Goal: Task Accomplishment & Management: Manage account settings

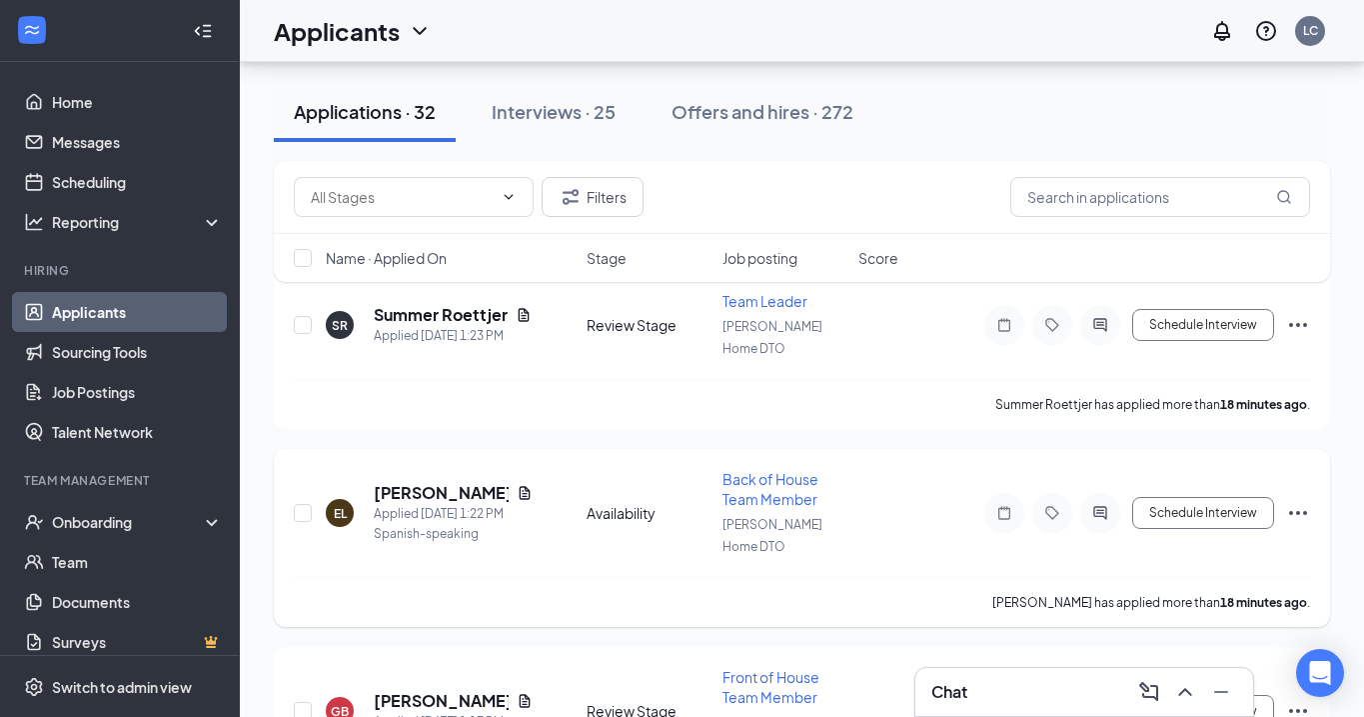
scroll to position [134, 0]
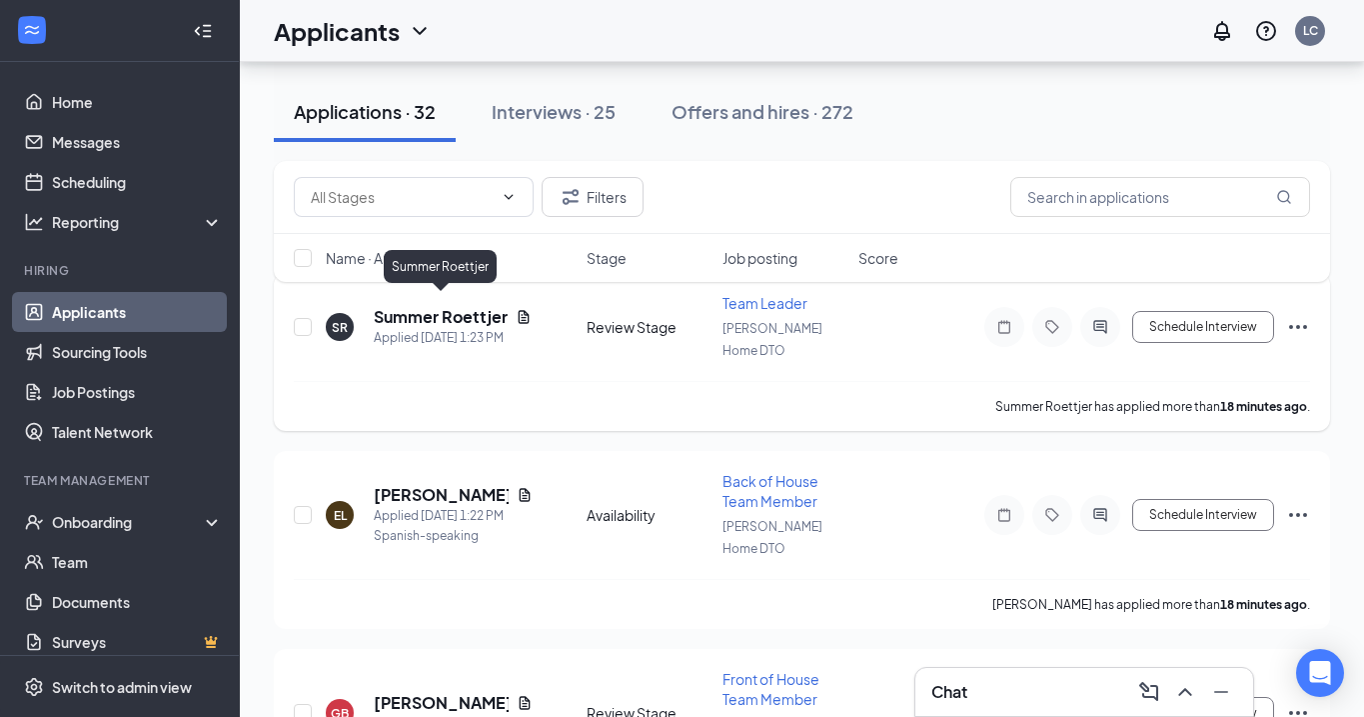
click at [448, 309] on h5 "Summer Roettjer" at bounding box center [441, 317] width 134 height 22
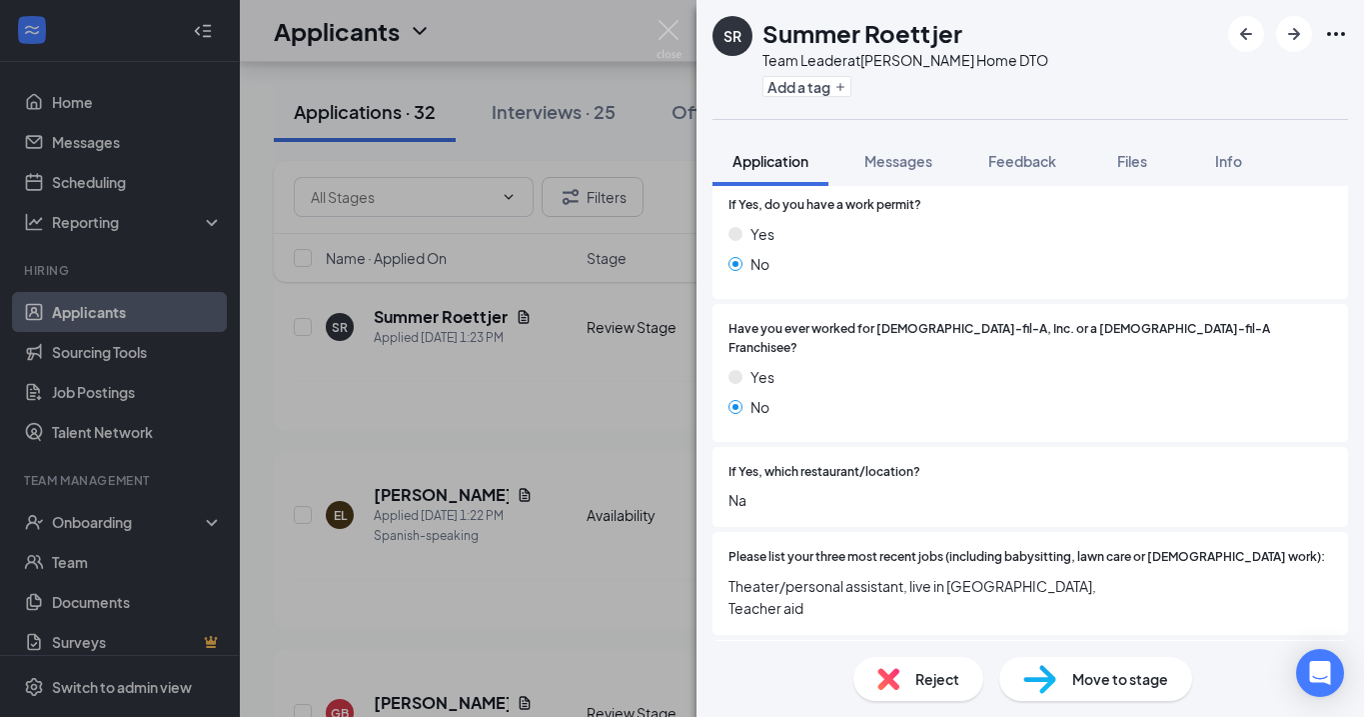
scroll to position [421, 0]
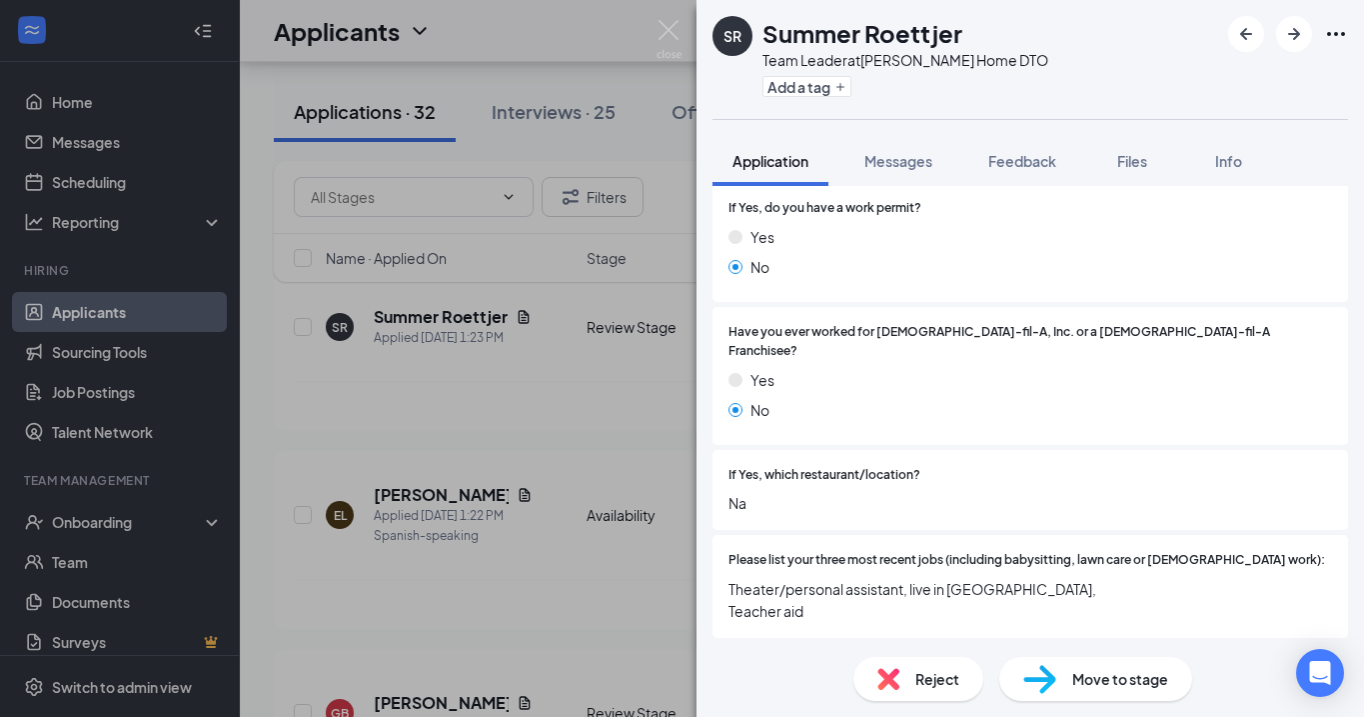
click at [948, 684] on span "Reject" at bounding box center [938, 679] width 44 height 22
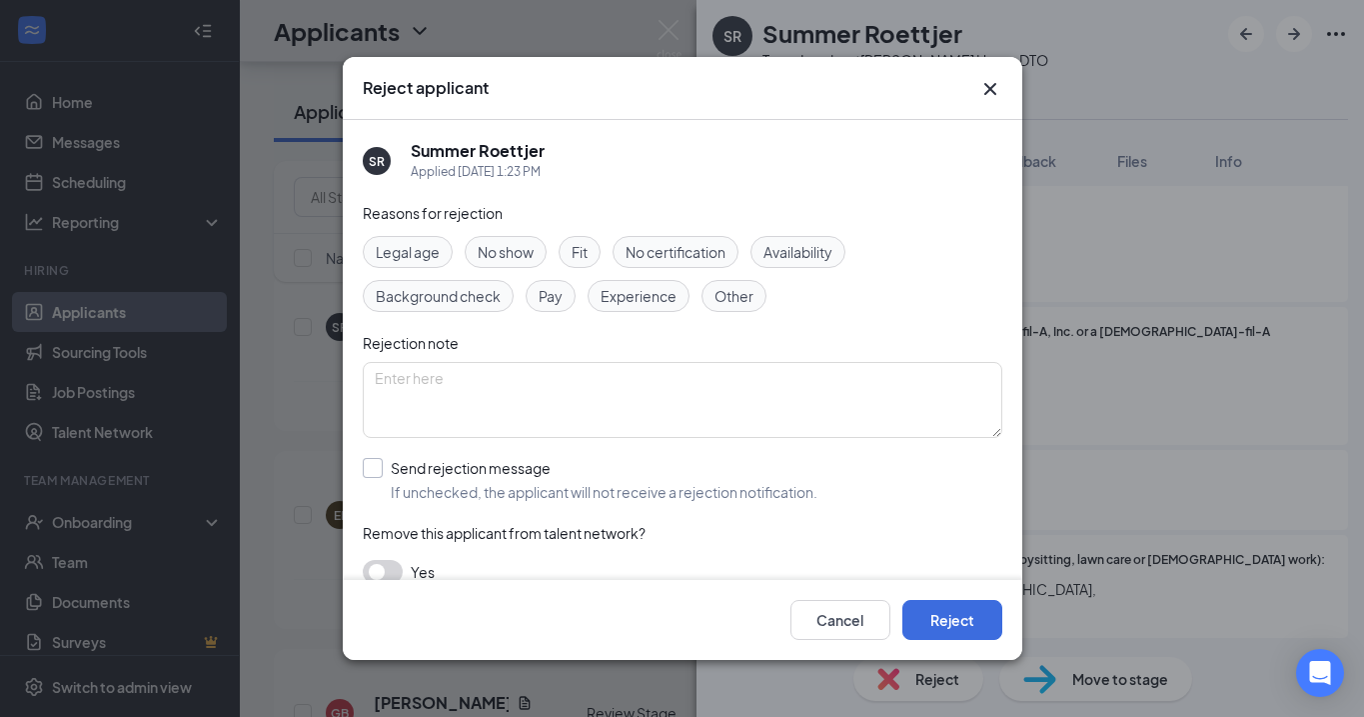
click at [380, 470] on div at bounding box center [373, 468] width 20 height 20
click at [380, 470] on input "Send rejection message If unchecked, the applicant will not receive a rejection…" at bounding box center [590, 480] width 455 height 44
checkbox input "true"
click at [948, 611] on button "Reject" at bounding box center [953, 620] width 100 height 40
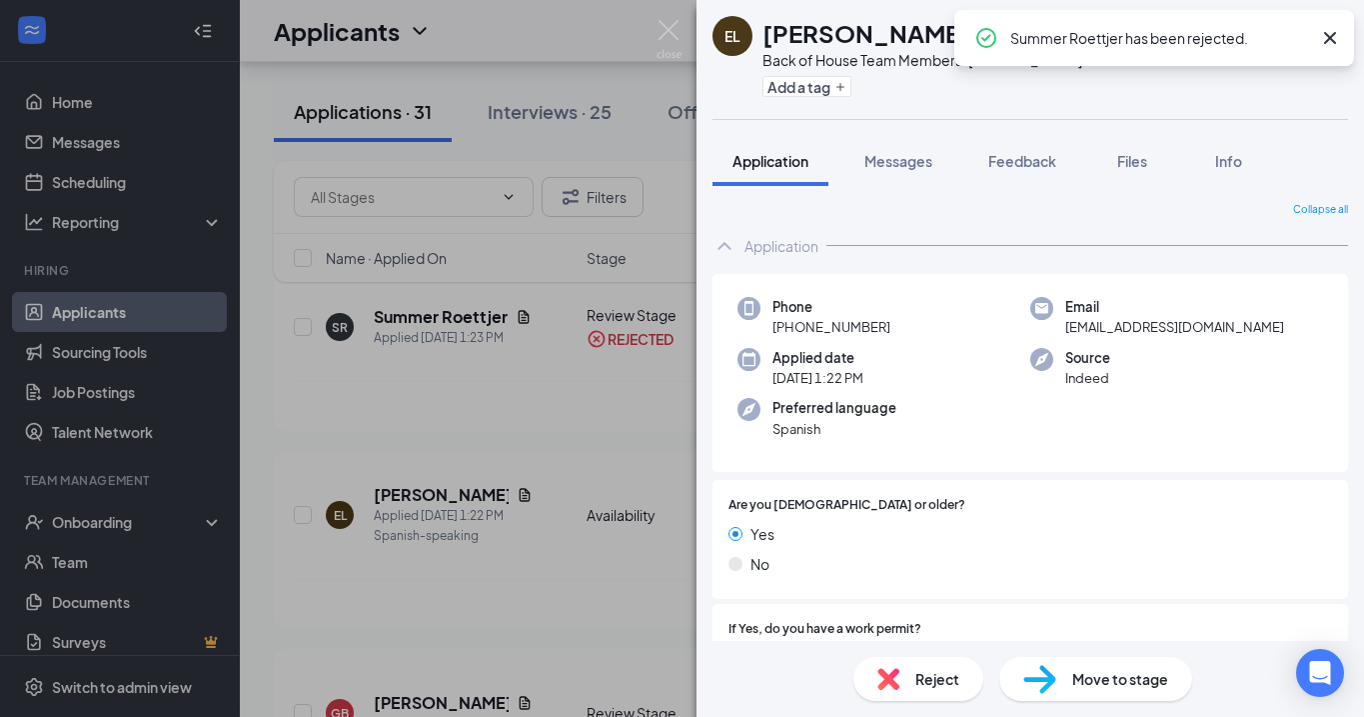
click at [1328, 40] on icon "Cross" at bounding box center [1330, 38] width 12 height 12
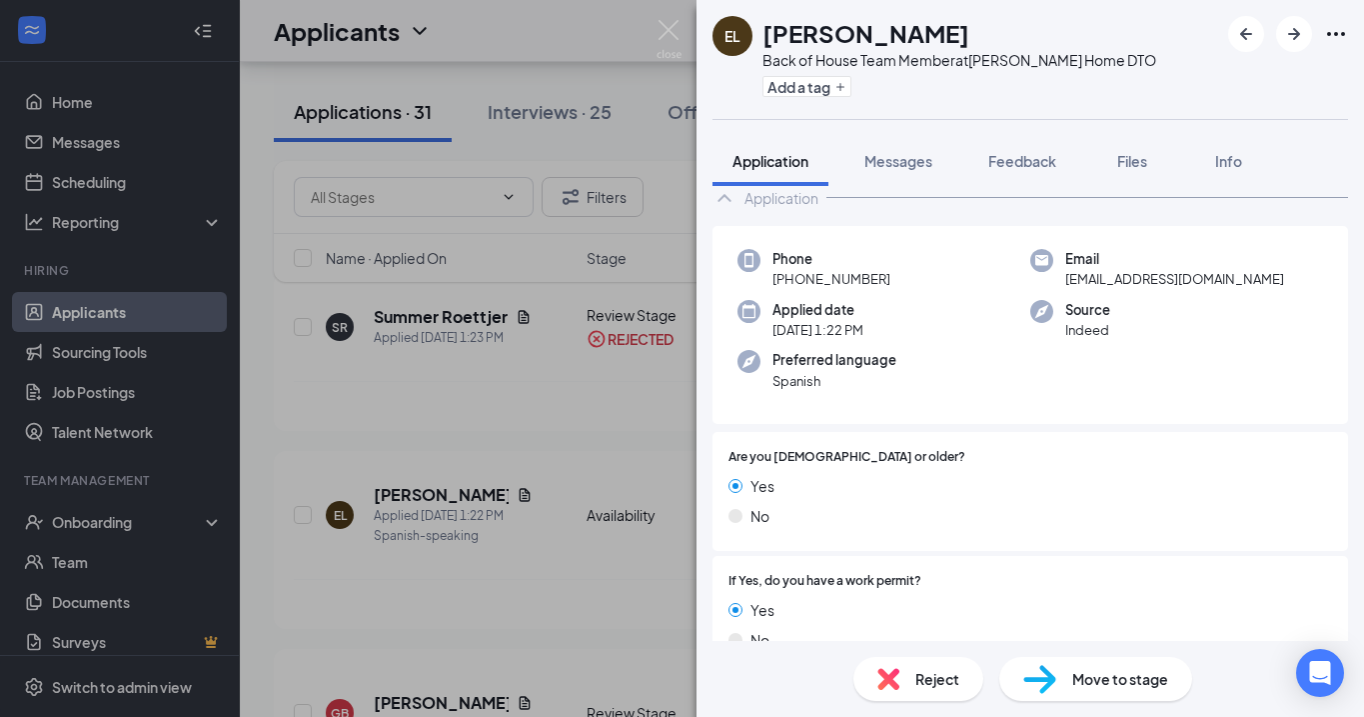
scroll to position [64, 0]
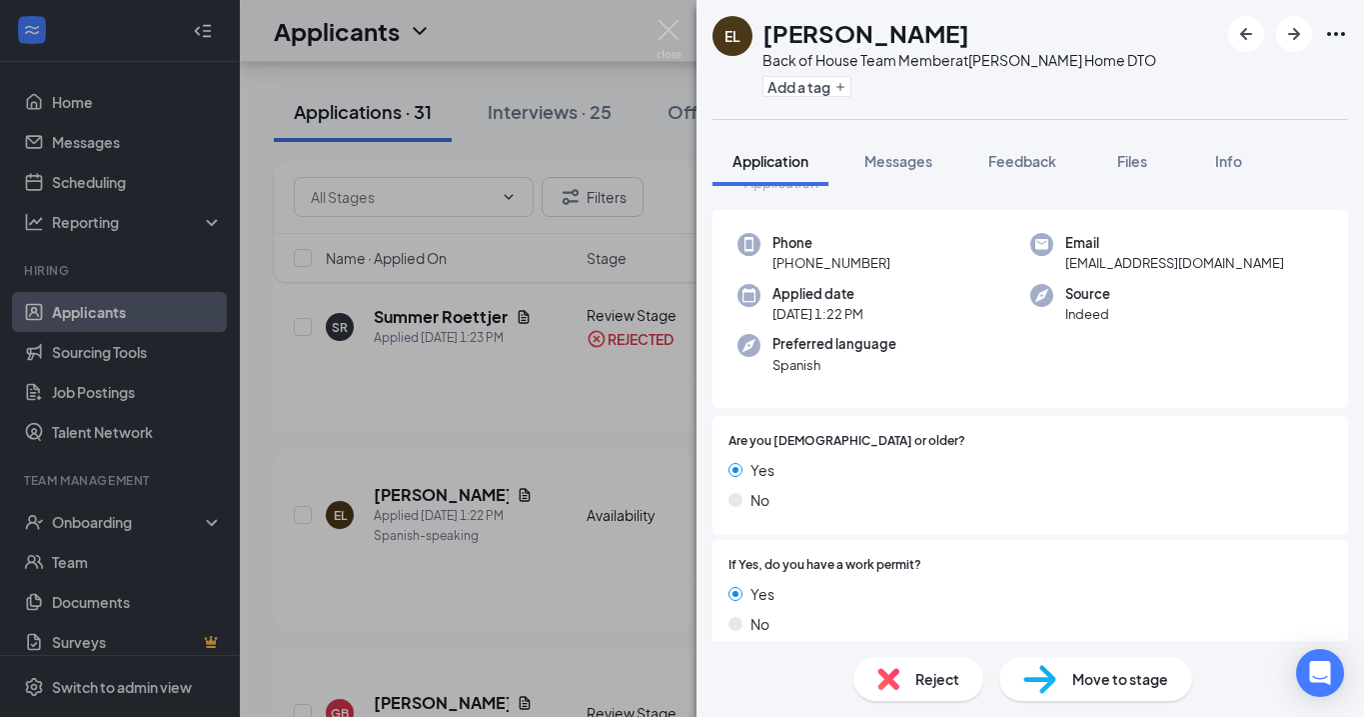
click at [930, 690] on div "Reject" at bounding box center [919, 679] width 130 height 44
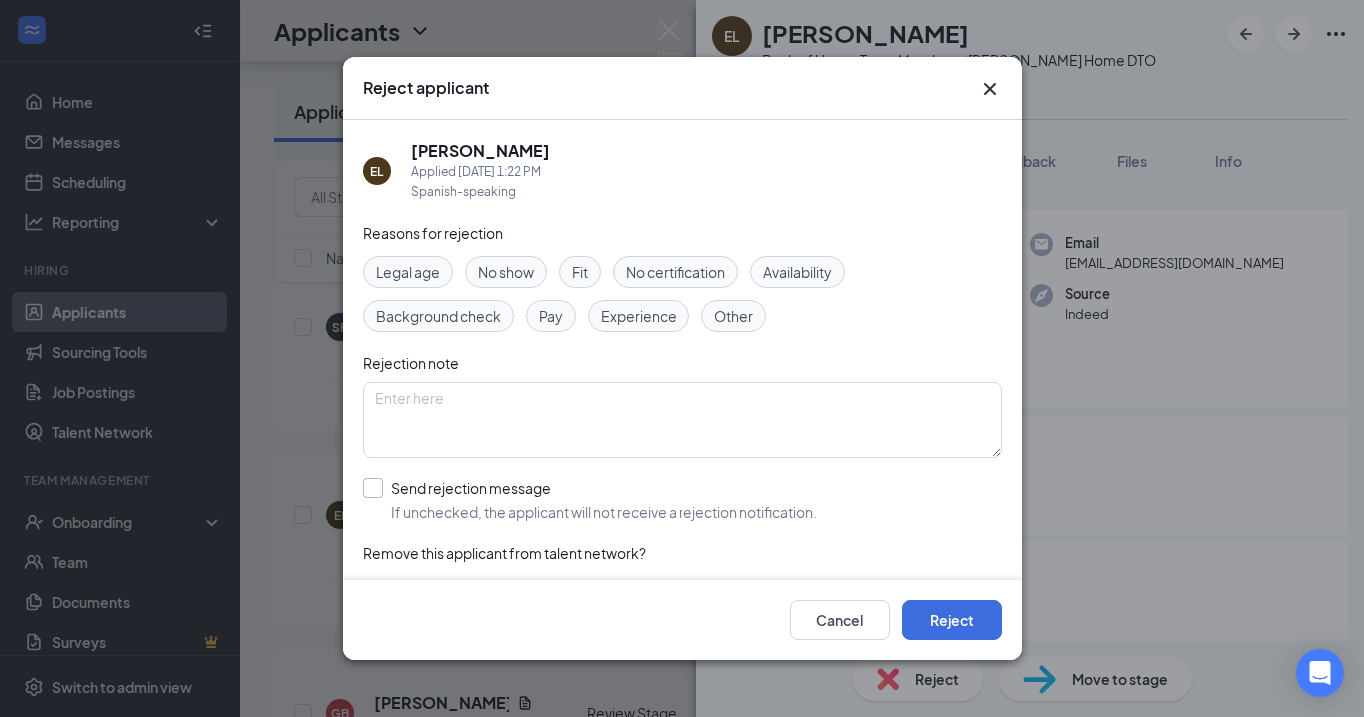
click at [374, 486] on input "Send rejection message If unchecked, the applicant will not receive a rejection…" at bounding box center [590, 500] width 455 height 44
checkbox input "true"
click at [923, 641] on div "Cancel Reject" at bounding box center [683, 620] width 680 height 80
click at [966, 637] on button "Reject" at bounding box center [953, 620] width 100 height 40
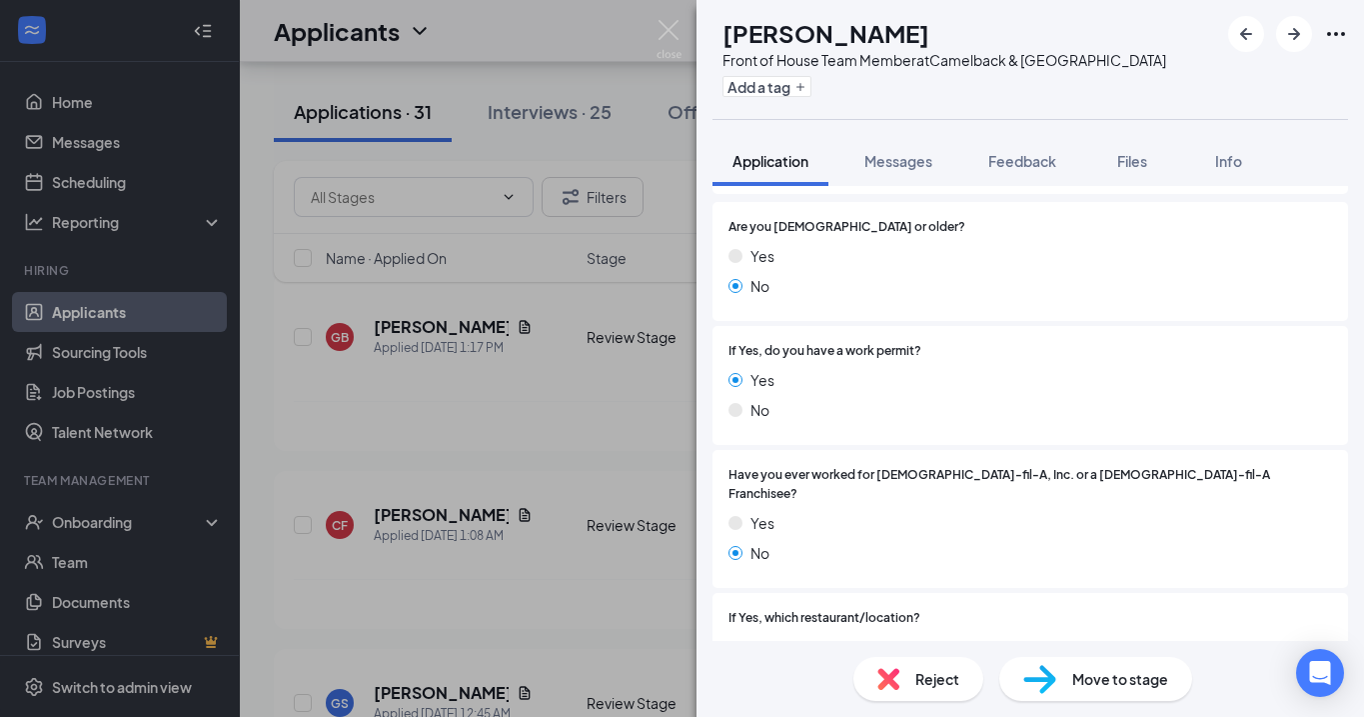
scroll to position [279, 0]
click at [931, 666] on div "Reject" at bounding box center [919, 679] width 130 height 44
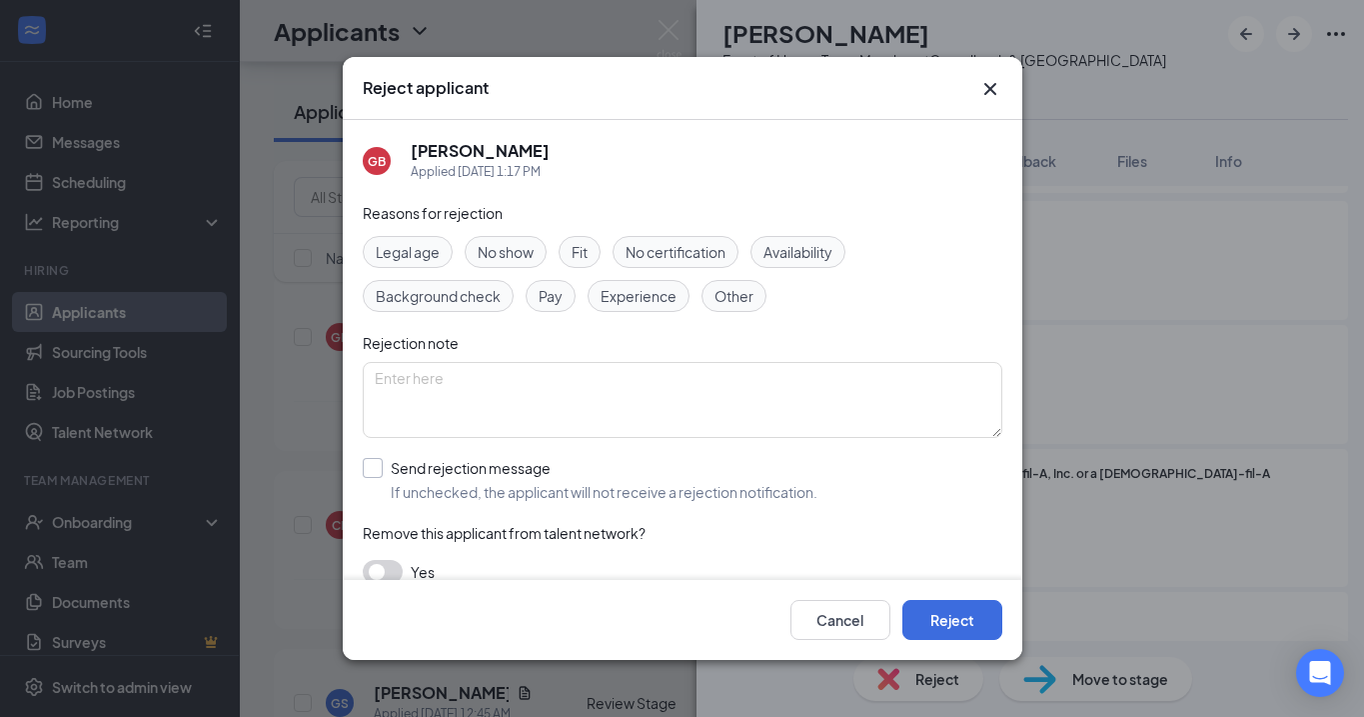
click at [370, 473] on div at bounding box center [373, 468] width 20 height 20
click at [370, 473] on input "Send rejection message If unchecked, the applicant will not receive a rejection…" at bounding box center [590, 480] width 455 height 44
checkbox input "true"
click at [945, 616] on button "Reject" at bounding box center [953, 620] width 100 height 40
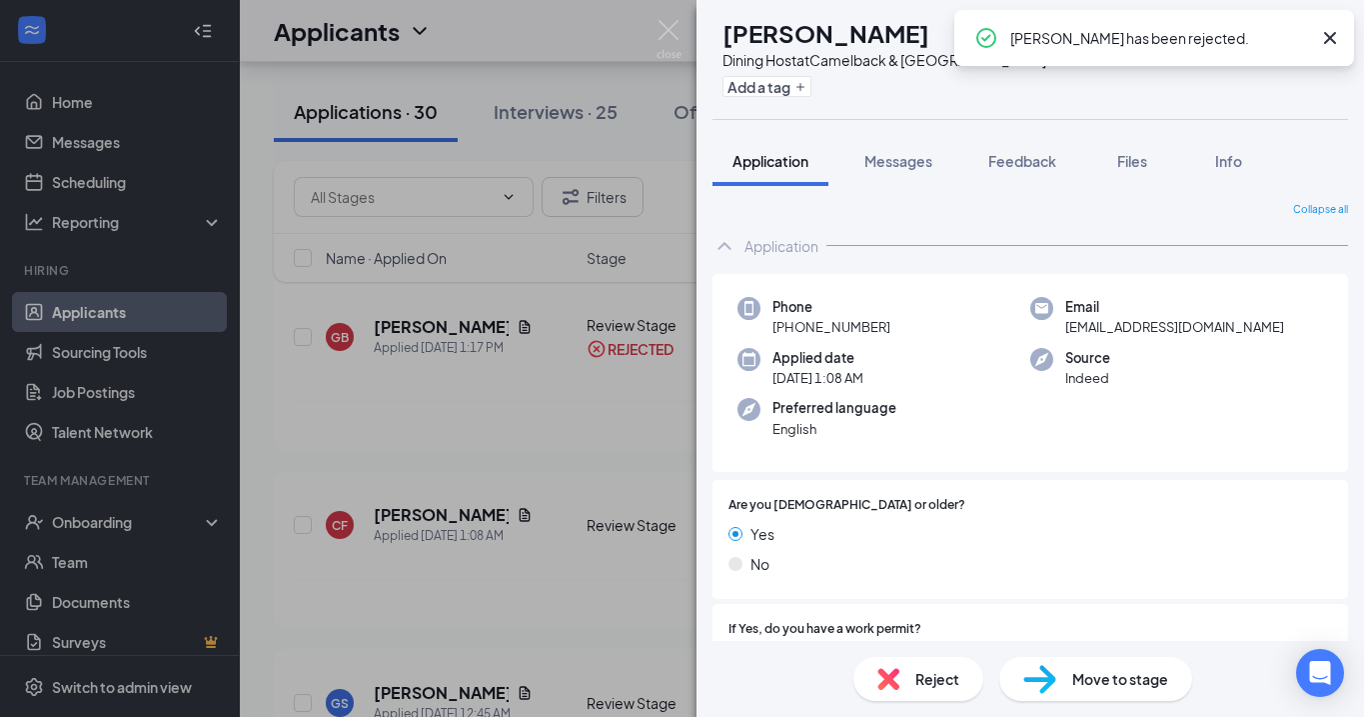
click at [1331, 38] on icon "Cross" at bounding box center [1330, 38] width 12 height 12
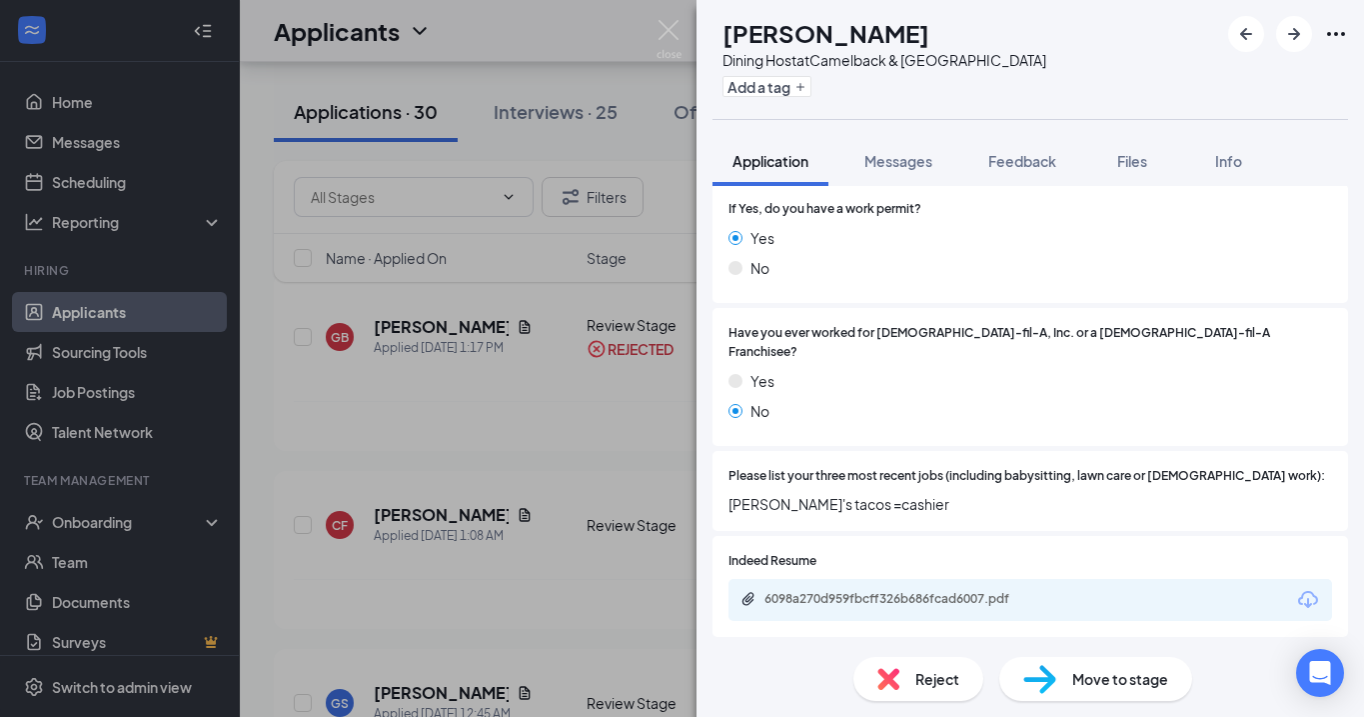
scroll to position [443, 0]
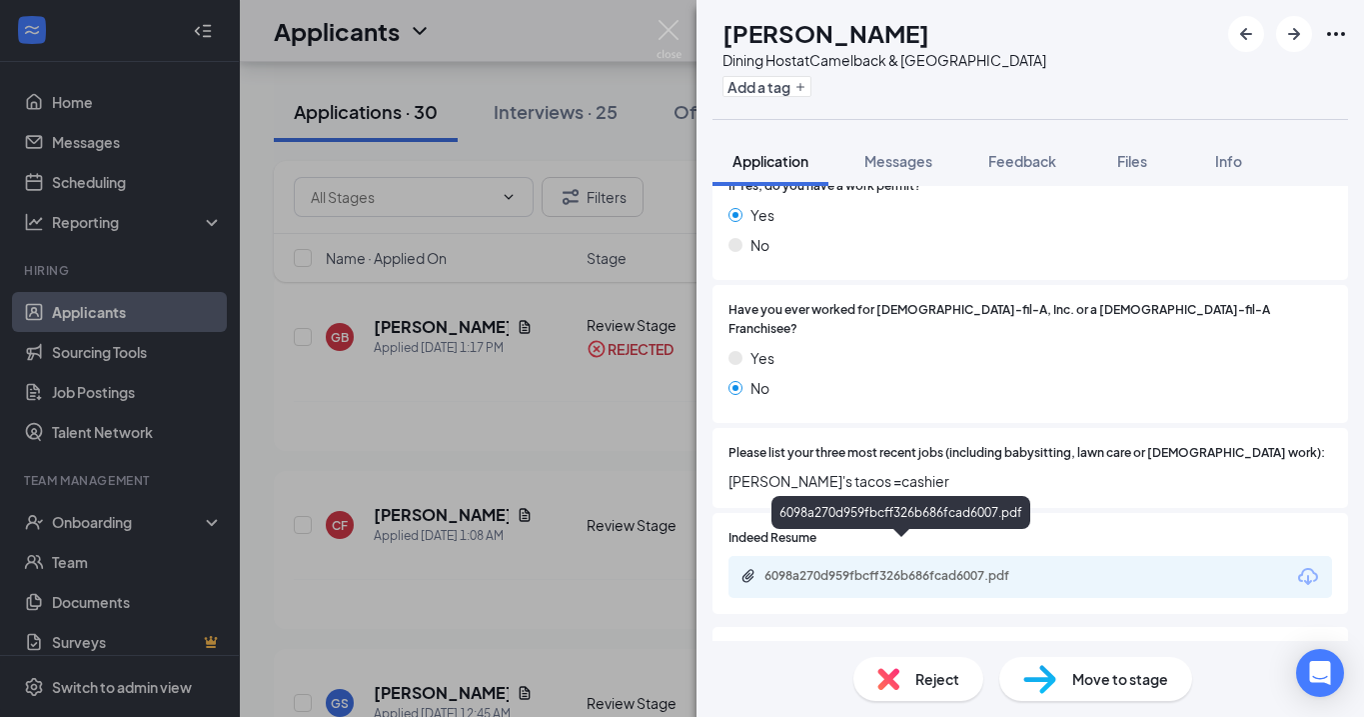
click at [930, 568] on div "6098a270d959fbcff326b686fcad6007.pdf" at bounding box center [905, 576] width 280 height 16
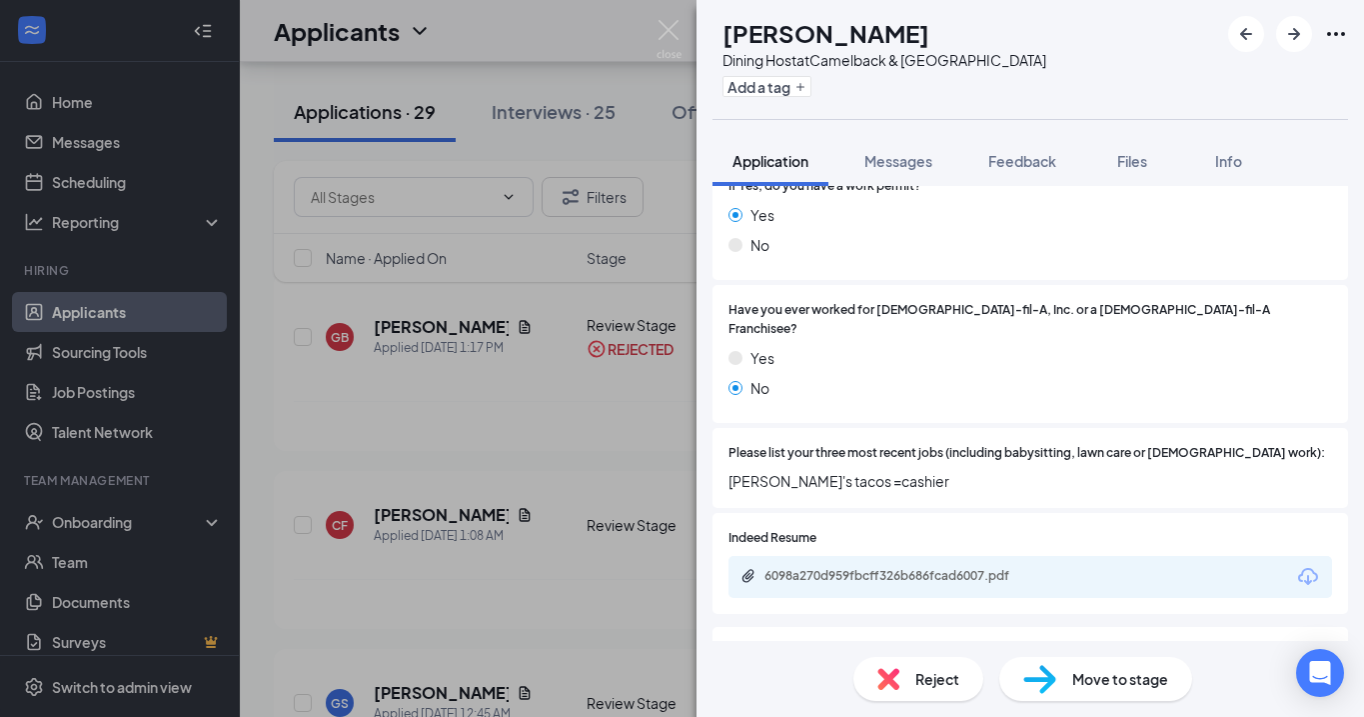
click at [937, 683] on span "Reject" at bounding box center [938, 679] width 44 height 22
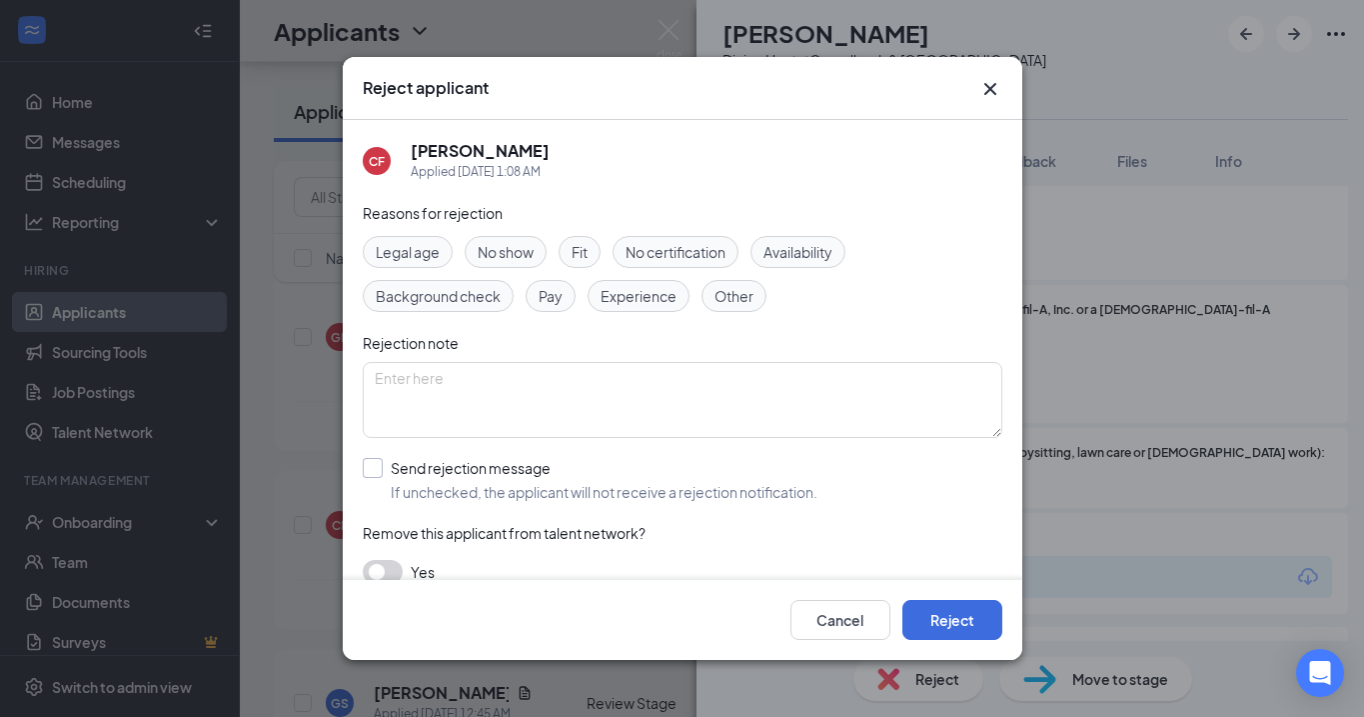
click at [366, 461] on input "Send rejection message If unchecked, the applicant will not receive a rejection…" at bounding box center [590, 480] width 455 height 44
checkbox input "true"
click at [956, 610] on button "Reject" at bounding box center [953, 620] width 100 height 40
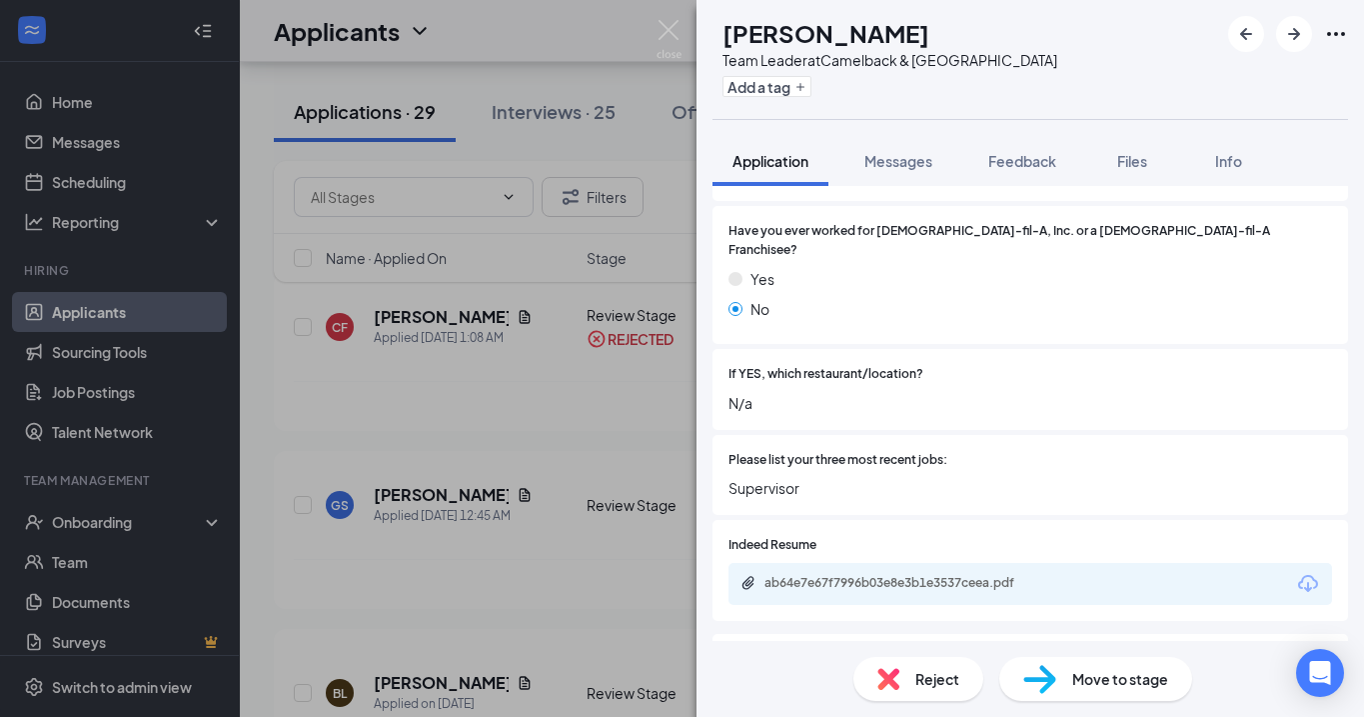
scroll to position [517, 0]
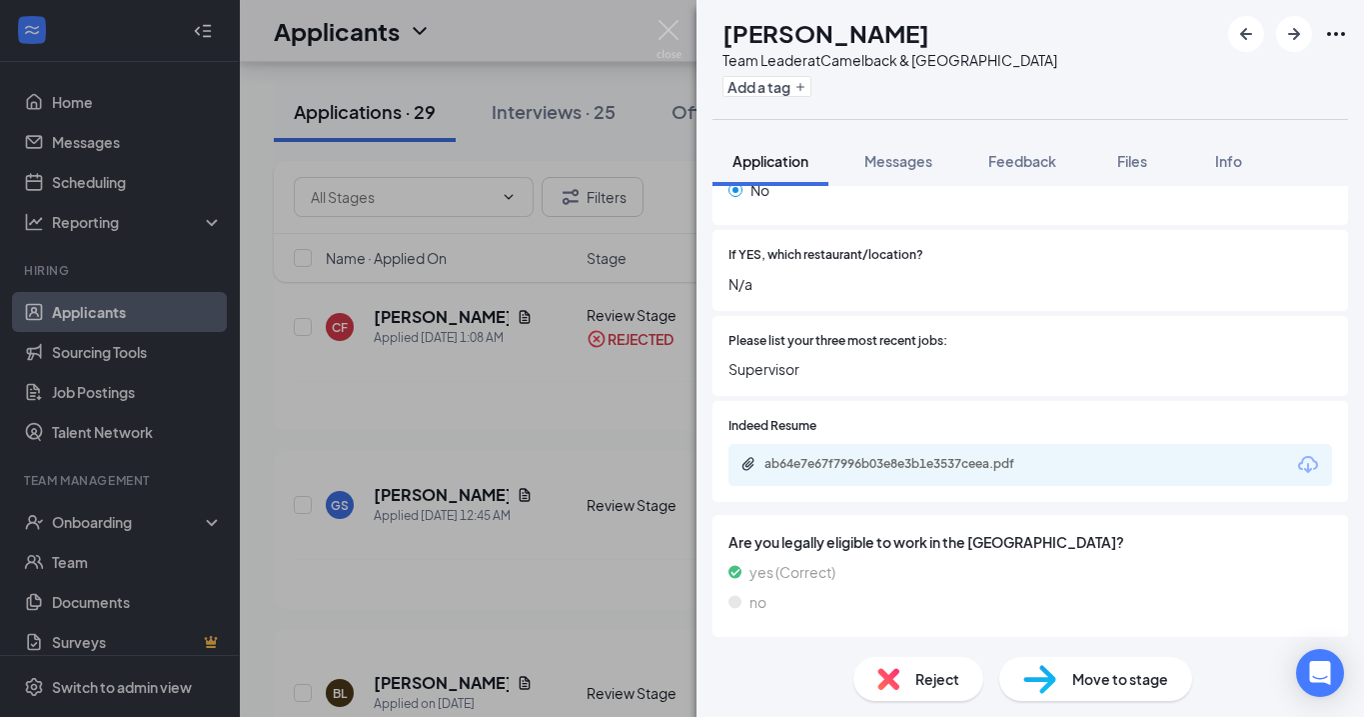
click at [945, 681] on span "Reject" at bounding box center [938, 679] width 44 height 22
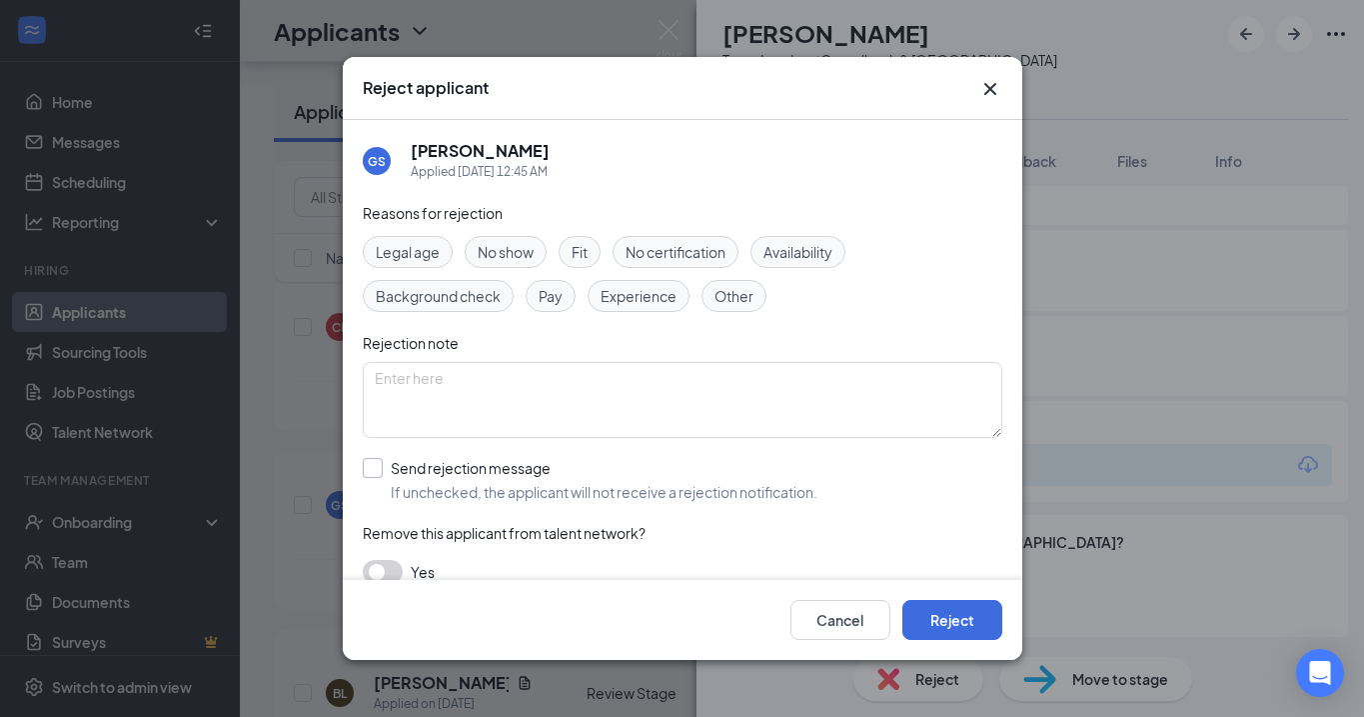
click at [378, 472] on div at bounding box center [373, 468] width 20 height 20
click at [378, 472] on input "Send rejection message If unchecked, the applicant will not receive a rejection…" at bounding box center [590, 480] width 455 height 44
checkbox input "true"
click at [935, 613] on button "Reject" at bounding box center [953, 620] width 100 height 40
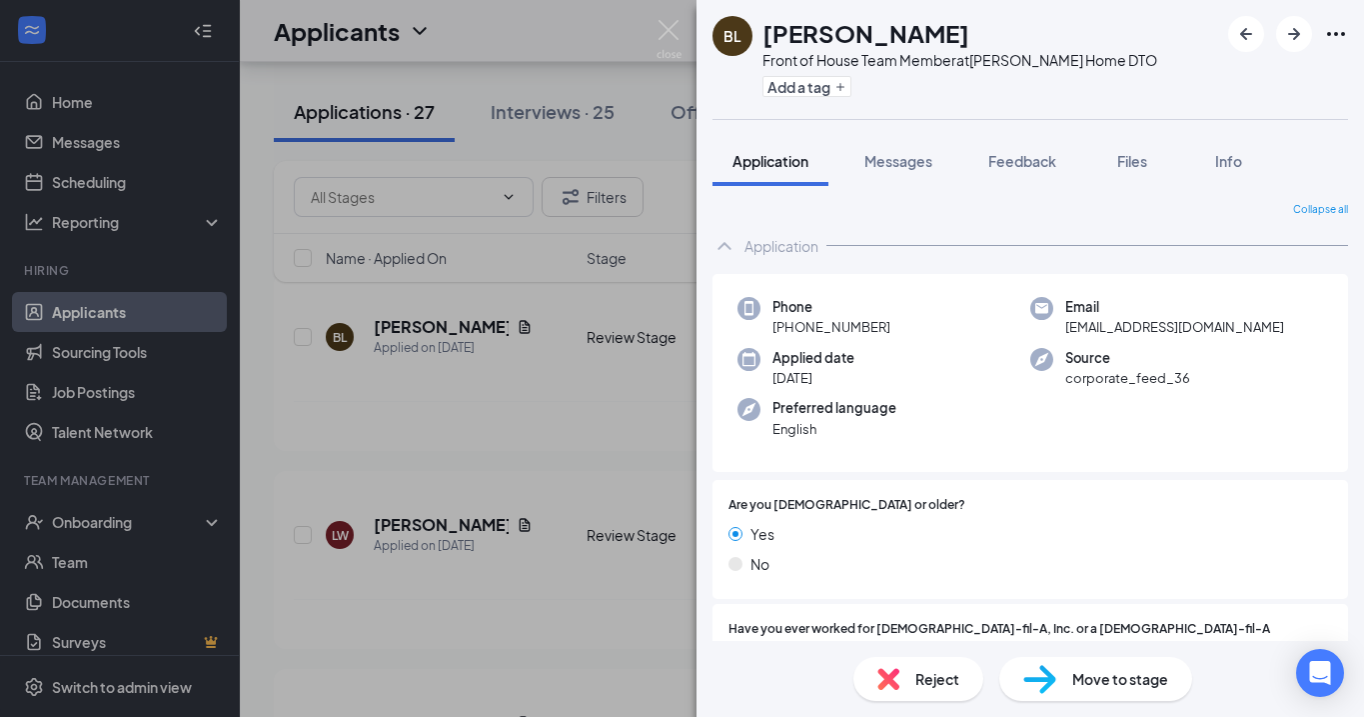
click at [925, 680] on span "Reject" at bounding box center [938, 679] width 44 height 22
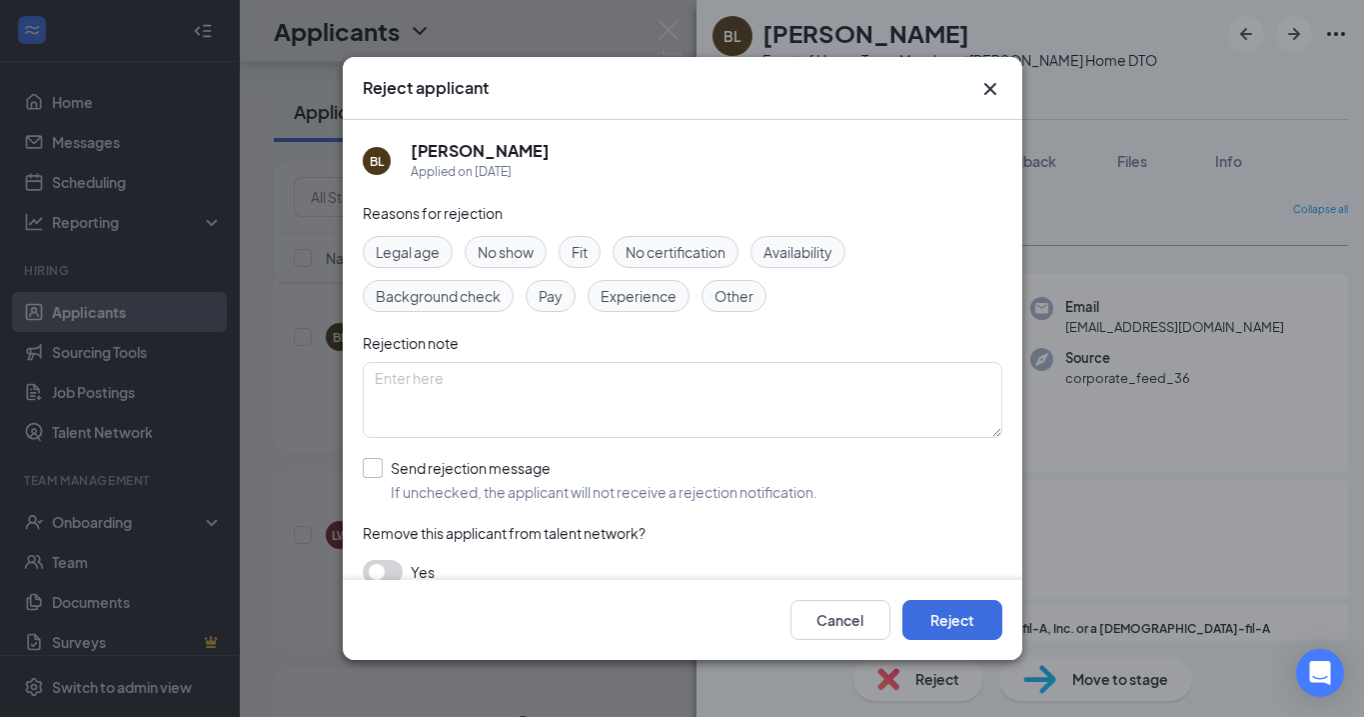
click at [368, 472] on div at bounding box center [373, 468] width 20 height 20
click at [368, 472] on input "Send rejection message If unchecked, the applicant will not receive a rejection…" at bounding box center [590, 480] width 455 height 44
checkbox input "true"
click at [942, 617] on button "Reject" at bounding box center [953, 620] width 100 height 40
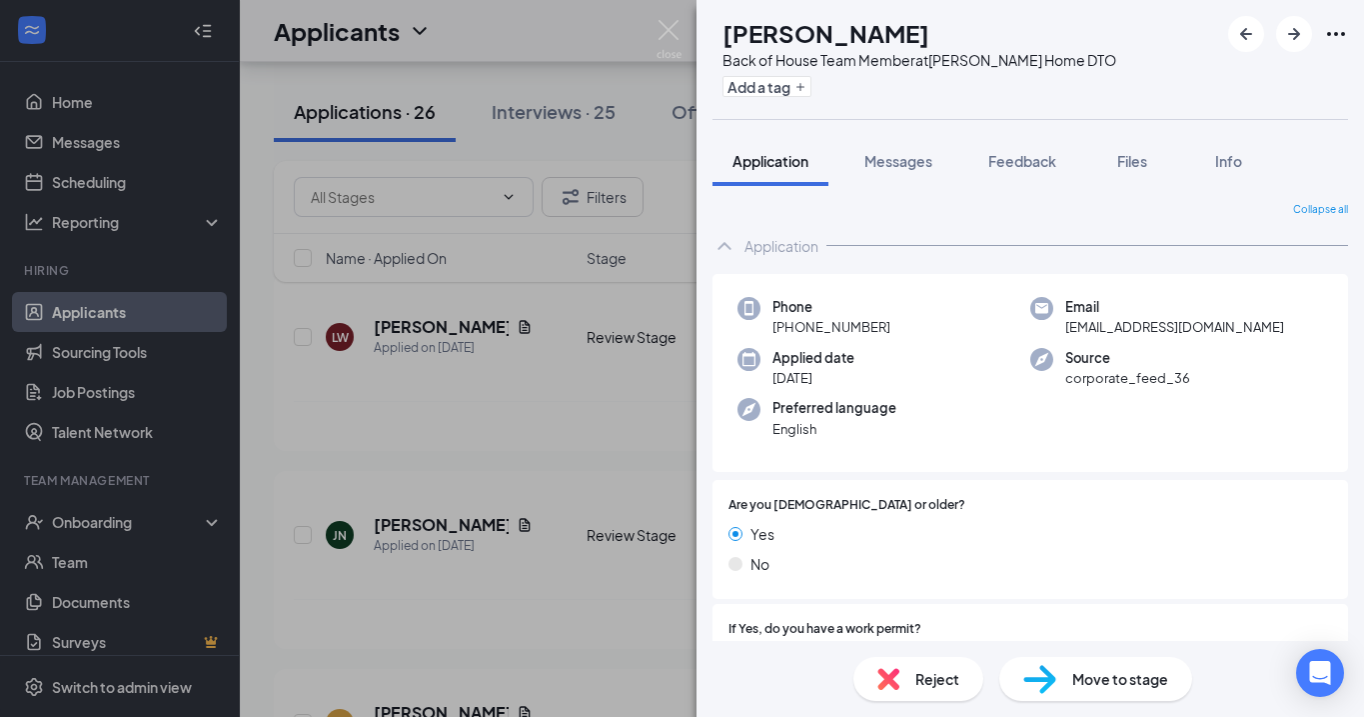
click at [928, 675] on span "Reject" at bounding box center [938, 679] width 44 height 22
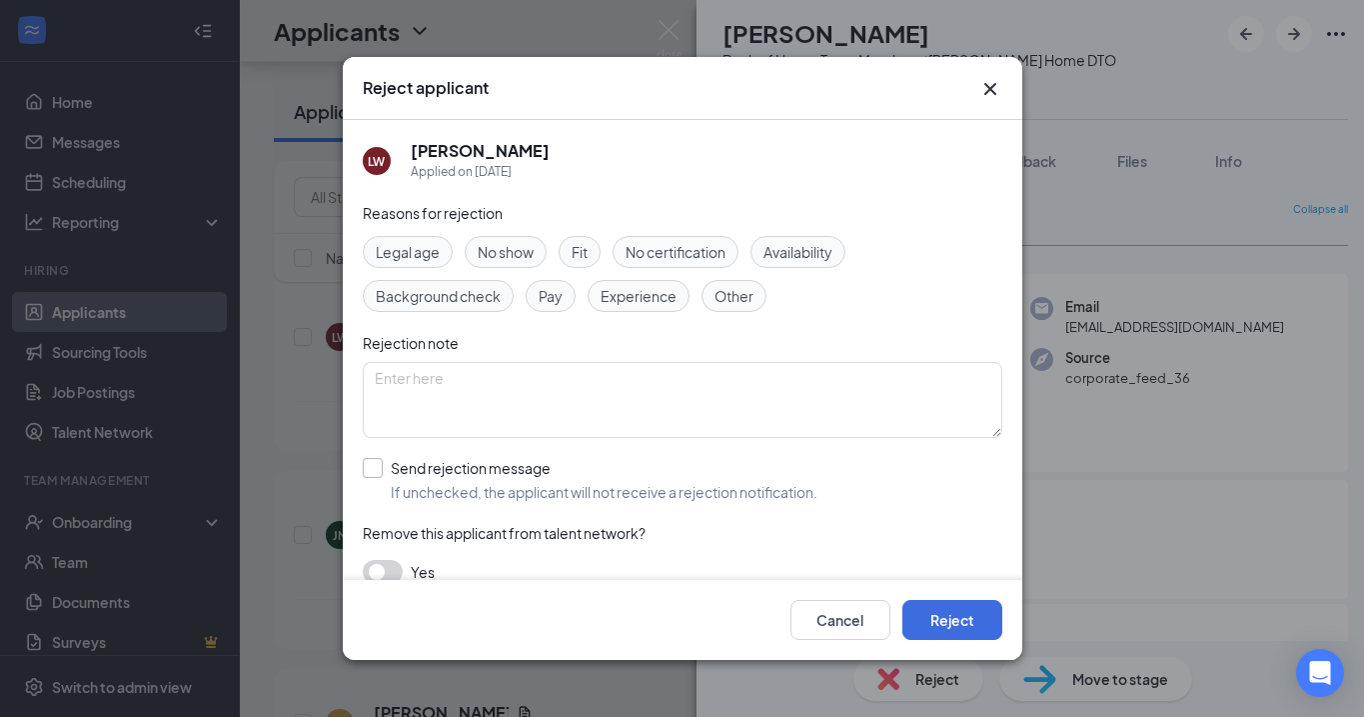
click at [363, 466] on input "Send rejection message If unchecked, the applicant will not receive a rejection…" at bounding box center [590, 480] width 455 height 44
checkbox input "true"
click at [982, 619] on button "Reject" at bounding box center [953, 620] width 100 height 40
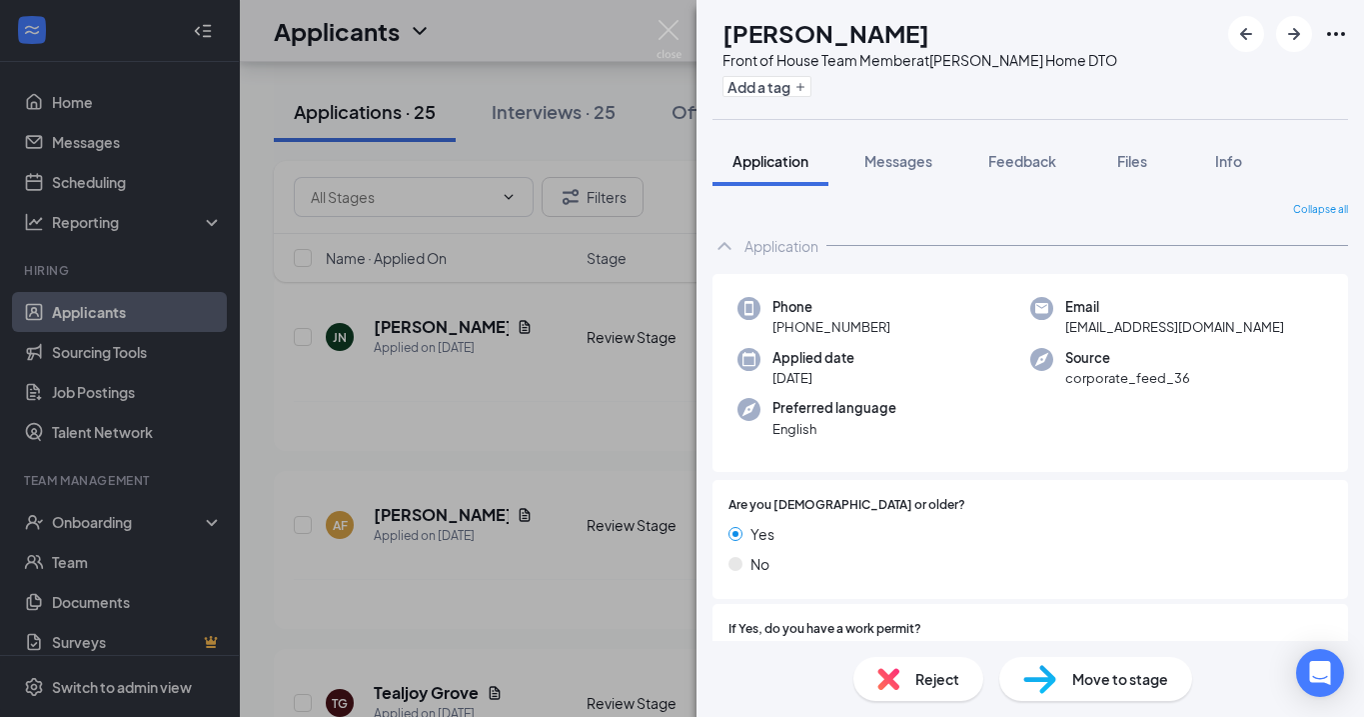
click at [945, 679] on span "Reject" at bounding box center [938, 679] width 44 height 22
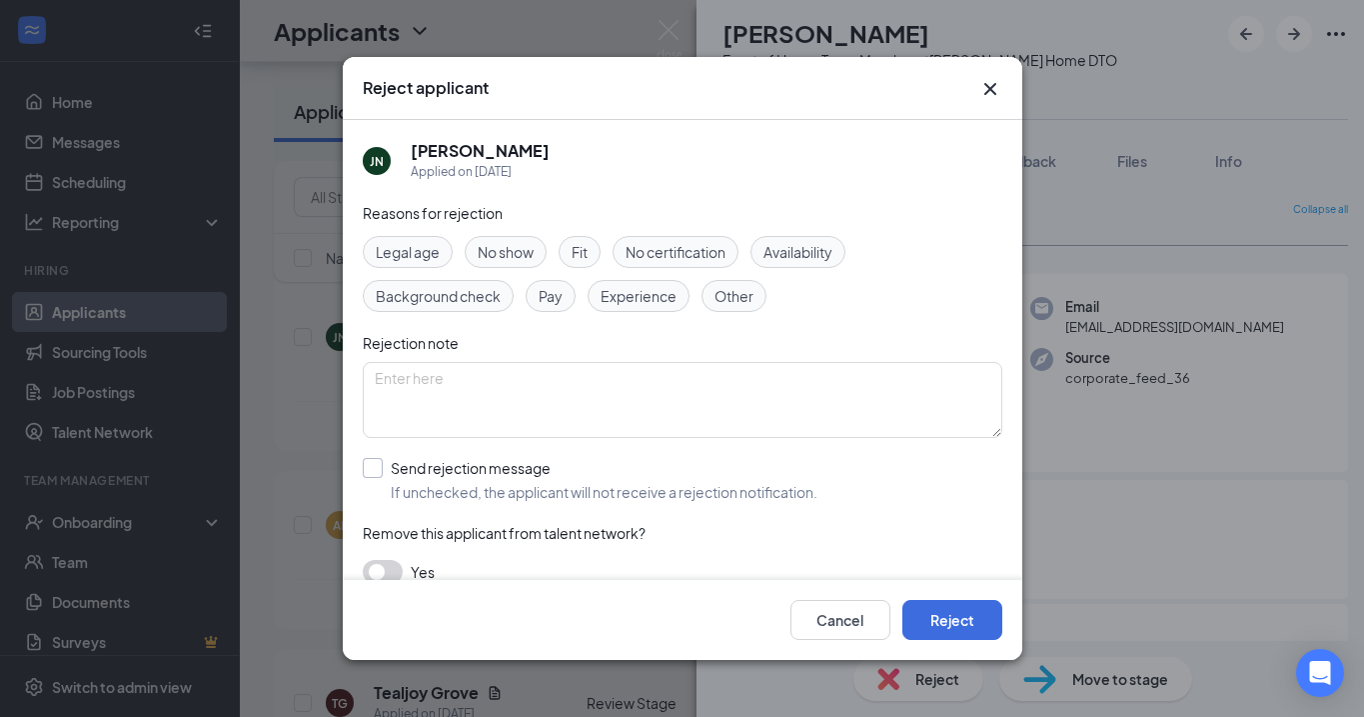
click at [378, 468] on div at bounding box center [373, 468] width 20 height 20
click at [378, 468] on input "Send rejection message If unchecked, the applicant will not receive a rejection…" at bounding box center [590, 480] width 455 height 44
checkbox input "true"
click at [937, 608] on button "Reject" at bounding box center [953, 620] width 100 height 40
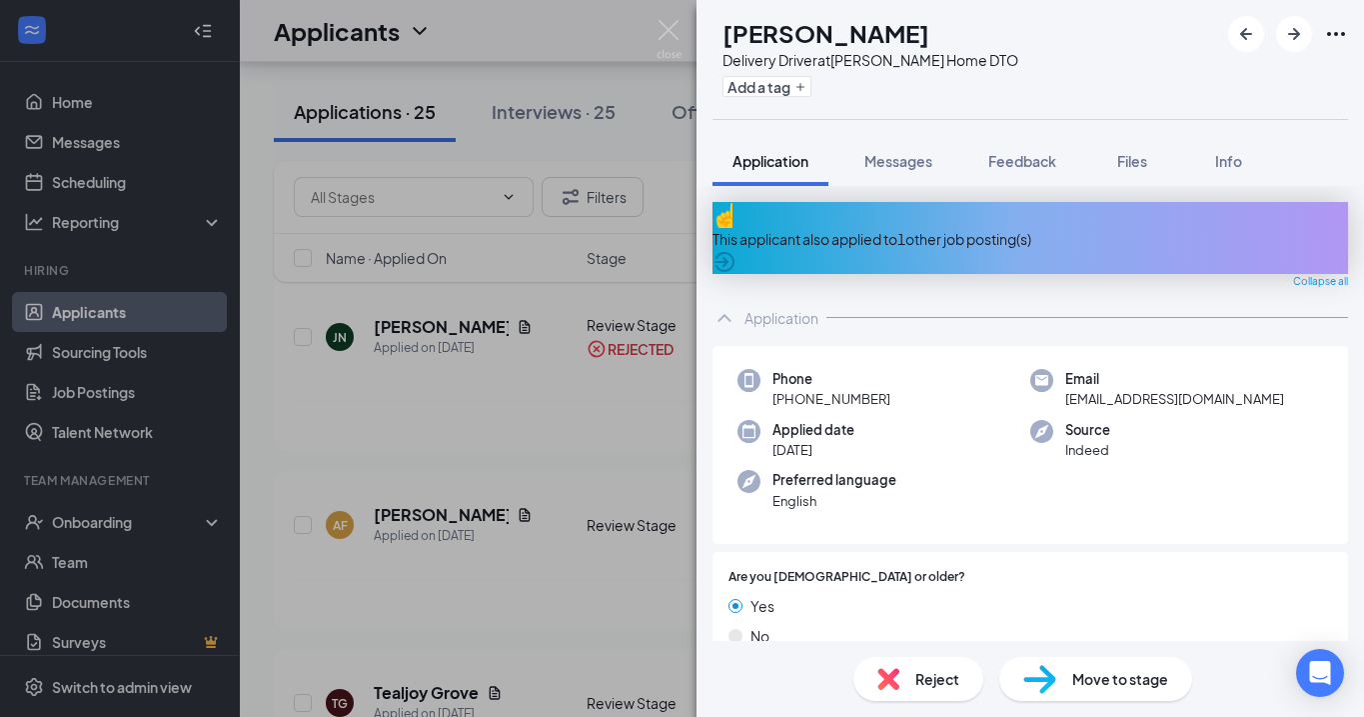
click at [926, 683] on span "Reject" at bounding box center [938, 679] width 44 height 22
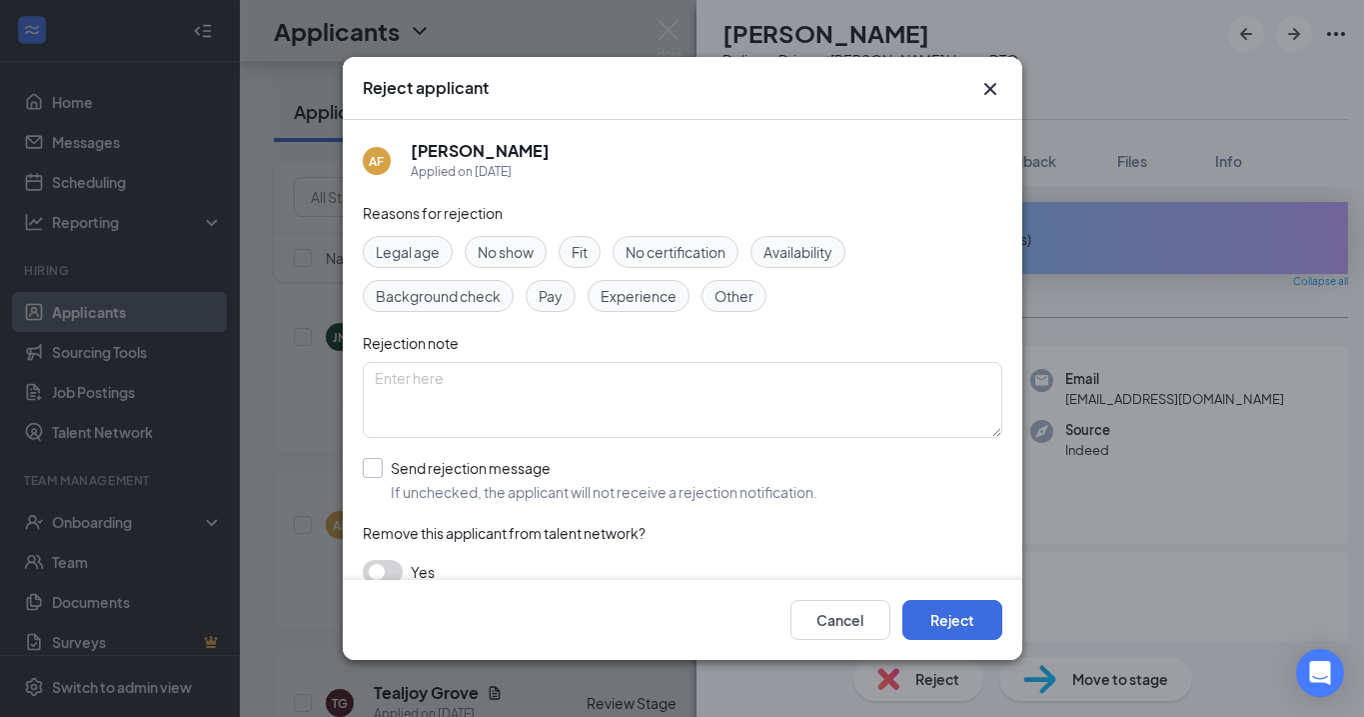
click at [372, 467] on input "Send rejection message If unchecked, the applicant will not receive a rejection…" at bounding box center [590, 480] width 455 height 44
checkbox input "true"
click at [951, 617] on button "Reject" at bounding box center [953, 620] width 100 height 40
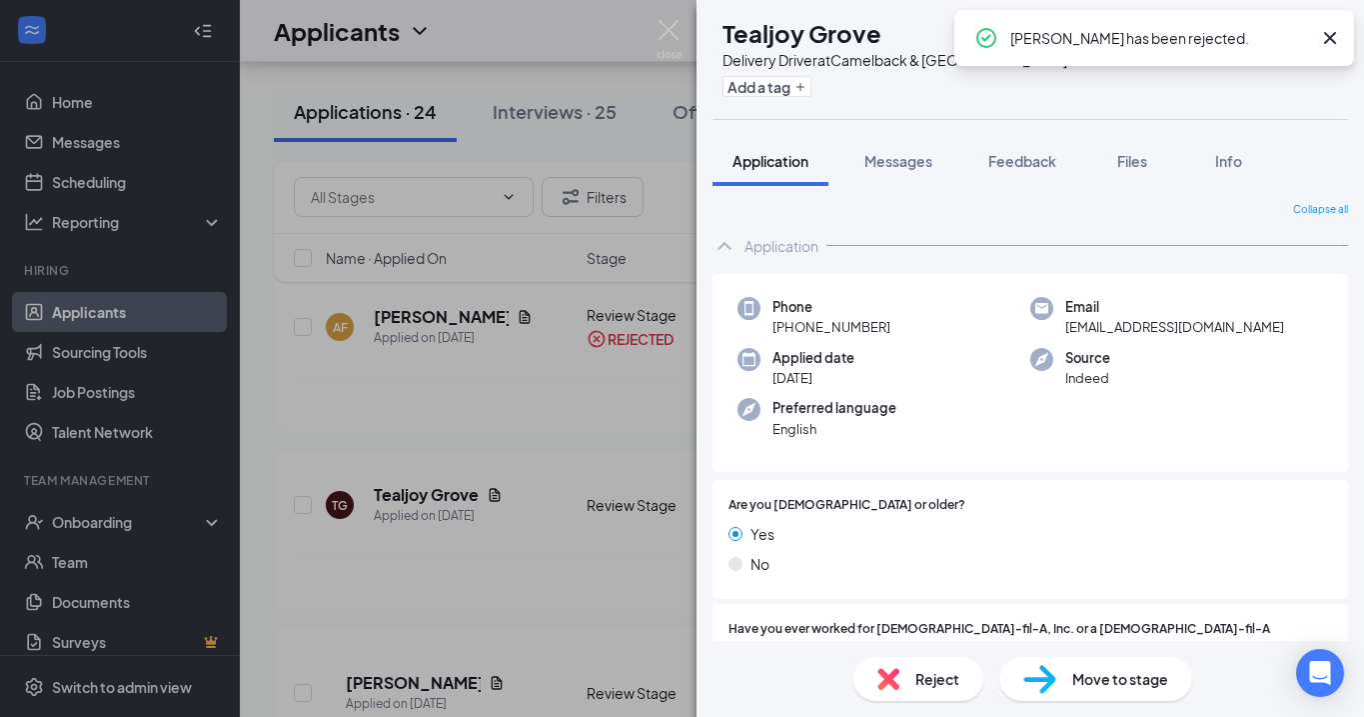
click at [1327, 36] on icon "Cross" at bounding box center [1330, 38] width 12 height 12
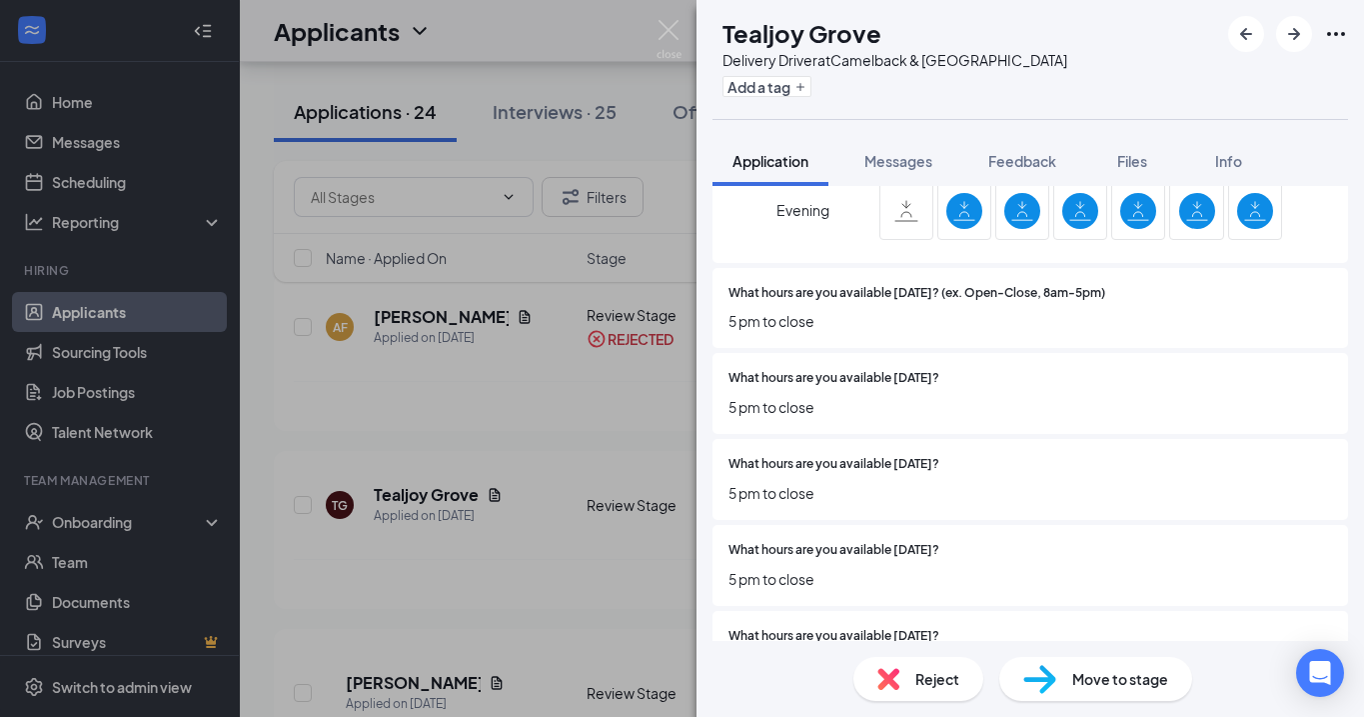
scroll to position [1687, 0]
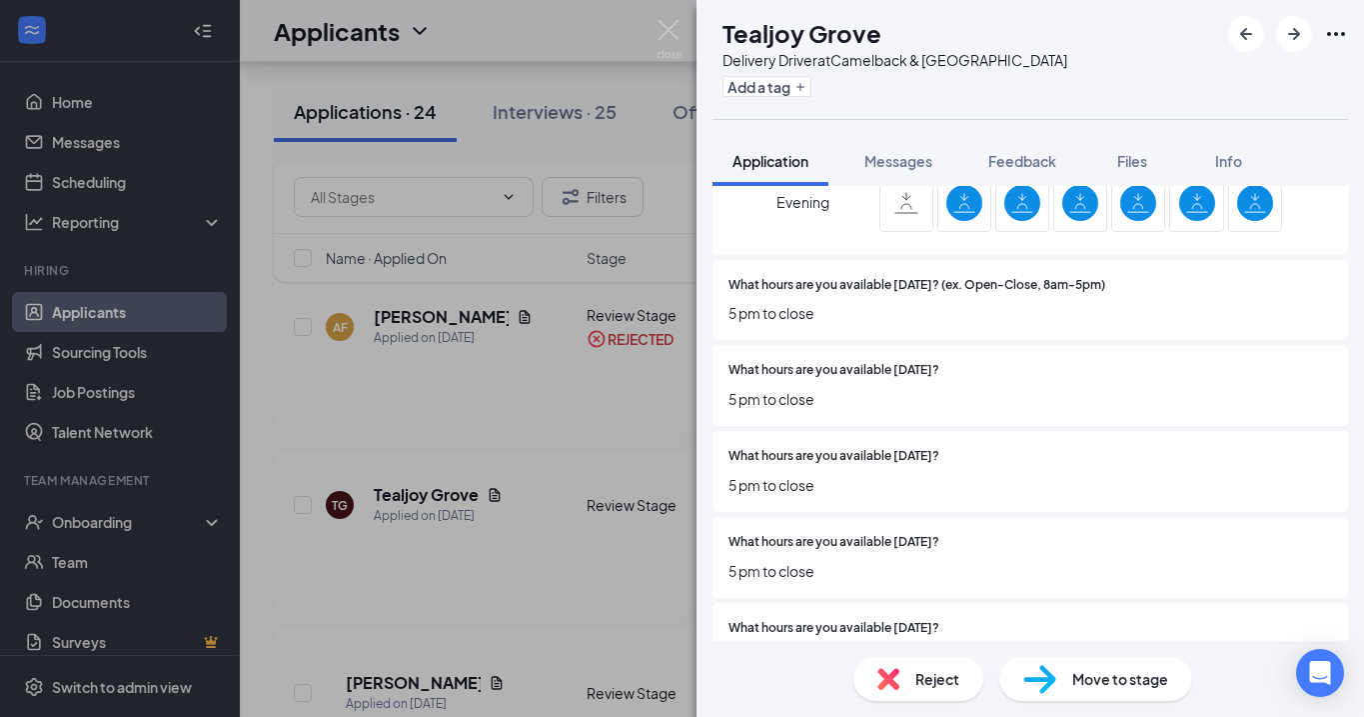
click at [931, 678] on span "Reject" at bounding box center [938, 679] width 44 height 22
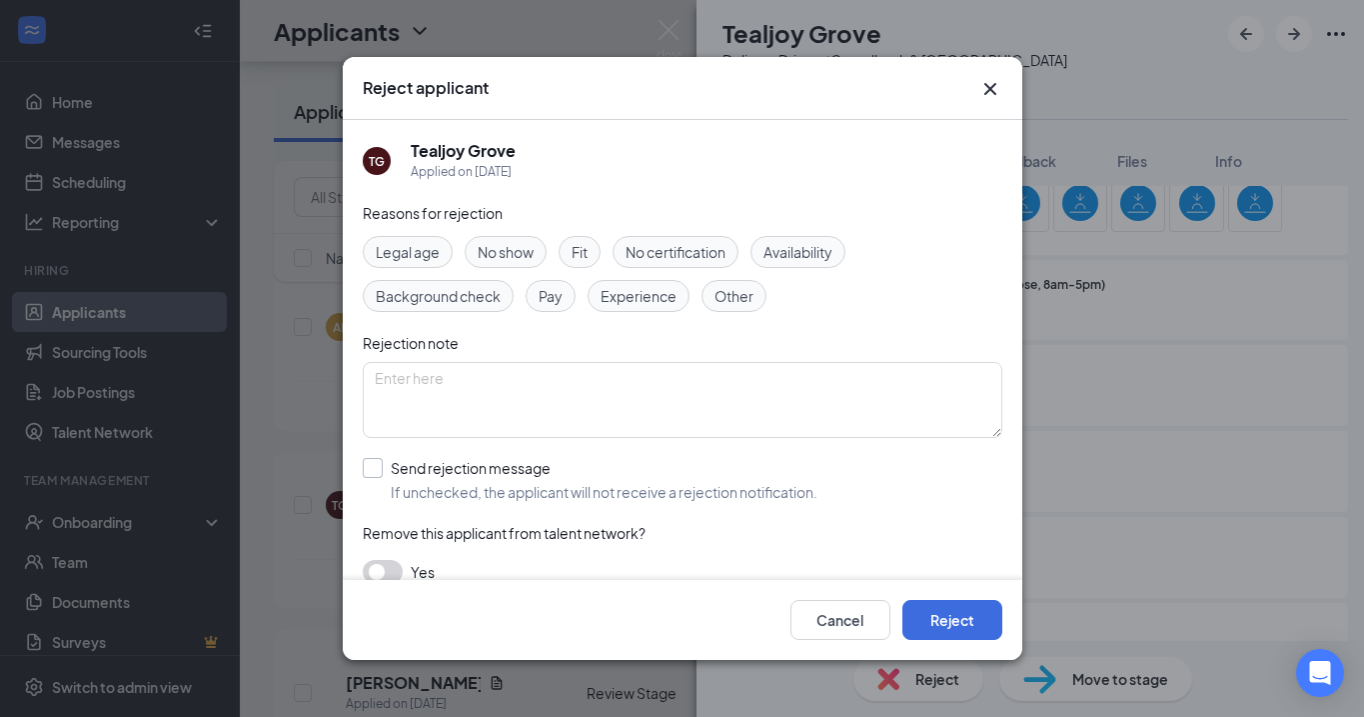
click at [384, 466] on label "Send rejection message If unchecked, the applicant will not receive a rejection…" at bounding box center [590, 480] width 455 height 44
click at [384, 466] on input "Send rejection message If unchecked, the applicant will not receive a rejection…" at bounding box center [590, 480] width 455 height 44
checkbox input "true"
click at [981, 615] on button "Reject" at bounding box center [953, 620] width 100 height 40
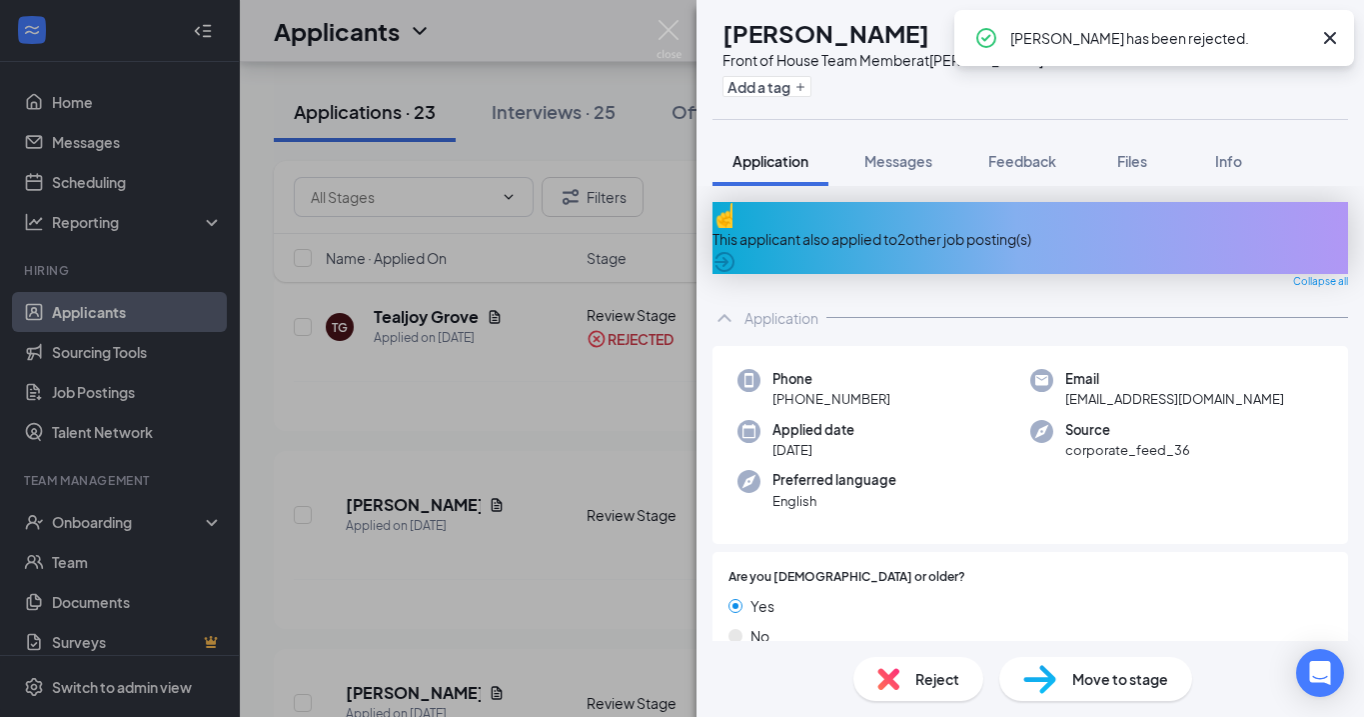
click at [1329, 34] on icon "Cross" at bounding box center [1330, 38] width 24 height 24
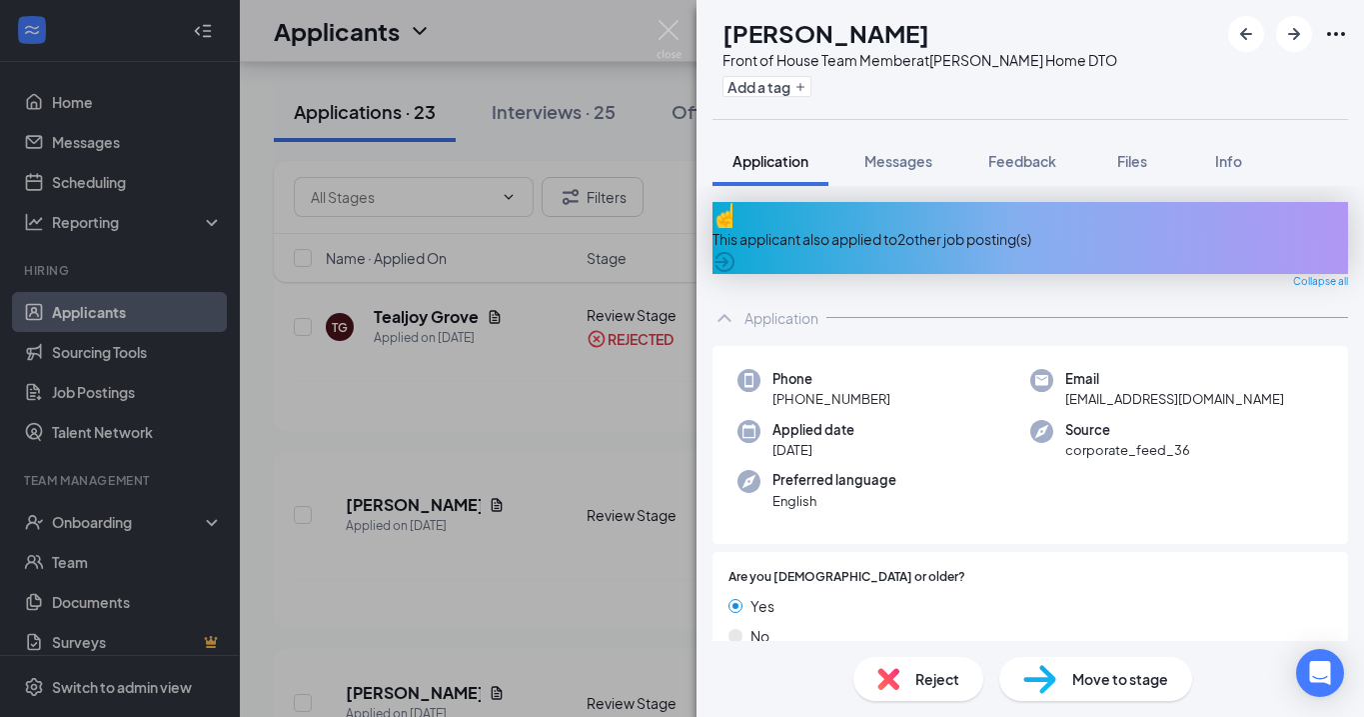
click at [937, 681] on span "Reject" at bounding box center [938, 679] width 44 height 22
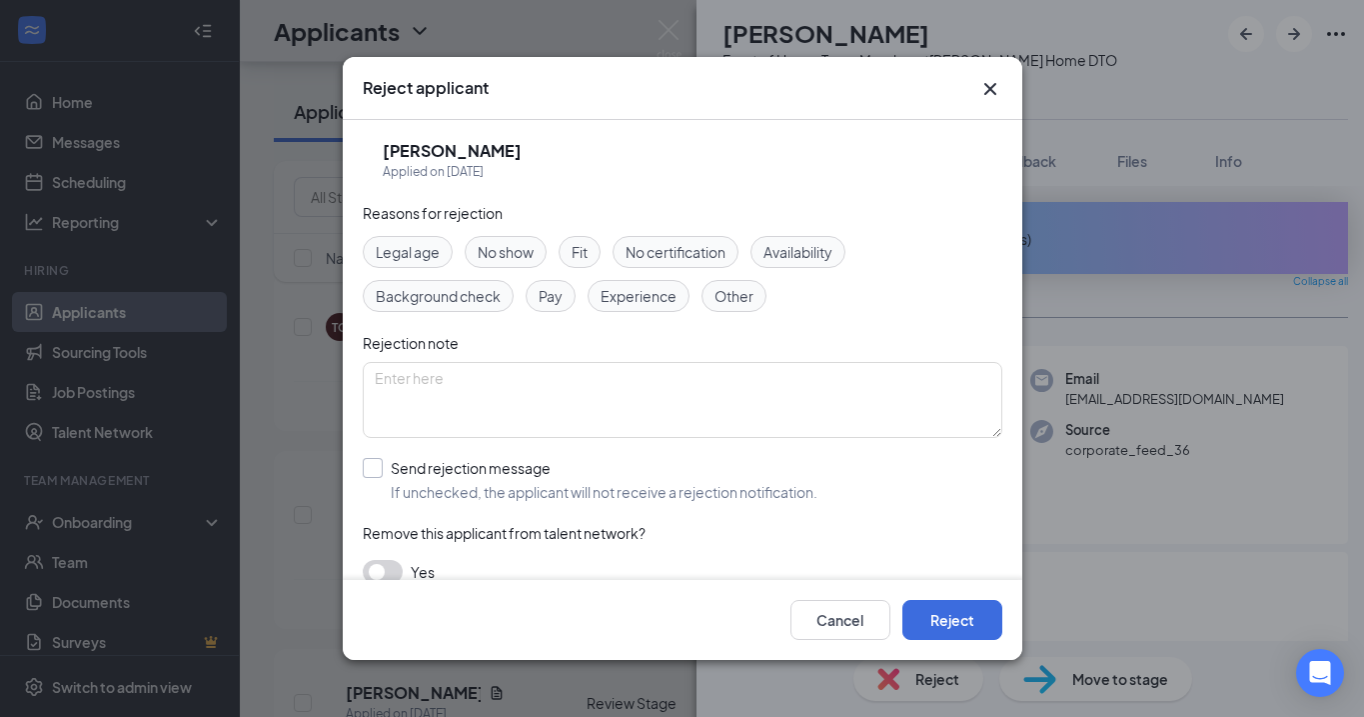
click at [378, 471] on div at bounding box center [373, 468] width 20 height 20
click at [378, 471] on input "Send rejection message If unchecked, the applicant will not receive a rejection…" at bounding box center [590, 480] width 455 height 44
checkbox input "true"
click at [939, 613] on button "Reject" at bounding box center [953, 620] width 100 height 40
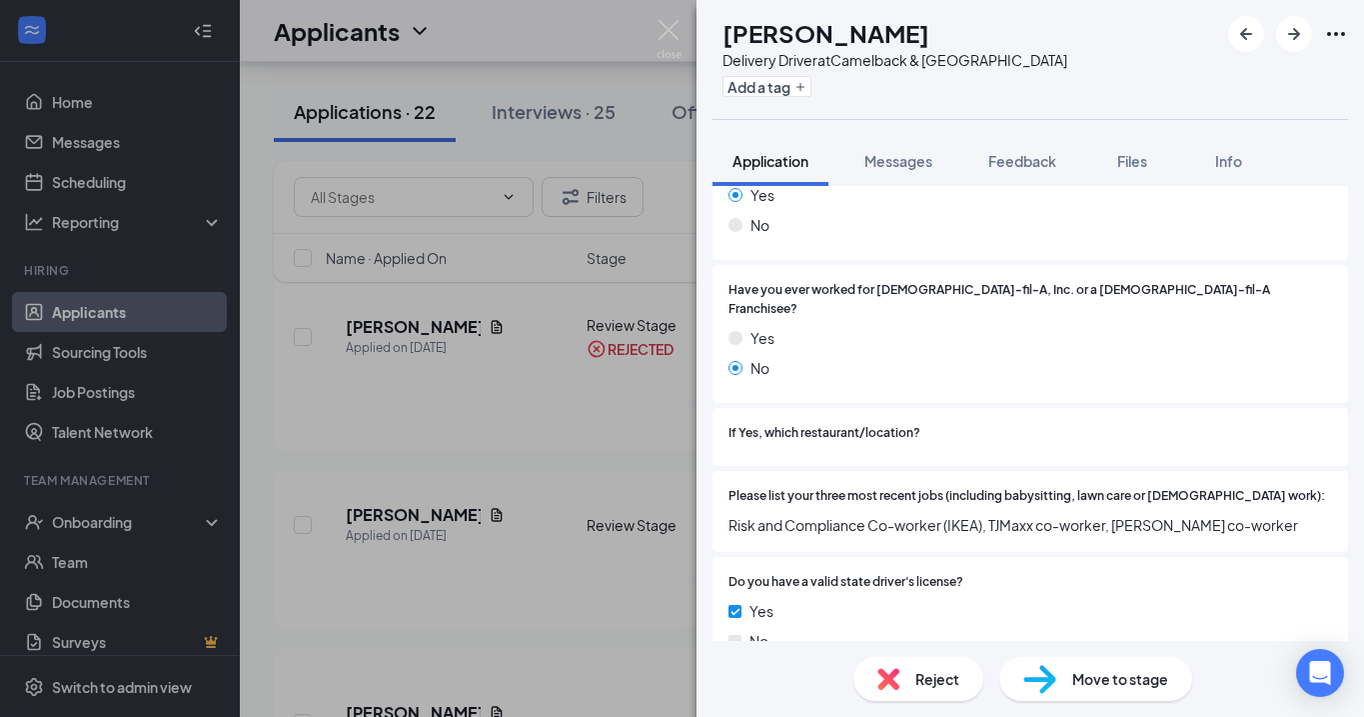
scroll to position [464, 0]
click at [948, 675] on span "Reject" at bounding box center [938, 679] width 44 height 22
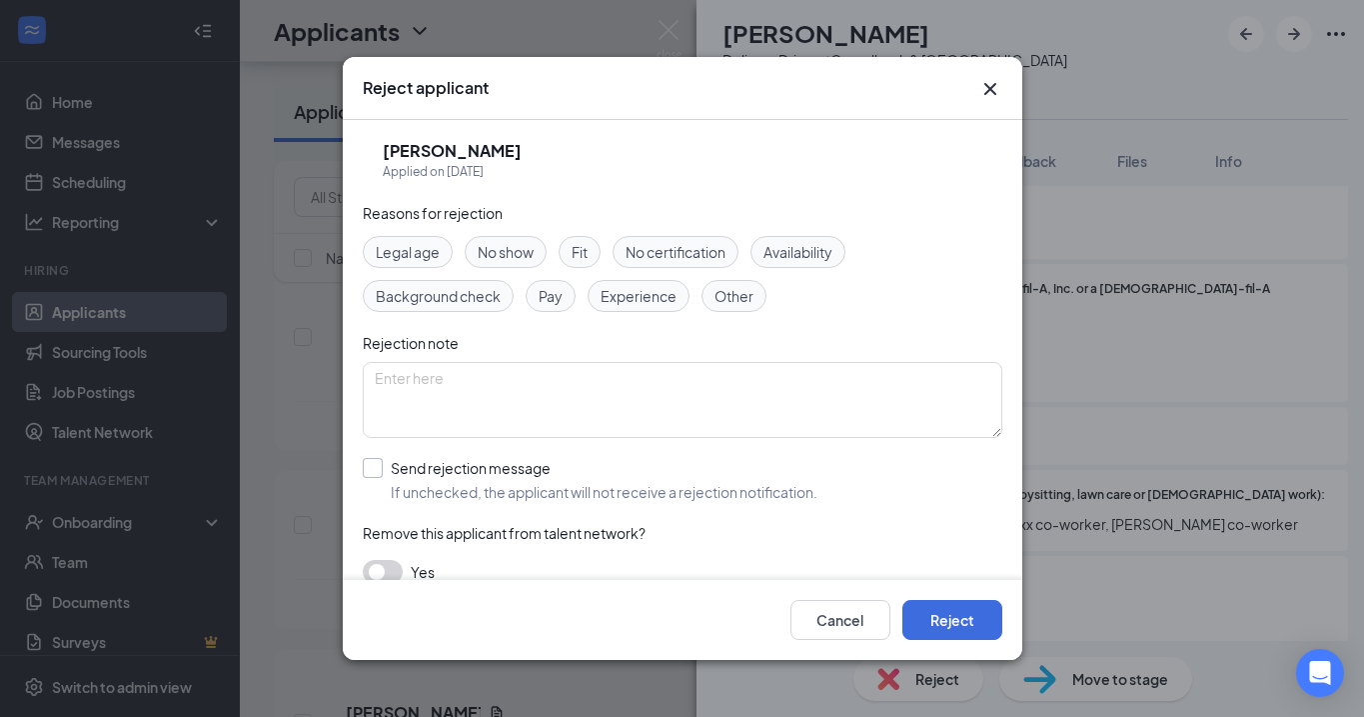
click at [373, 474] on div at bounding box center [373, 468] width 20 height 20
click at [373, 474] on input "Send rejection message If unchecked, the applicant will not receive a rejection…" at bounding box center [590, 480] width 455 height 44
checkbox input "true"
click at [959, 614] on button "Reject" at bounding box center [953, 620] width 100 height 40
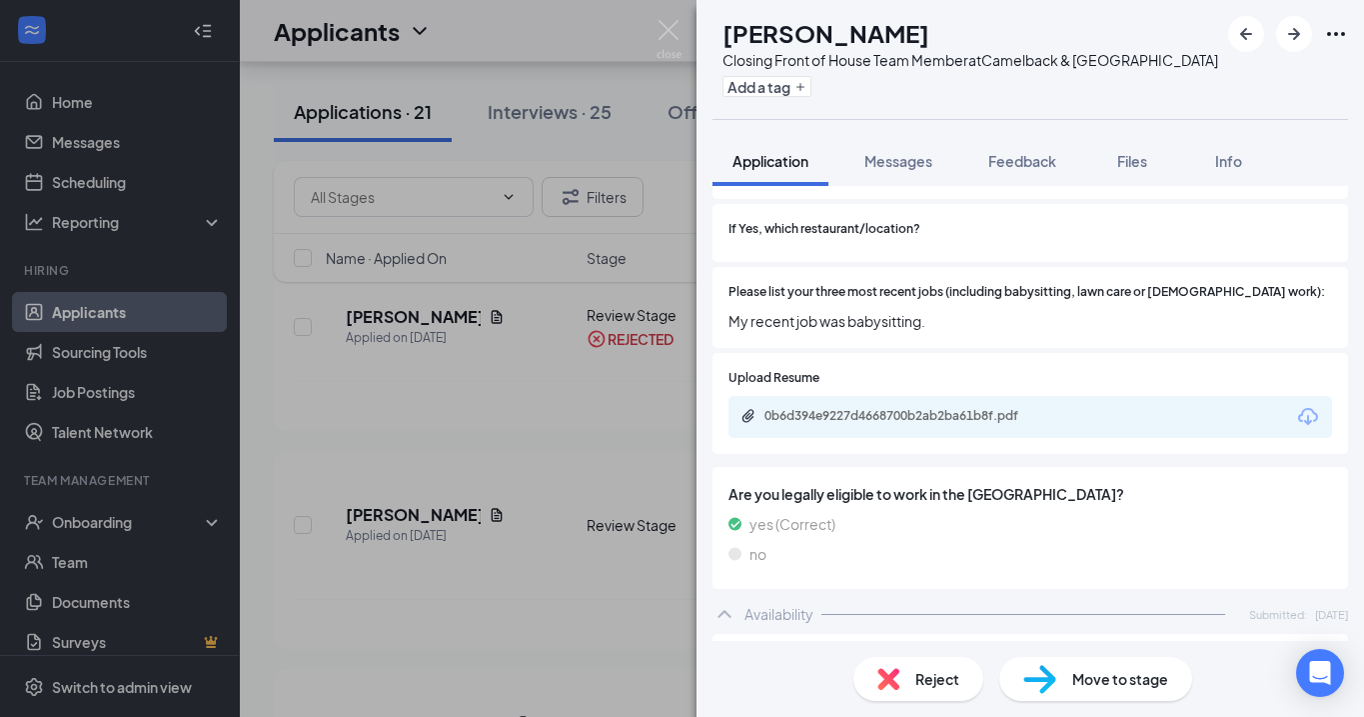
scroll to position [881, 0]
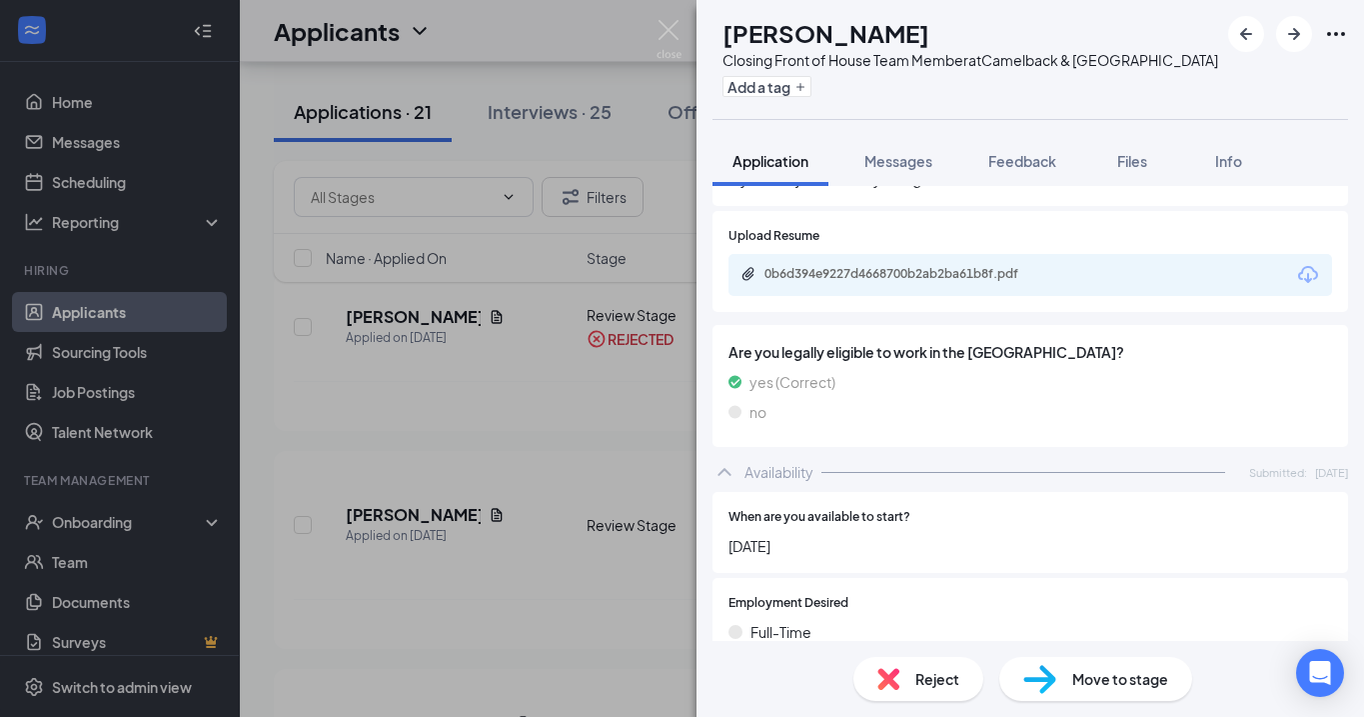
click at [934, 685] on span "Reject" at bounding box center [938, 679] width 44 height 22
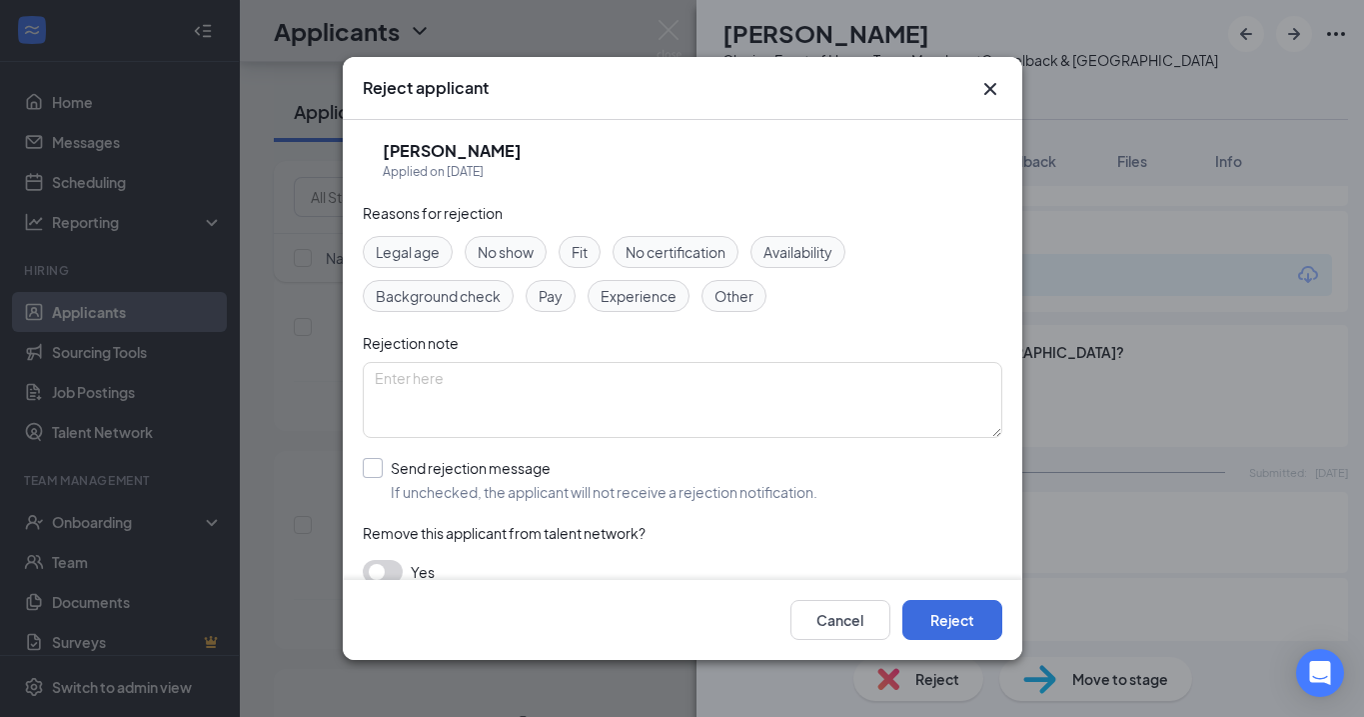
click at [368, 473] on div at bounding box center [373, 468] width 20 height 20
click at [368, 473] on input "Send rejection message If unchecked, the applicant will not receive a rejection…" at bounding box center [590, 480] width 455 height 44
checkbox input "true"
click at [942, 626] on button "Reject" at bounding box center [953, 620] width 100 height 40
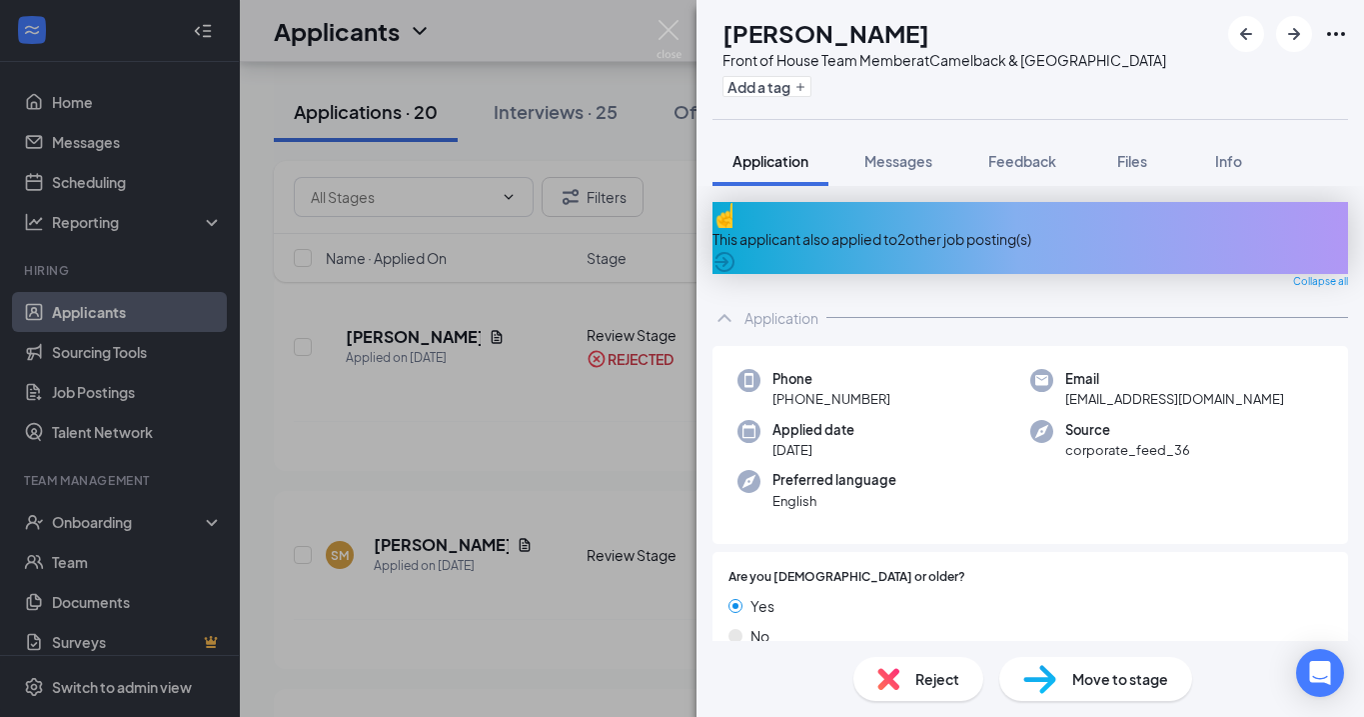
click at [922, 684] on span "Reject" at bounding box center [938, 679] width 44 height 22
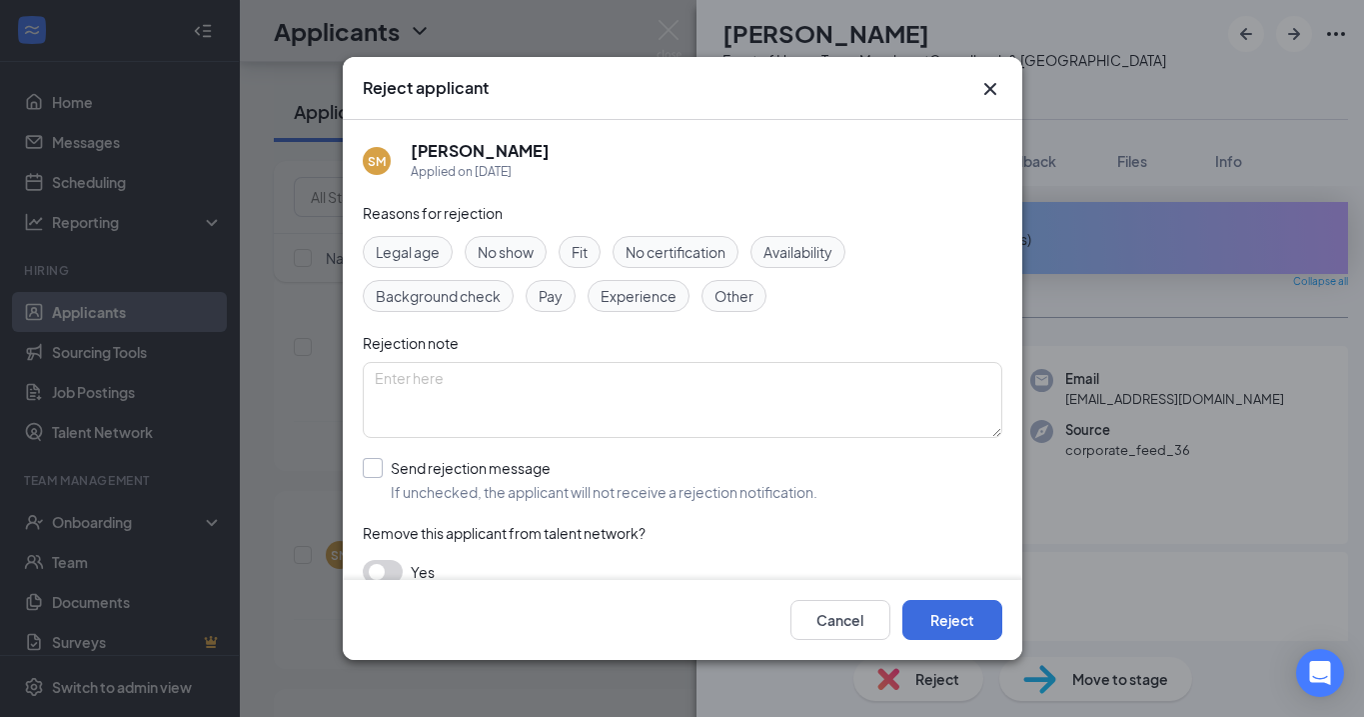
click at [372, 476] on div at bounding box center [373, 468] width 20 height 20
click at [372, 476] on input "Send rejection message If unchecked, the applicant will not receive a rejection…" at bounding box center [590, 480] width 455 height 44
checkbox input "true"
click at [954, 623] on button "Reject" at bounding box center [953, 620] width 100 height 40
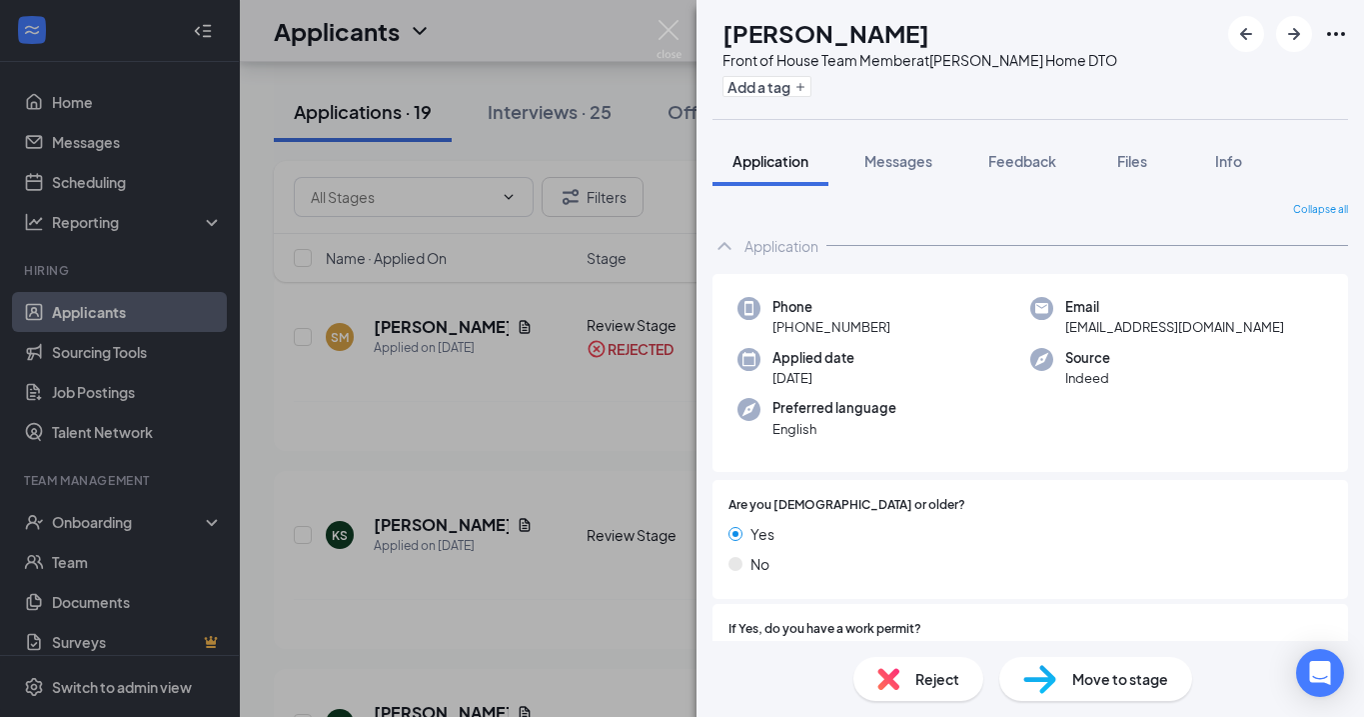
click at [933, 675] on span "Reject" at bounding box center [938, 679] width 44 height 22
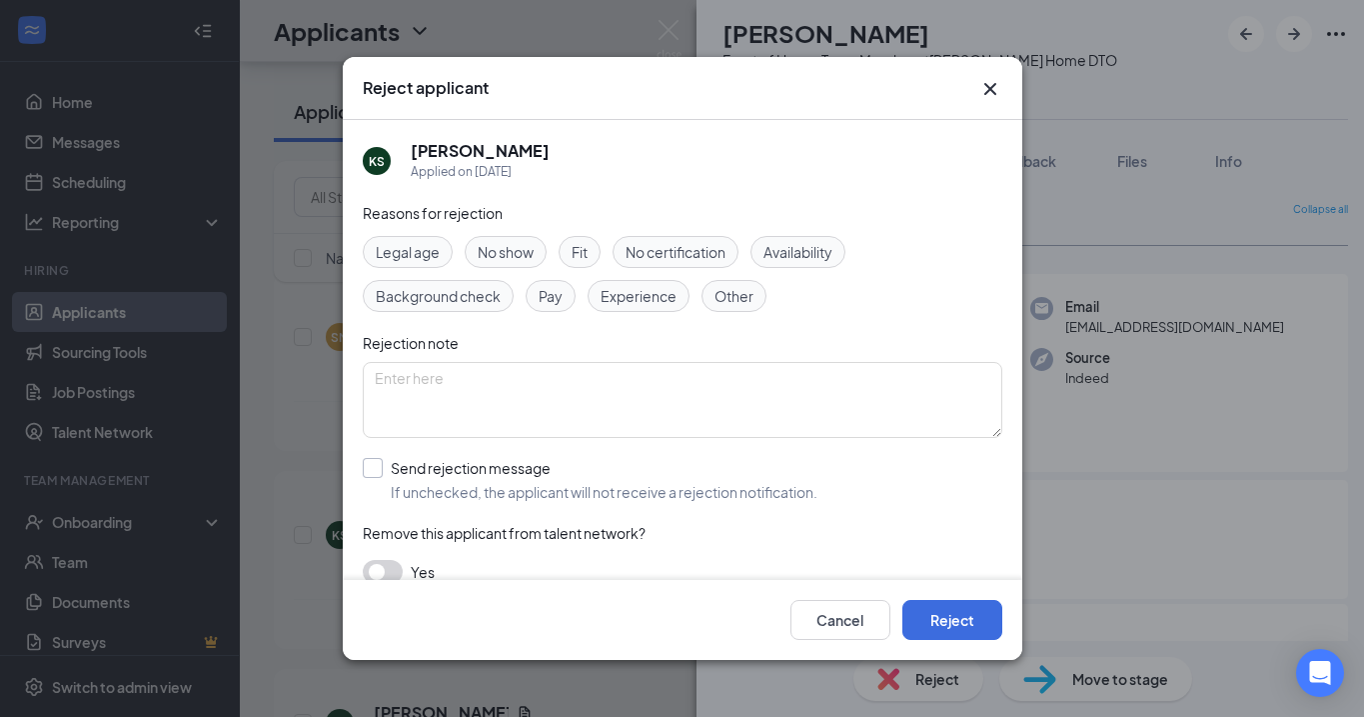
click at [370, 466] on input "Send rejection message If unchecked, the applicant will not receive a rejection…" at bounding box center [590, 480] width 455 height 44
checkbox input "true"
click at [947, 620] on button "Reject" at bounding box center [953, 620] width 100 height 40
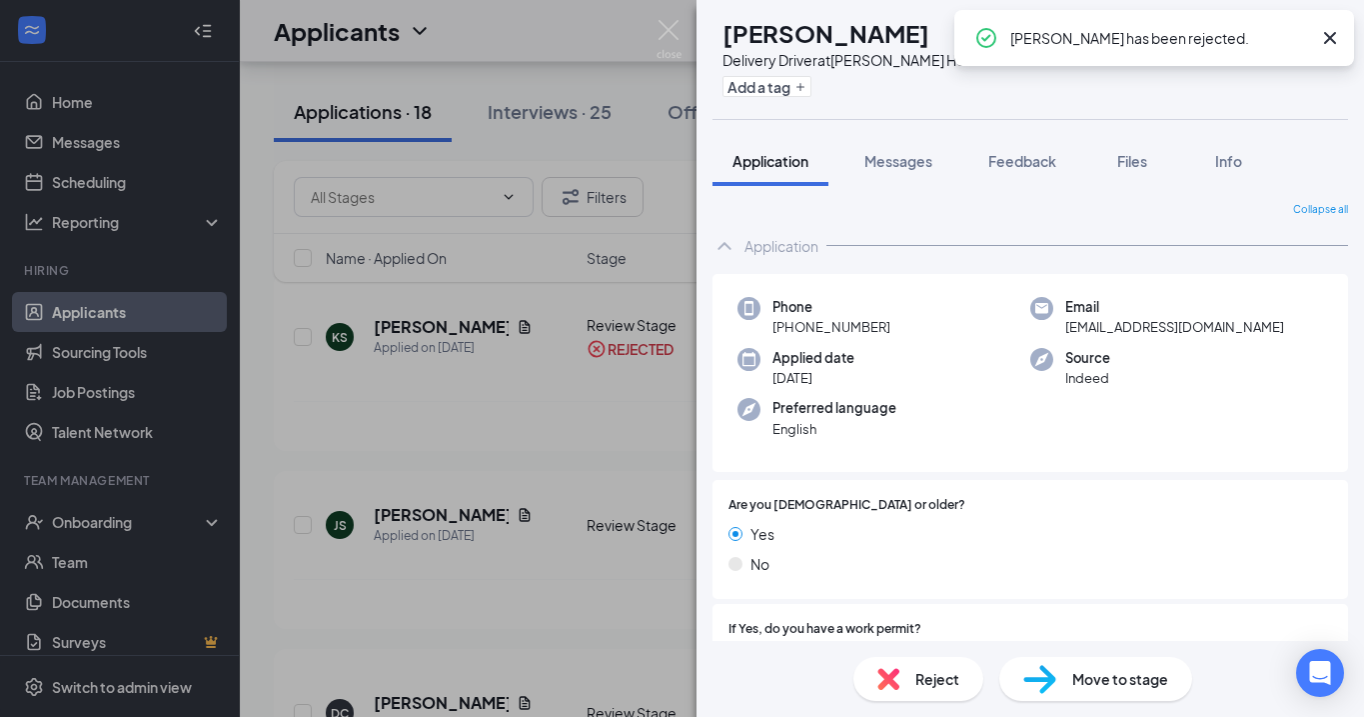
click at [1326, 41] on icon "Cross" at bounding box center [1330, 38] width 24 height 24
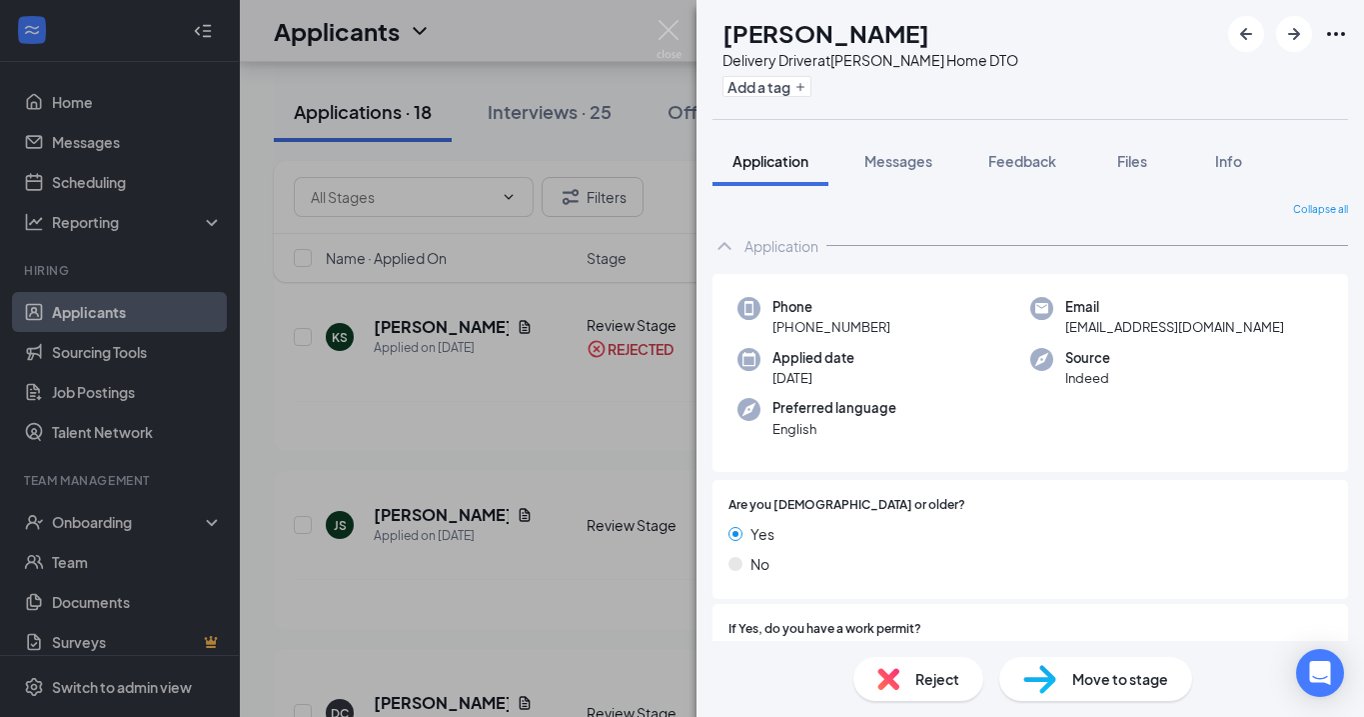
click at [925, 688] on span "Reject" at bounding box center [938, 679] width 44 height 22
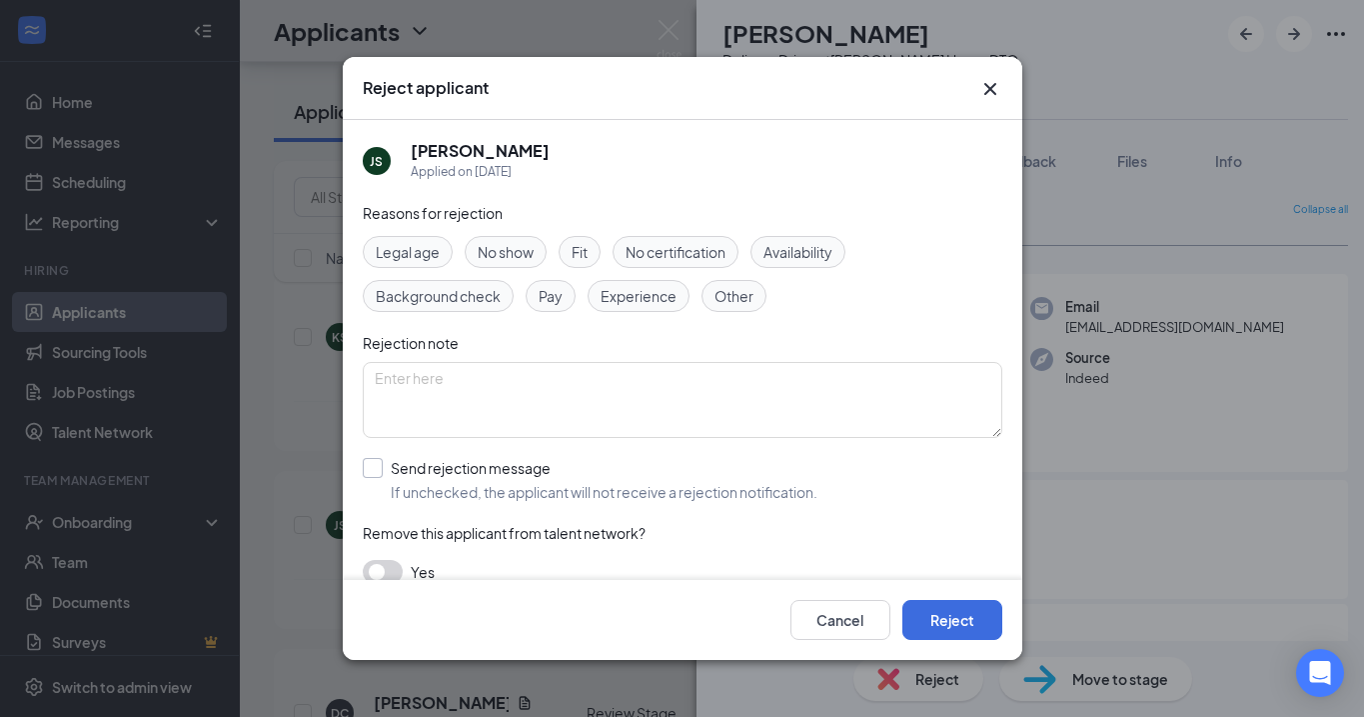
click at [372, 476] on div at bounding box center [373, 468] width 20 height 20
click at [372, 476] on input "Send rejection message If unchecked, the applicant will not receive a rejection…" at bounding box center [590, 480] width 455 height 44
checkbox input "true"
click at [945, 619] on button "Reject" at bounding box center [953, 620] width 100 height 40
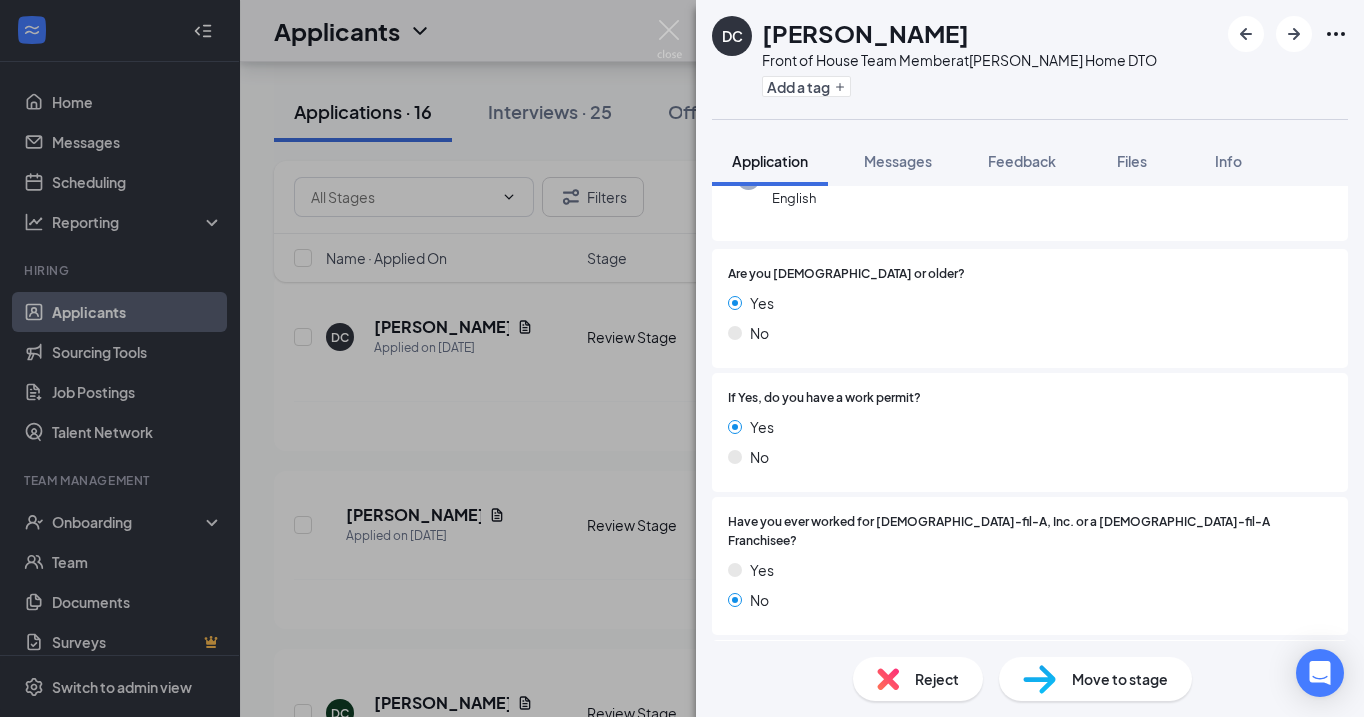
scroll to position [320, 0]
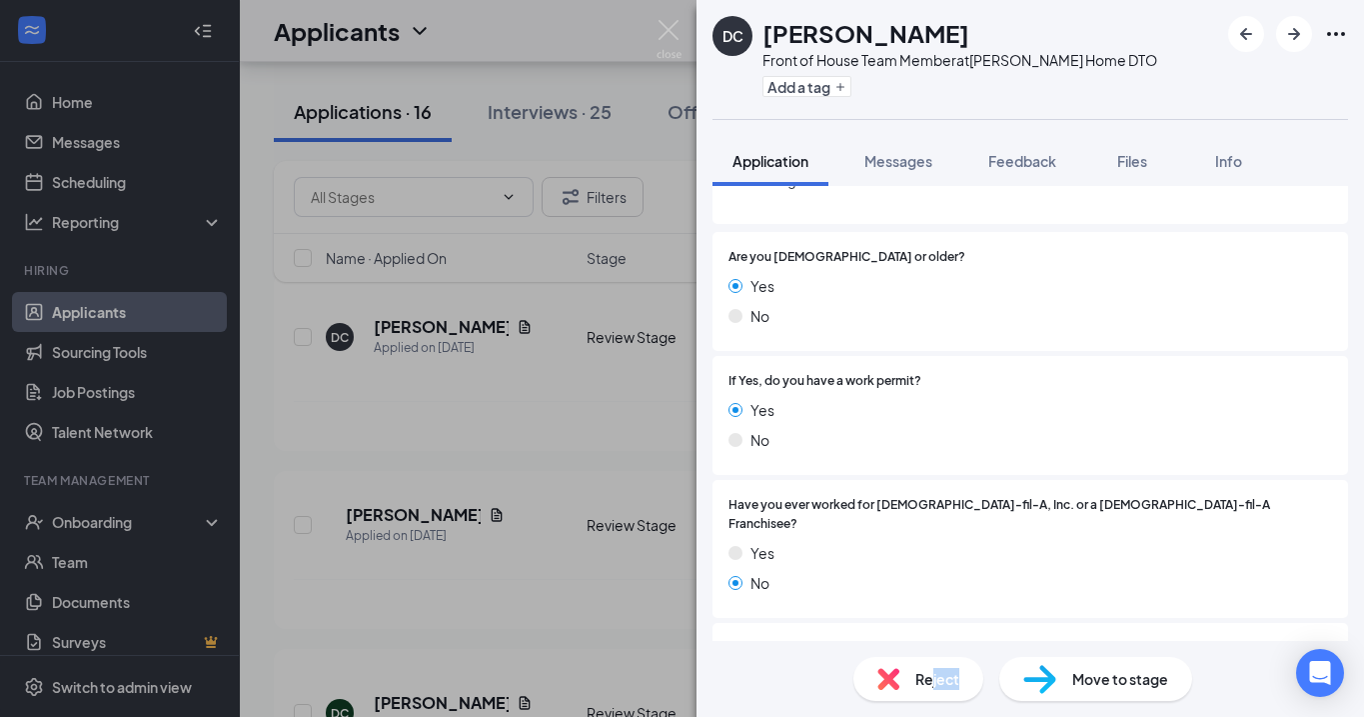
click at [930, 688] on span "Reject" at bounding box center [938, 679] width 44 height 22
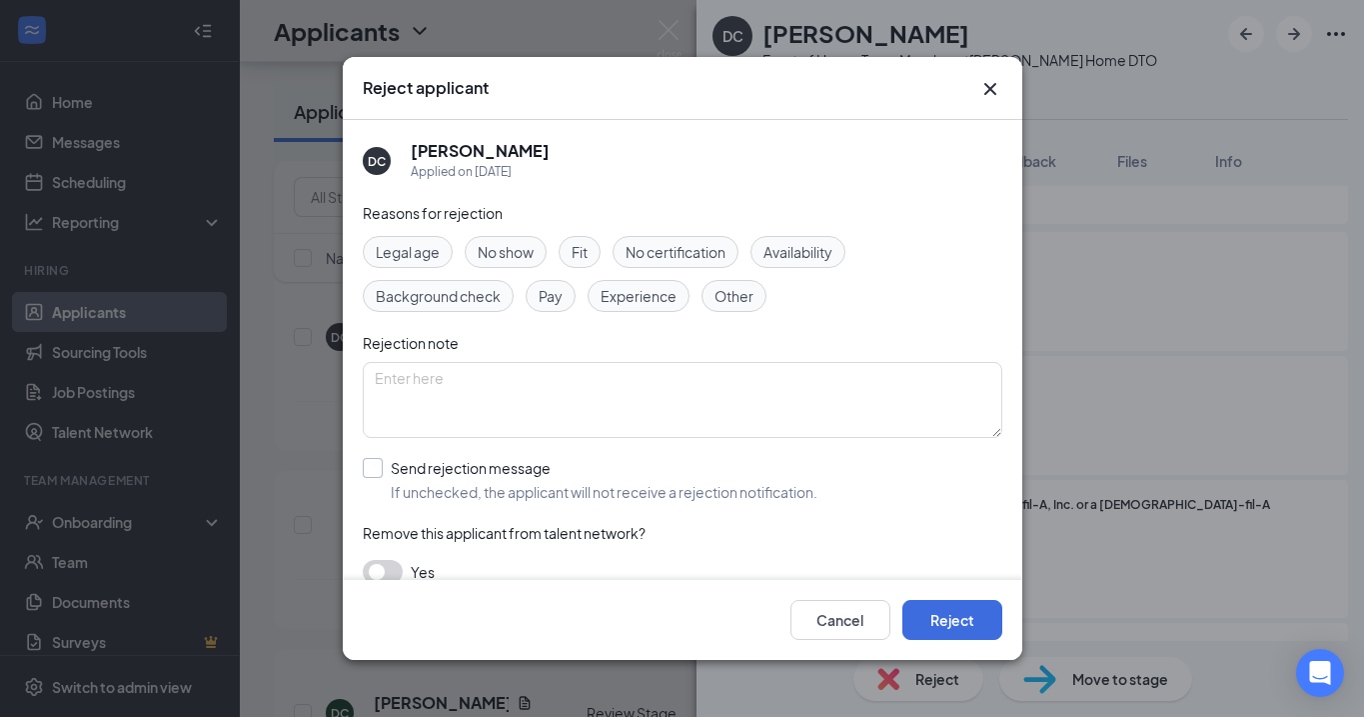
click at [363, 467] on input "Send rejection message If unchecked, the applicant will not receive a rejection…" at bounding box center [590, 480] width 455 height 44
checkbox input "true"
click at [952, 623] on button "Reject" at bounding box center [953, 620] width 100 height 40
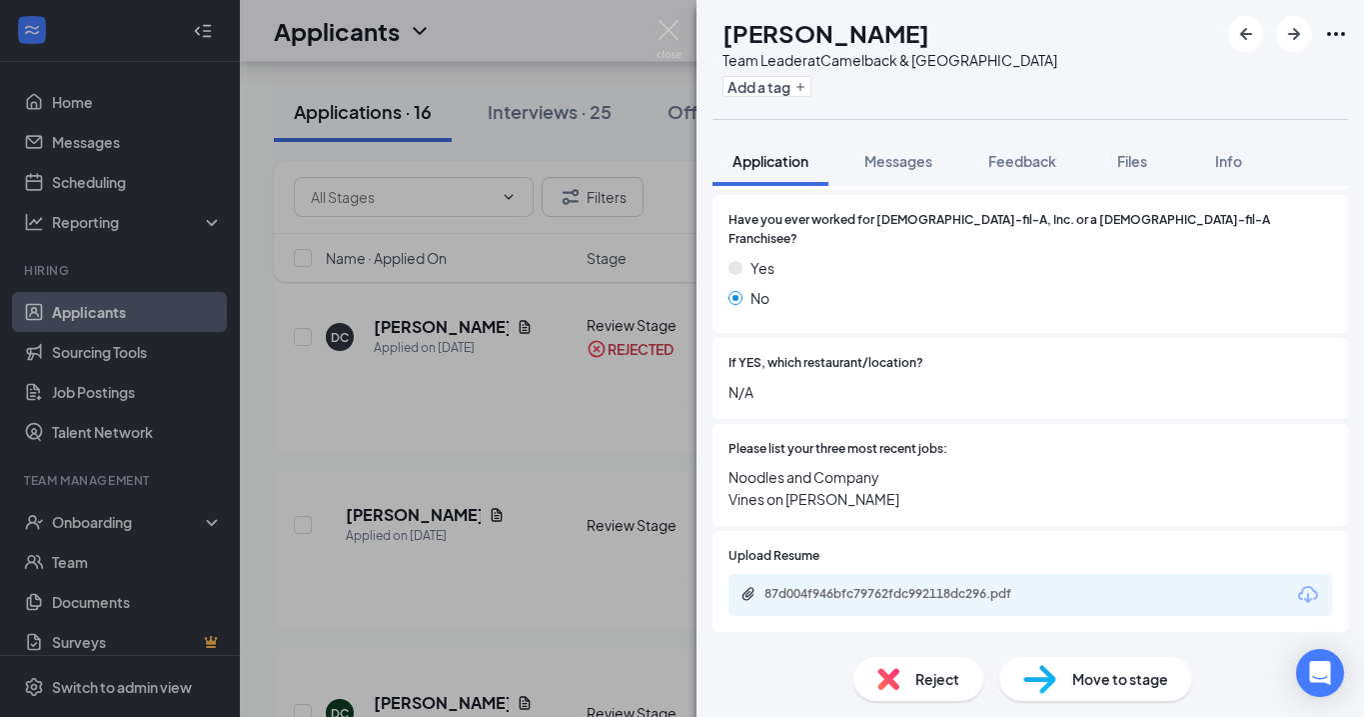
scroll to position [411, 0]
click at [918, 683] on span "Reject" at bounding box center [938, 679] width 44 height 22
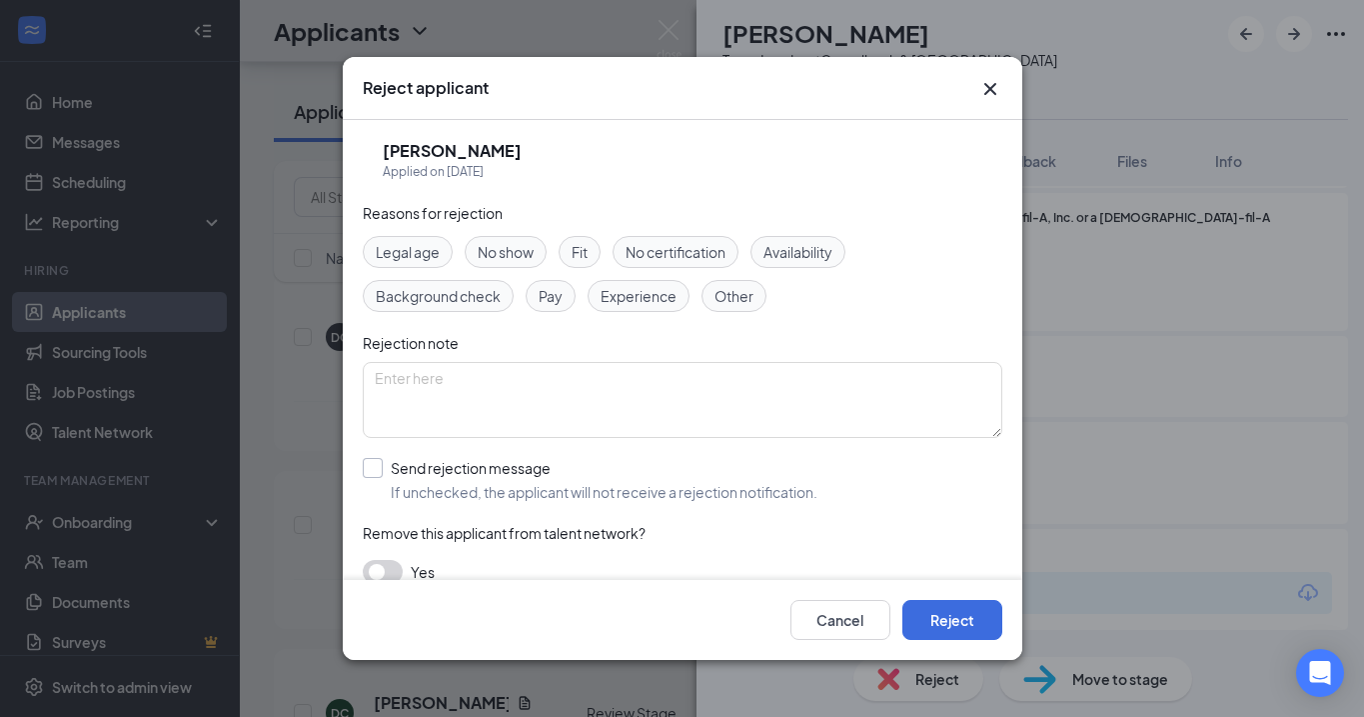
click at [375, 477] on div at bounding box center [373, 468] width 20 height 20
click at [375, 477] on input "Send rejection message If unchecked, the applicant will not receive a rejection…" at bounding box center [590, 480] width 455 height 44
checkbox input "true"
click at [951, 607] on button "Reject" at bounding box center [953, 620] width 100 height 40
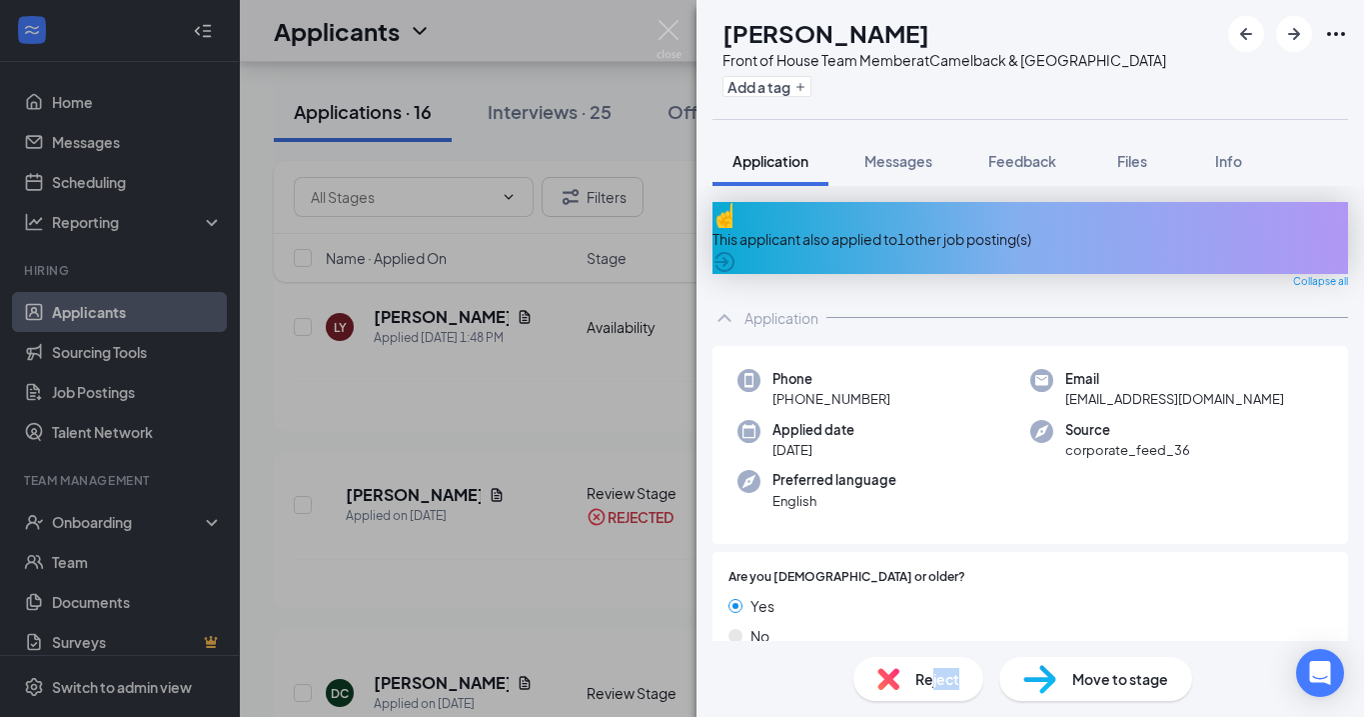
click at [929, 688] on span "Reject" at bounding box center [938, 679] width 44 height 22
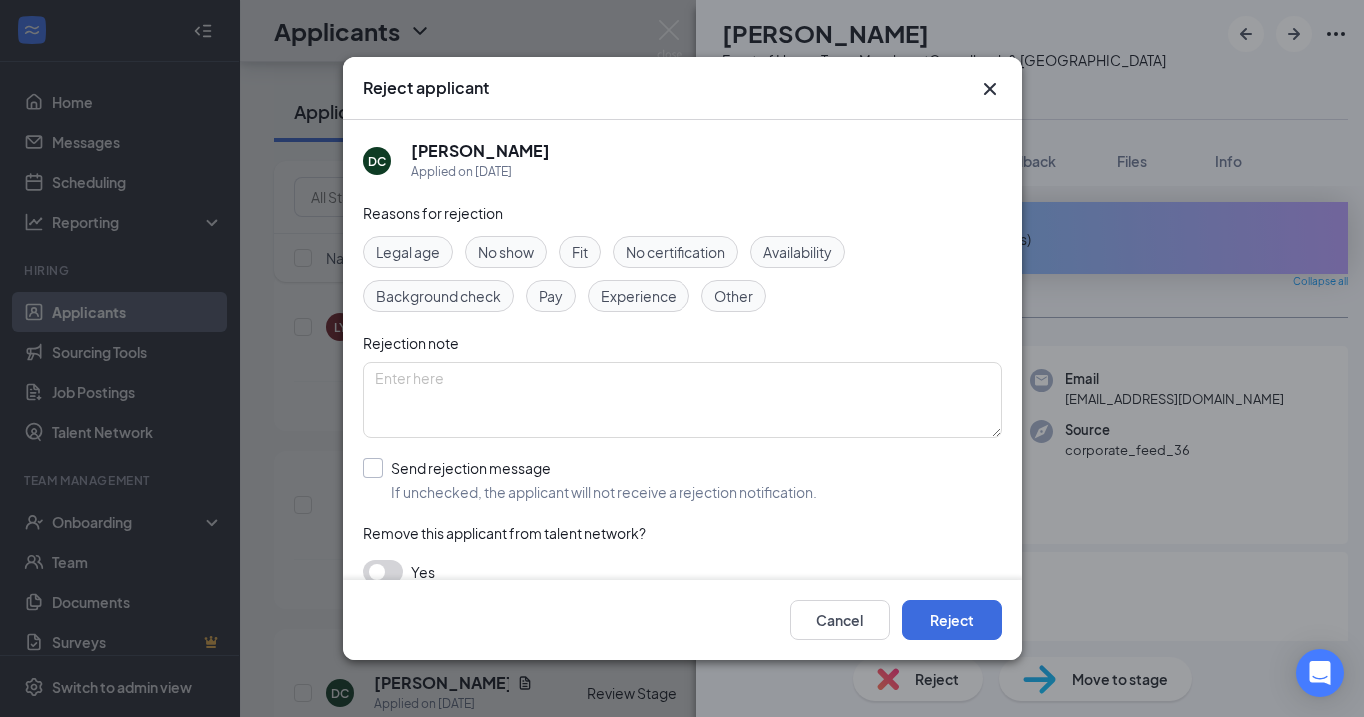
click at [369, 469] on input "Send rejection message If unchecked, the applicant will not receive a rejection…" at bounding box center [590, 480] width 455 height 44
checkbox input "true"
click at [923, 604] on button "Reject" at bounding box center [953, 620] width 100 height 40
click at [923, 604] on button "button" at bounding box center [953, 620] width 100 height 40
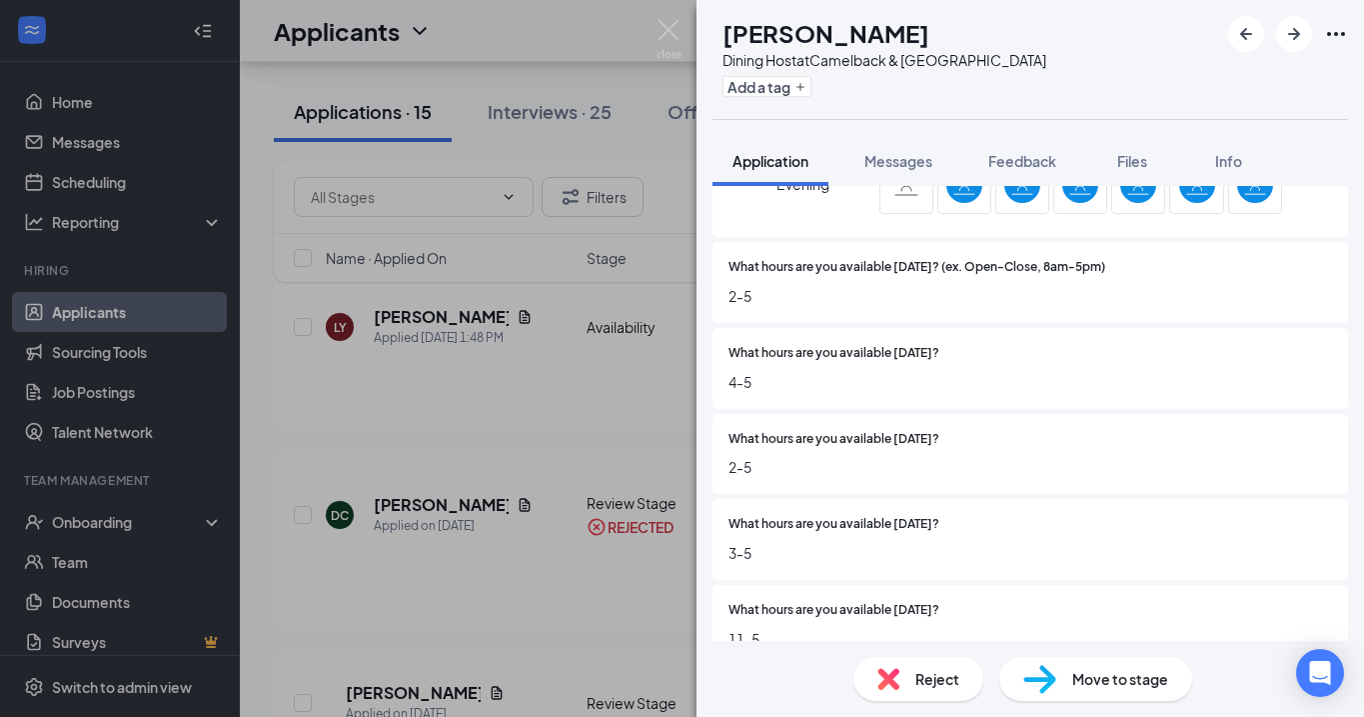
scroll to position [1465, 0]
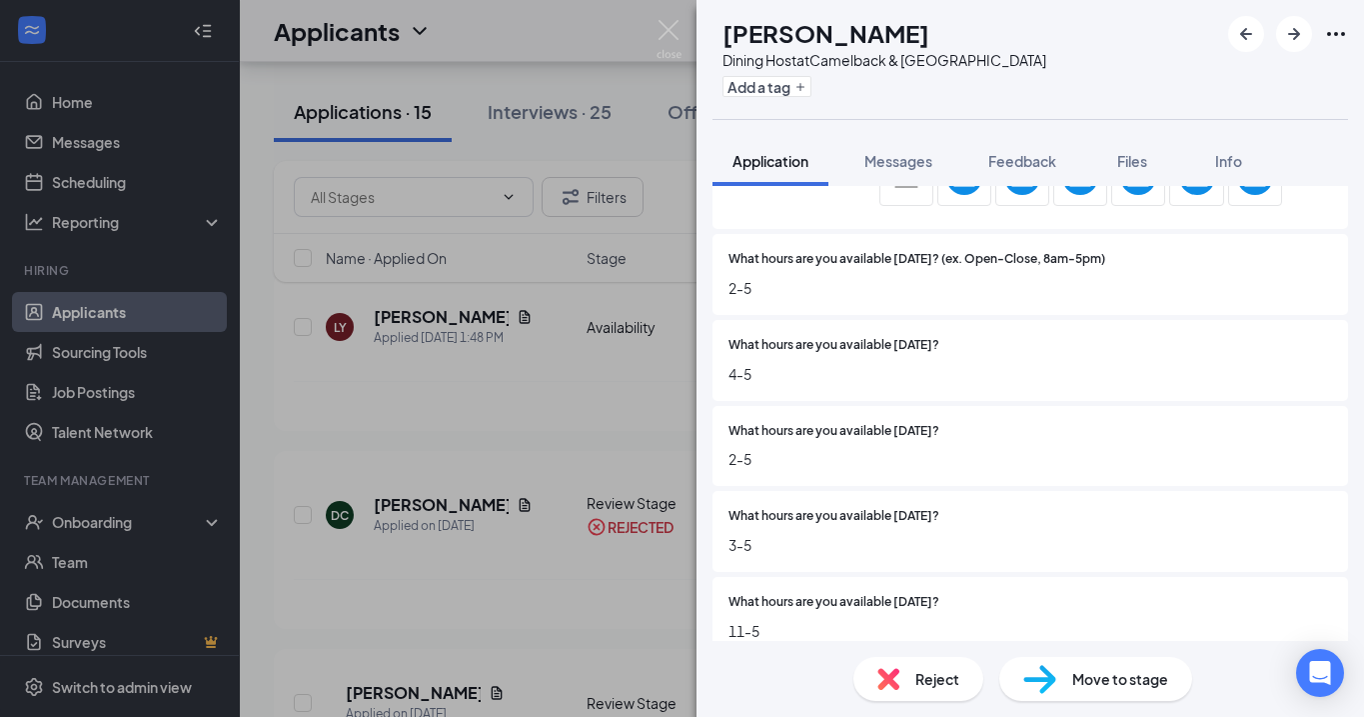
click at [935, 692] on div "Reject" at bounding box center [919, 679] width 130 height 44
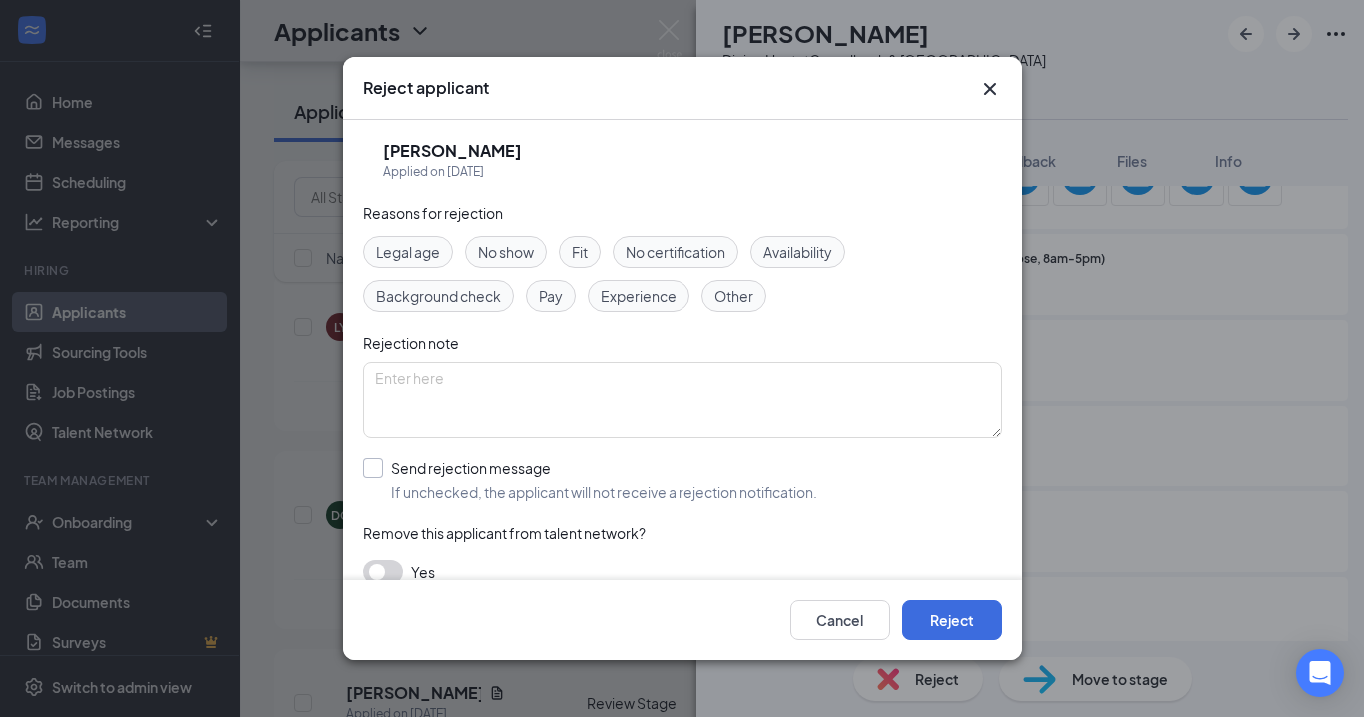
click at [372, 465] on input "Send rejection message If unchecked, the applicant will not receive a rejection…" at bounding box center [590, 480] width 455 height 44
checkbox input "true"
click at [977, 613] on button "Reject" at bounding box center [953, 620] width 100 height 40
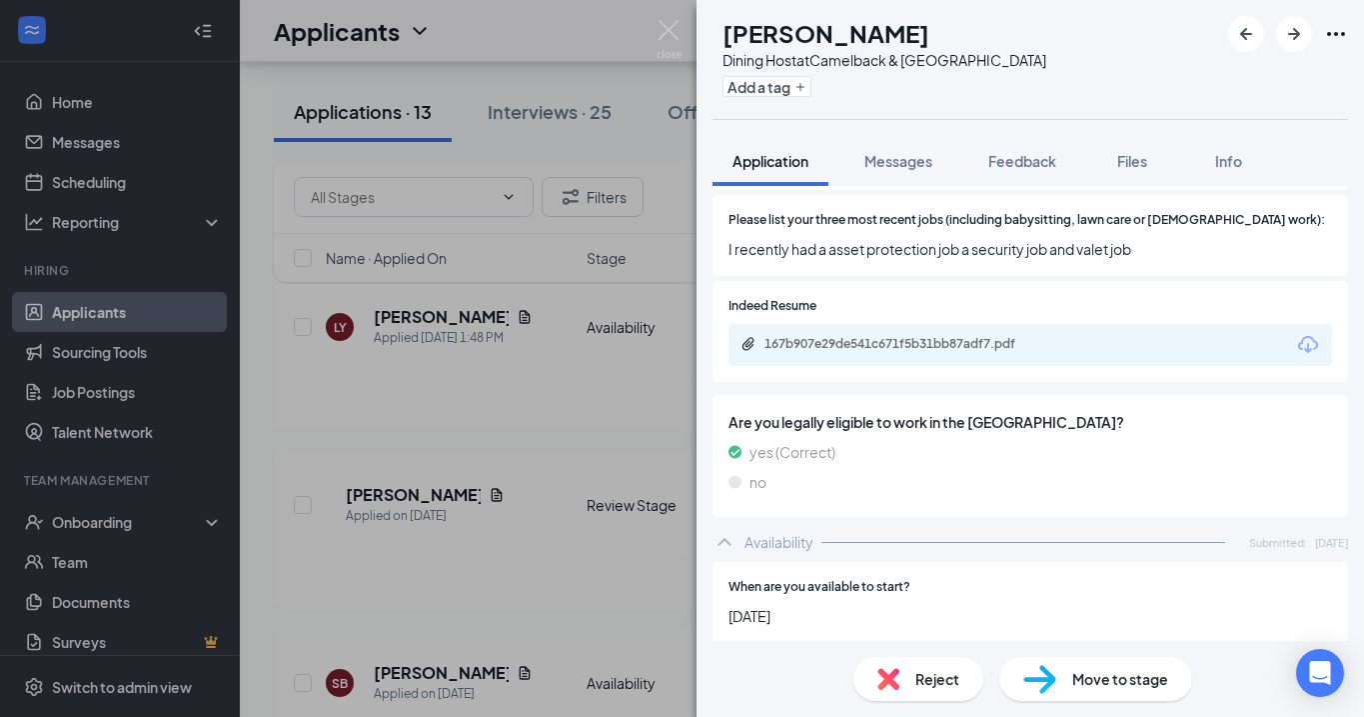
scroll to position [762, 0]
click at [935, 680] on span "Reject" at bounding box center [938, 679] width 44 height 22
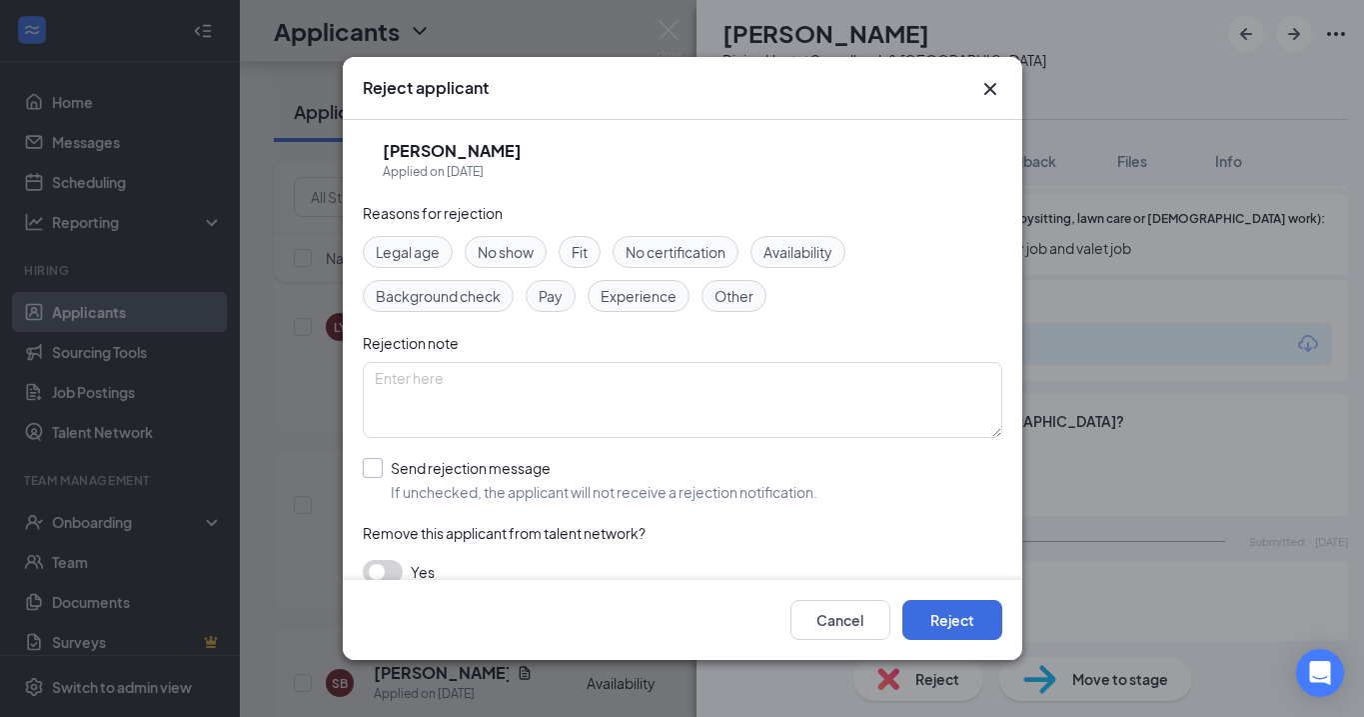
click at [380, 466] on div at bounding box center [373, 468] width 20 height 20
click at [380, 466] on input "Send rejection message If unchecked, the applicant will not receive a rejection…" at bounding box center [590, 480] width 455 height 44
checkbox input "true"
click at [941, 616] on button "Reject" at bounding box center [953, 620] width 100 height 40
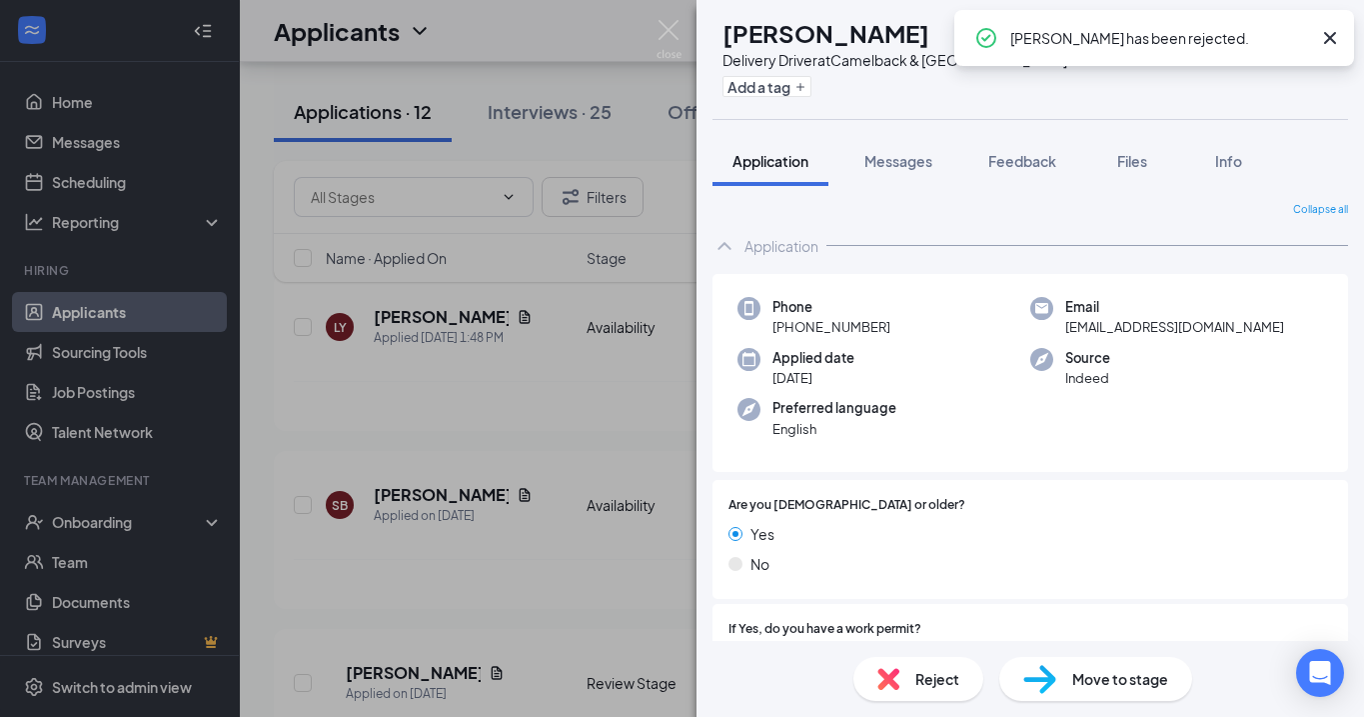
click at [1327, 39] on icon "Cross" at bounding box center [1330, 38] width 24 height 24
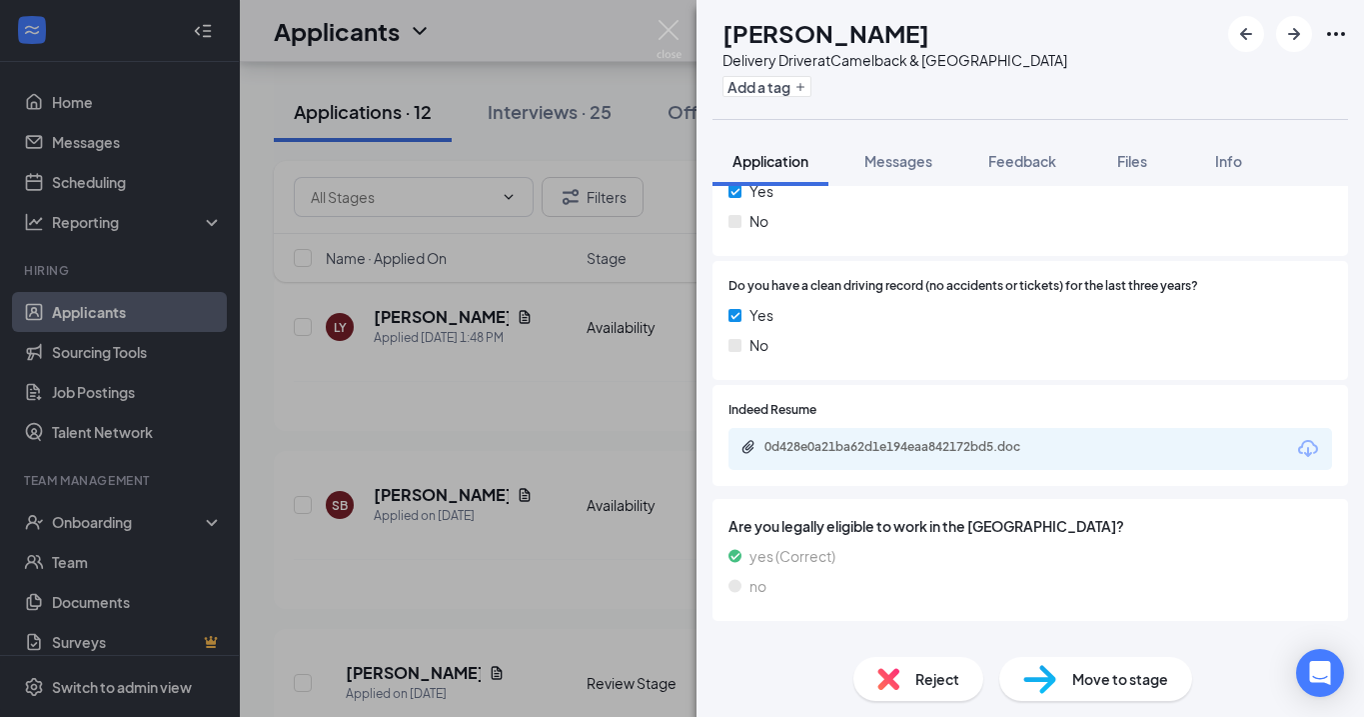
scroll to position [816, 0]
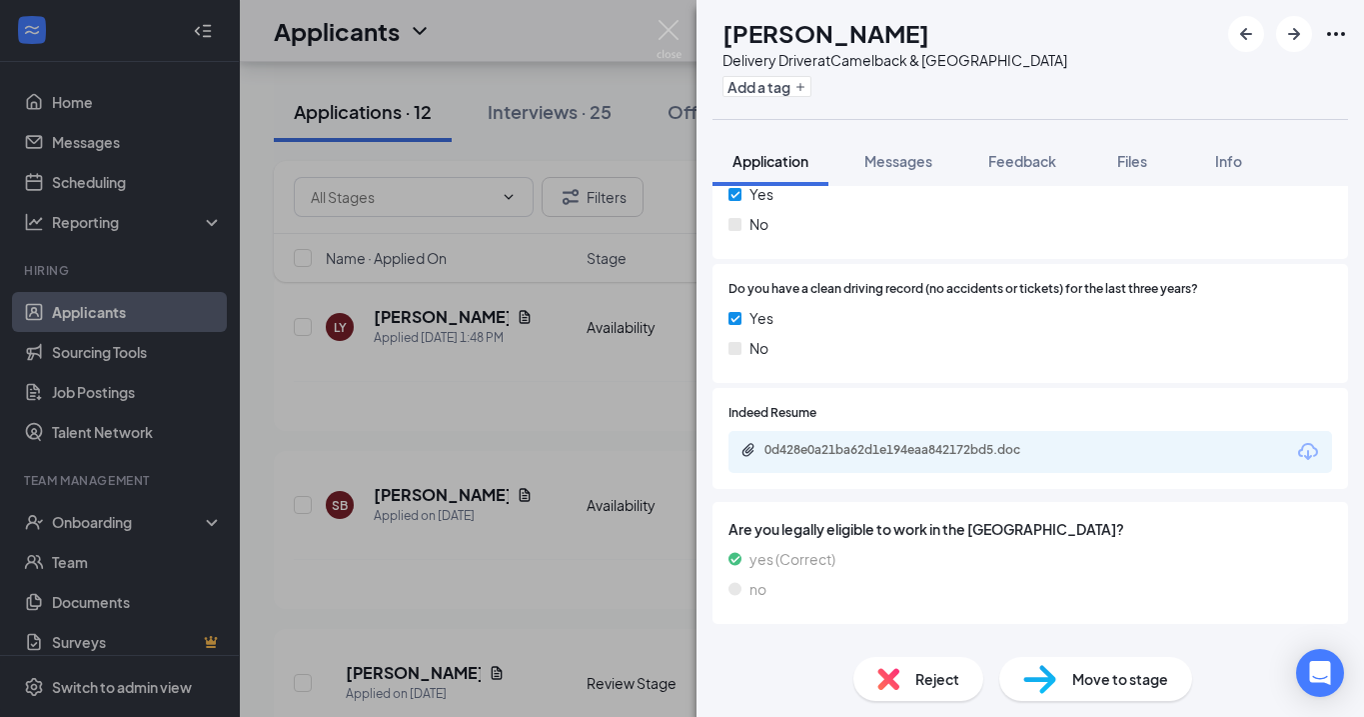
click at [946, 684] on span "Reject" at bounding box center [938, 679] width 44 height 22
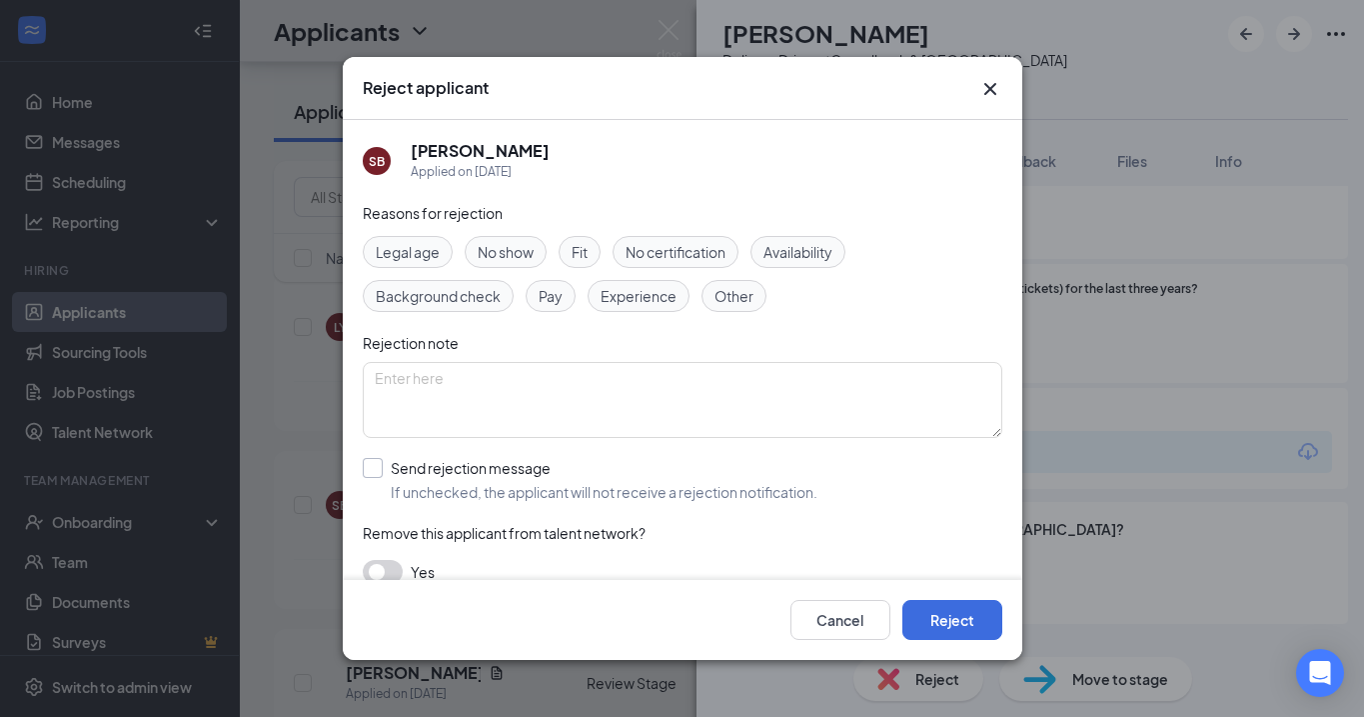
click at [370, 471] on div at bounding box center [373, 468] width 20 height 20
click at [370, 471] on input "Send rejection message If unchecked, the applicant will not receive a rejection…" at bounding box center [590, 480] width 455 height 44
checkbox input "true"
click at [942, 612] on button "Reject" at bounding box center [953, 620] width 100 height 40
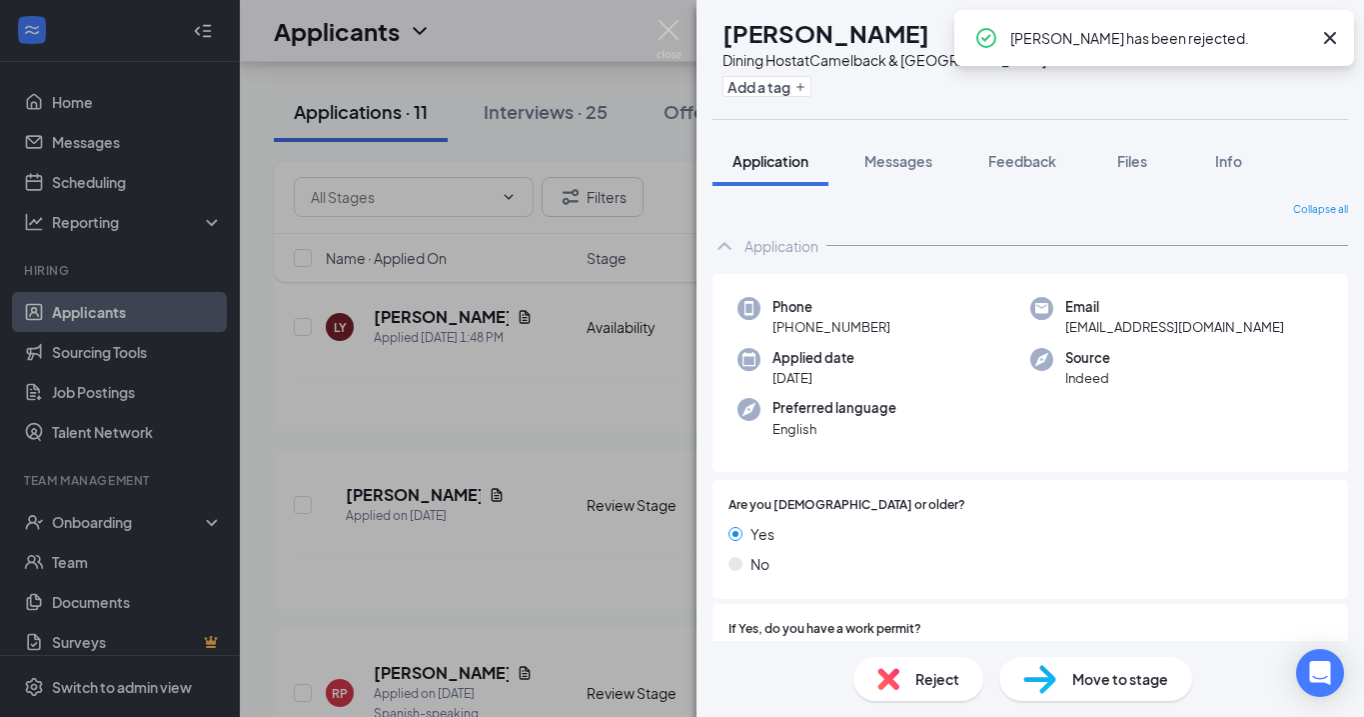
click at [1328, 39] on icon "Cross" at bounding box center [1330, 38] width 12 height 12
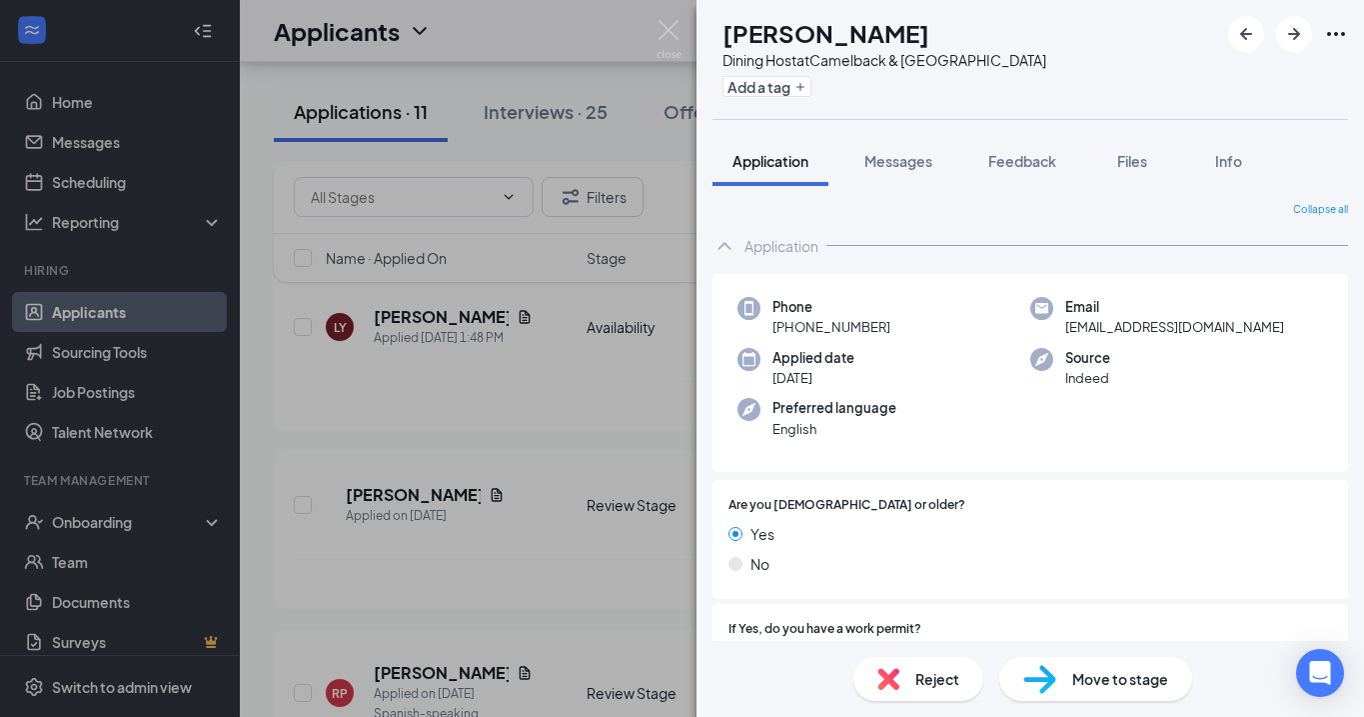
click at [1035, 544] on div "Yes No" at bounding box center [1031, 553] width 604 height 60
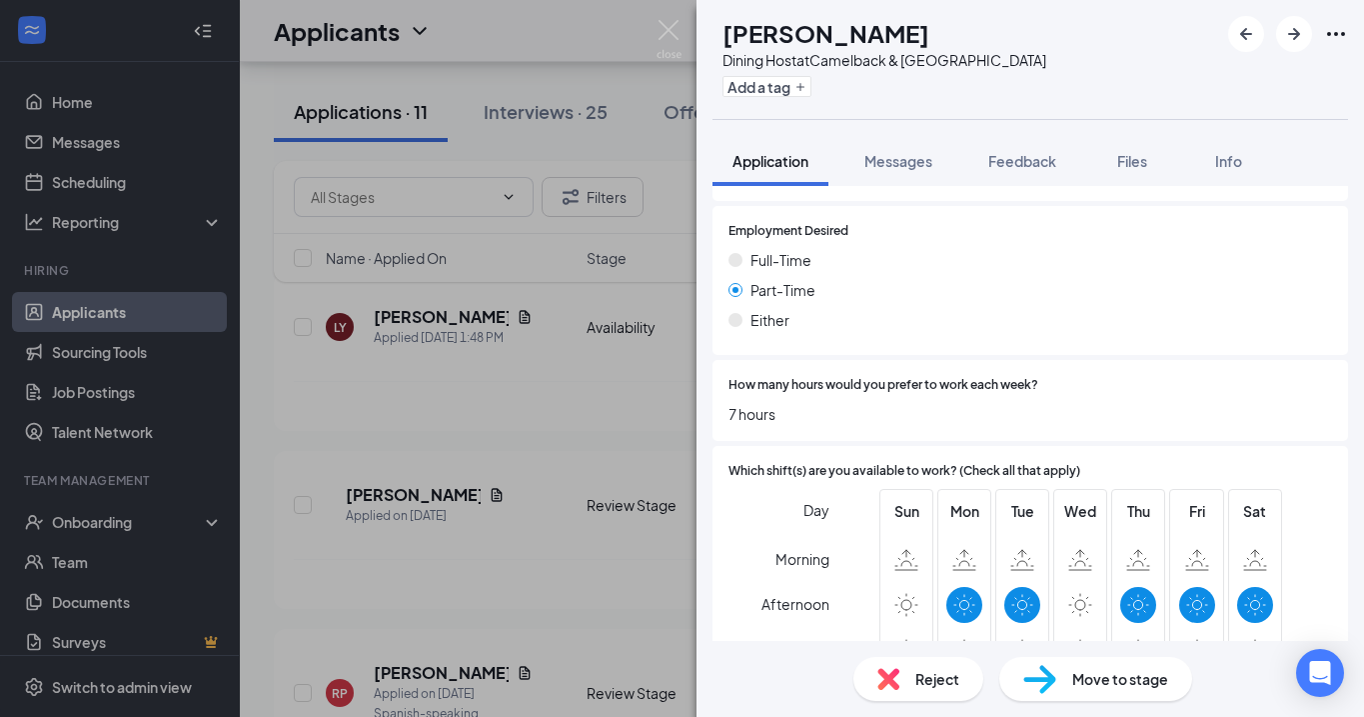
scroll to position [1125, 0]
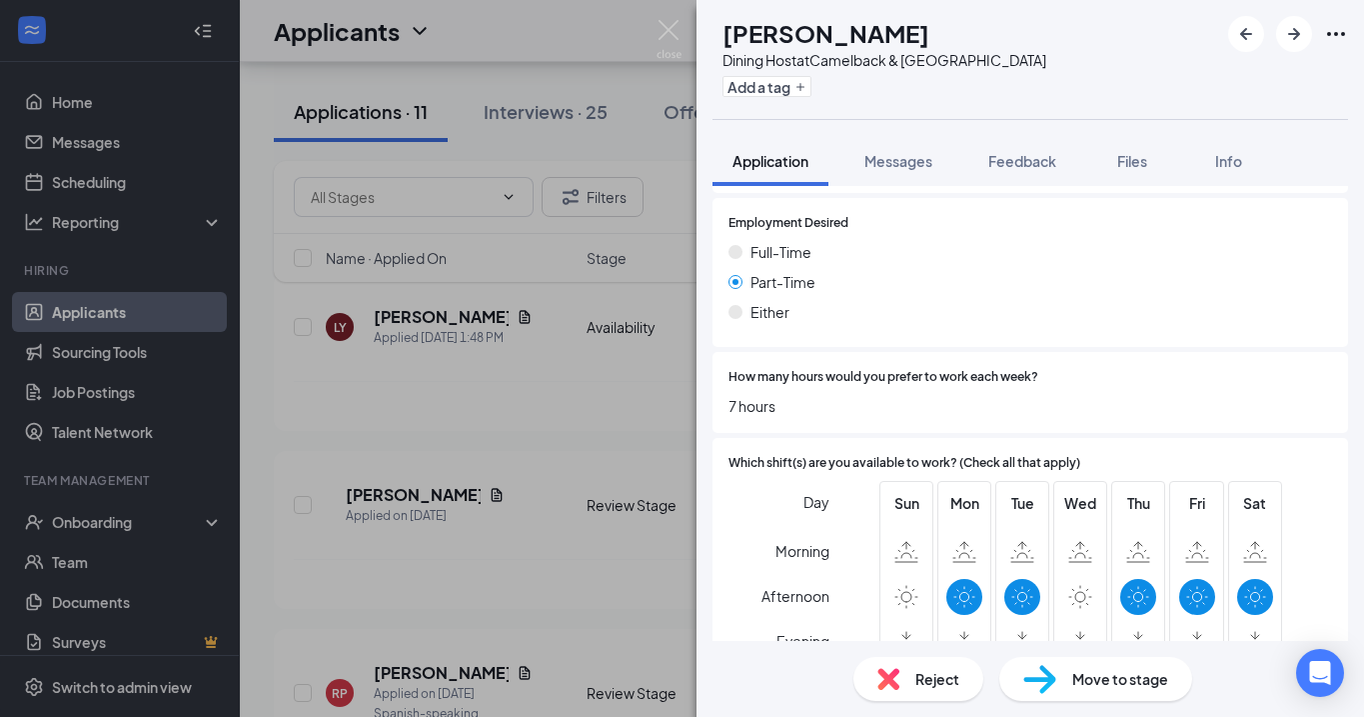
click at [928, 678] on span "Reject" at bounding box center [938, 679] width 44 height 22
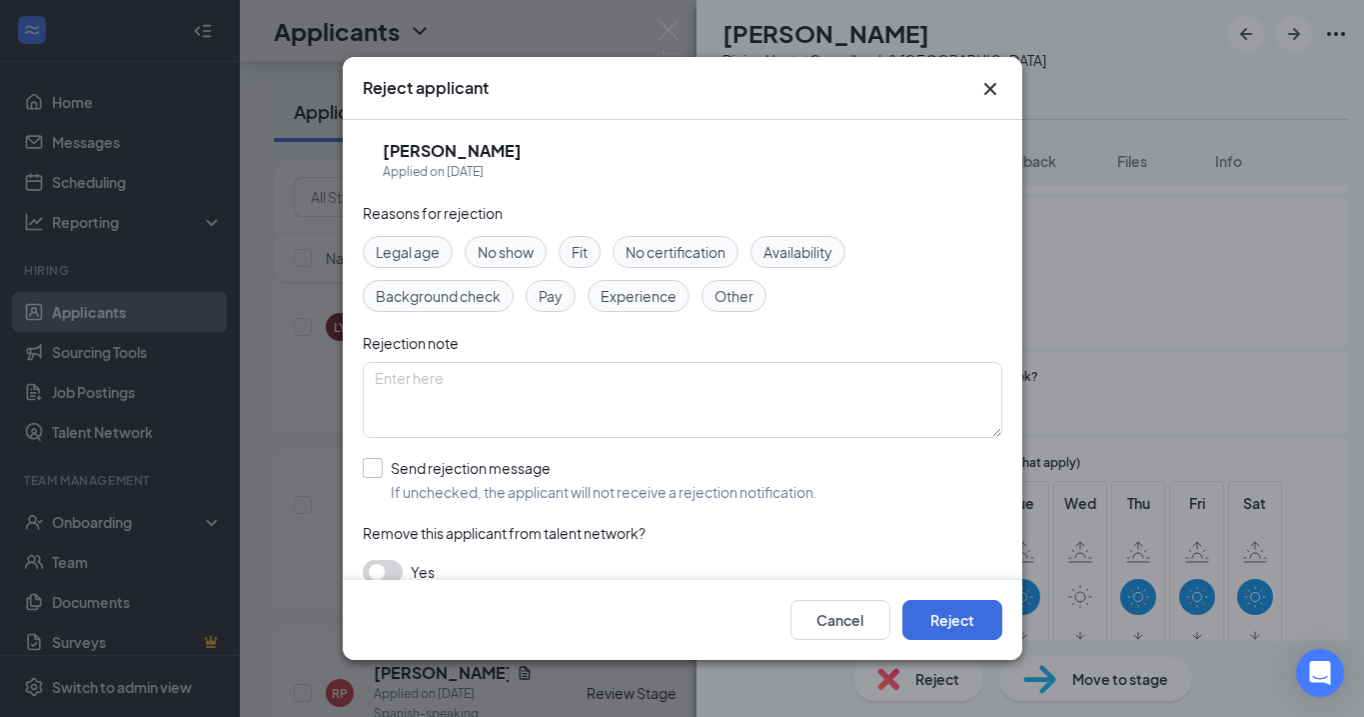
click at [372, 471] on div at bounding box center [373, 468] width 20 height 20
click at [372, 471] on input "Send rejection message If unchecked, the applicant will not receive a rejection…" at bounding box center [590, 480] width 455 height 44
checkbox input "true"
click at [952, 605] on button "Reject" at bounding box center [953, 620] width 100 height 40
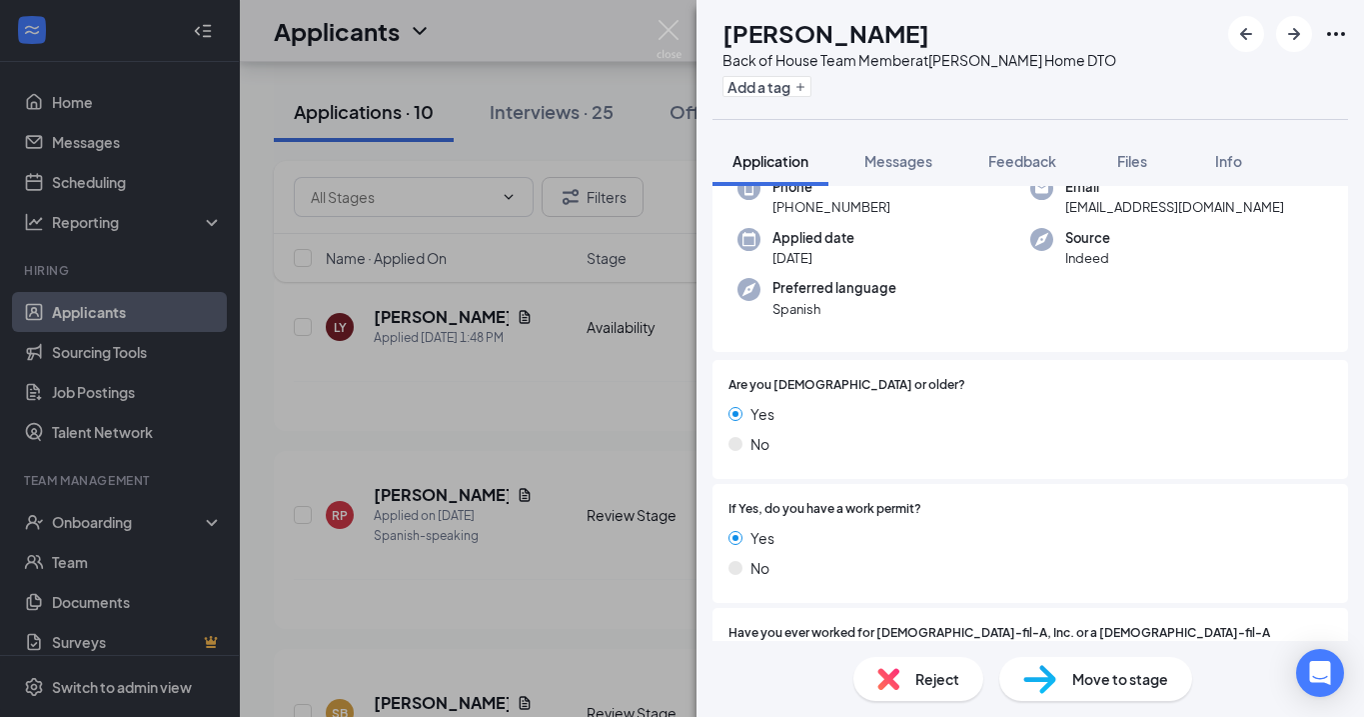
scroll to position [132, 0]
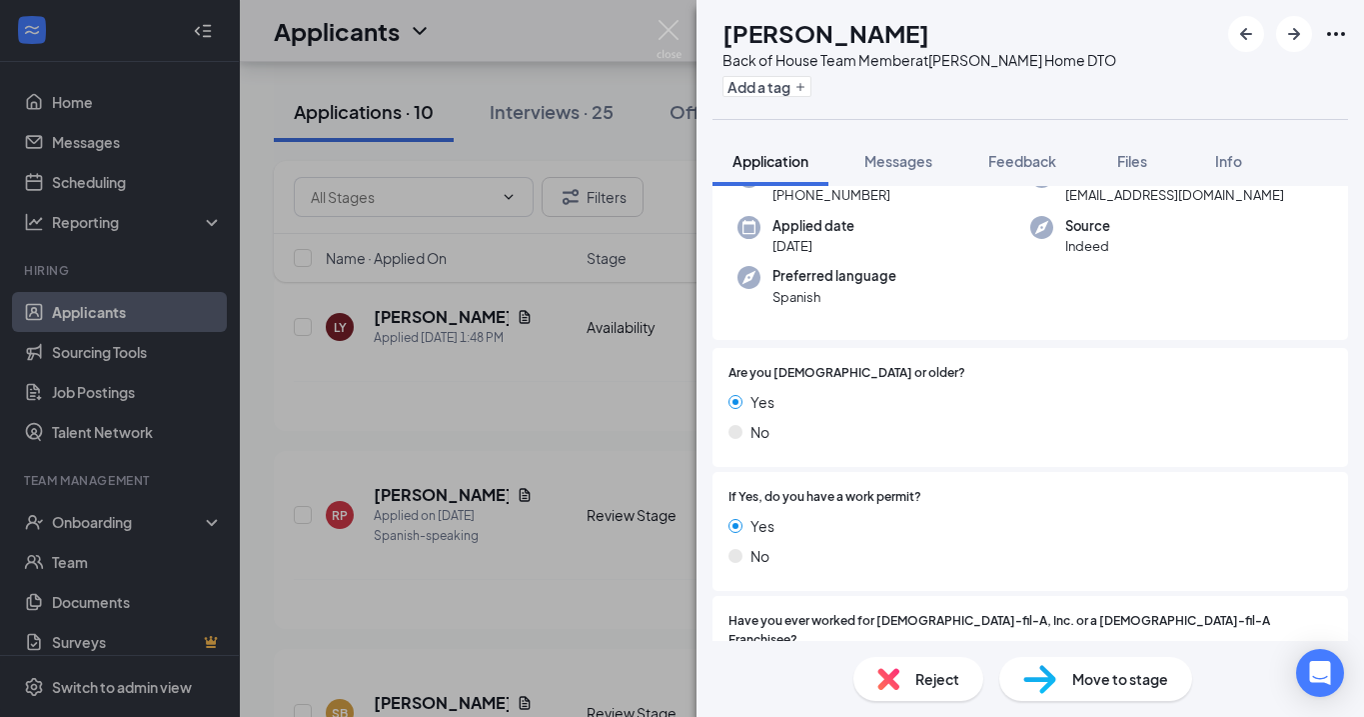
click at [916, 682] on span "Reject" at bounding box center [938, 679] width 44 height 22
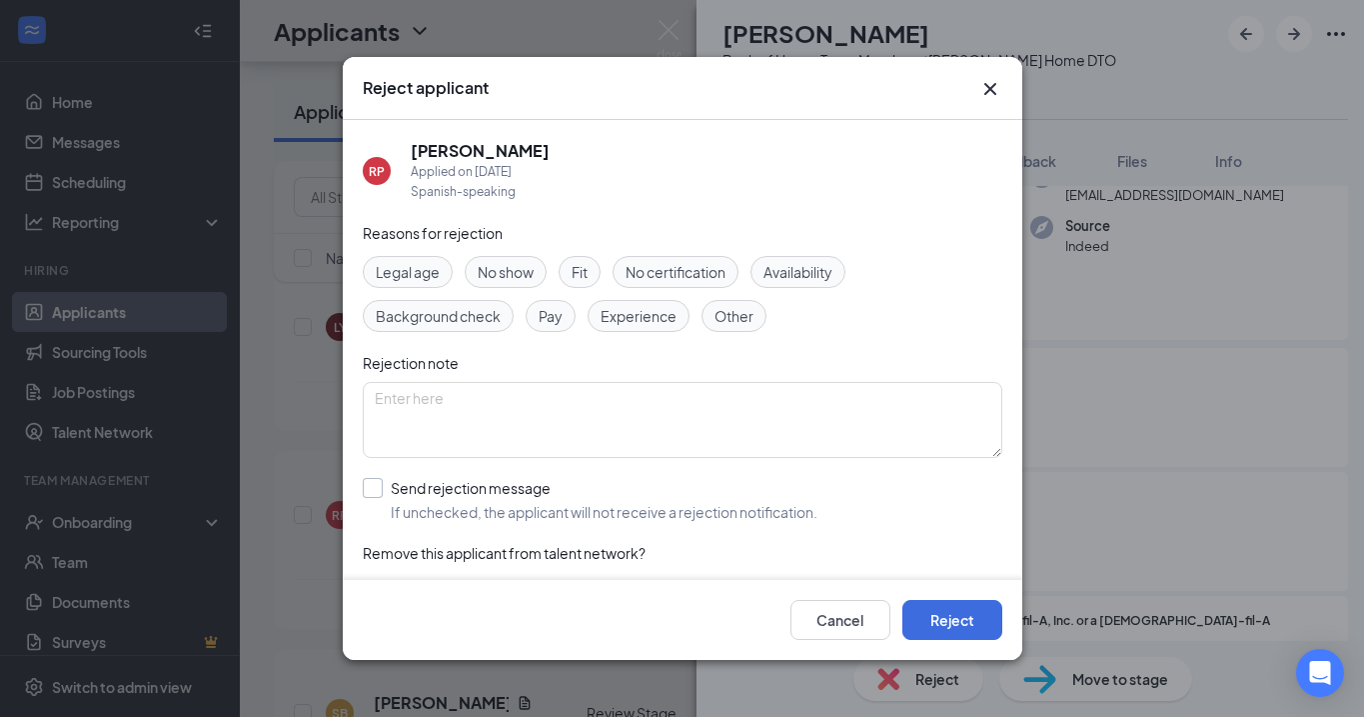
click at [365, 493] on div at bounding box center [373, 488] width 20 height 20
click at [365, 493] on input "Send rejection message If unchecked, the applicant will not receive a rejection…" at bounding box center [590, 500] width 455 height 44
checkbox input "true"
click at [945, 622] on button "Reject" at bounding box center [953, 620] width 100 height 40
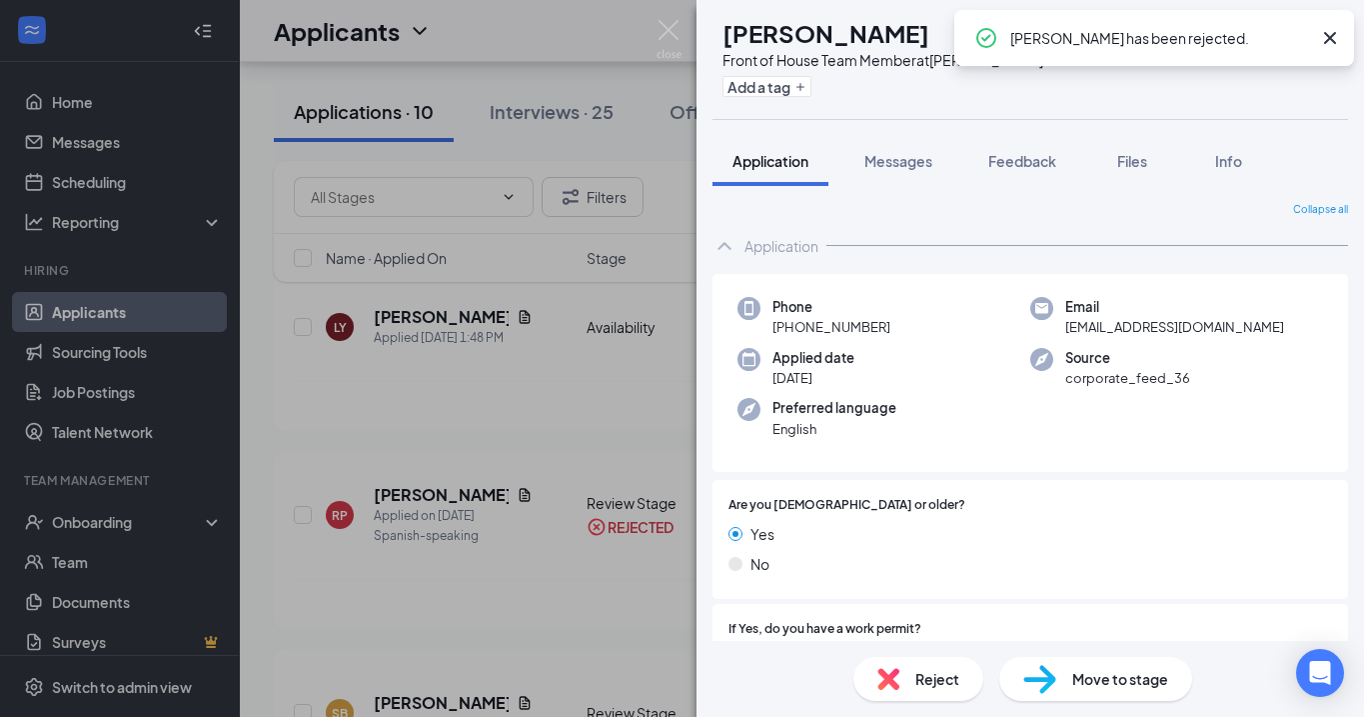
click at [1326, 40] on icon "Cross" at bounding box center [1330, 38] width 24 height 24
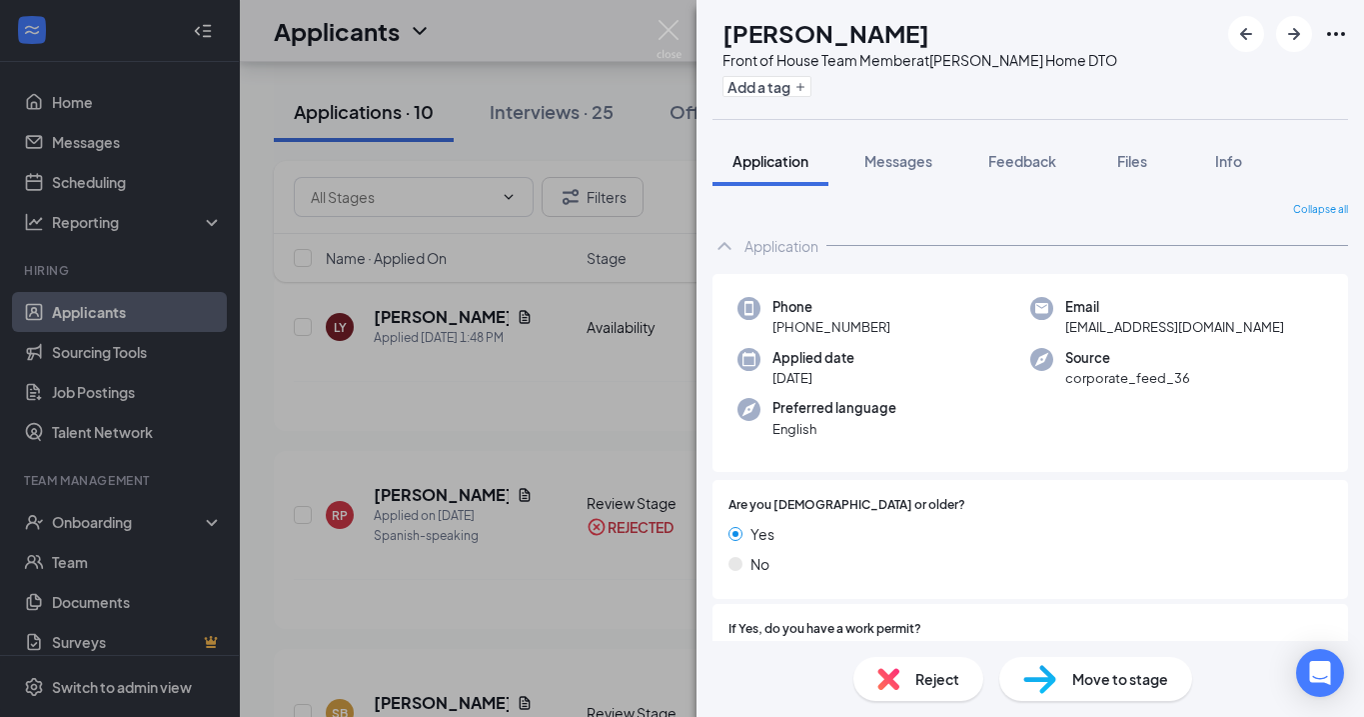
click at [919, 678] on span "Reject" at bounding box center [938, 679] width 44 height 22
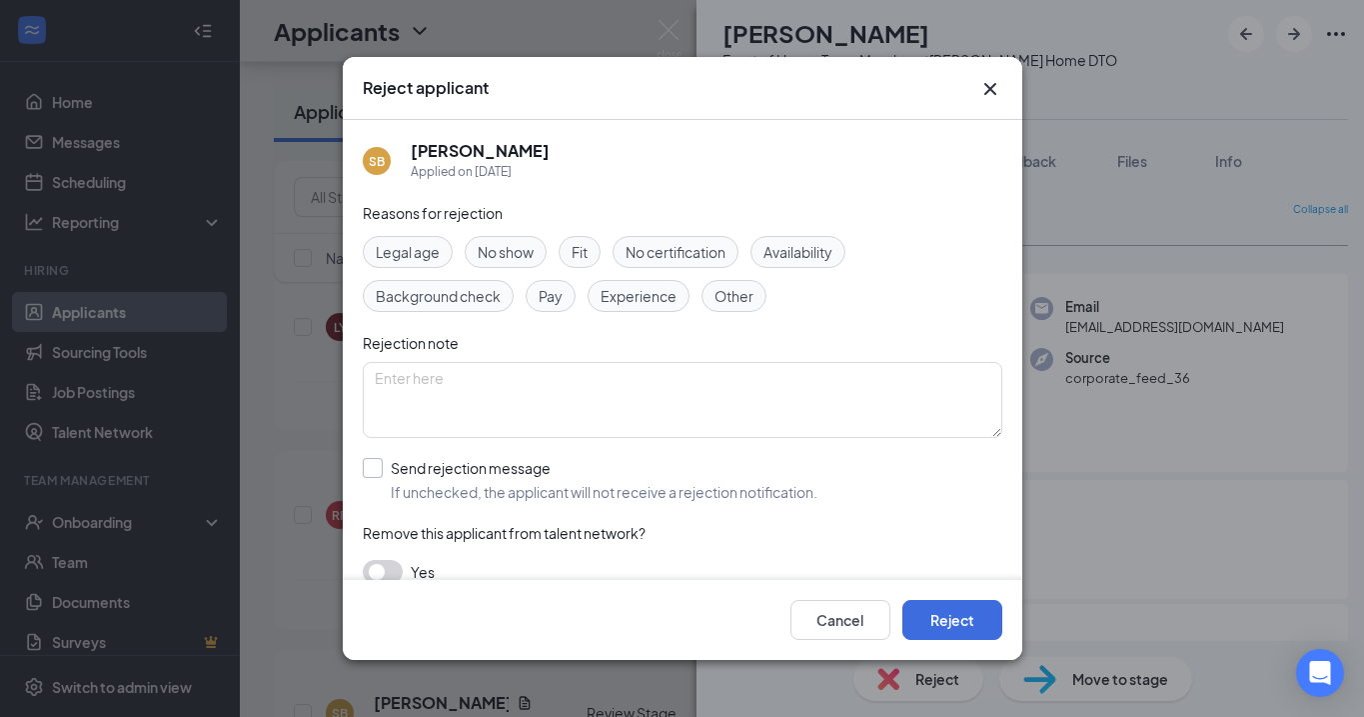
click at [380, 471] on div at bounding box center [373, 468] width 20 height 20
click at [380, 471] on input "Send rejection message If unchecked, the applicant will not receive a rejection…" at bounding box center [590, 480] width 455 height 44
checkbox input "true"
click at [947, 621] on button "Reject" at bounding box center [953, 620] width 100 height 40
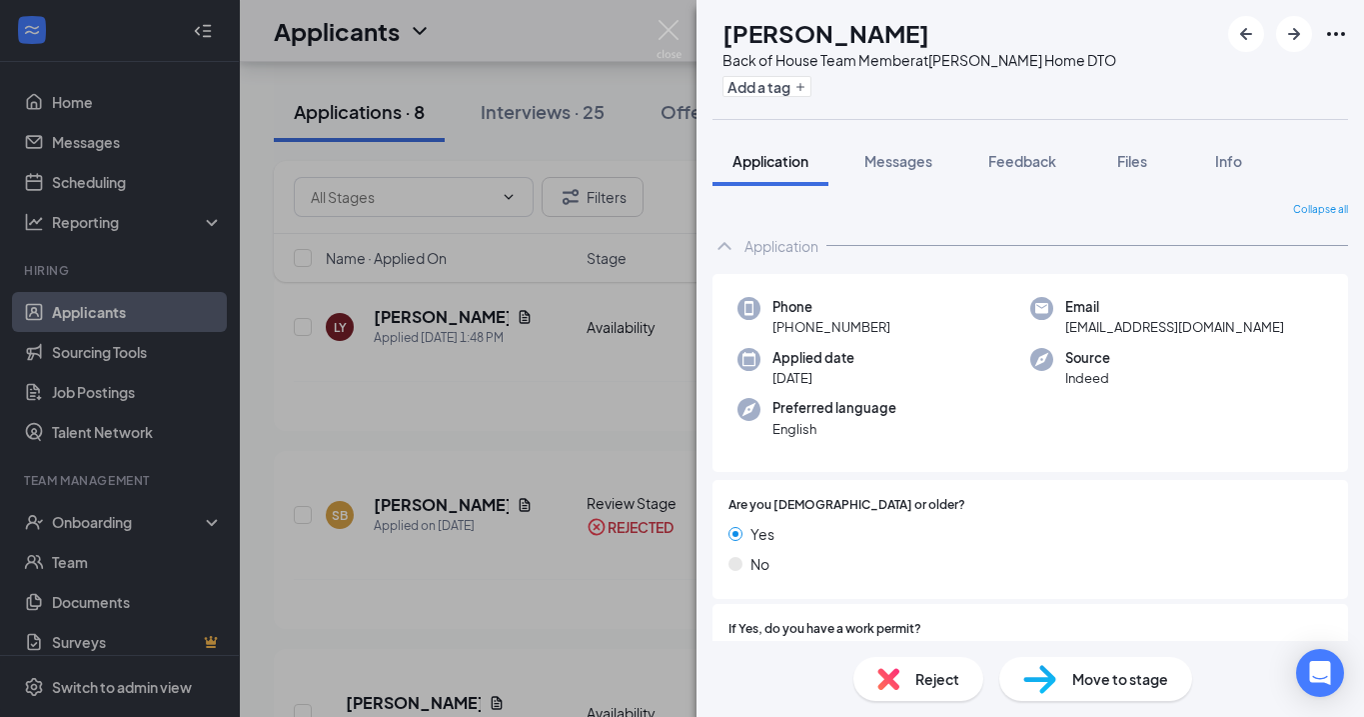
click at [925, 688] on span "Reject" at bounding box center [938, 679] width 44 height 22
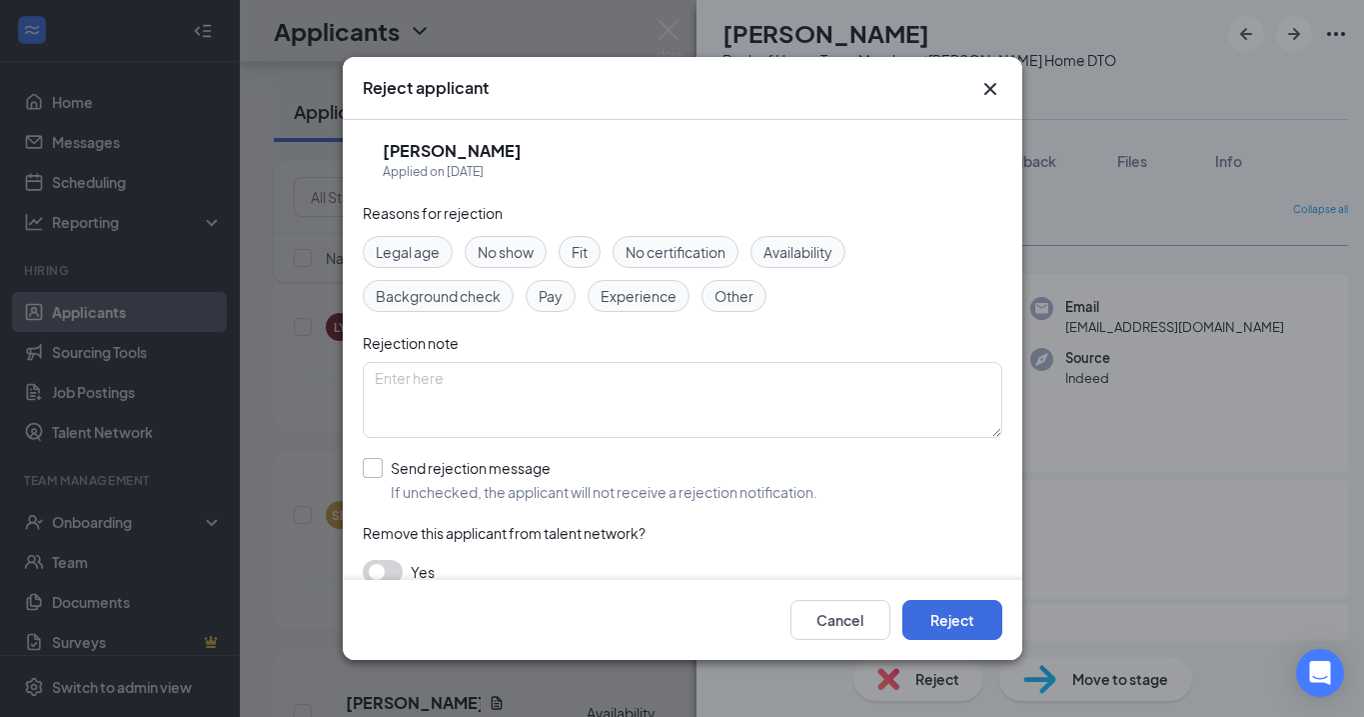
click at [380, 471] on div at bounding box center [373, 468] width 20 height 20
click at [380, 471] on input "Send rejection message If unchecked, the applicant will not receive a rejection…" at bounding box center [590, 480] width 455 height 44
checkbox input "true"
click at [985, 627] on button "Reject" at bounding box center [953, 620] width 100 height 40
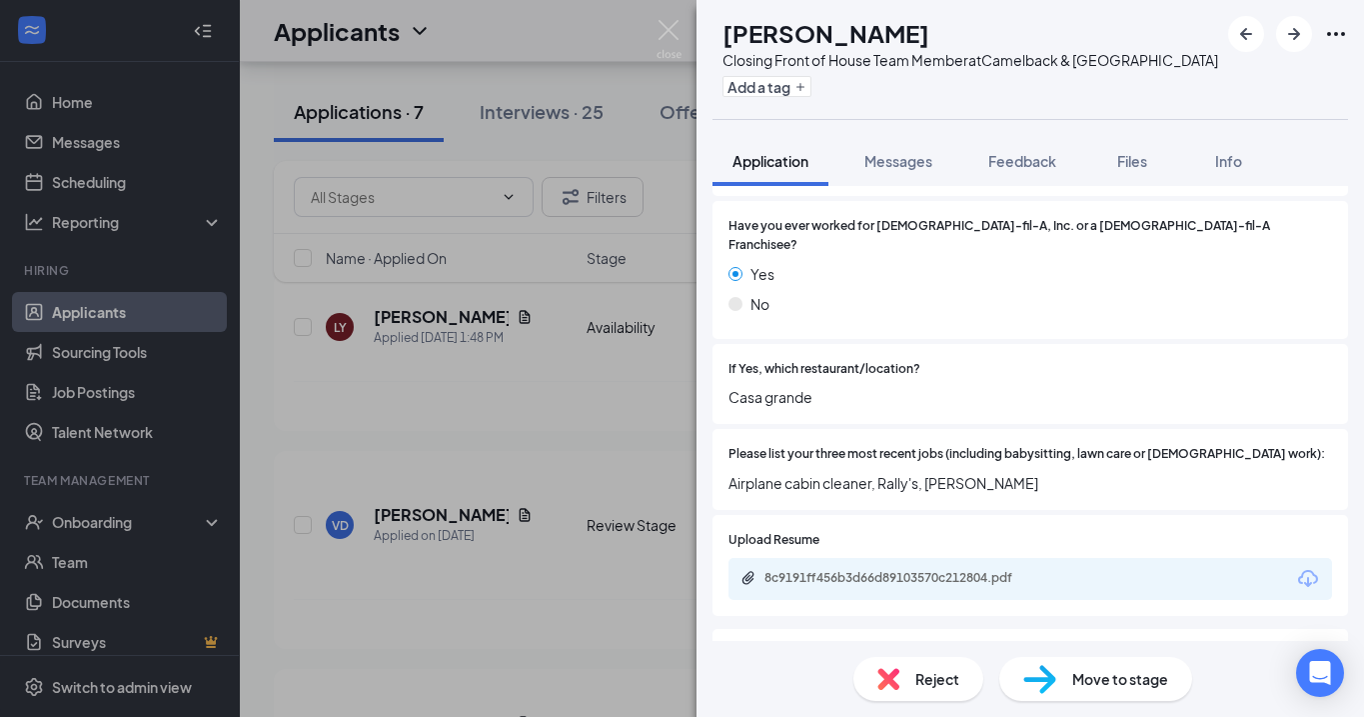
scroll to position [558, 0]
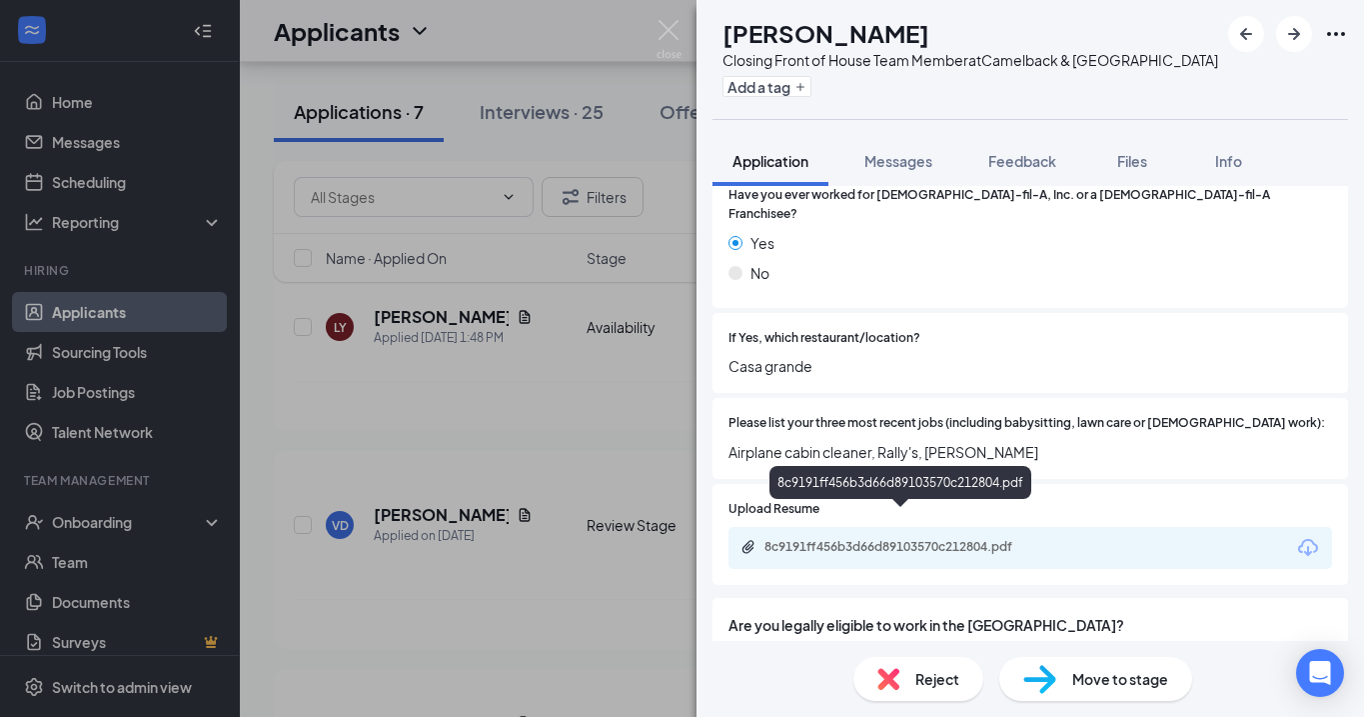
click at [876, 539] on div "8c9191ff456b3d66d89103570c212804.pdf" at bounding box center [905, 547] width 280 height 16
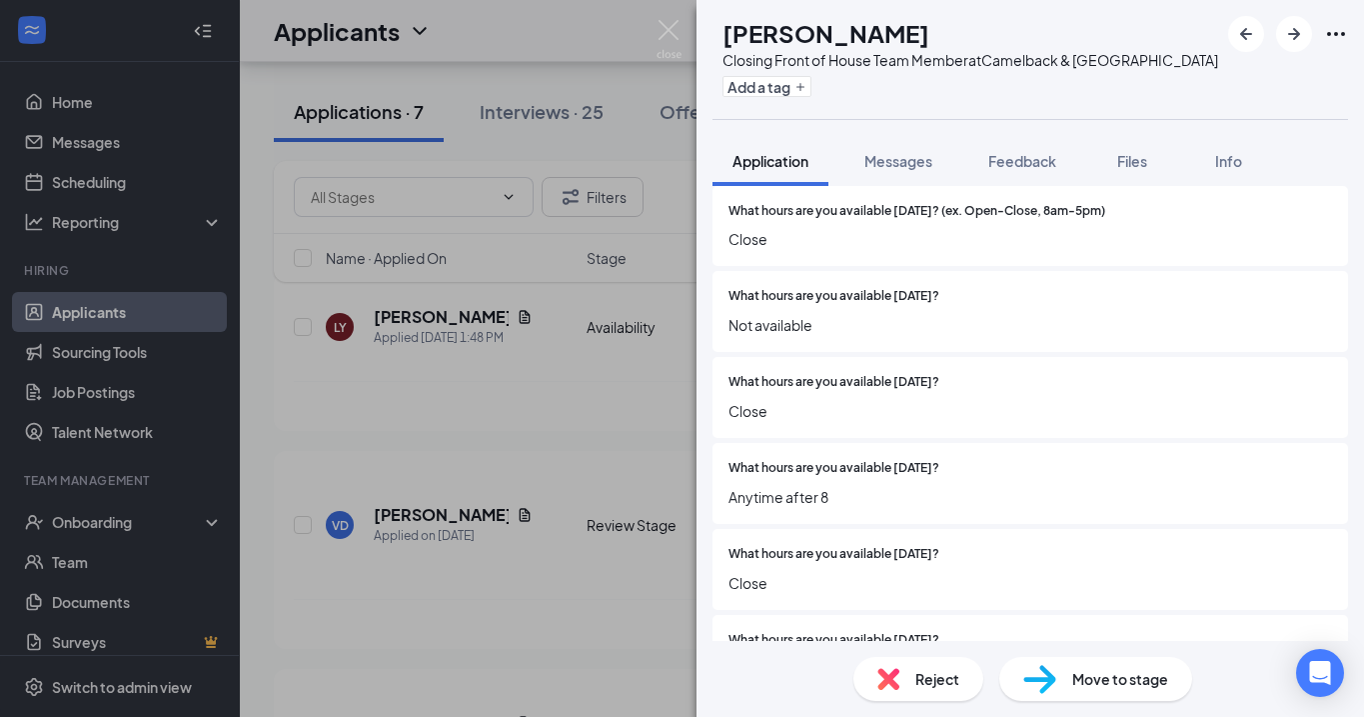
scroll to position [1732, 0]
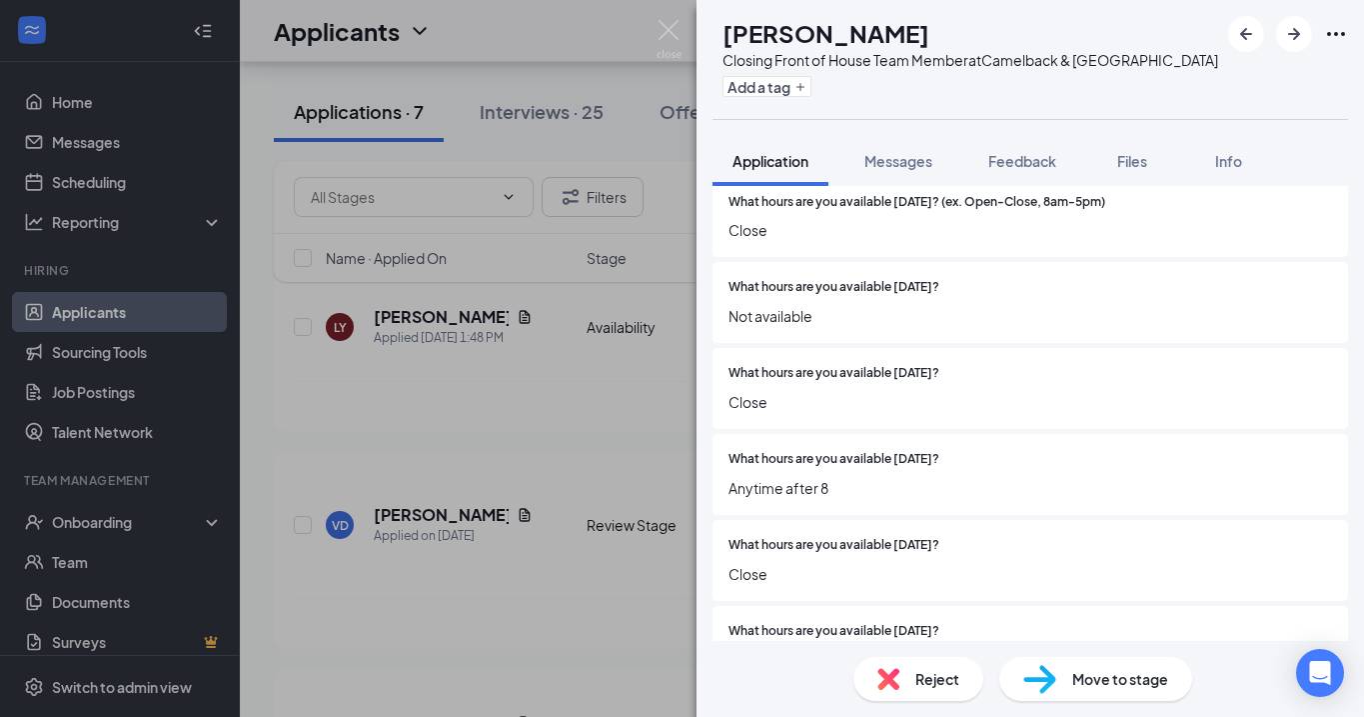
click at [930, 686] on span "Reject" at bounding box center [938, 679] width 44 height 22
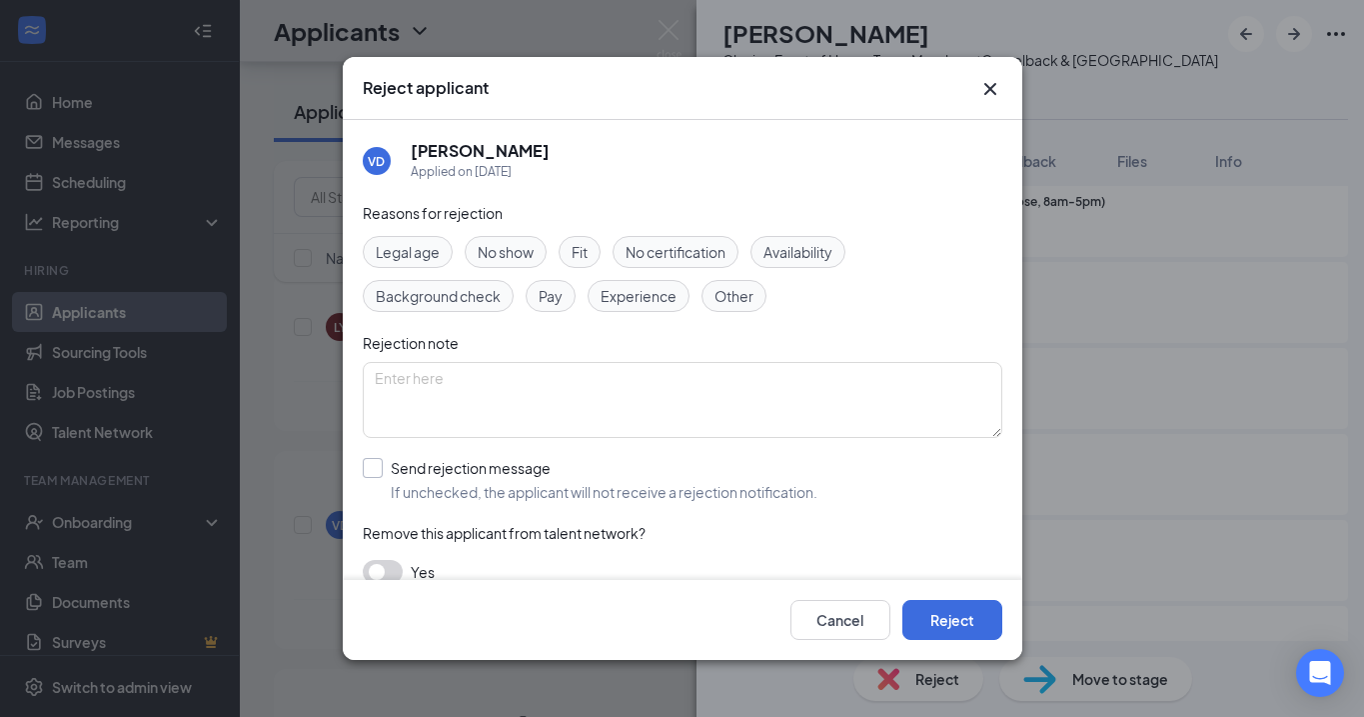
click at [384, 462] on label "Send rejection message If unchecked, the applicant will not receive a rejection…" at bounding box center [590, 480] width 455 height 44
click at [384, 462] on input "Send rejection message If unchecked, the applicant will not receive a rejection…" at bounding box center [590, 480] width 455 height 44
checkbox input "true"
click at [941, 620] on button "Reject" at bounding box center [953, 620] width 100 height 40
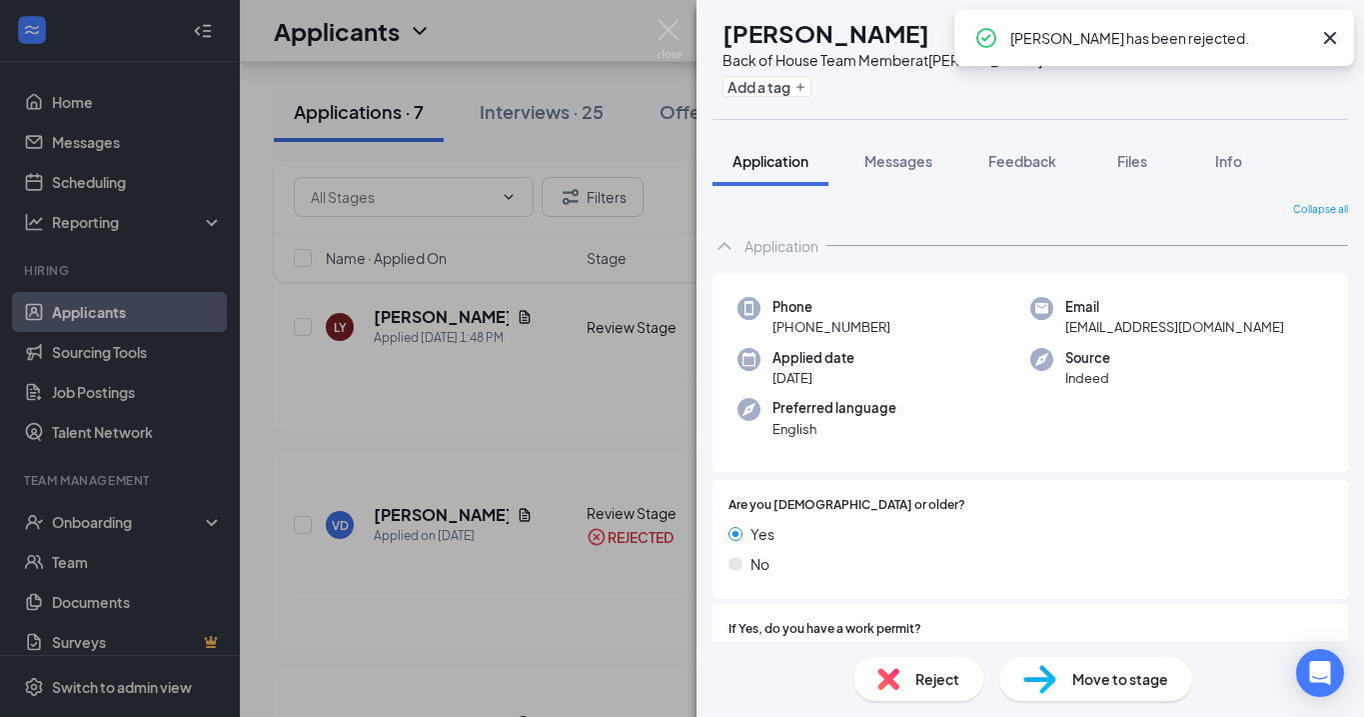
click at [1331, 39] on icon "Cross" at bounding box center [1330, 38] width 12 height 12
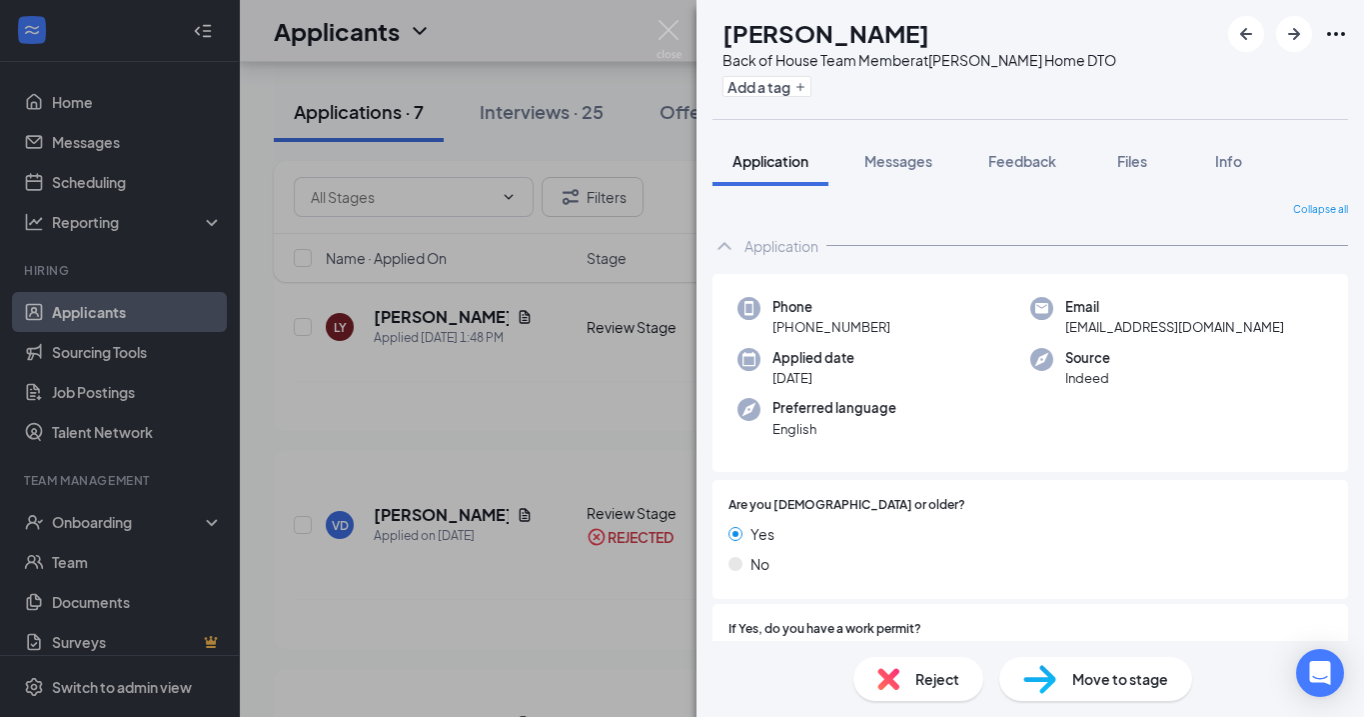
click at [929, 684] on span "Reject" at bounding box center [938, 679] width 44 height 22
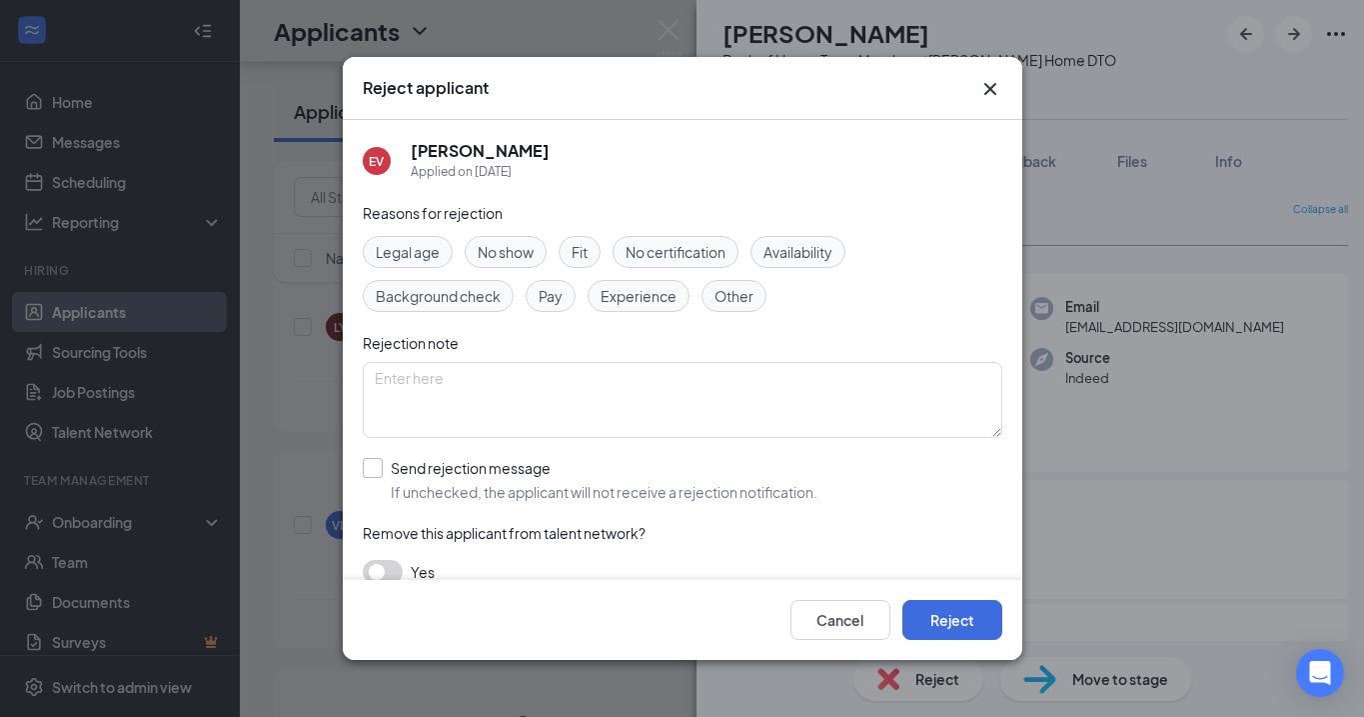
click at [379, 468] on div at bounding box center [373, 468] width 20 height 20
click at [379, 468] on input "Send rejection message If unchecked, the applicant will not receive a rejection…" at bounding box center [590, 480] width 455 height 44
checkbox input "true"
click at [960, 626] on button "Reject" at bounding box center [953, 620] width 100 height 40
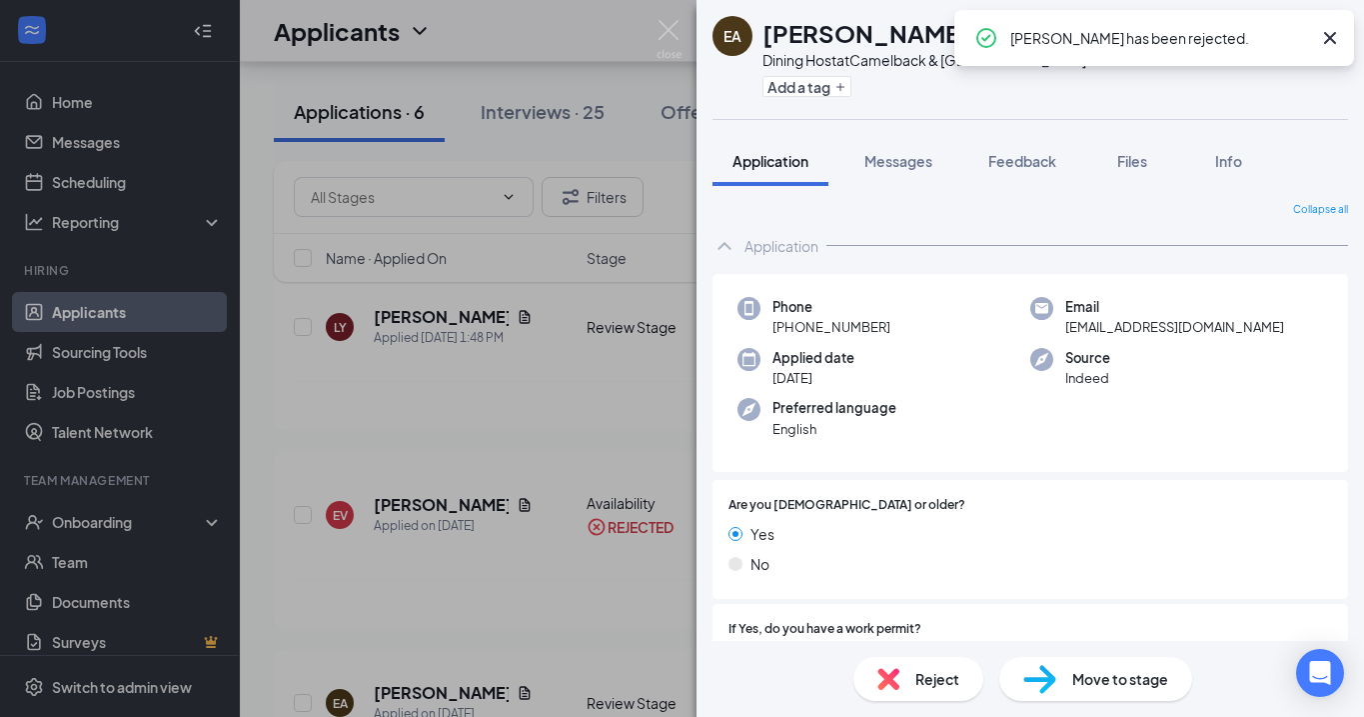
click at [1323, 27] on icon "Cross" at bounding box center [1330, 38] width 24 height 24
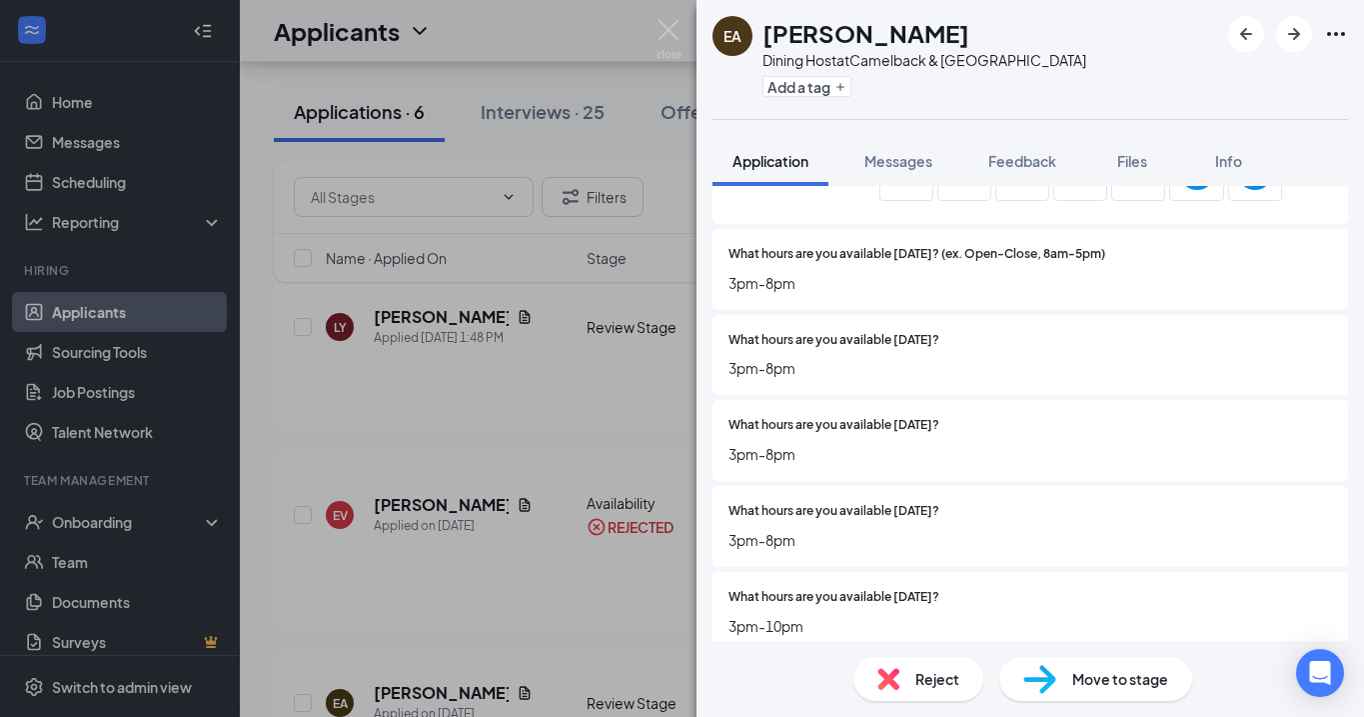
scroll to position [1596, 0]
click at [928, 679] on span "Reject" at bounding box center [938, 679] width 44 height 22
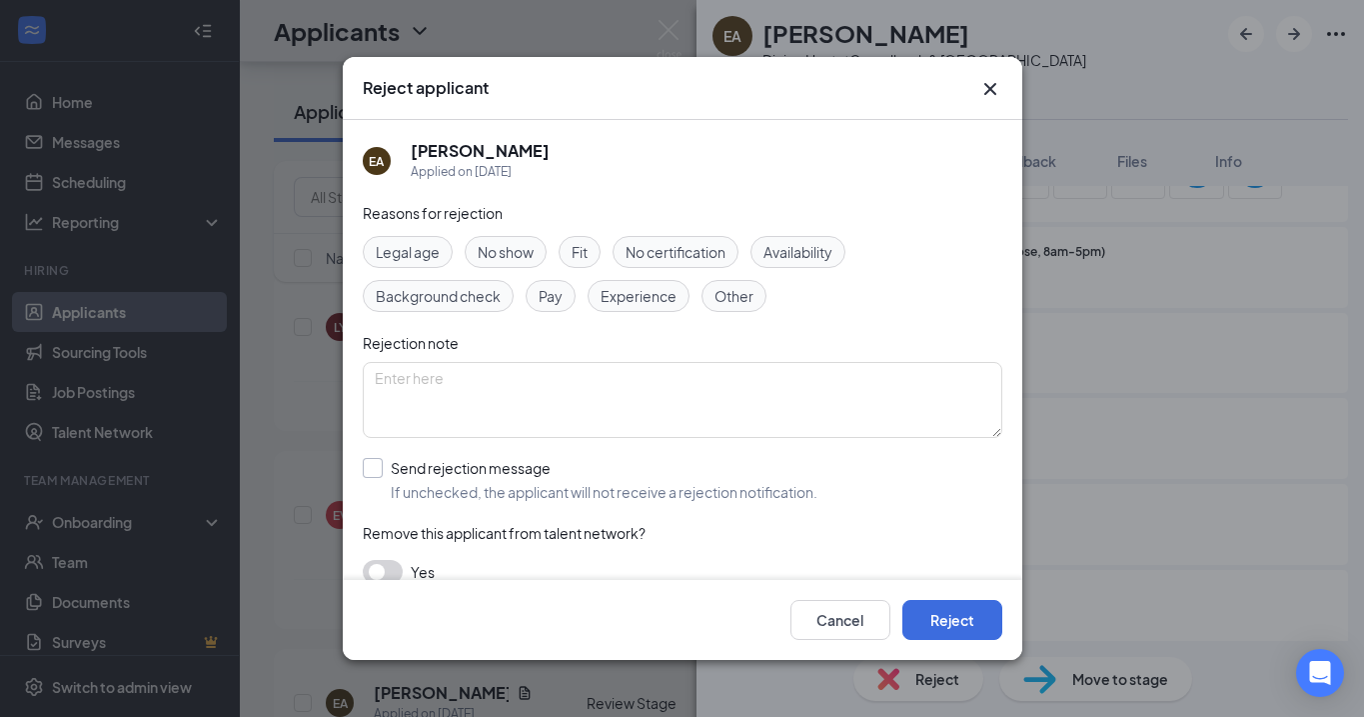
click at [370, 473] on div at bounding box center [373, 468] width 20 height 20
click at [370, 473] on input "Send rejection message If unchecked, the applicant will not receive a rejection…" at bounding box center [590, 480] width 455 height 44
checkbox input "true"
click at [952, 614] on button "Reject" at bounding box center [953, 620] width 100 height 40
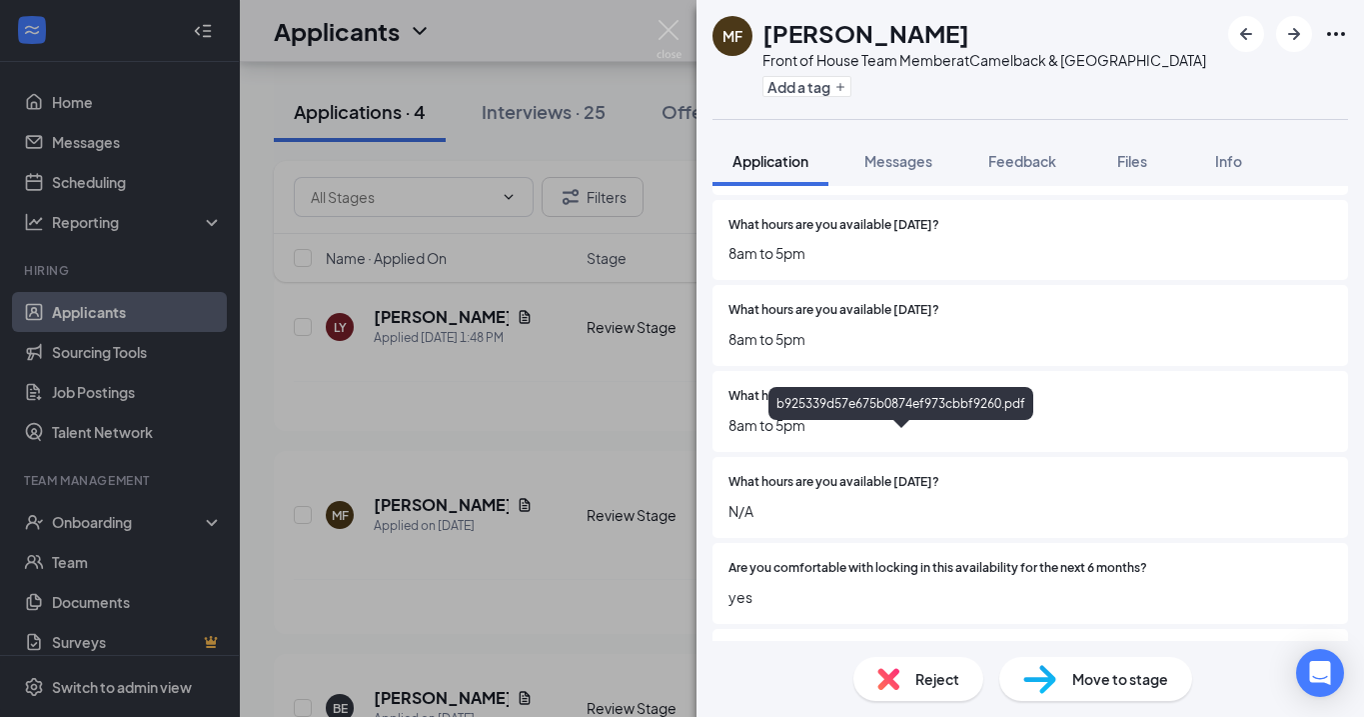
scroll to position [1930, 0]
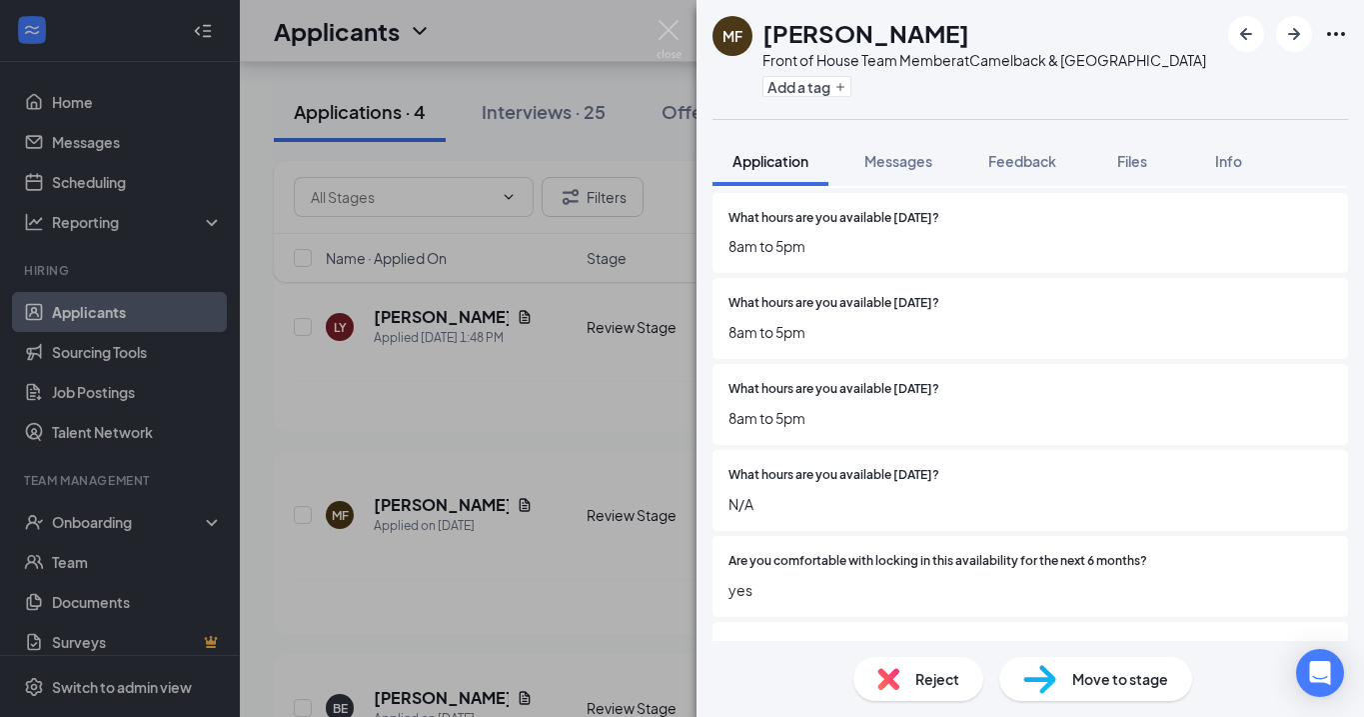
click at [919, 684] on span "Reject" at bounding box center [938, 679] width 44 height 22
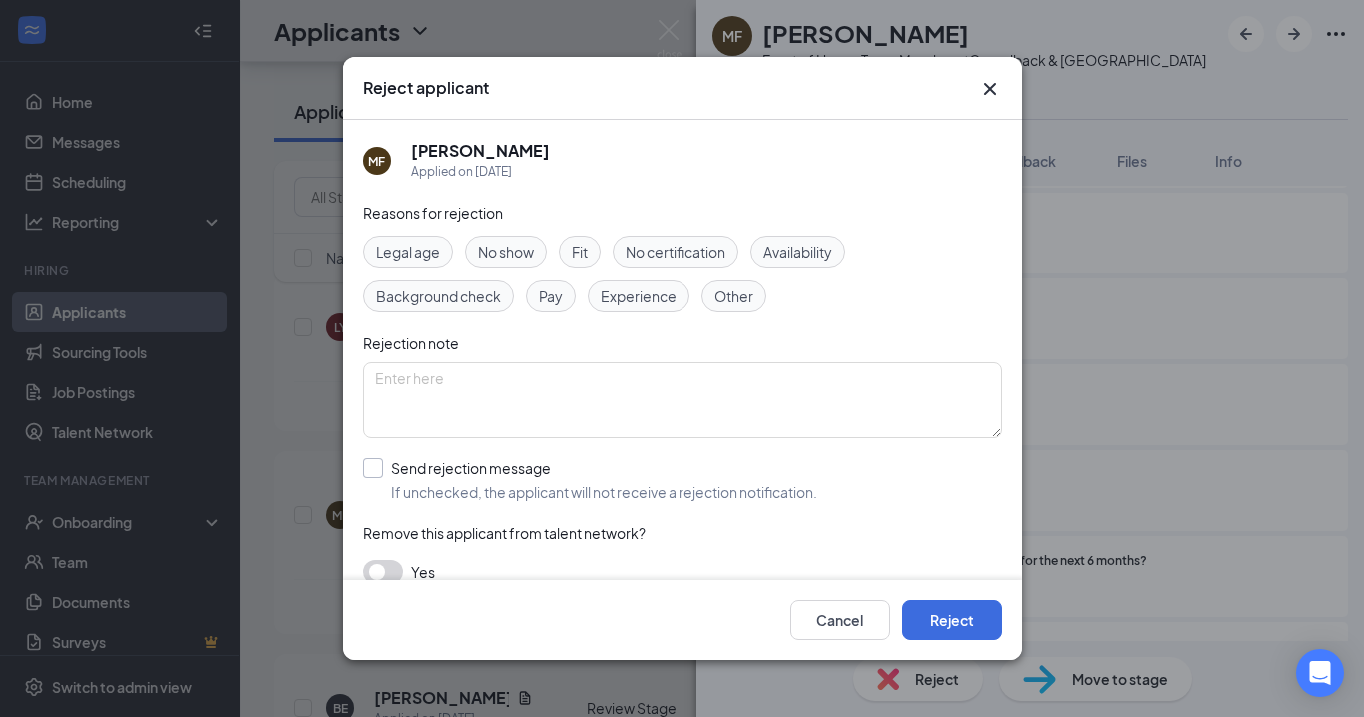
click at [377, 462] on div at bounding box center [373, 468] width 20 height 20
click at [377, 462] on input "Send rejection message If unchecked, the applicant will not receive a rejection…" at bounding box center [590, 480] width 455 height 44
checkbox input "true"
click at [953, 626] on button "Reject" at bounding box center [953, 620] width 100 height 40
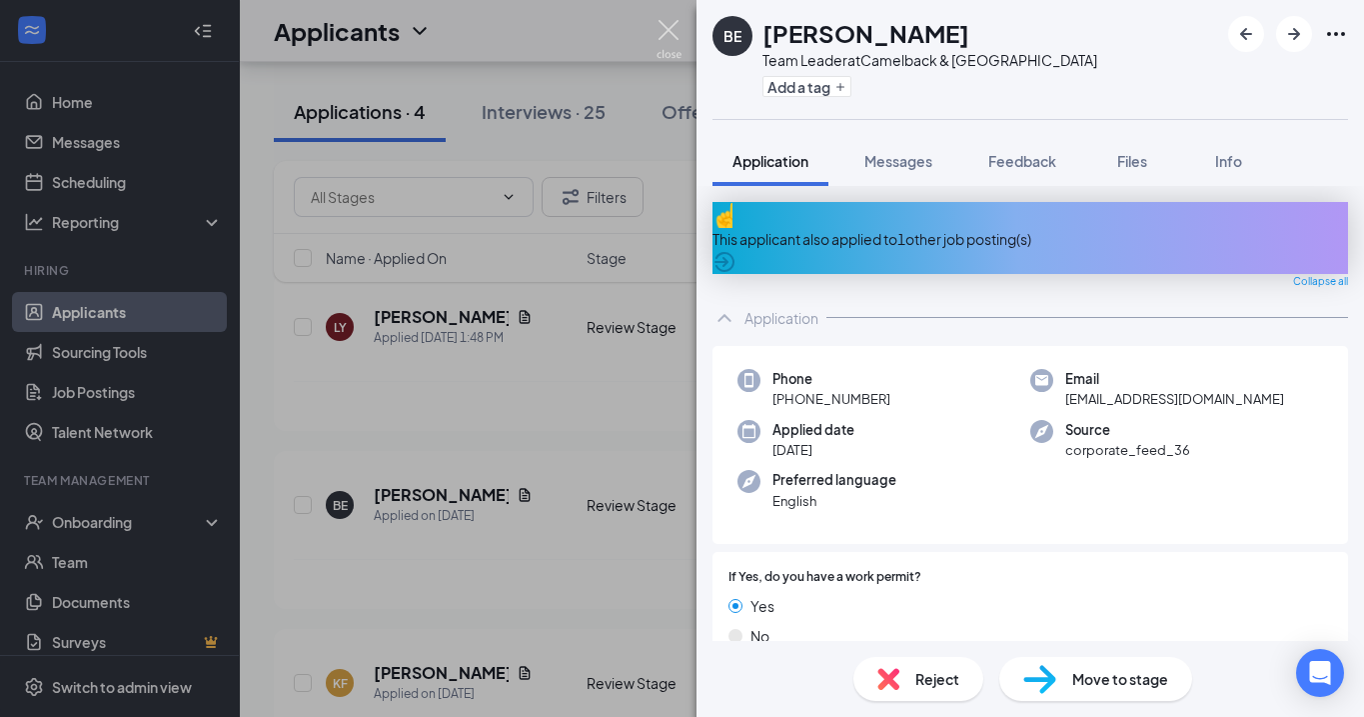
click at [670, 36] on img at bounding box center [669, 39] width 25 height 39
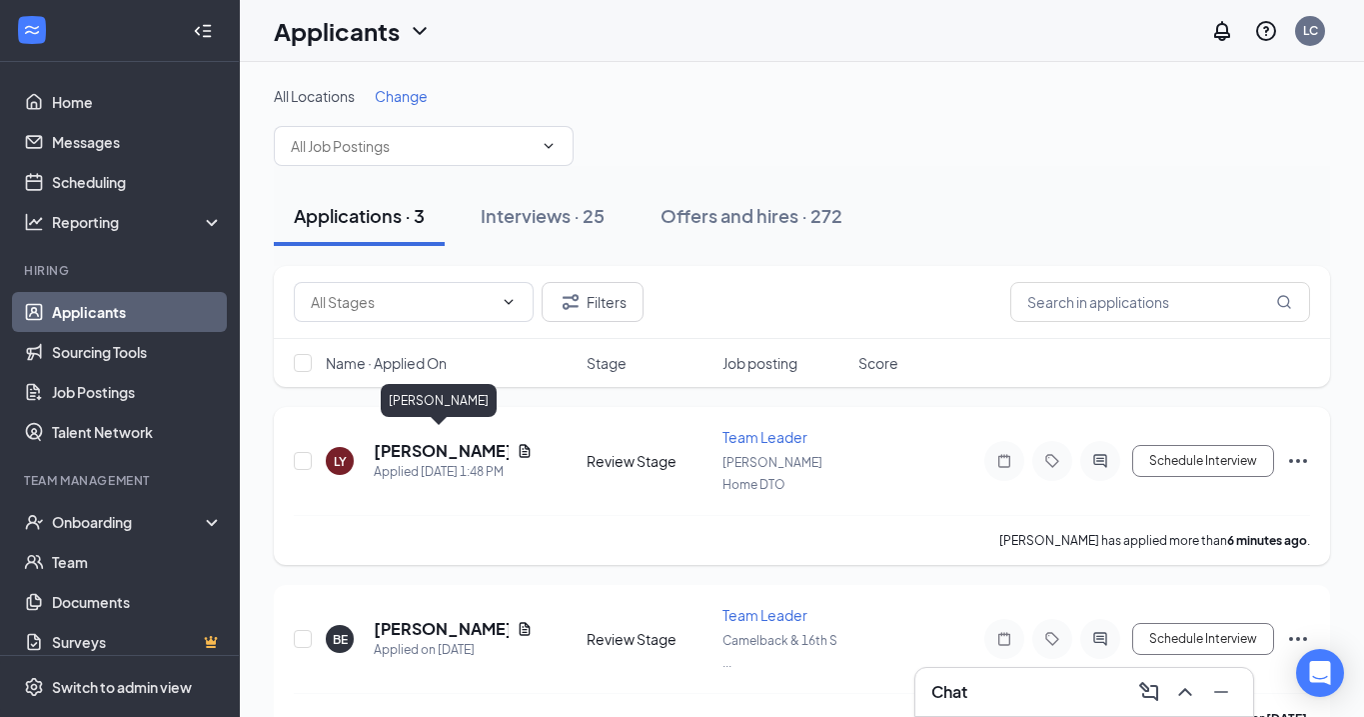
click at [436, 440] on h5 "[PERSON_NAME]" at bounding box center [441, 451] width 135 height 22
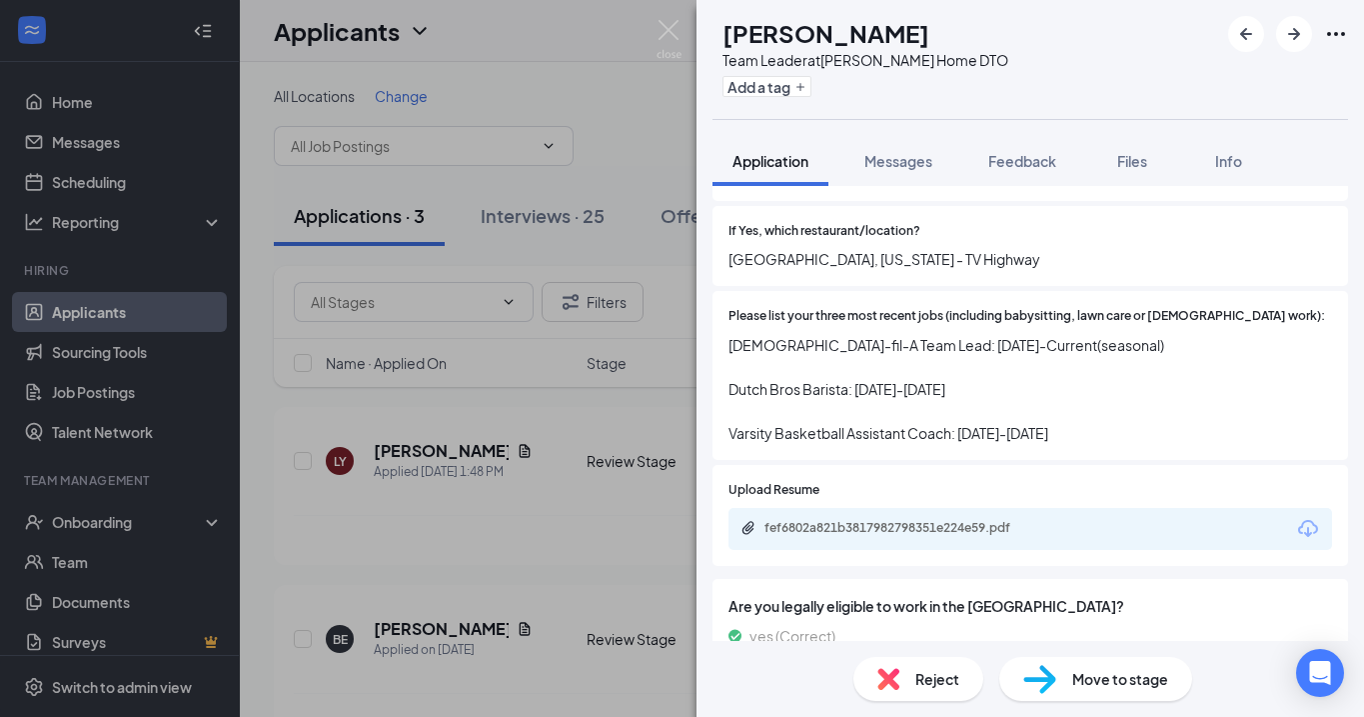
scroll to position [667, 0]
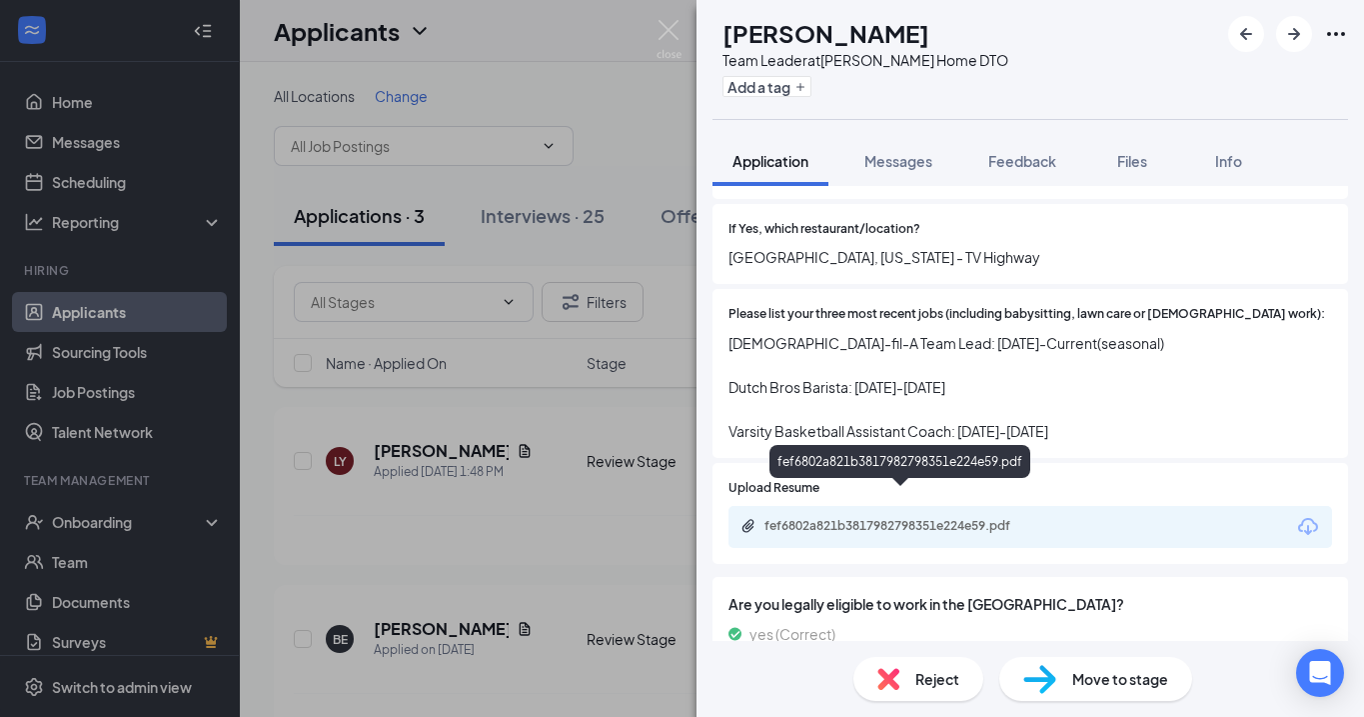
click at [919, 518] on div "fef6802a821b3817982798351e224e59.pdf" at bounding box center [905, 526] width 280 height 16
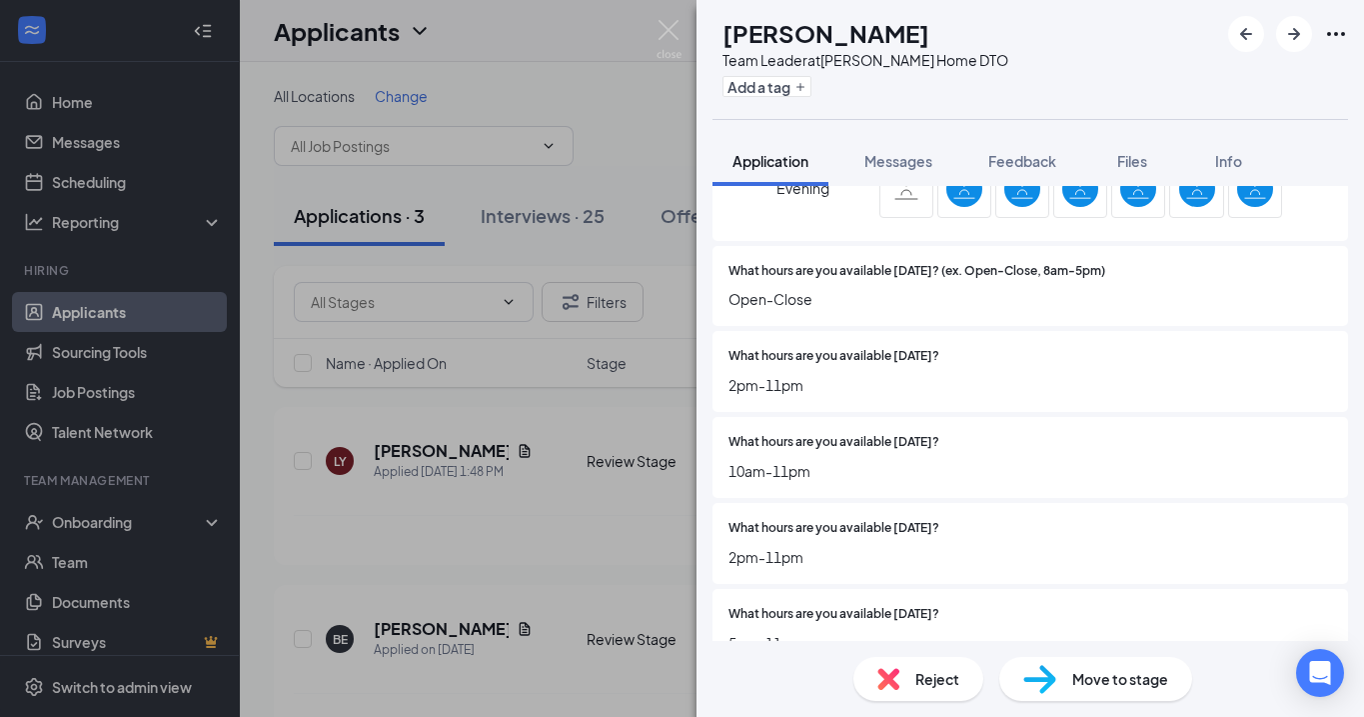
scroll to position [1752, 0]
click at [1116, 677] on span "Move to stage" at bounding box center [1121, 679] width 96 height 22
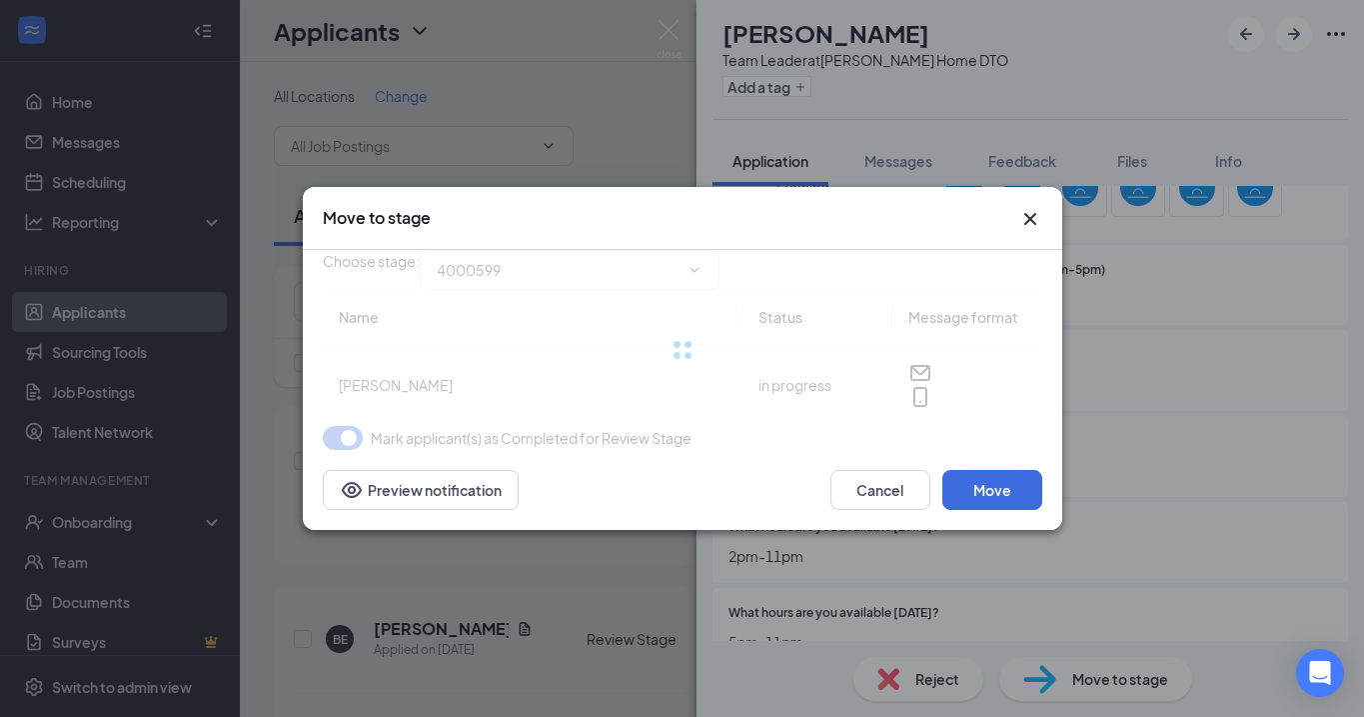
type input "Phone Interview (next stage)"
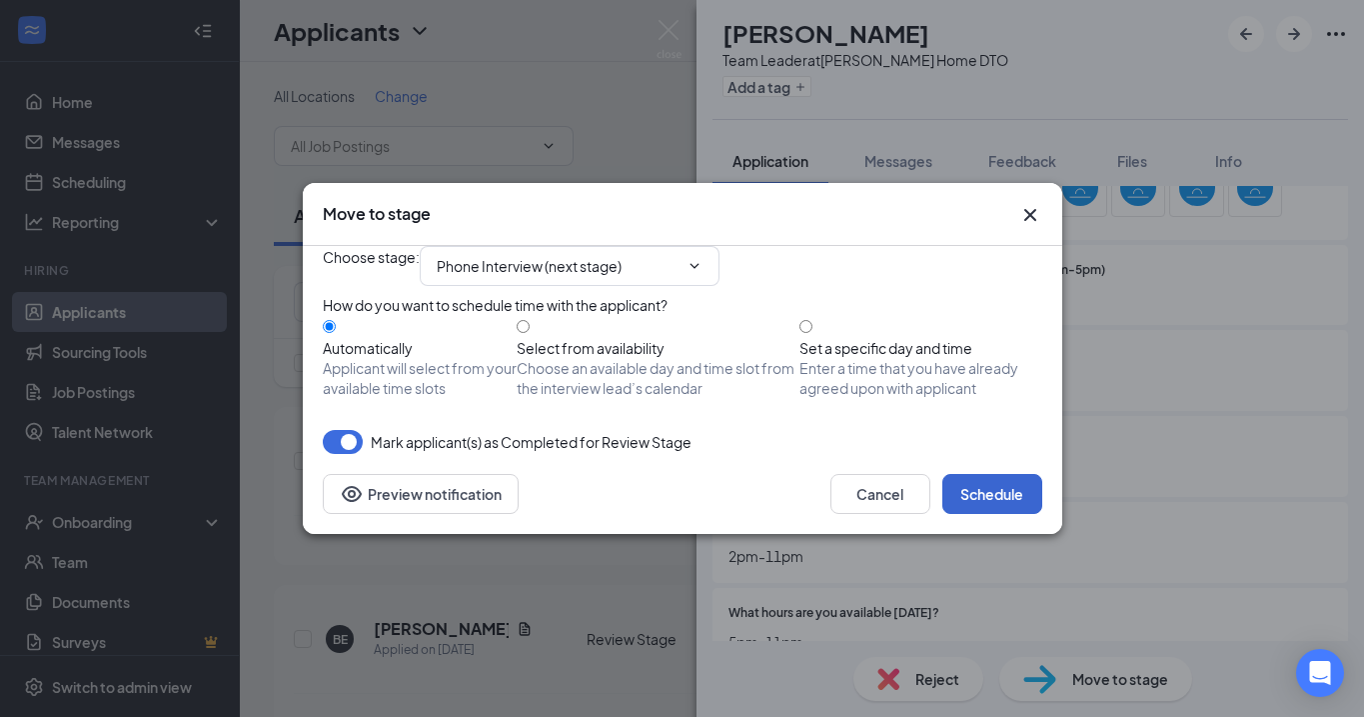
click at [990, 514] on button "Schedule" at bounding box center [993, 494] width 100 height 40
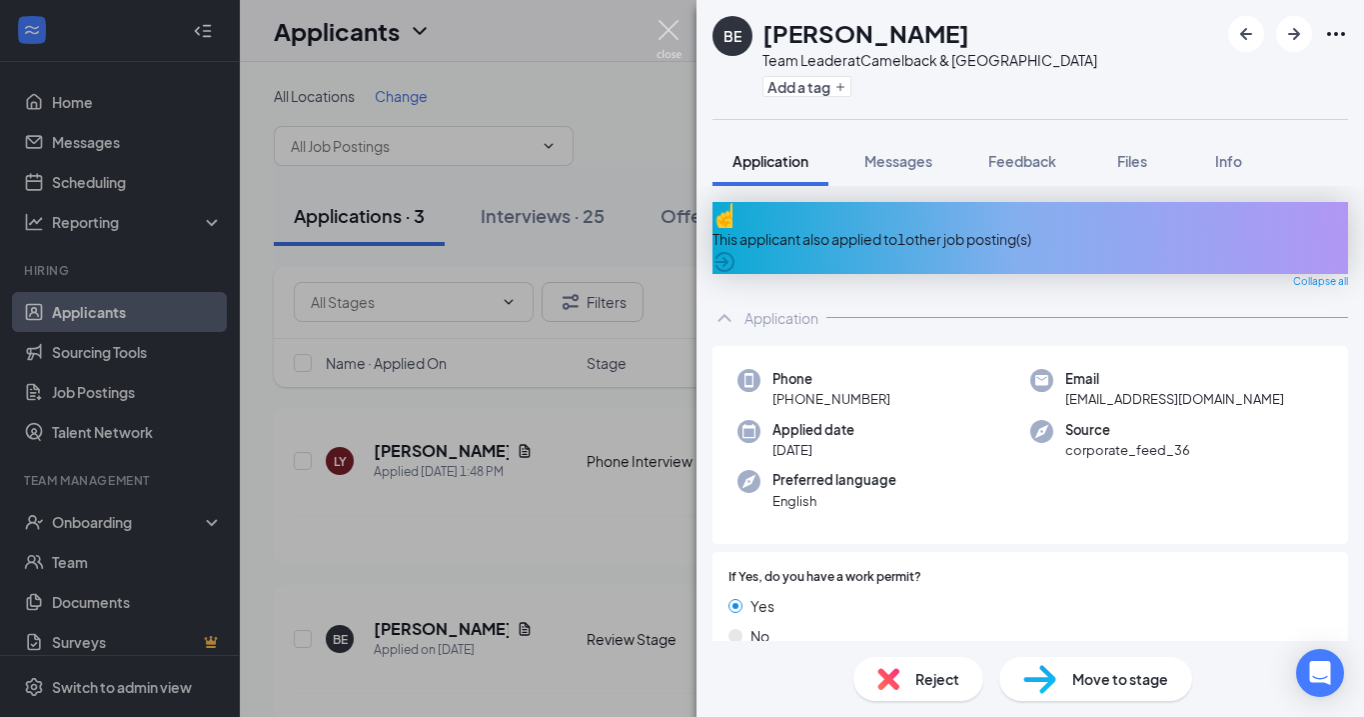
click at [668, 31] on img at bounding box center [669, 39] width 25 height 39
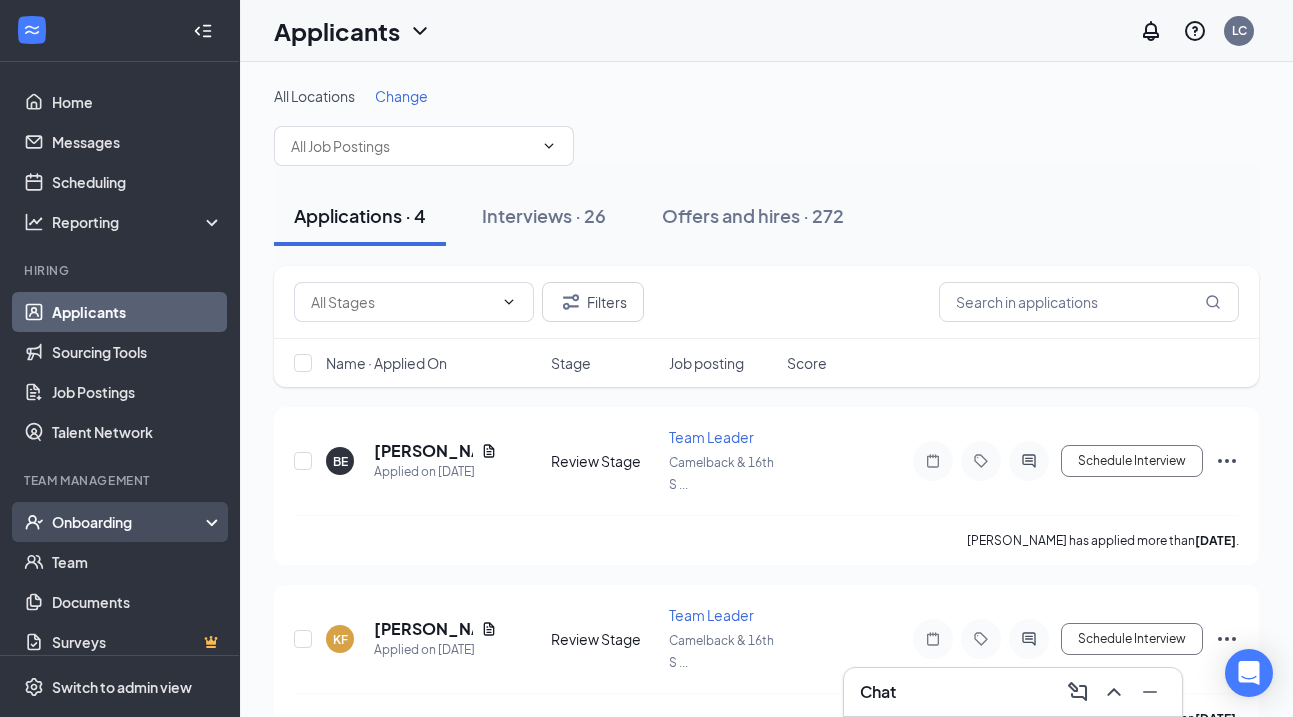
click at [128, 509] on div "Onboarding" at bounding box center [120, 522] width 240 height 40
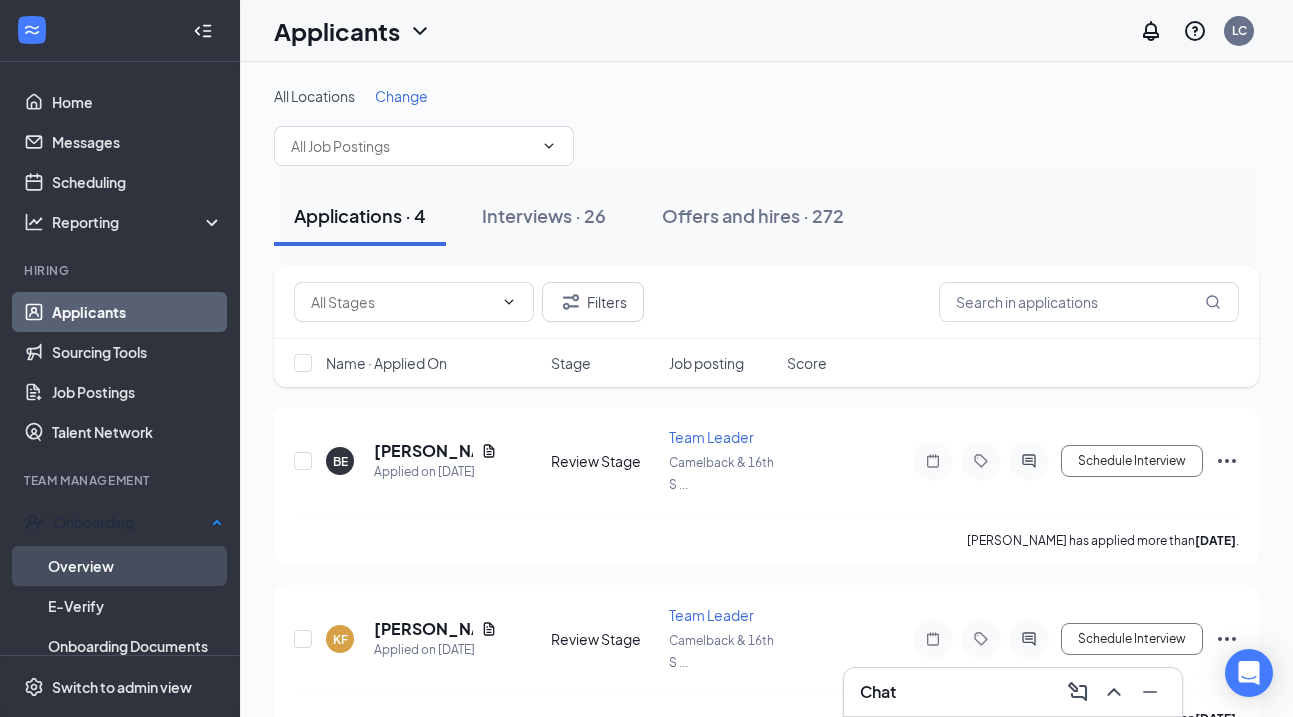
click at [115, 555] on link "Overview" at bounding box center [135, 566] width 175 height 40
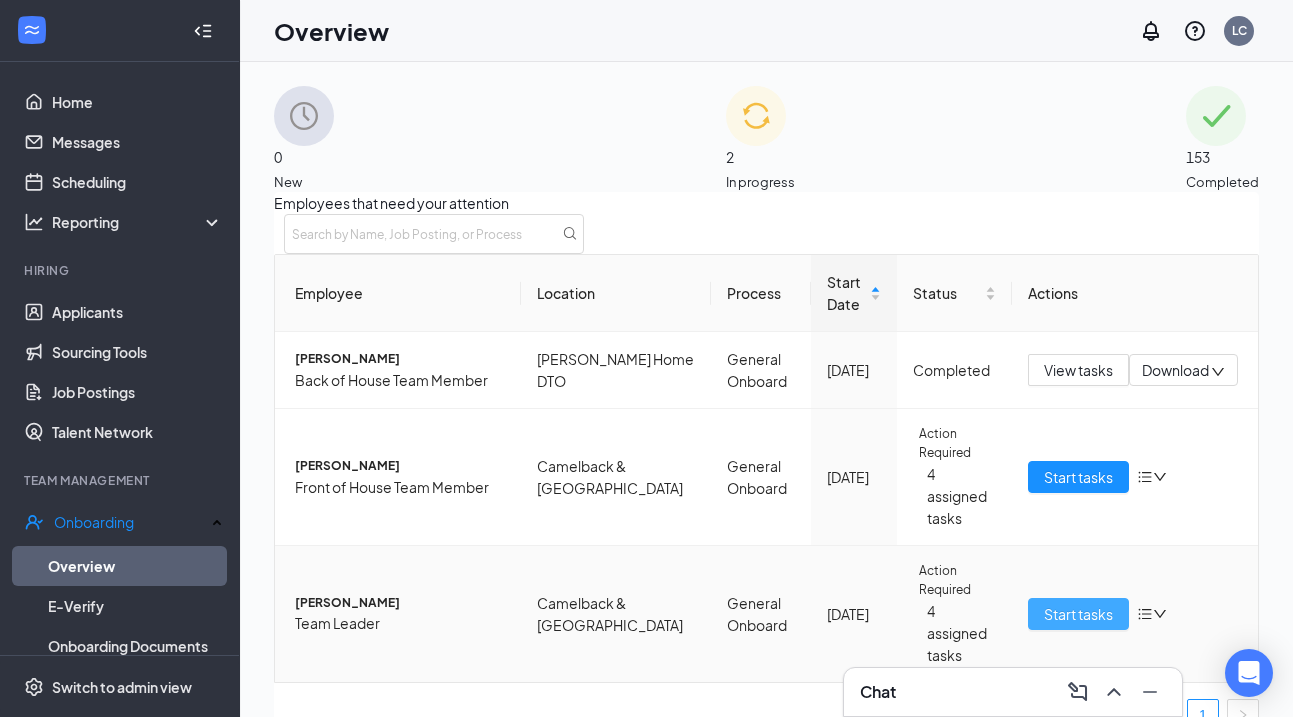
click at [1044, 608] on span "Start tasks" at bounding box center [1078, 614] width 69 height 22
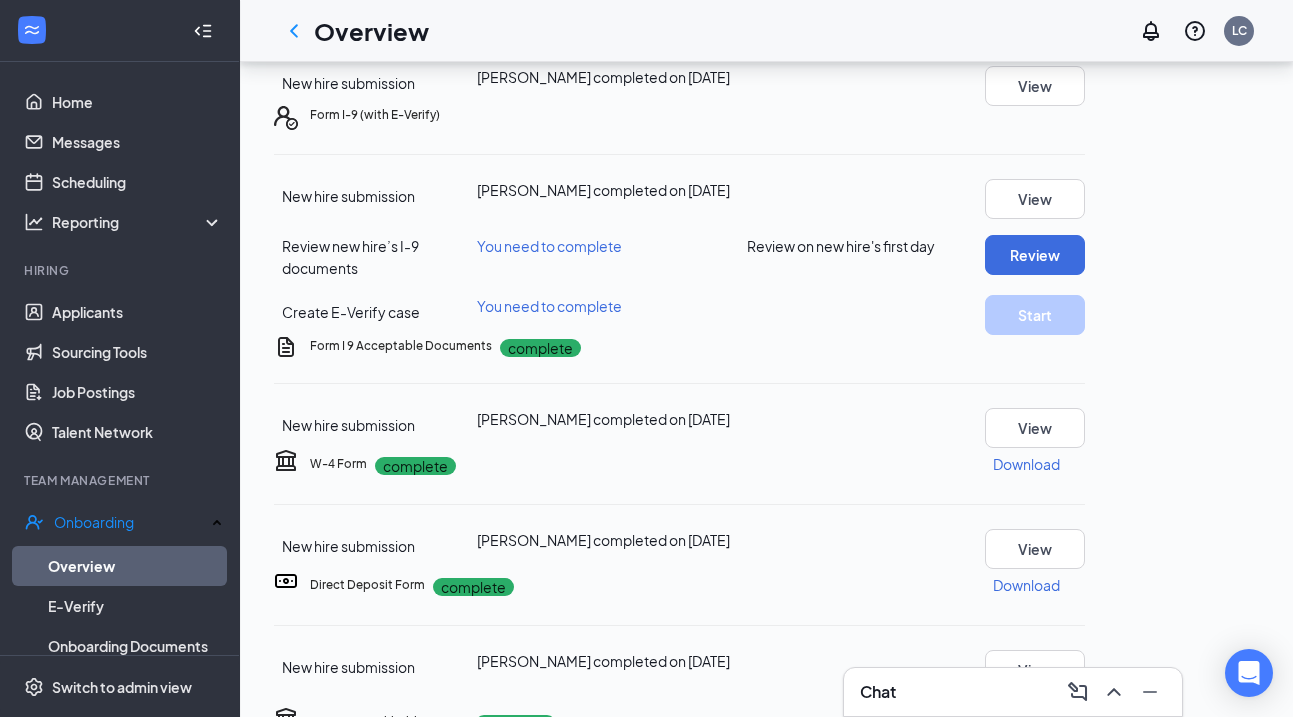
scroll to position [249, 0]
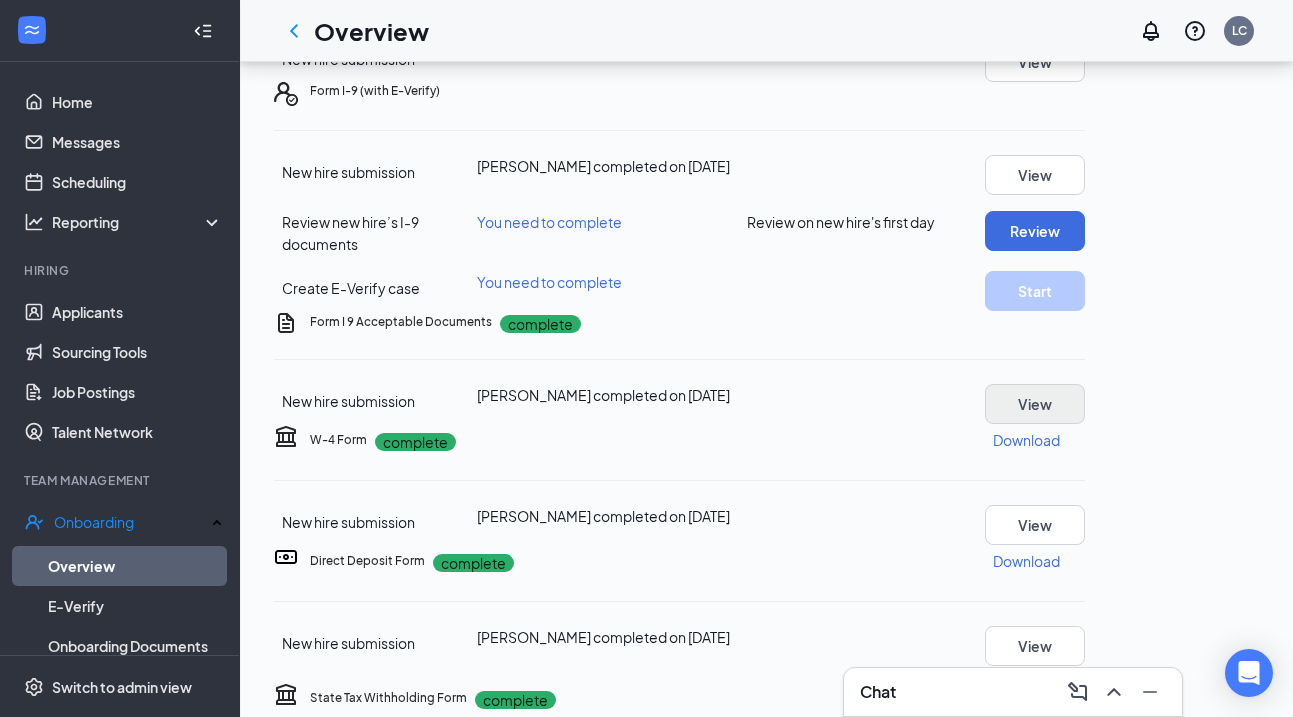
click at [1085, 424] on button "View" at bounding box center [1035, 404] width 100 height 40
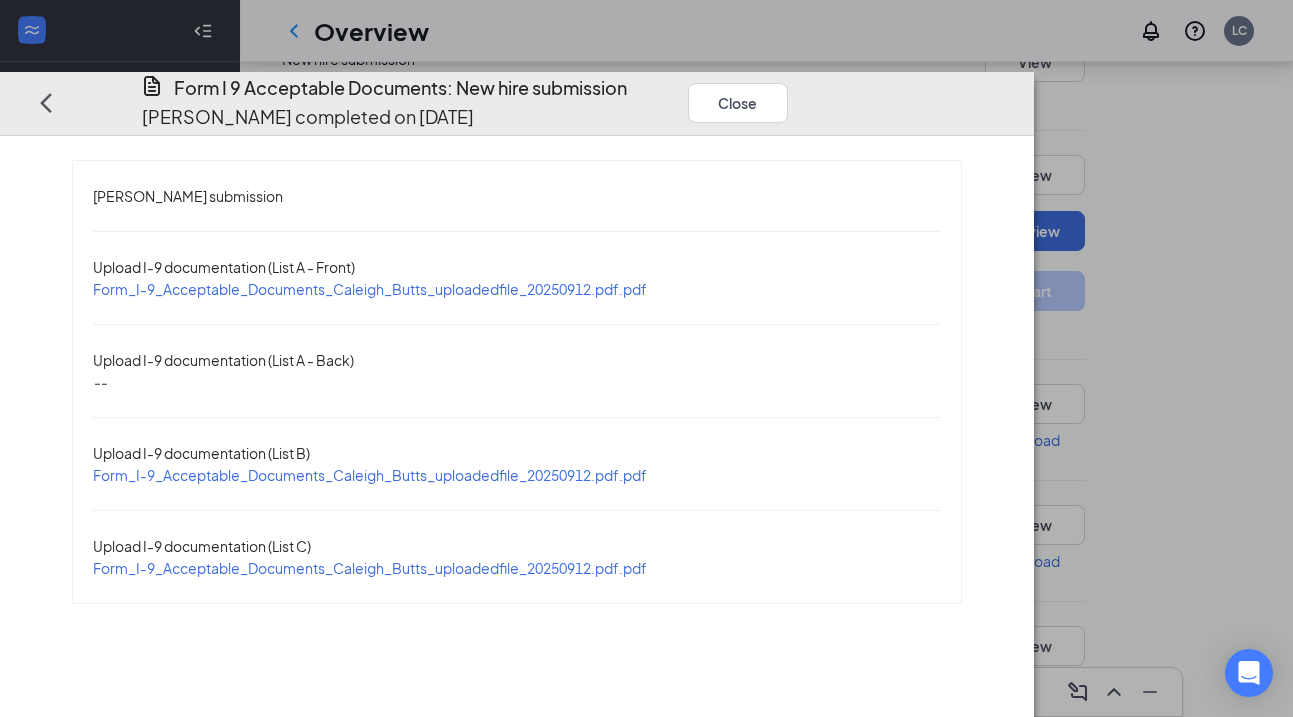
click at [440, 280] on span "Form_I-9_Acceptable_Documents_Caleigh_Butts_uploadedfile_20250912.pdf.pdf" at bounding box center [370, 289] width 554 height 18
click at [788, 82] on button "Close" at bounding box center [738, 102] width 100 height 40
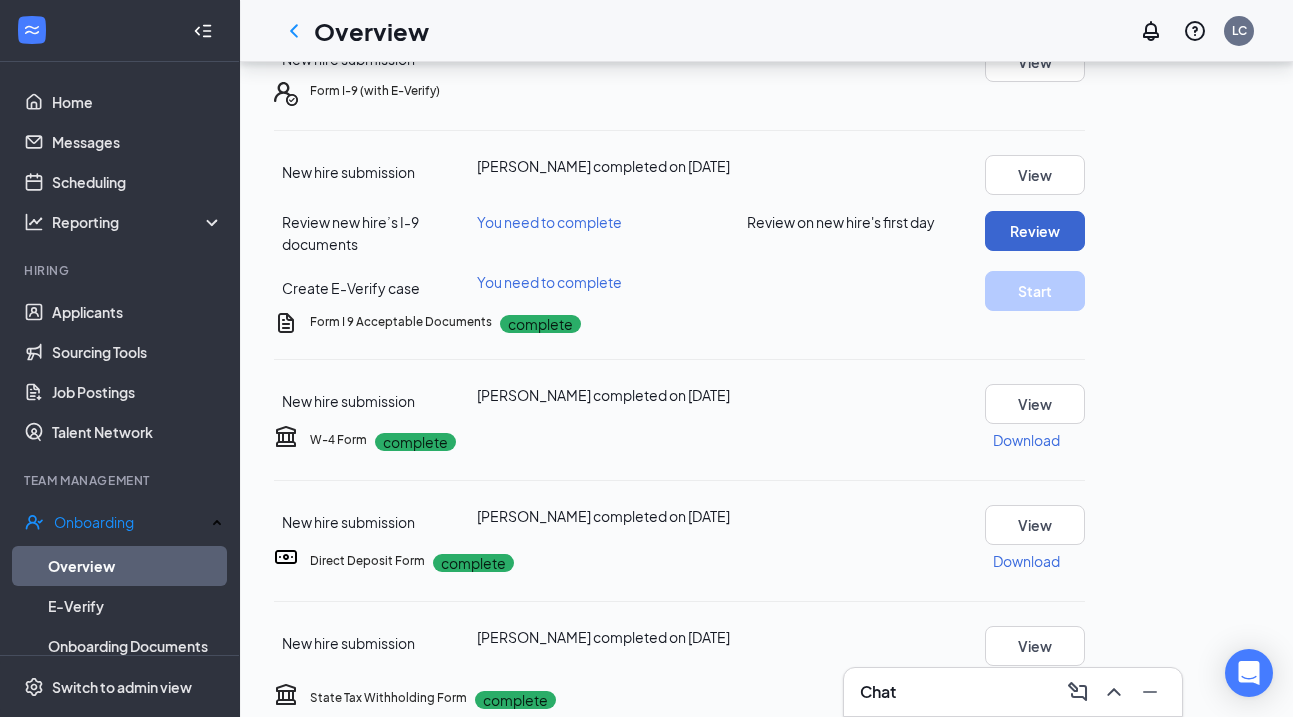
click at [1085, 251] on button "Review" at bounding box center [1035, 231] width 100 height 40
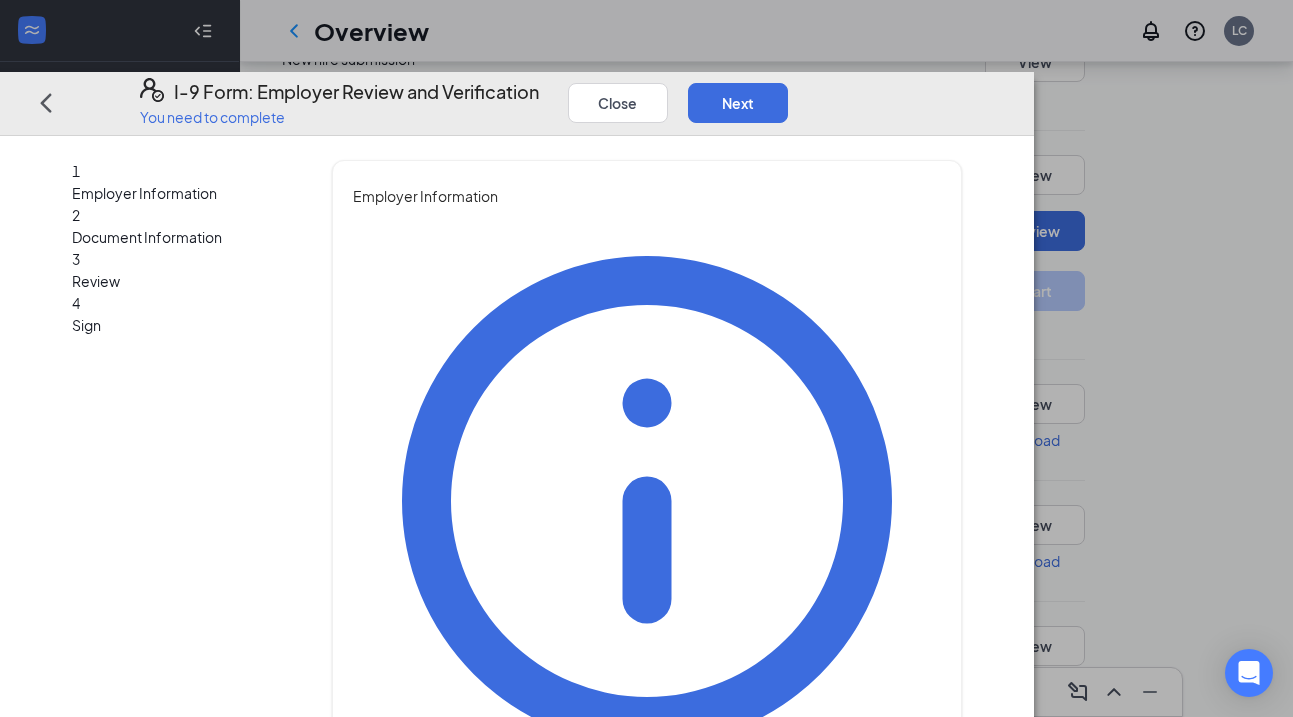
type input "Leah"
type input "Clark"
type input "administrative assistant"
type input "admin@cfaphxuptown.com"
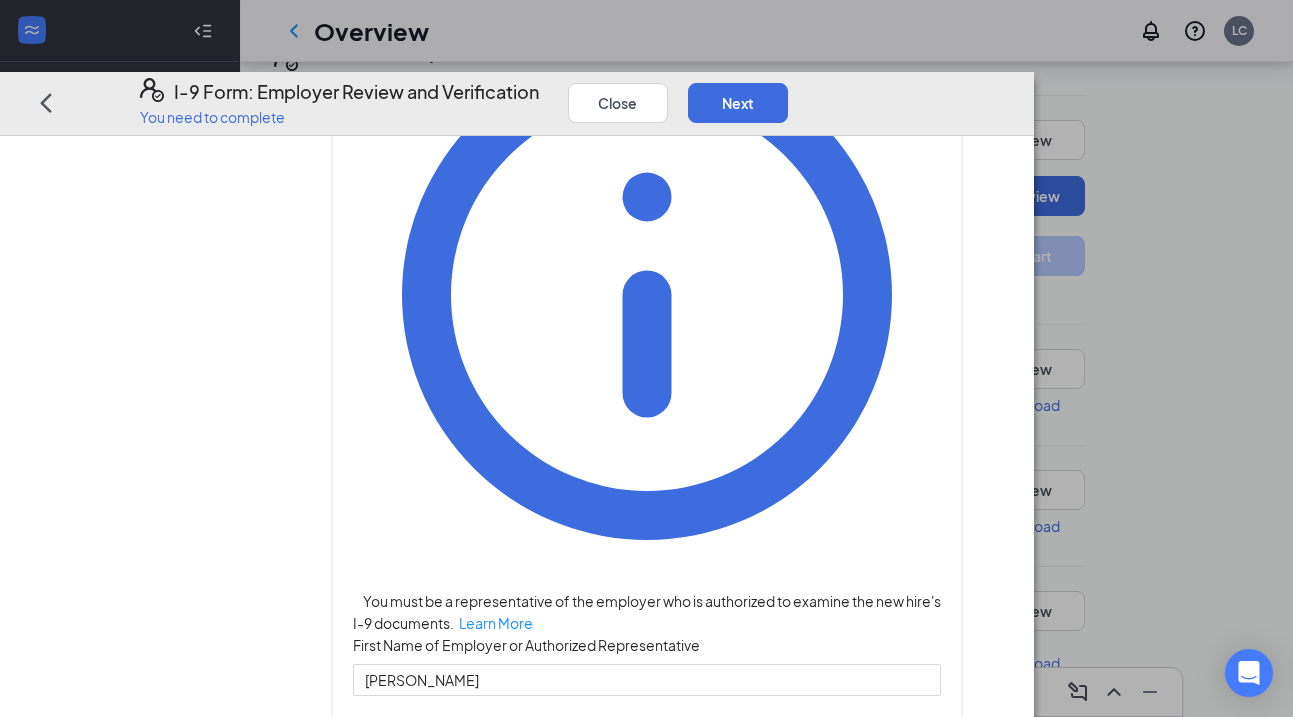
scroll to position [205, 0]
type input "4807213371"
click at [788, 82] on button "Next" at bounding box center [738, 102] width 100 height 40
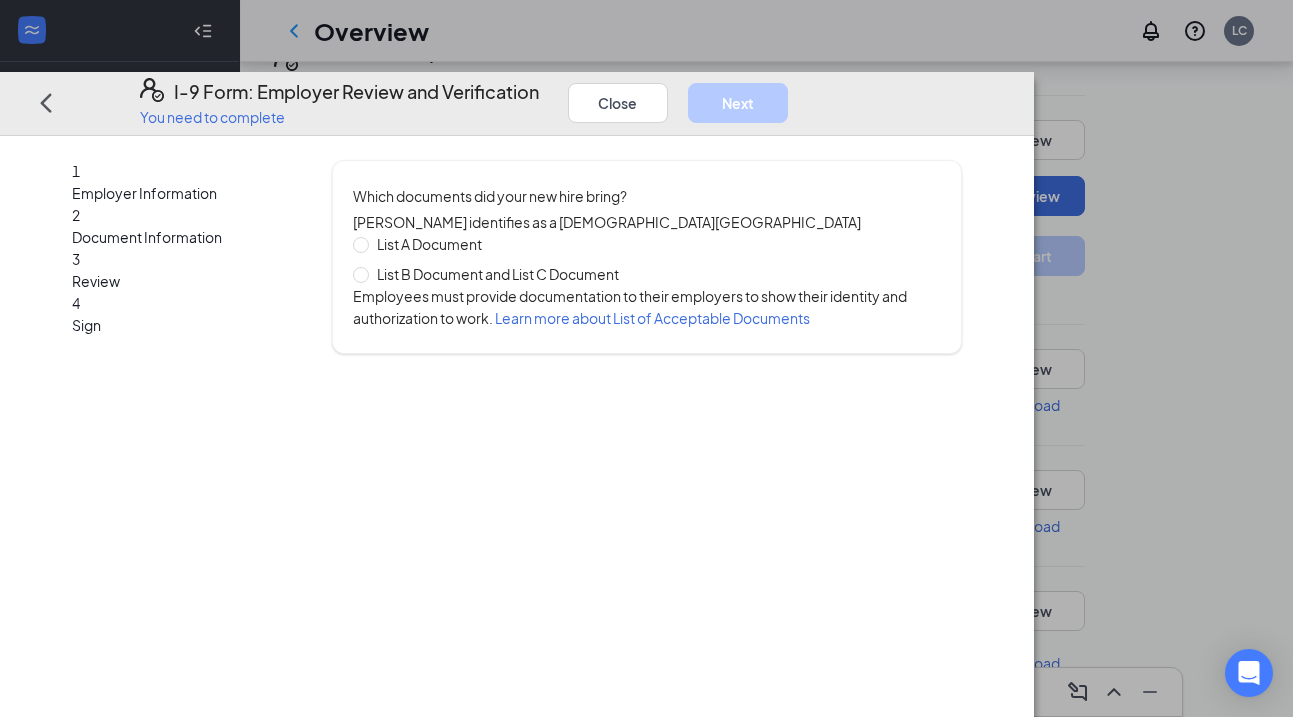
scroll to position [0, 0]
click at [369, 236] on span at bounding box center [361, 244] width 16 height 16
click at [367, 236] on input "List A Document" at bounding box center [360, 243] width 14 height 14
radio input "true"
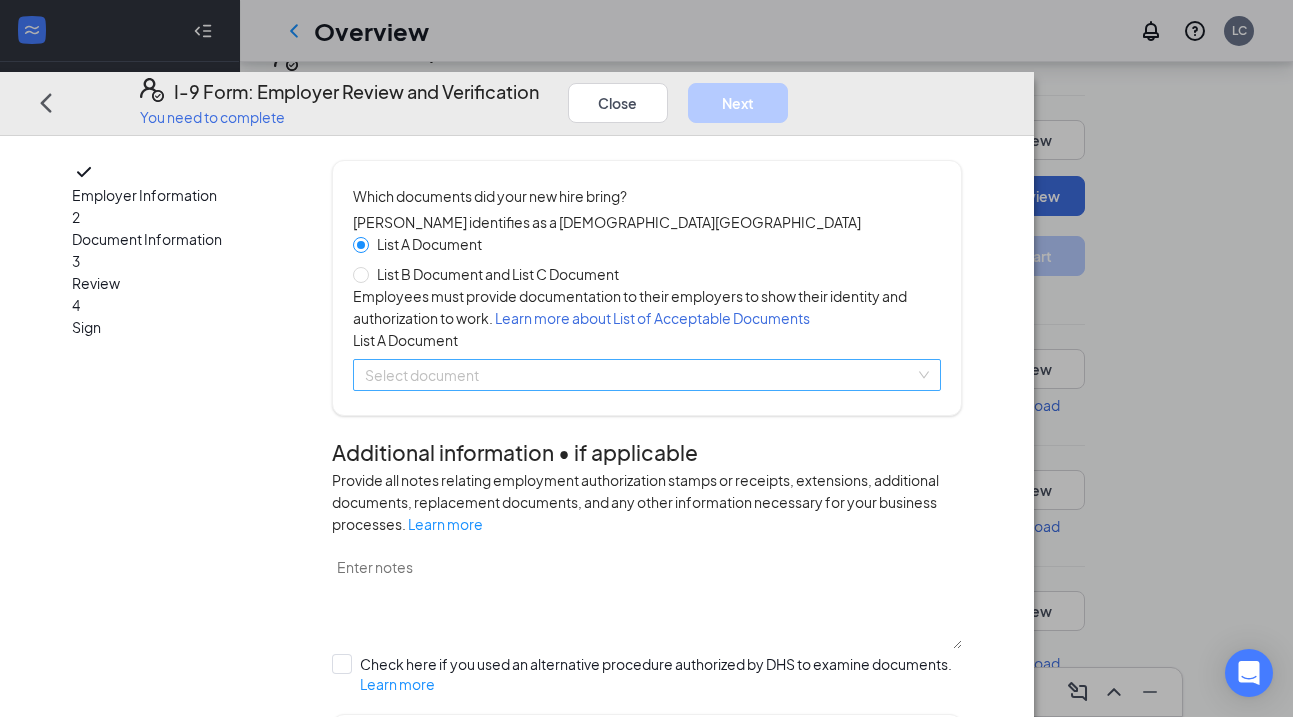
click at [671, 390] on input "search" at bounding box center [640, 375] width 551 height 30
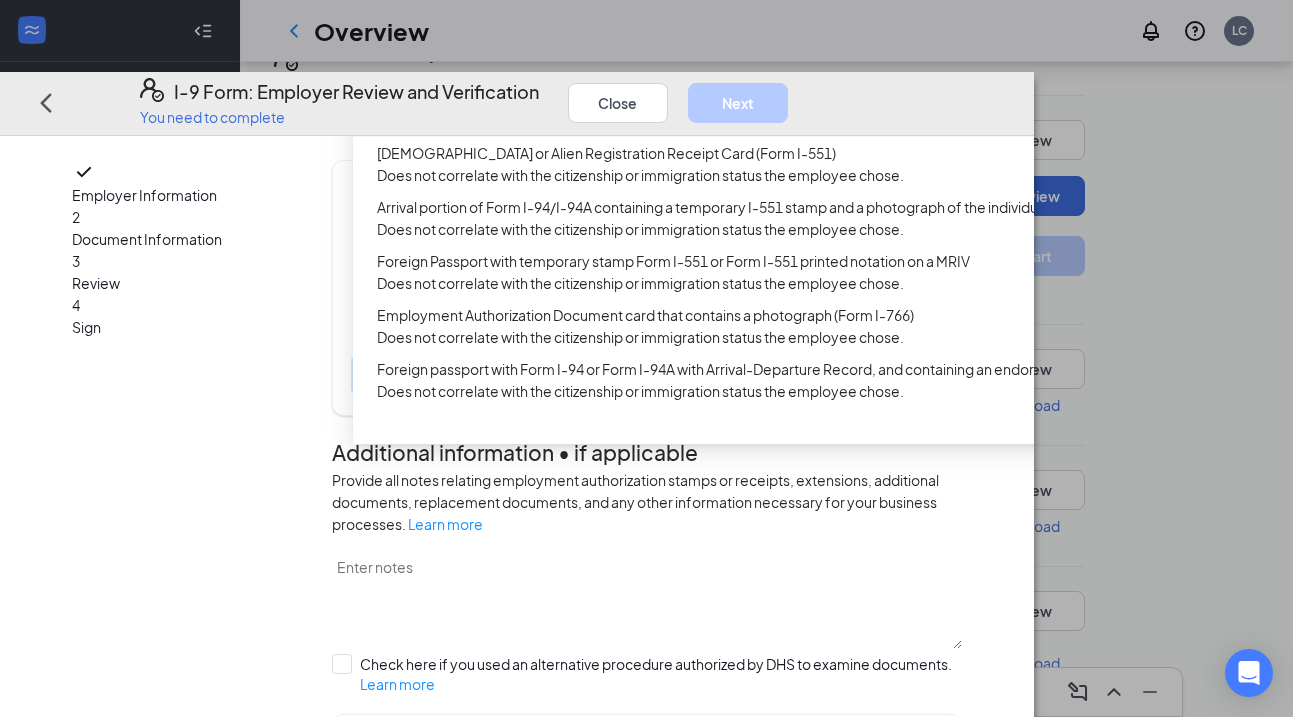
click at [583, 99] on div "U.S. Passport or Passport Card" at bounding box center [763, 88] width 772 height 22
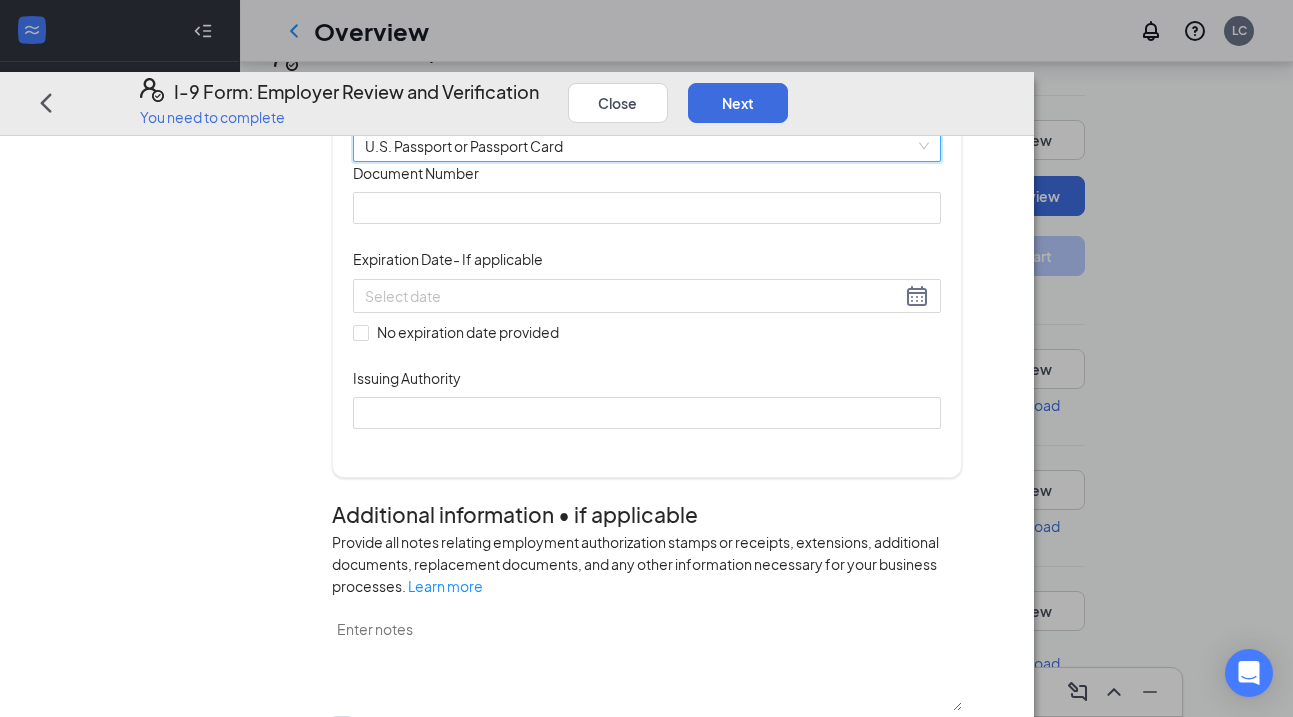
scroll to position [229, 0]
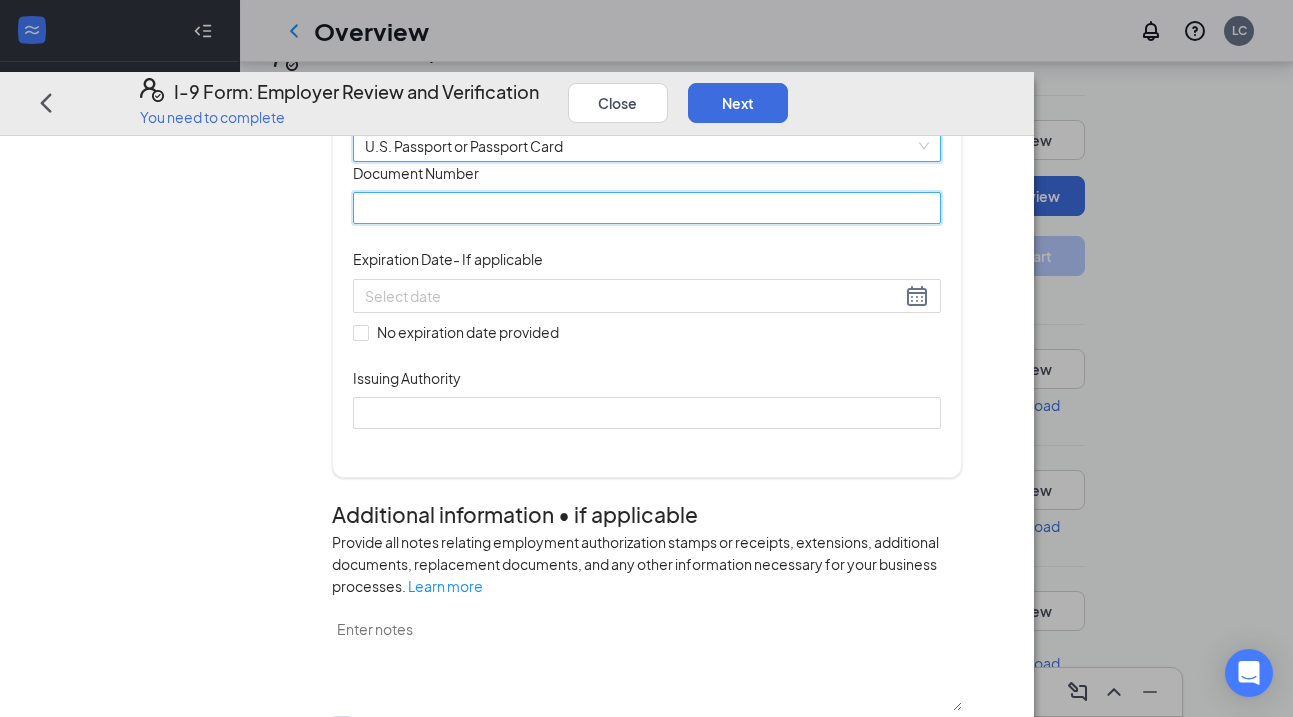
click at [529, 224] on input "Document Number" at bounding box center [647, 208] width 589 height 32
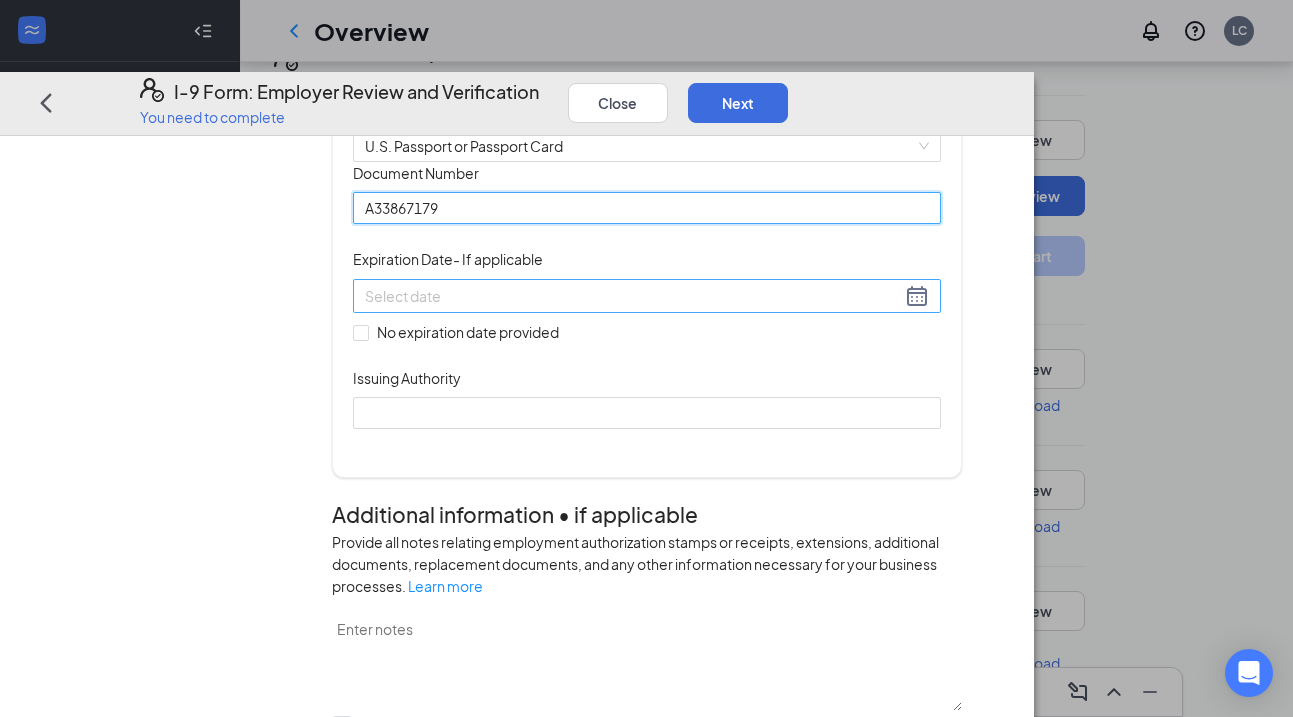
type input "A33867179"
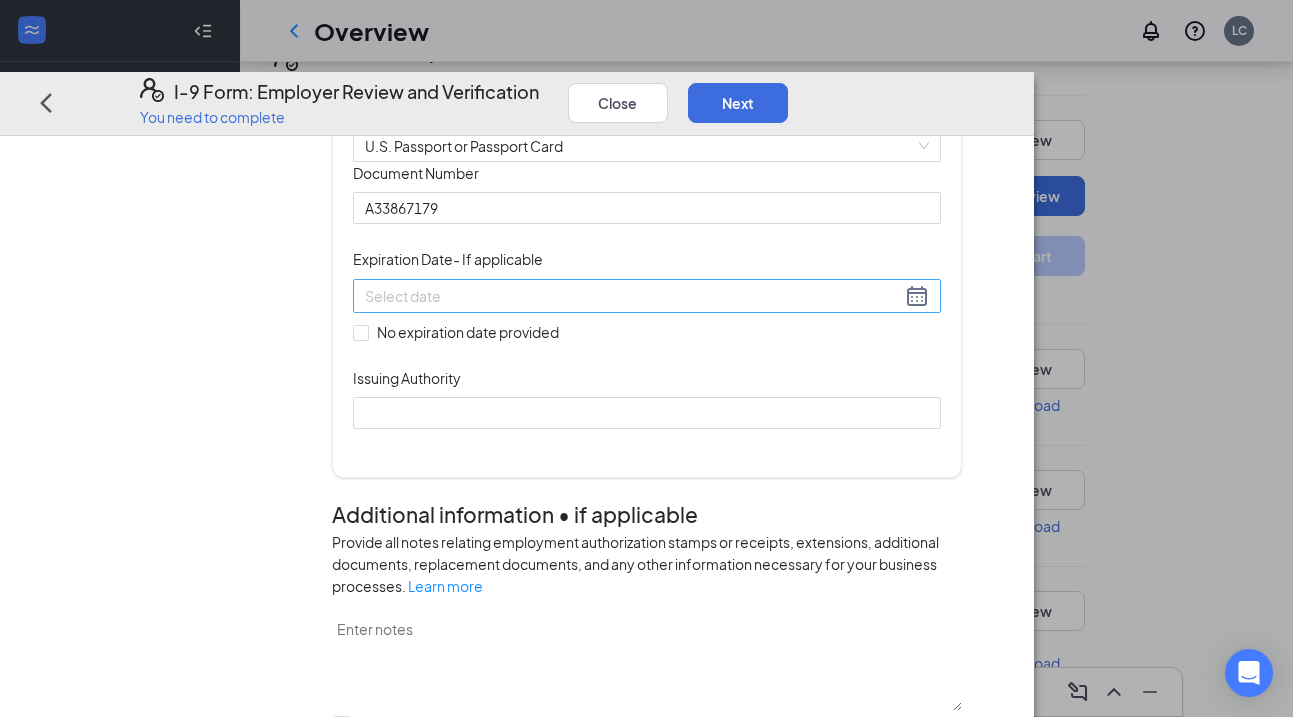
click at [461, 308] on div at bounding box center [647, 296] width 565 height 24
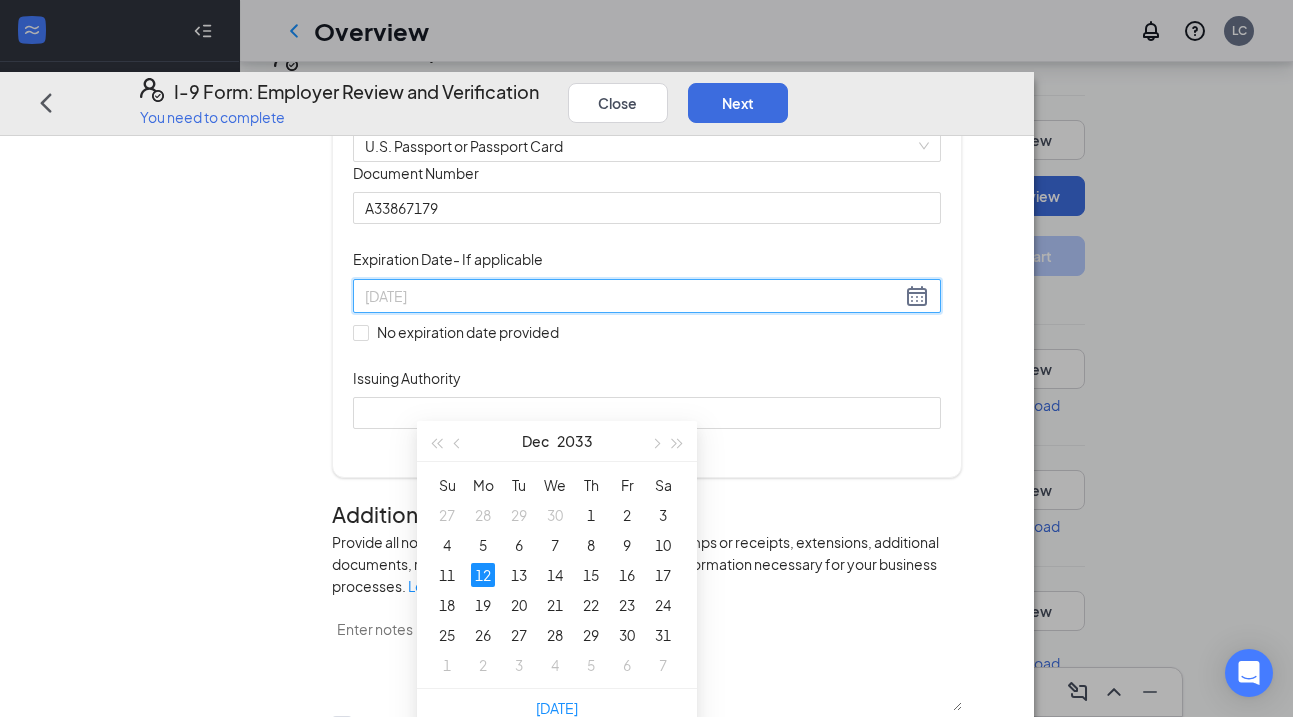
type input "12/12/2033"
click at [483, 576] on div "12" at bounding box center [483, 575] width 24 height 24
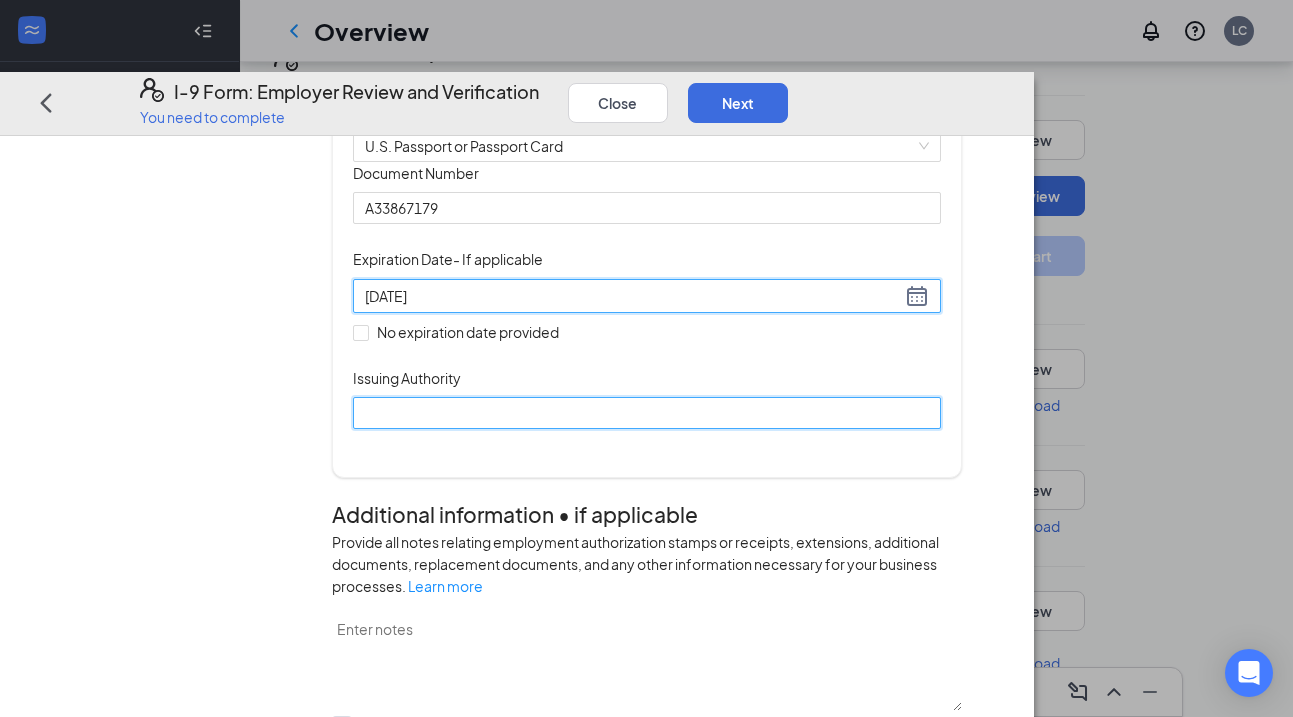
click at [534, 429] on input "Issuing Authority" at bounding box center [647, 413] width 589 height 32
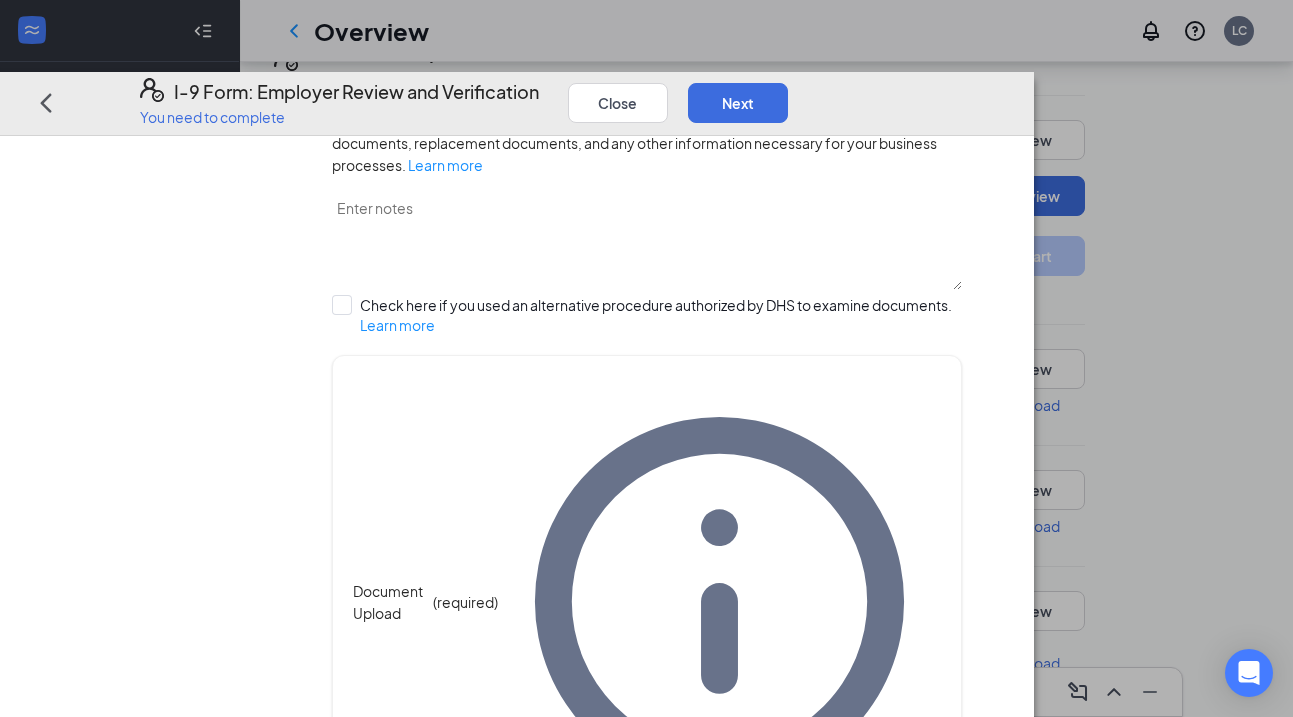
scroll to position [648, 0]
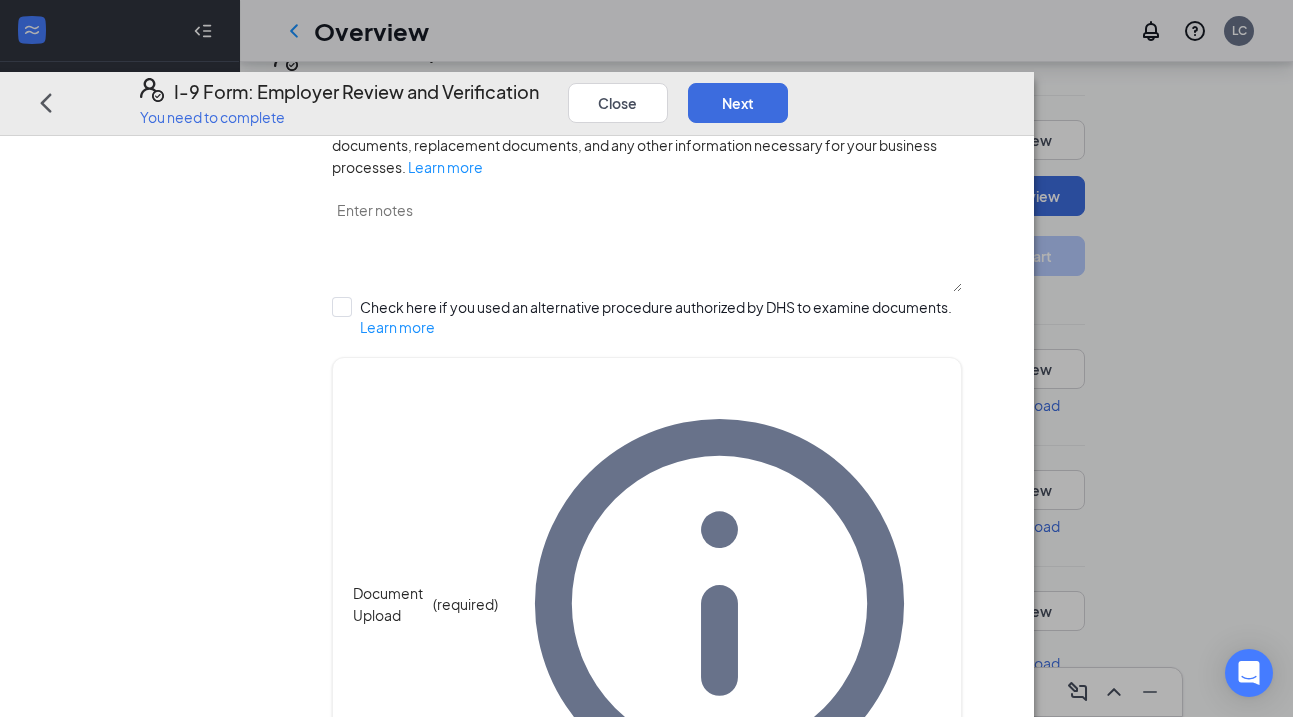
type input "United States Department of State"
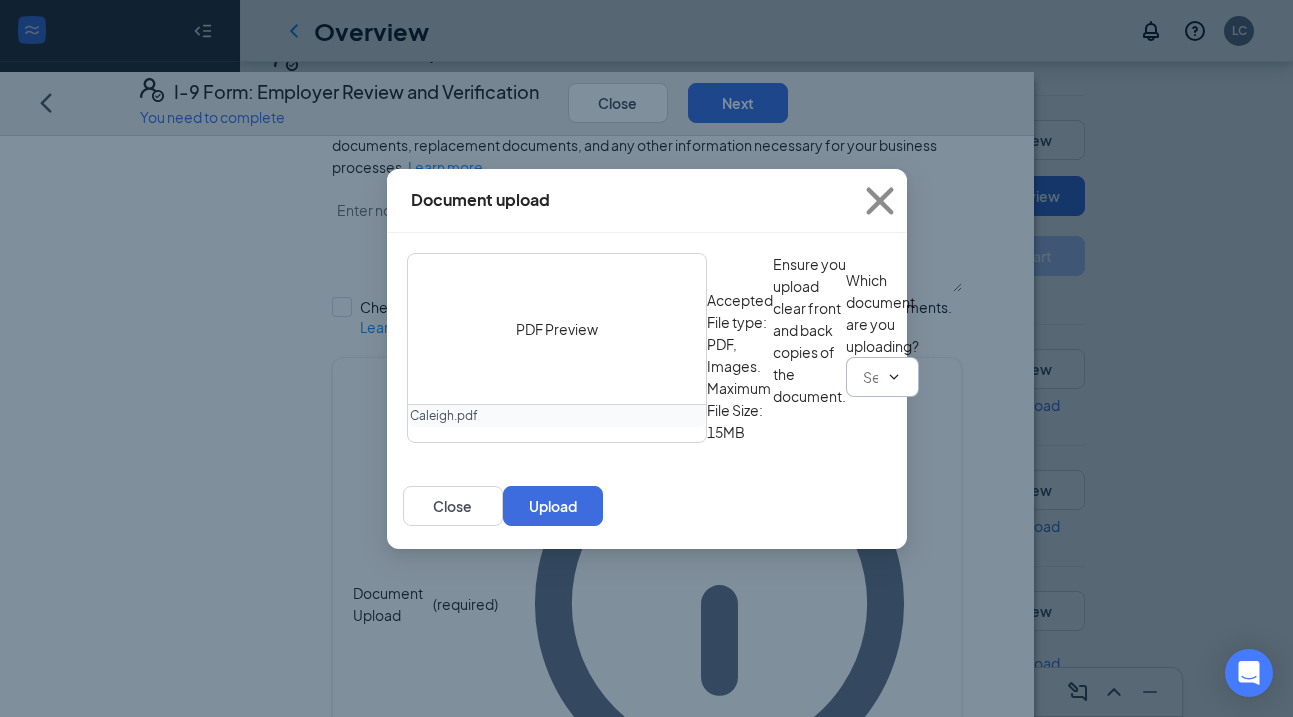
click at [863, 388] on input "text" at bounding box center [870, 377] width 15 height 22
click at [622, 597] on div "U.S. Passport or Passport Card" at bounding box center [523, 608] width 198 height 22
type input "U.S. Passport or Passport Card"
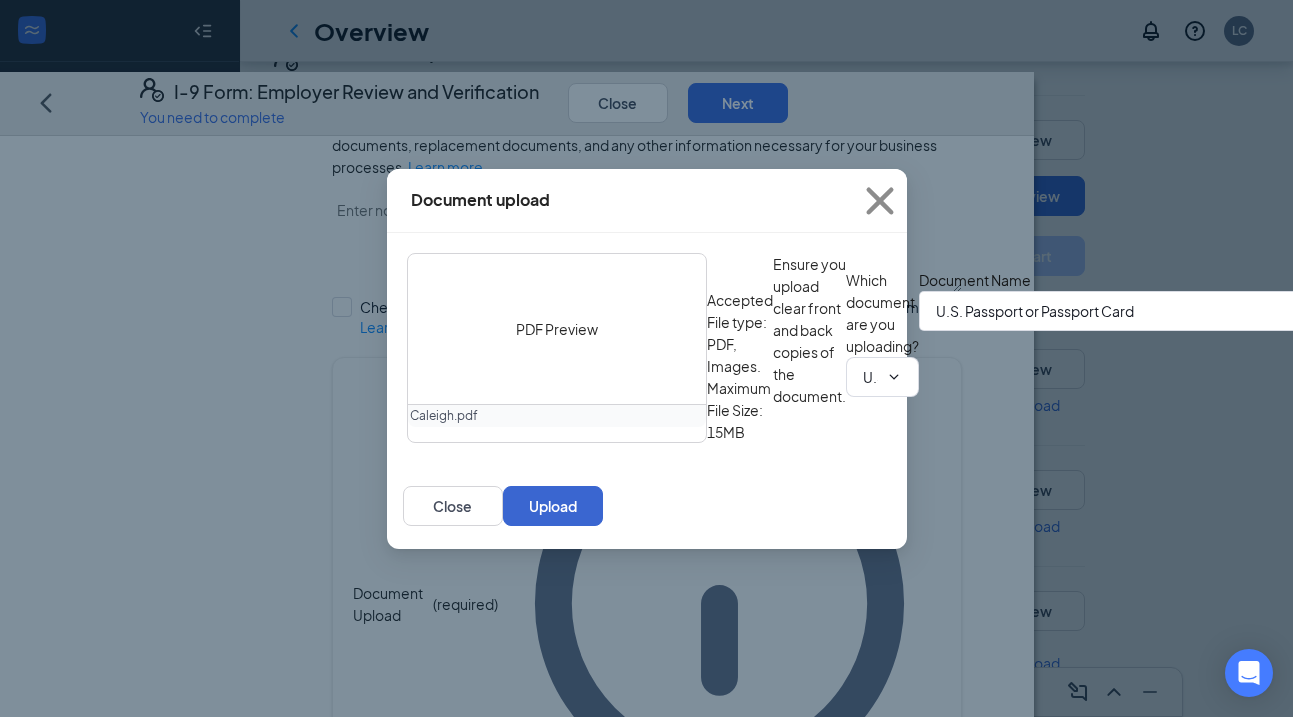
click at [603, 526] on button "Upload" at bounding box center [553, 506] width 100 height 40
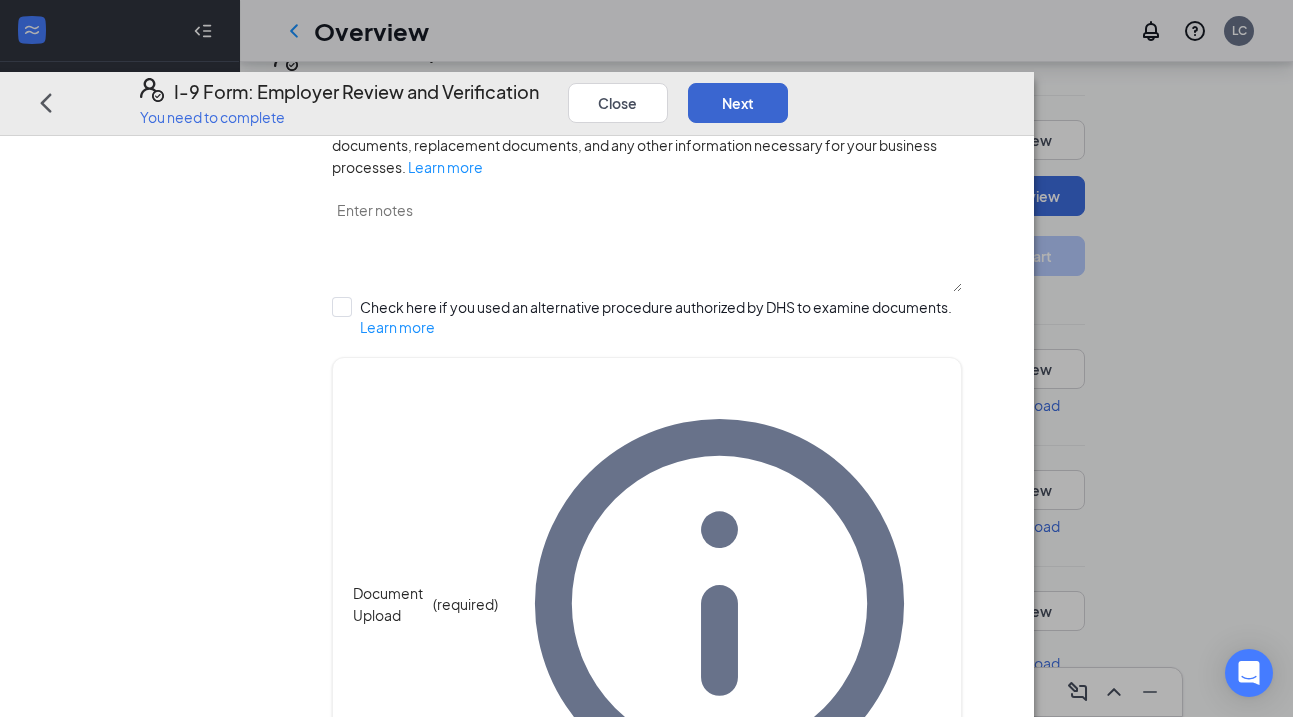
click at [788, 82] on button "Next" at bounding box center [738, 102] width 100 height 40
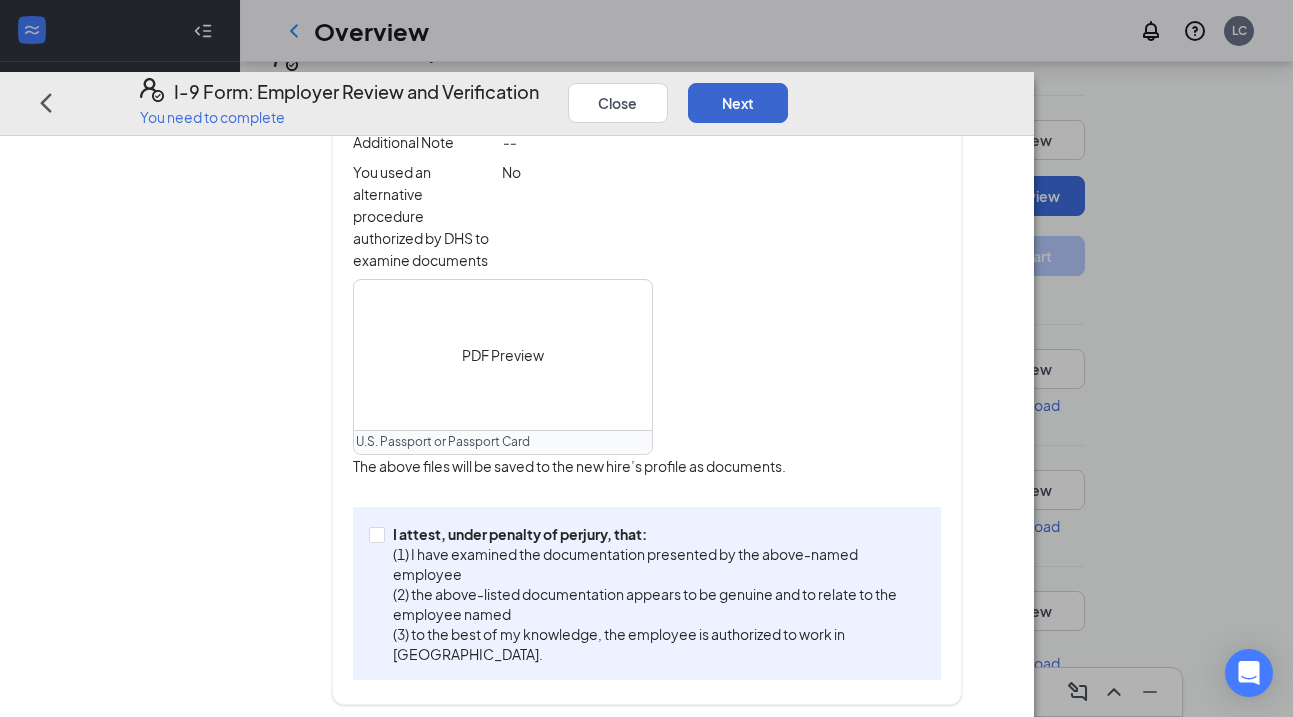
scroll to position [639, 0]
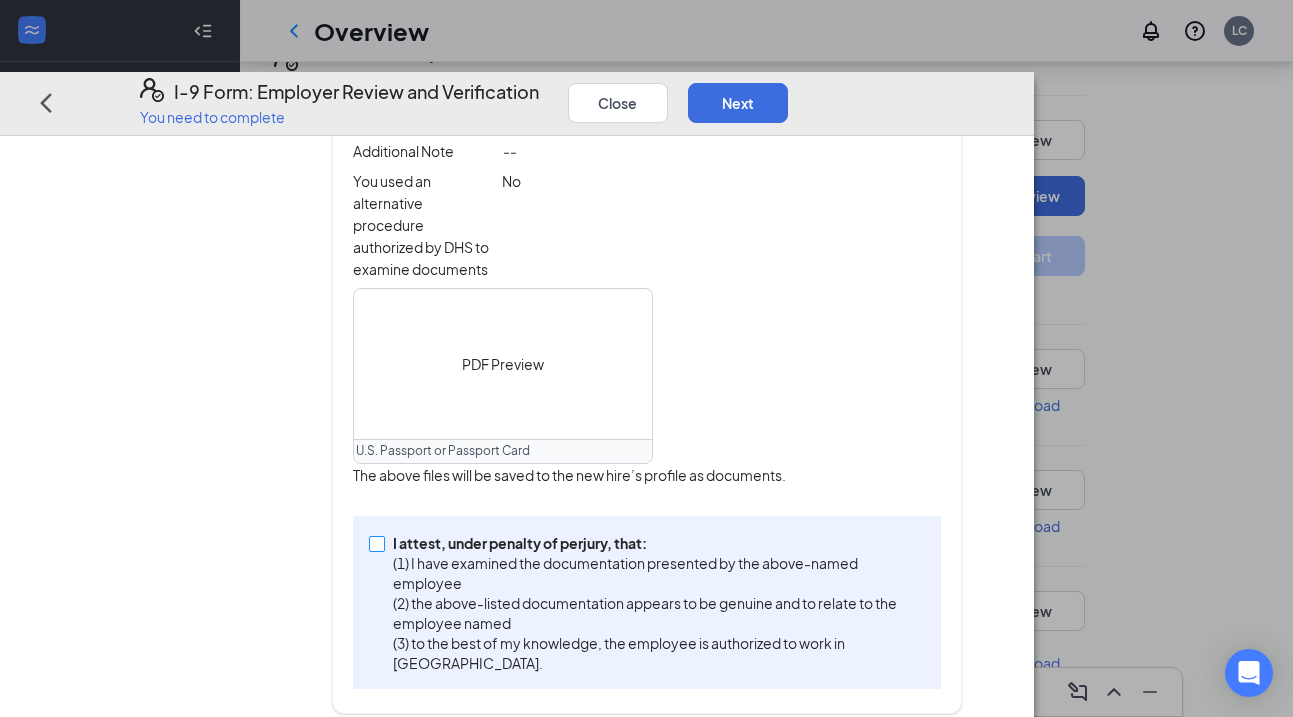
click at [383, 549] on input "I attest, under penalty of perjury, that: (1) I have examined the documentation…" at bounding box center [376, 542] width 14 height 14
checkbox input "true"
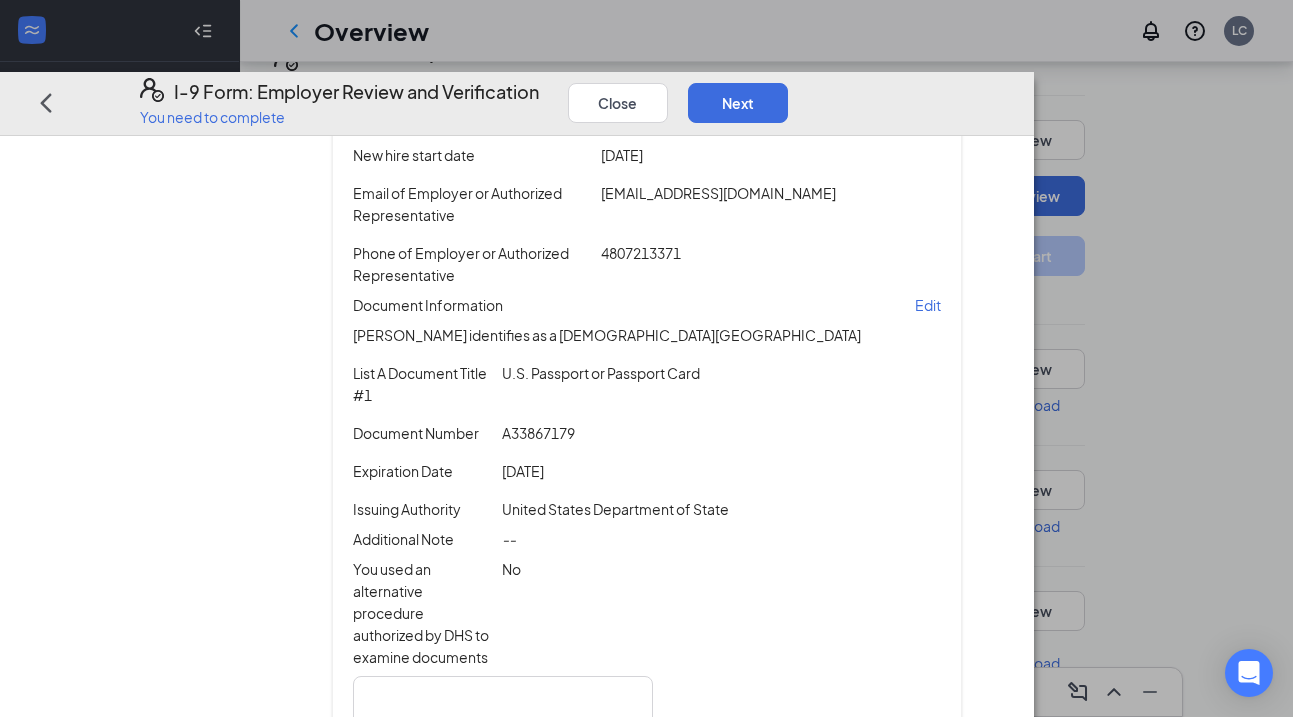
scroll to position [163, 0]
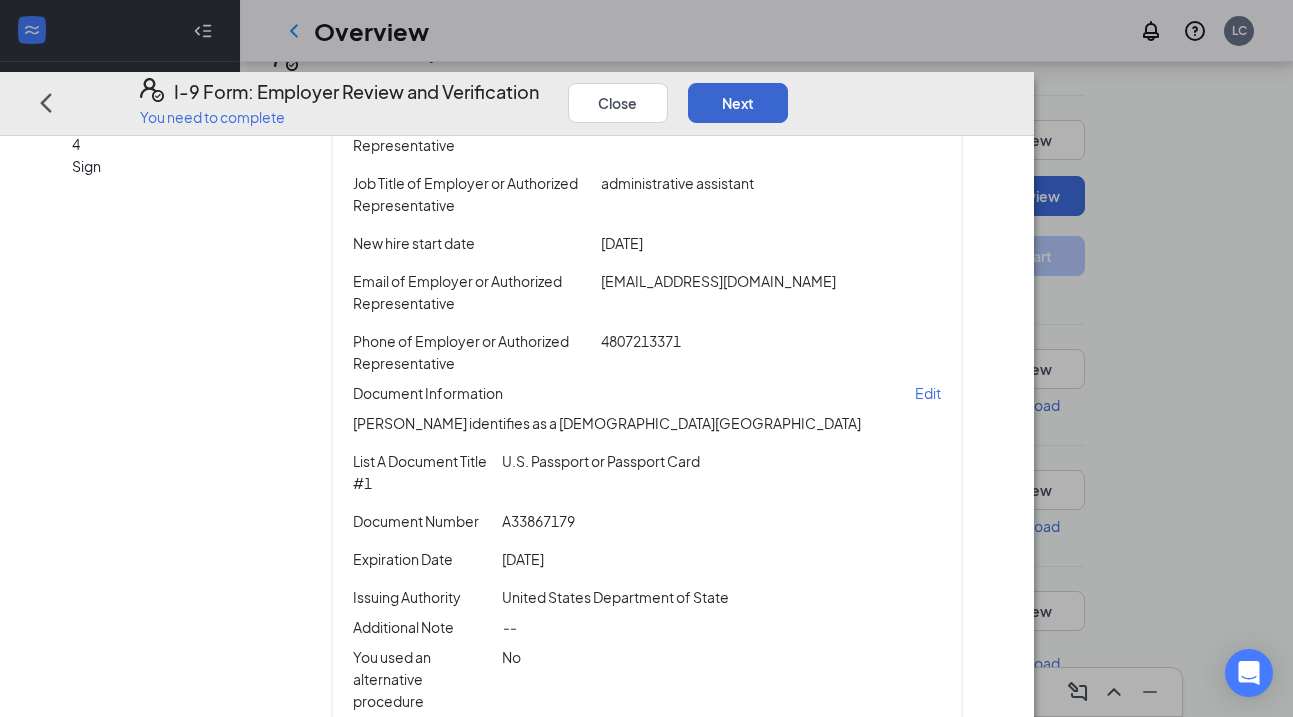
click at [788, 82] on button "Next" at bounding box center [738, 102] width 100 height 40
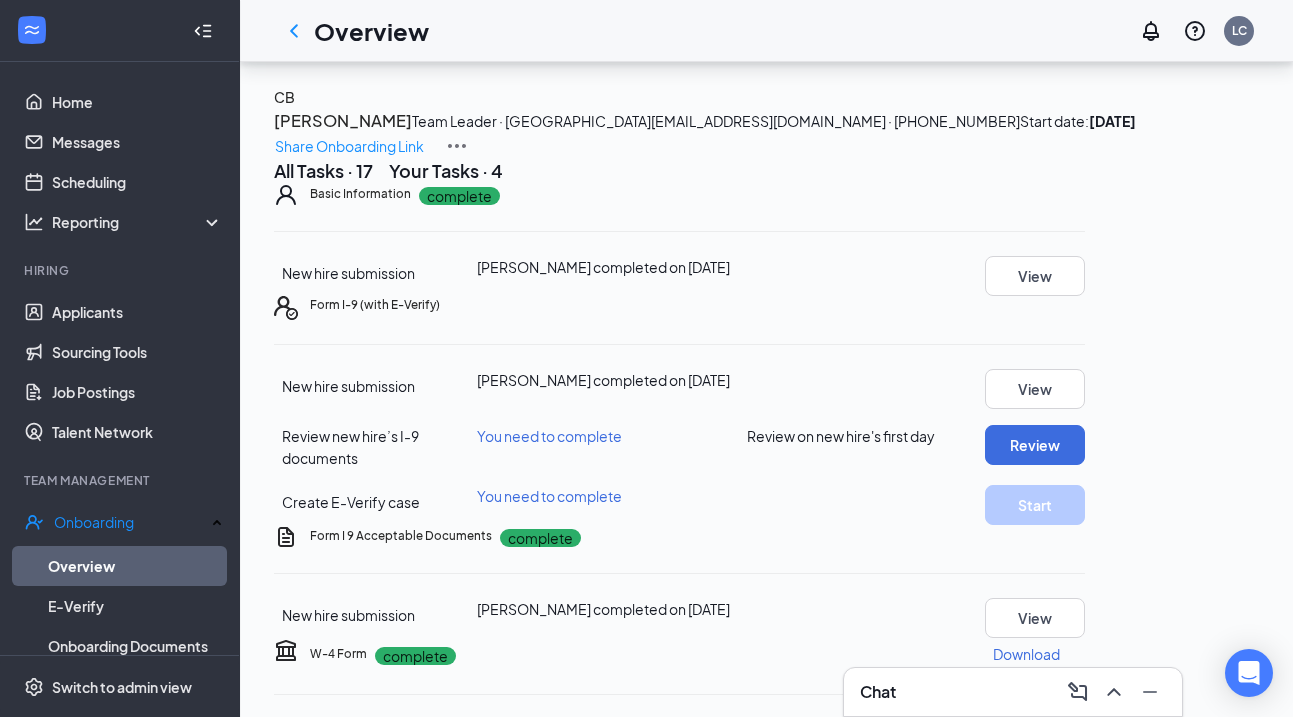
scroll to position [230, 0]
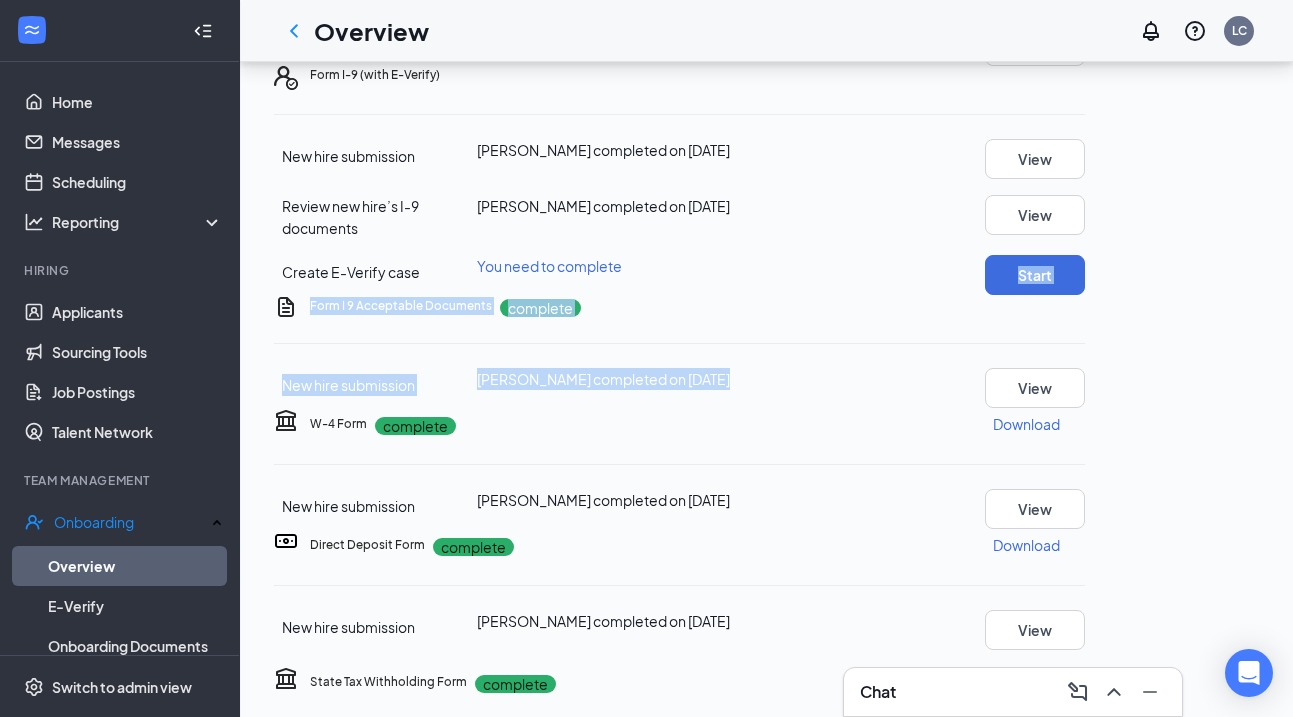
drag, startPoint x: 928, startPoint y: 532, endPoint x: 921, endPoint y: 409, distance: 123.2
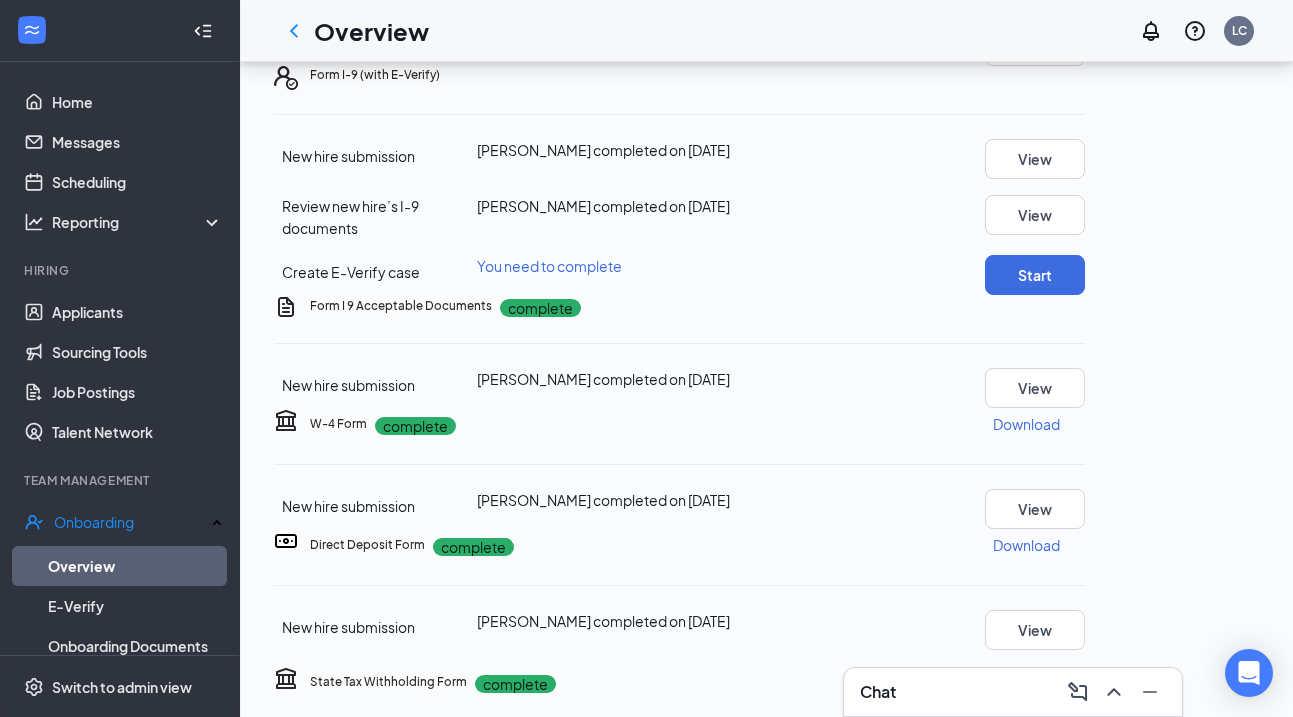
click at [984, 179] on div "New hire submission Caleigh Butts completed on Sep 12, 2025 View" at bounding box center [679, 159] width 811 height 40
click at [1085, 295] on button "Start" at bounding box center [1035, 275] width 100 height 40
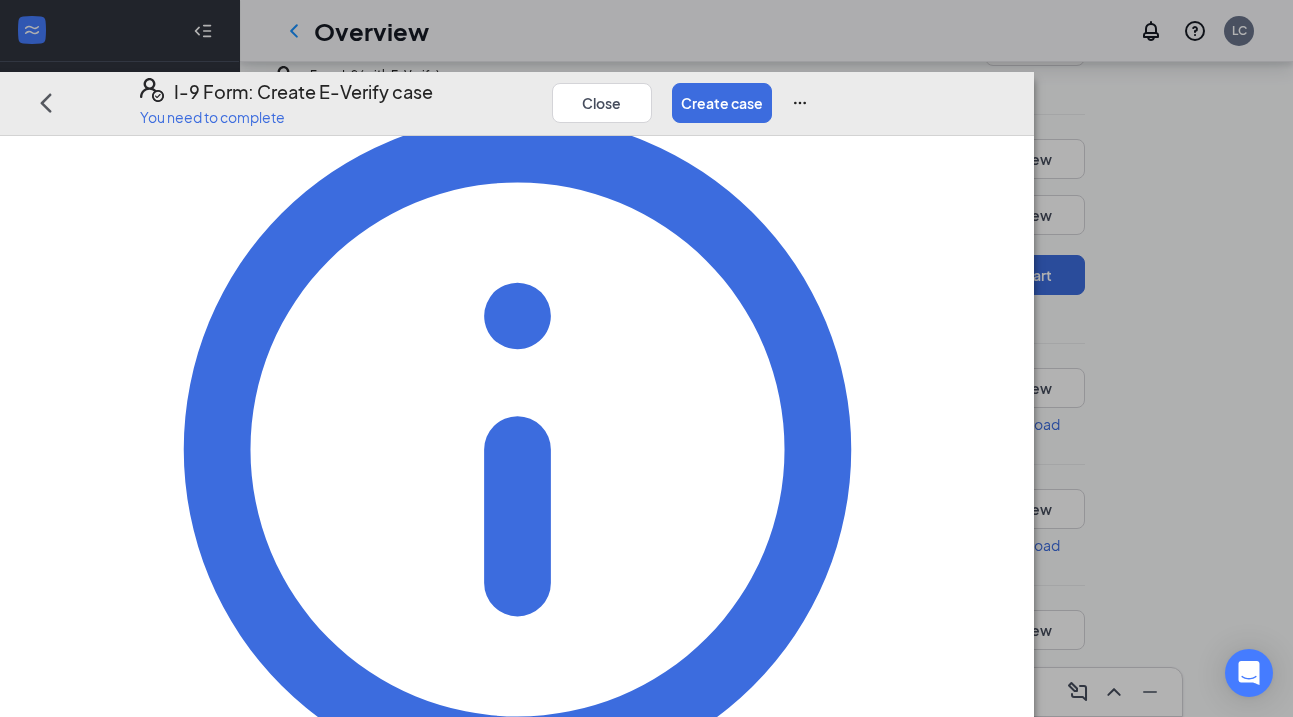
scroll to position [110, 0]
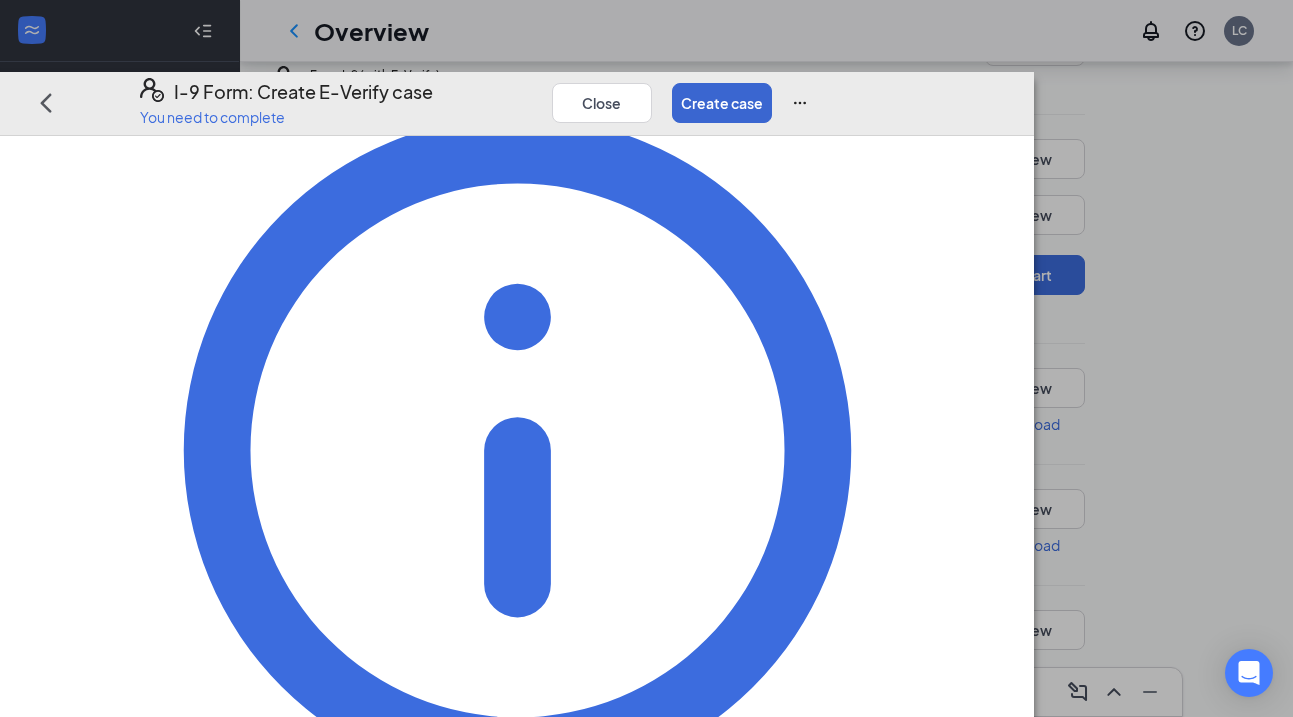
click at [772, 82] on button "Create case" at bounding box center [722, 102] width 100 height 40
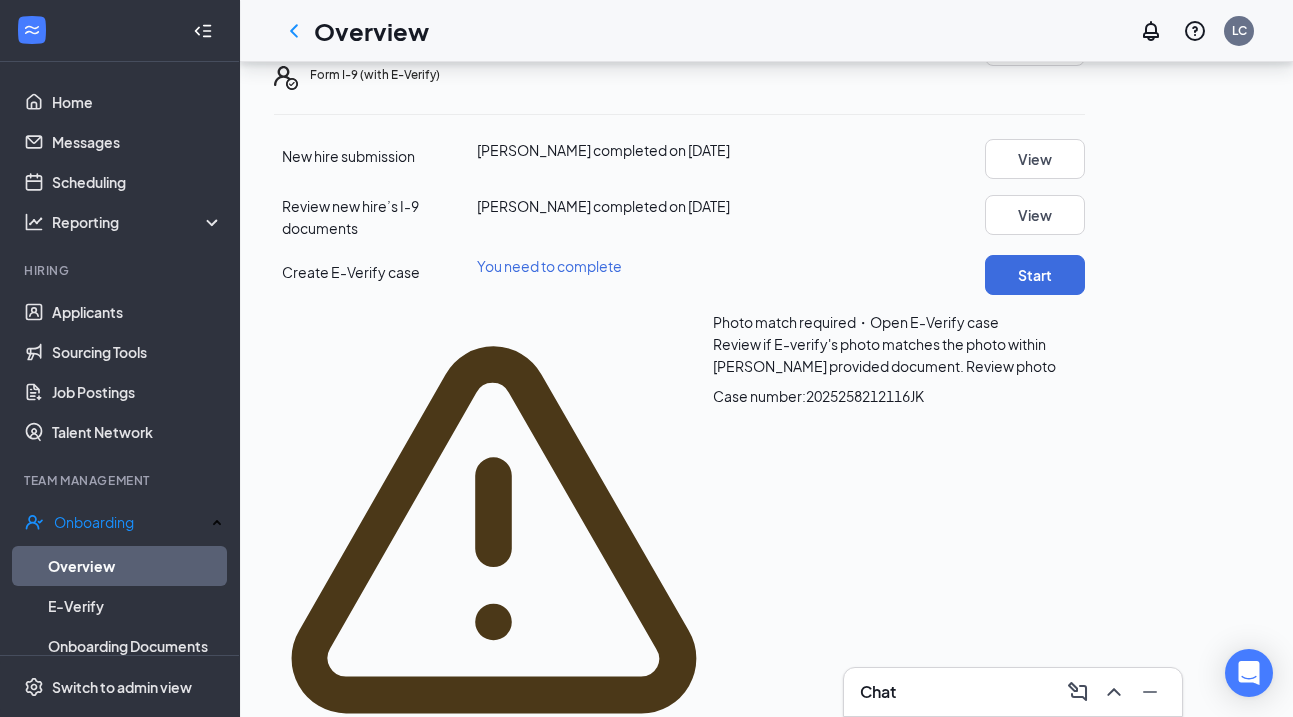
click at [966, 375] on span "Review photo" at bounding box center [1011, 366] width 90 height 18
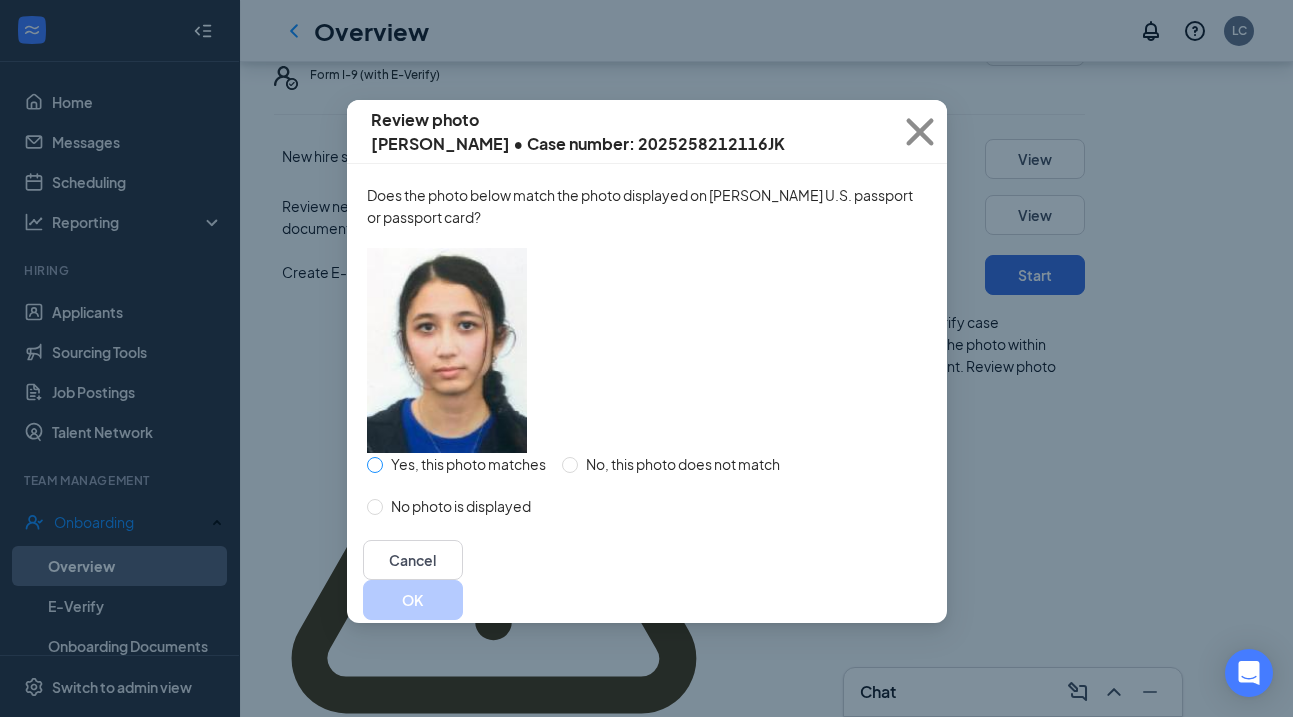
click at [382, 473] on span at bounding box center [375, 465] width 16 height 16
click at [382, 473] on input "Yes, this photo matches" at bounding box center [375, 465] width 16 height 16
radio input "true"
click at [463, 620] on button "OK" at bounding box center [413, 600] width 100 height 40
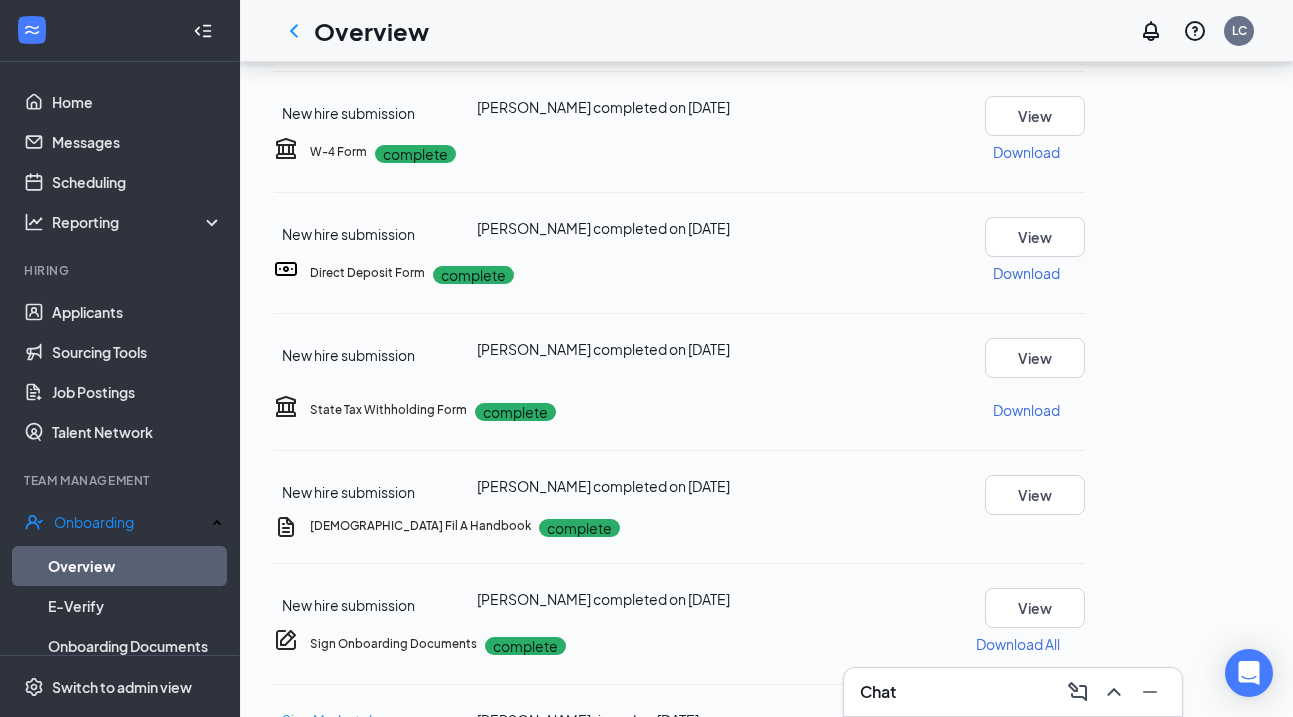
scroll to position [1015, 0]
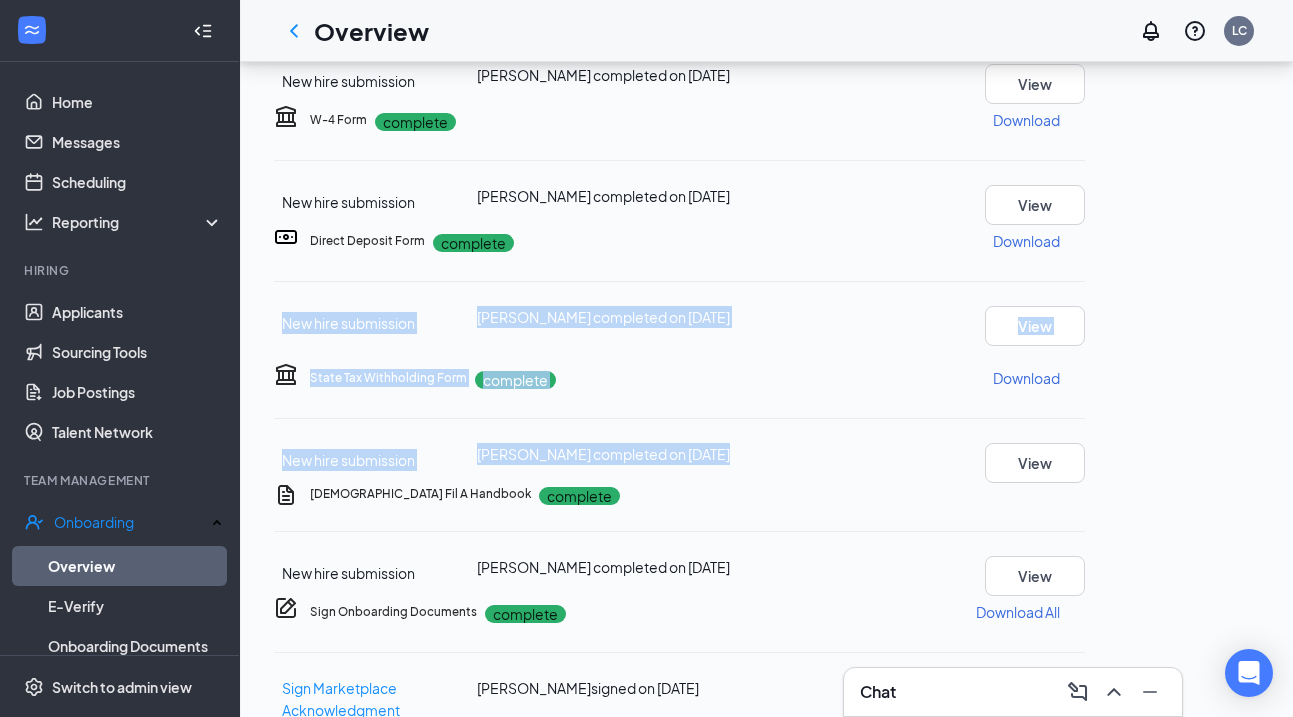
drag, startPoint x: 948, startPoint y: 376, endPoint x: 908, endPoint y: 132, distance: 247.2
click at [908, 132] on div "Basic Information complete New hire submission Caleigh Butts completed on Sep 1…" at bounding box center [679, 227] width 811 height 2118
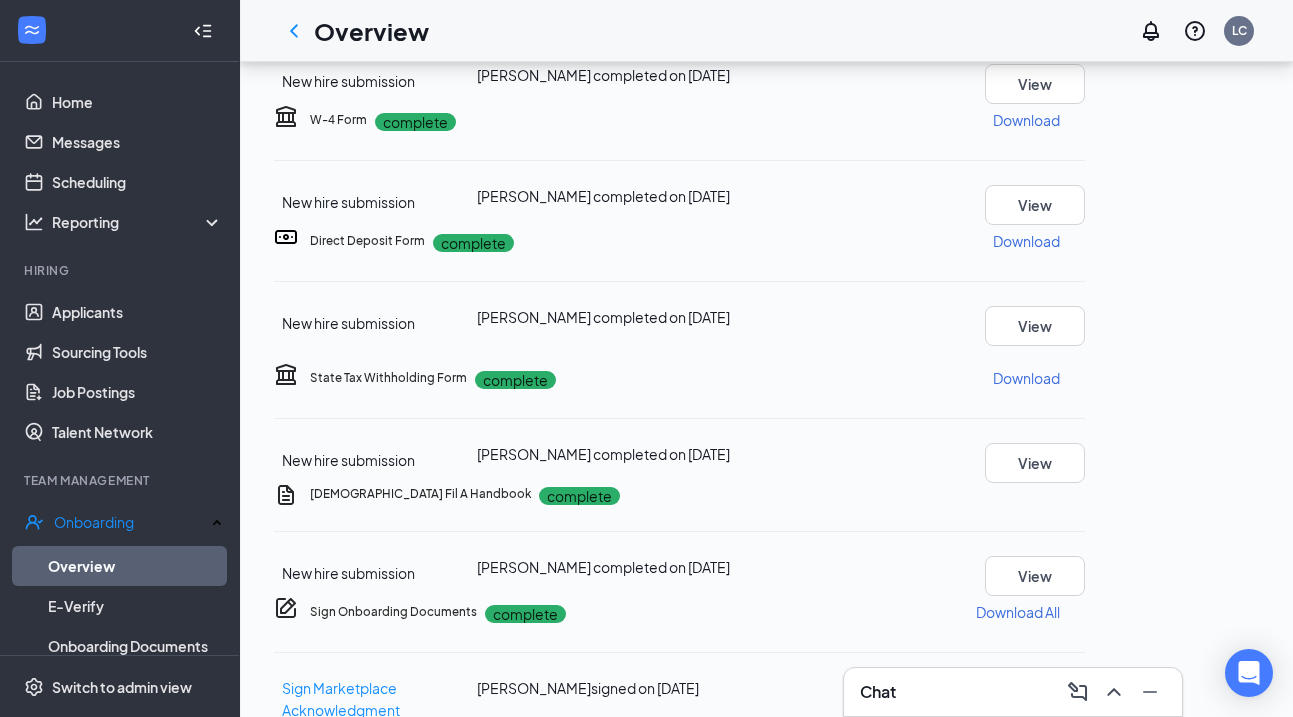
click at [934, 483] on div "Chick Fil A Handbook complete New hire submission Caleigh Butts completed on Se…" at bounding box center [679, 539] width 811 height 113
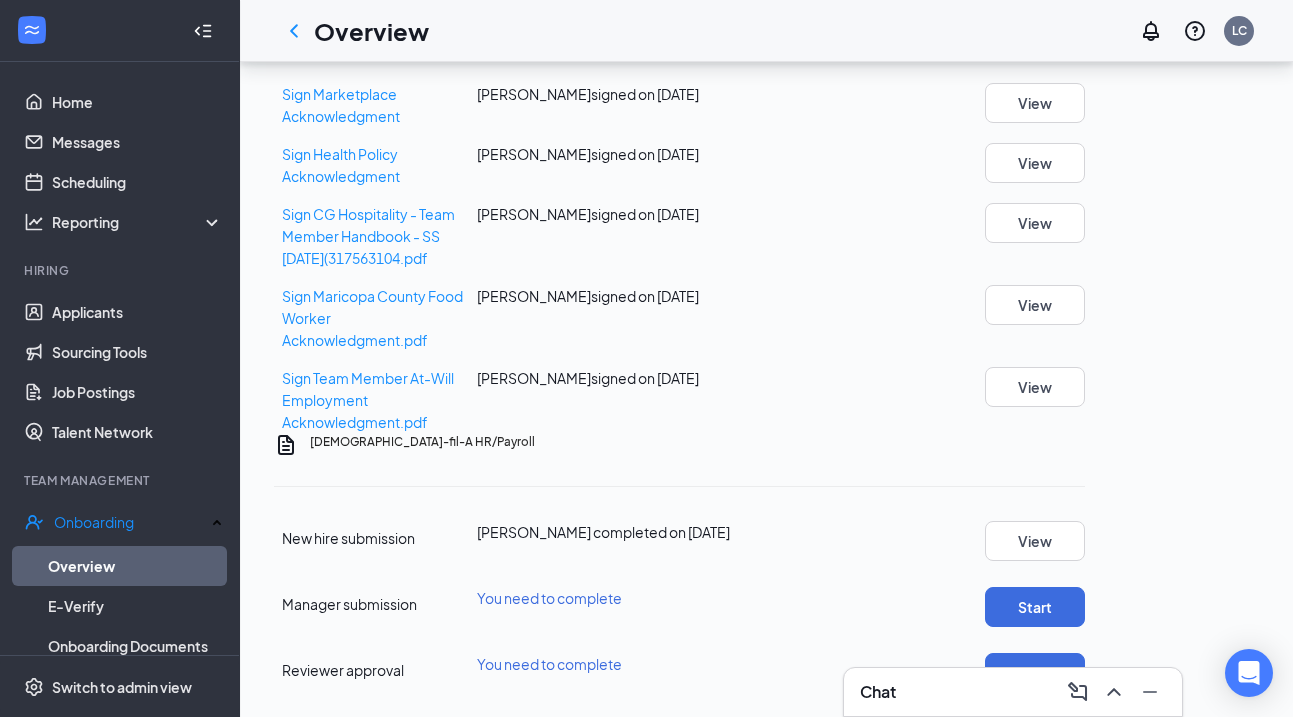
scroll to position [1729, 0]
click at [1085, 587] on button "Start" at bounding box center [1035, 607] width 100 height 40
click at [1085, 653] on button "Start" at bounding box center [1035, 673] width 100 height 40
click at [1085, 442] on icon "Ellipses" at bounding box center [1085, 442] width 0 height 0
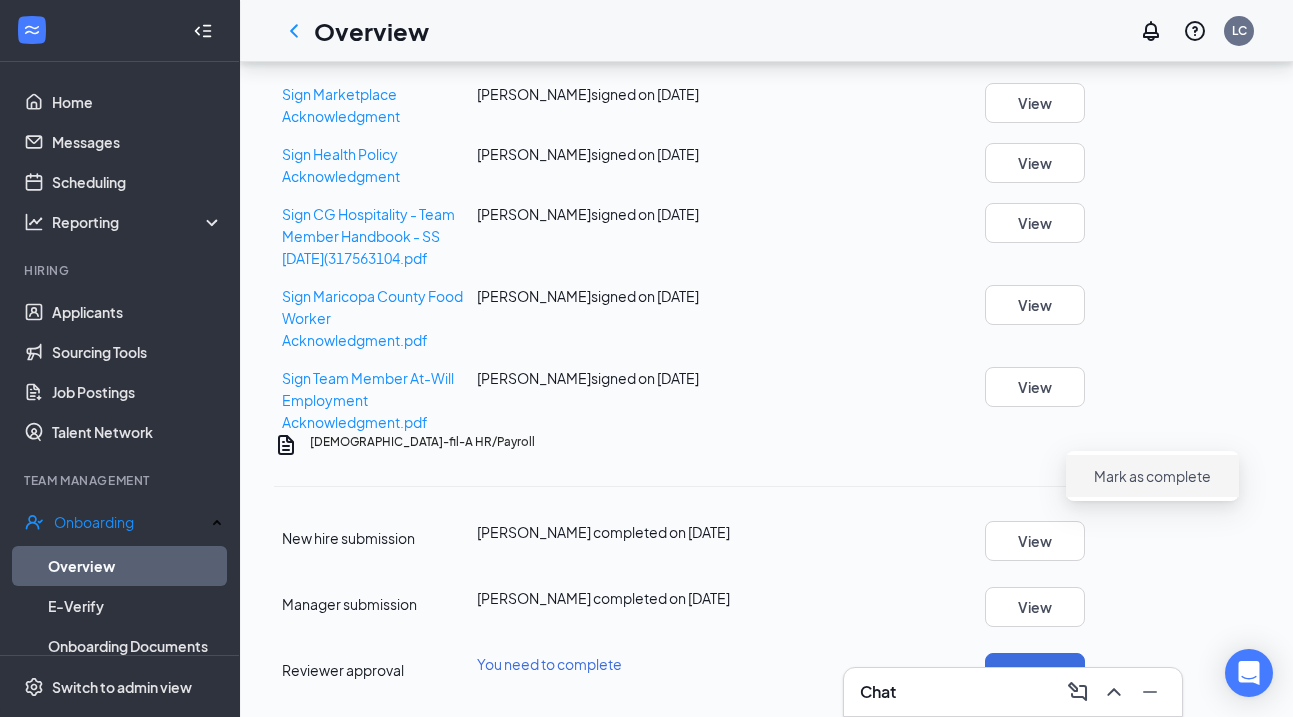
click at [1180, 466] on span "Mark as complete" at bounding box center [1152, 476] width 117 height 20
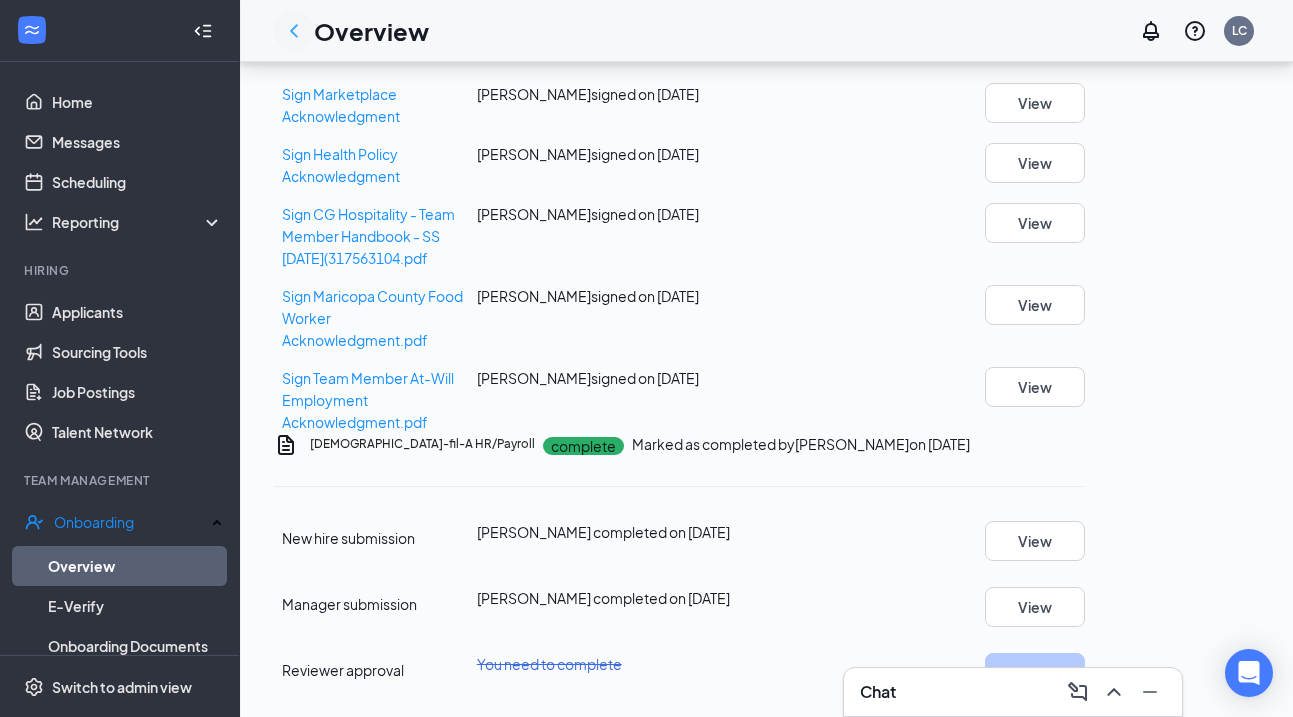
click at [287, 26] on icon "ChevronLeft" at bounding box center [294, 31] width 24 height 24
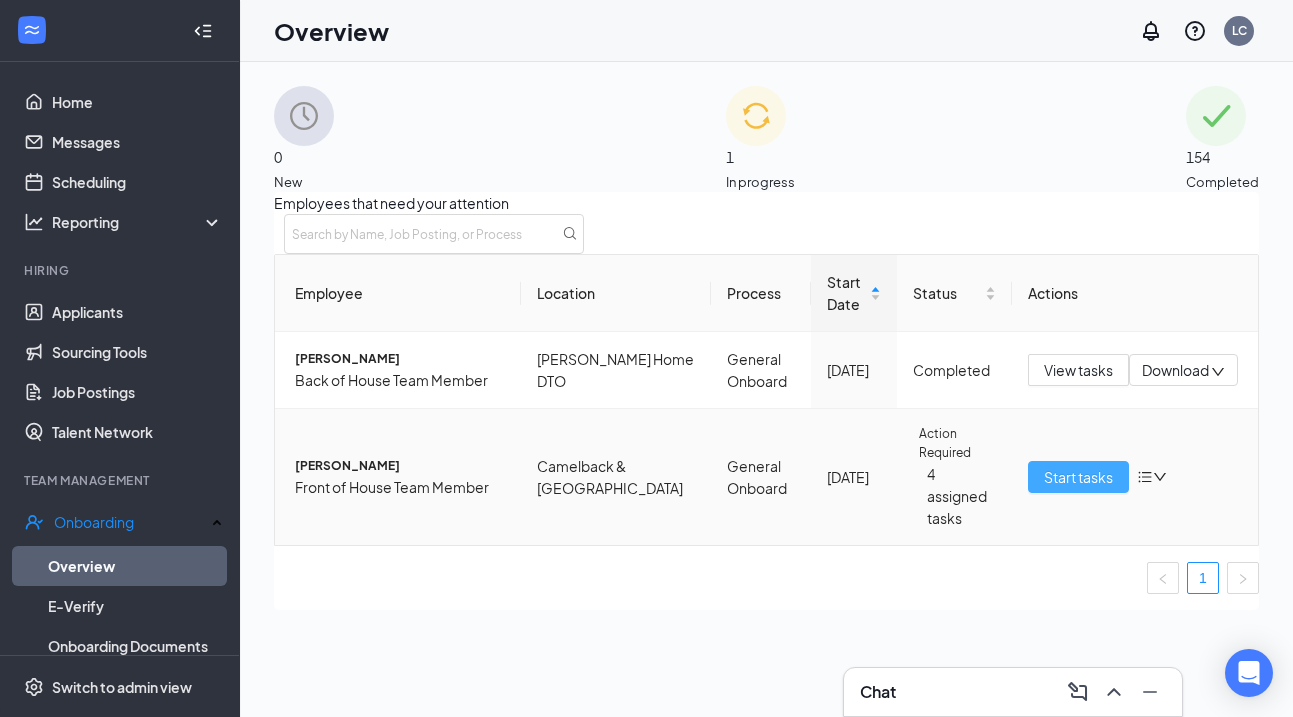
click at [1044, 488] on span "Start tasks" at bounding box center [1078, 477] width 69 height 22
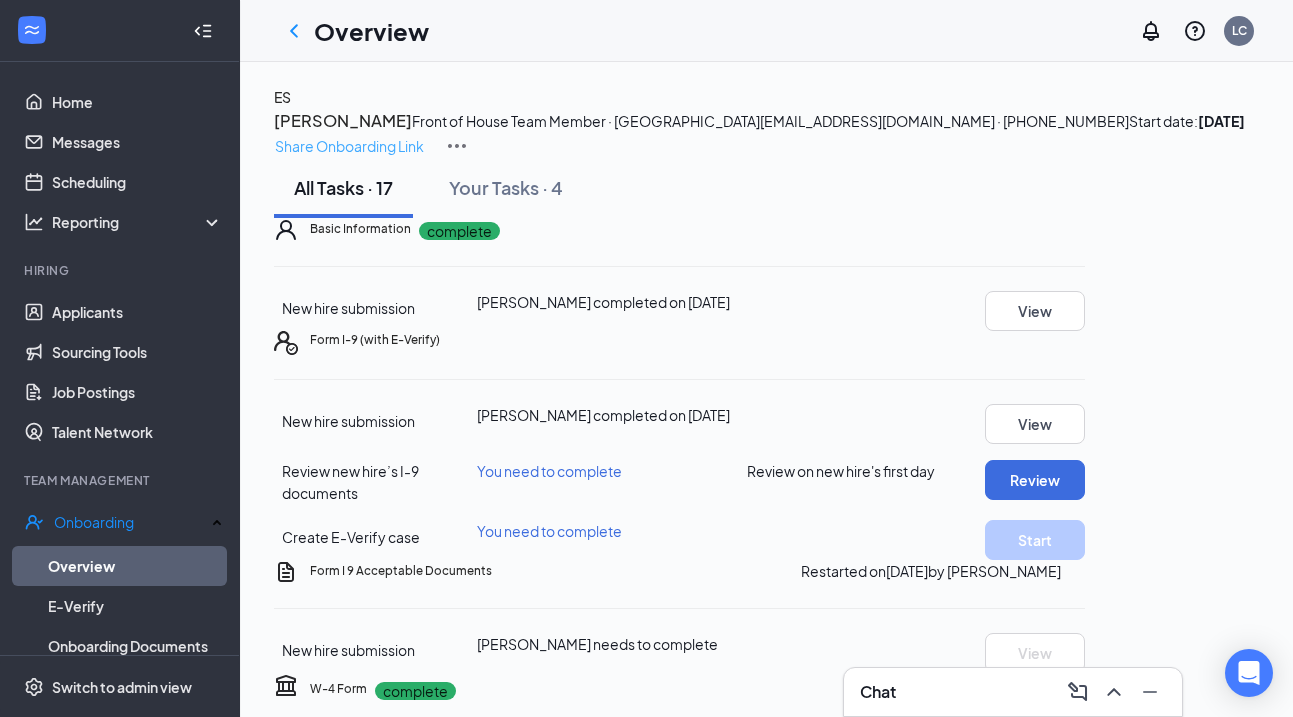
click at [424, 135] on p "Share Onboarding Link" at bounding box center [349, 146] width 149 height 22
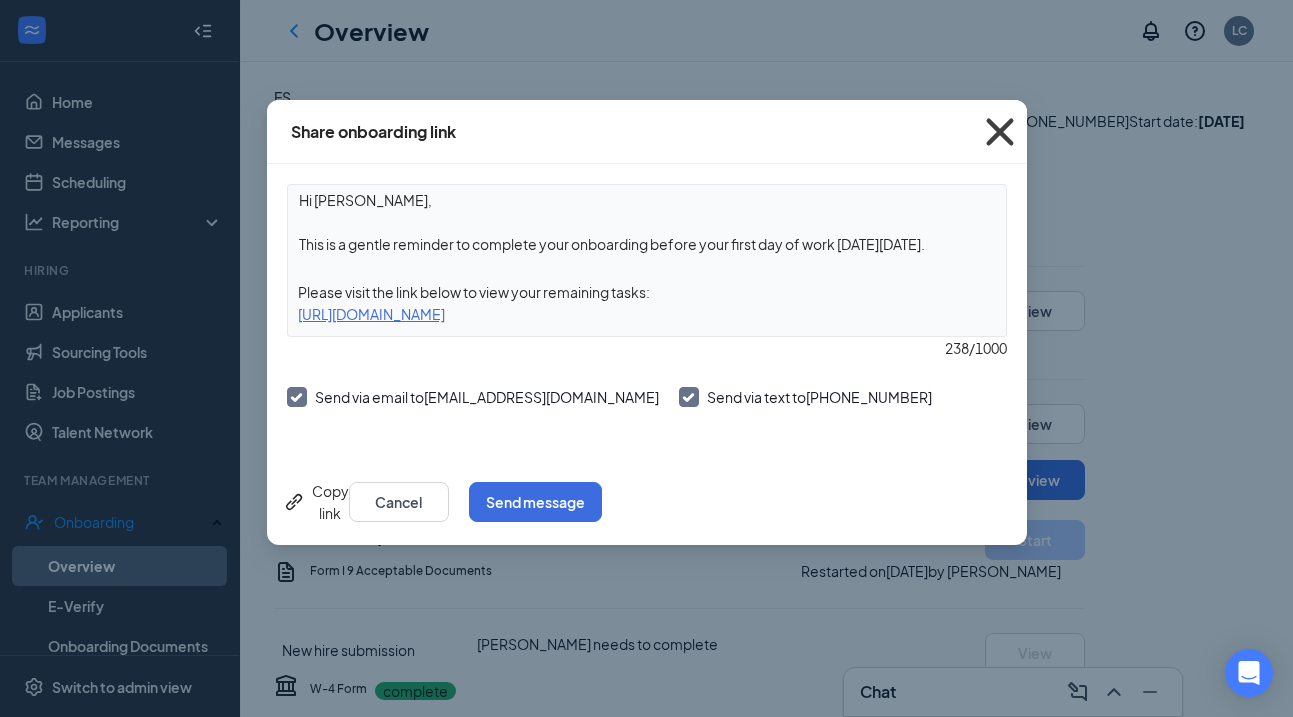
click at [993, 124] on icon "Cross" at bounding box center [1000, 132] width 54 height 54
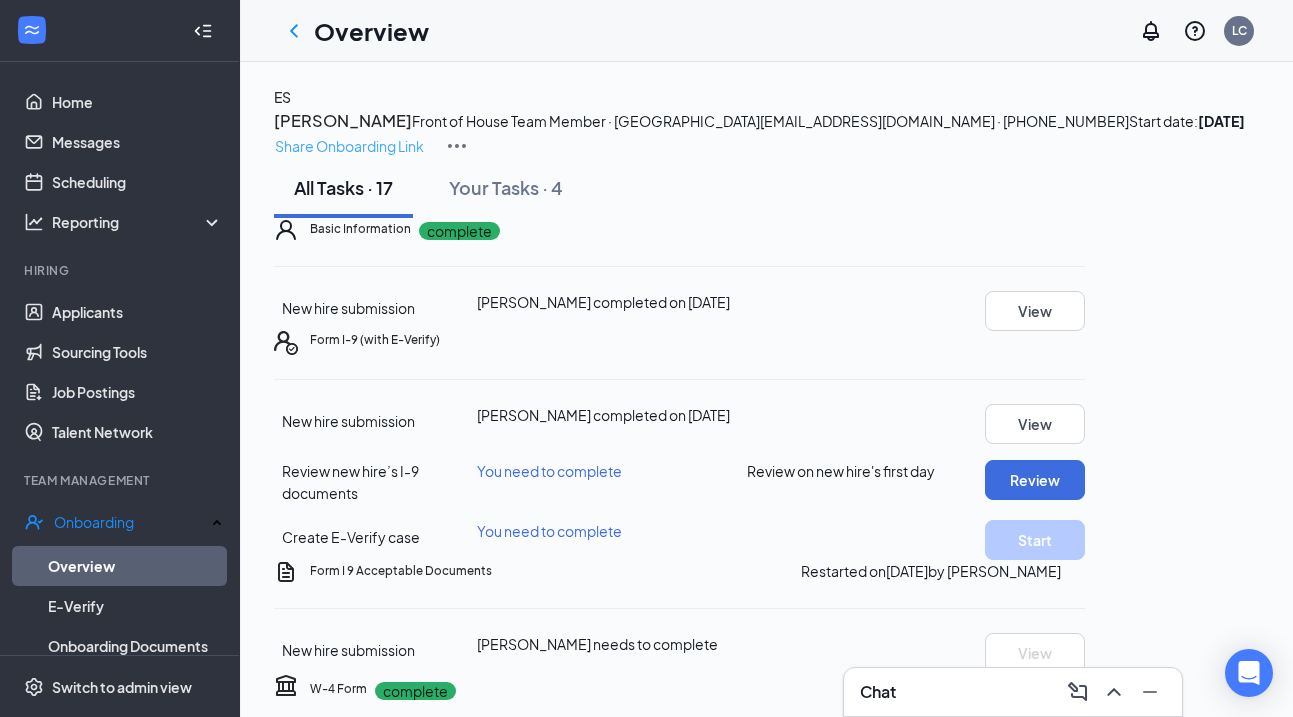
click at [424, 135] on p "Share Onboarding Link" at bounding box center [349, 146] width 149 height 22
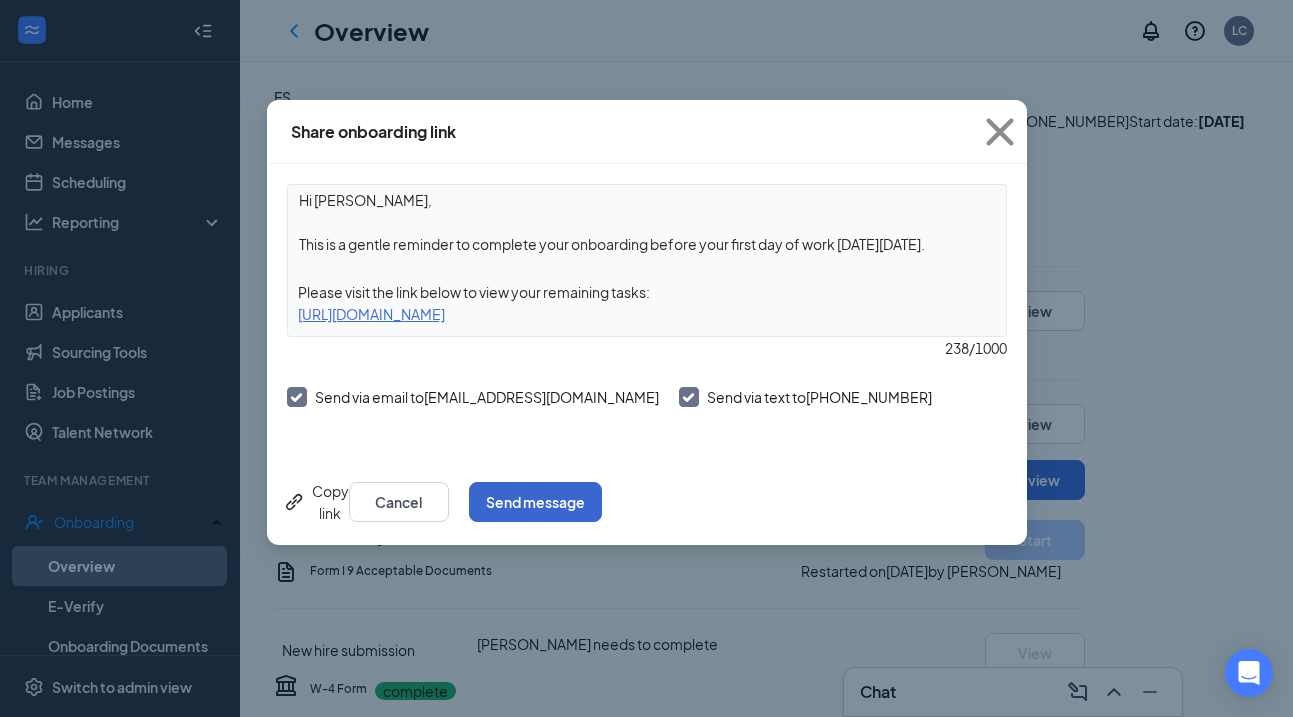
click at [602, 497] on button "Send message" at bounding box center [535, 502] width 133 height 40
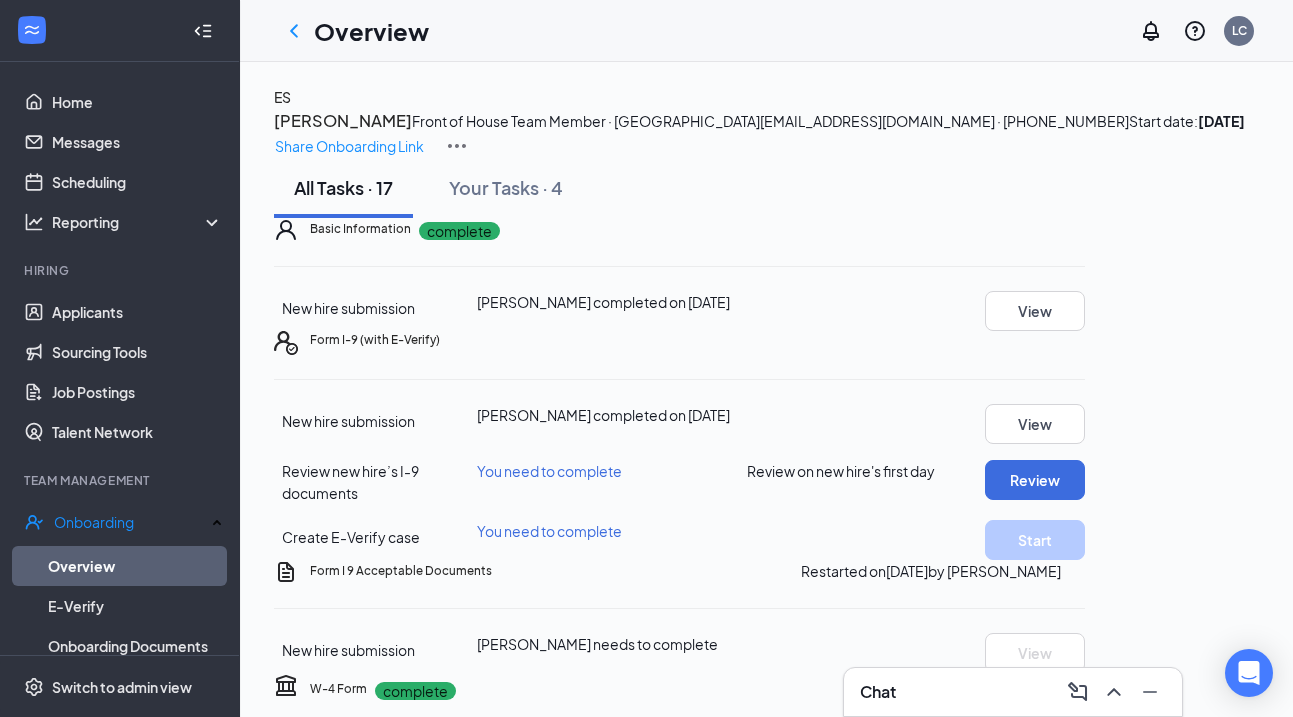
click at [939, 690] on div "Chat" at bounding box center [1013, 692] width 306 height 32
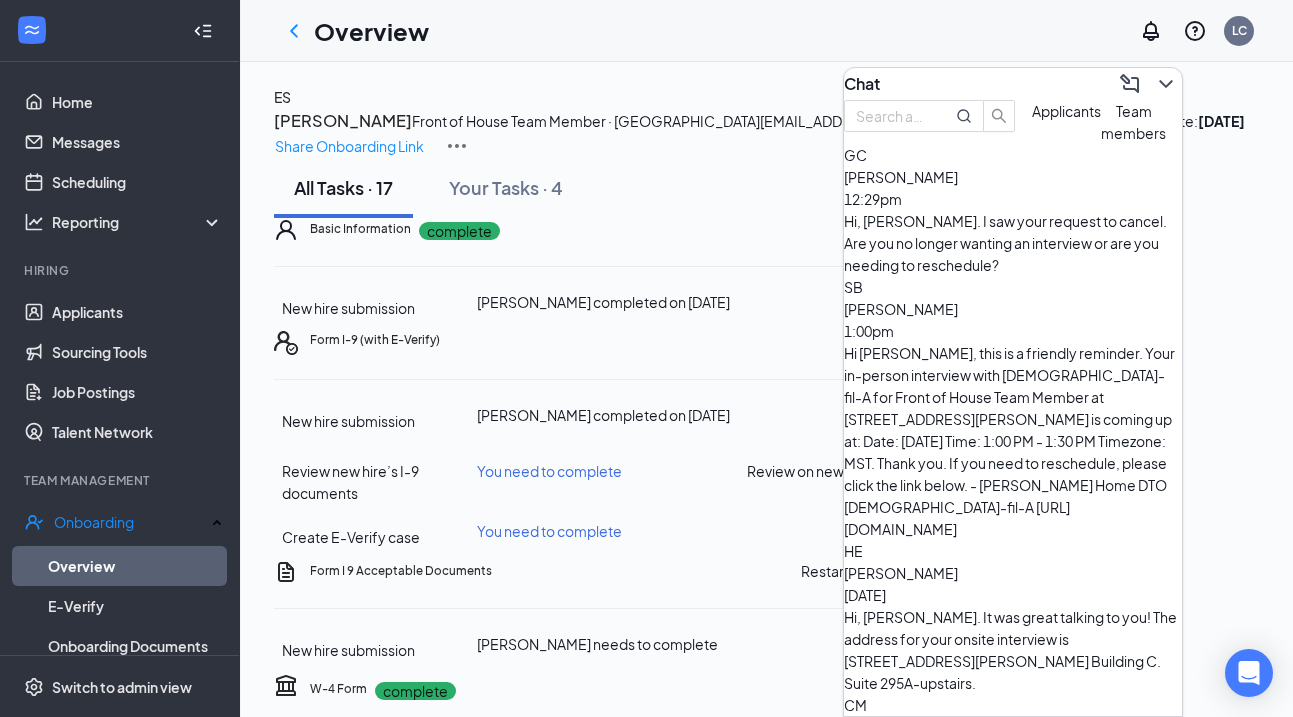
click at [958, 314] on span "Sophia Barrera" at bounding box center [901, 309] width 114 height 18
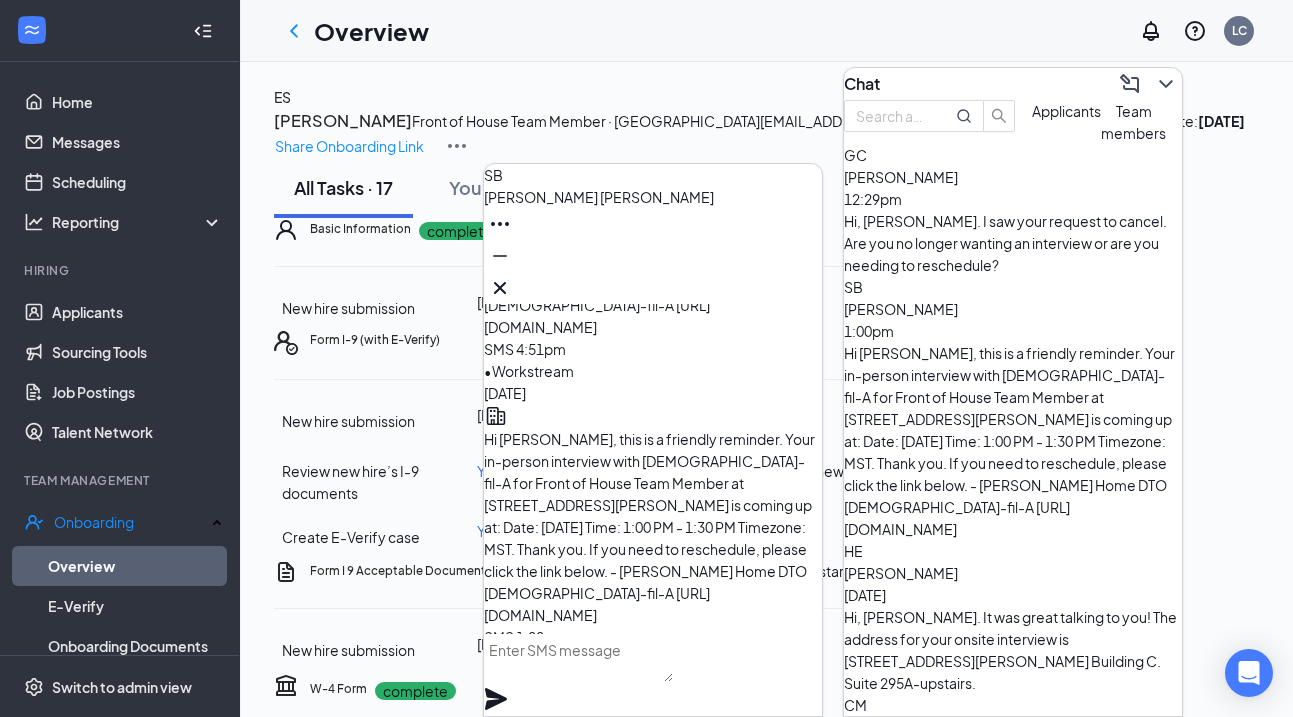
scroll to position [-37, 0]
click at [512, 278] on icon "Cross" at bounding box center [500, 288] width 24 height 24
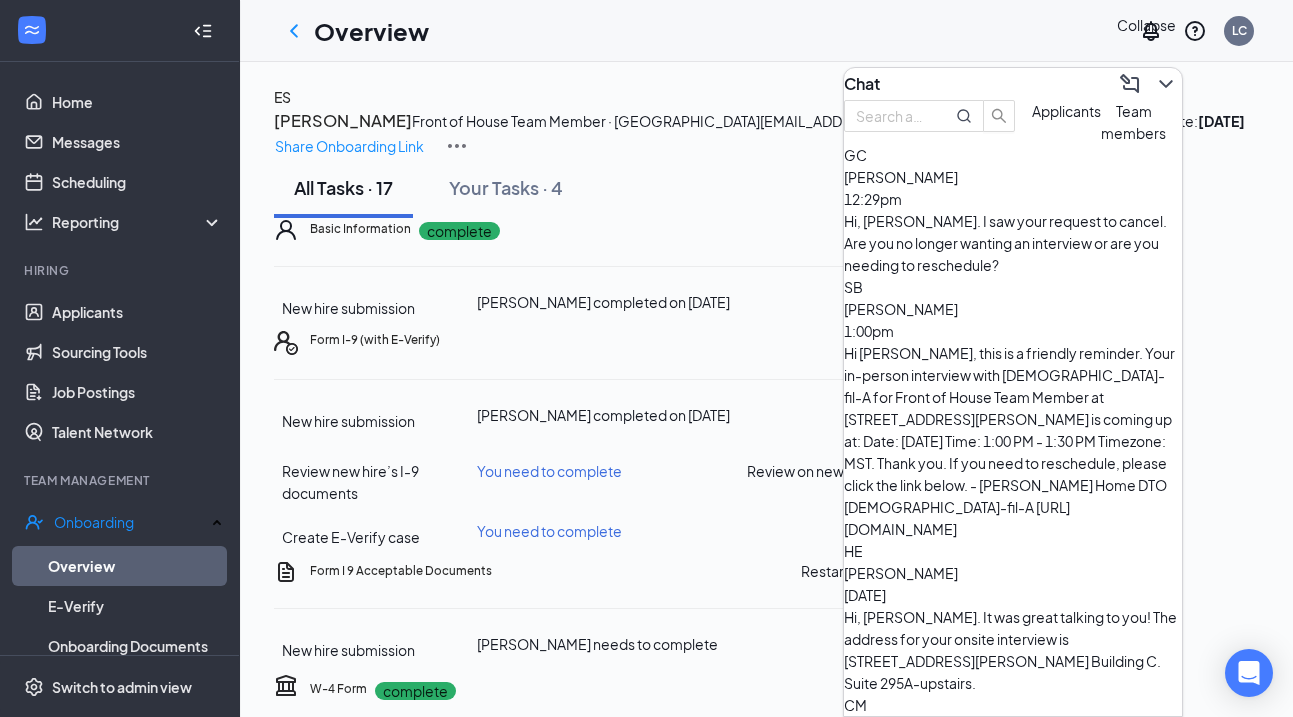
click at [1159, 80] on icon "ChevronDown" at bounding box center [1165, 84] width 13 height 8
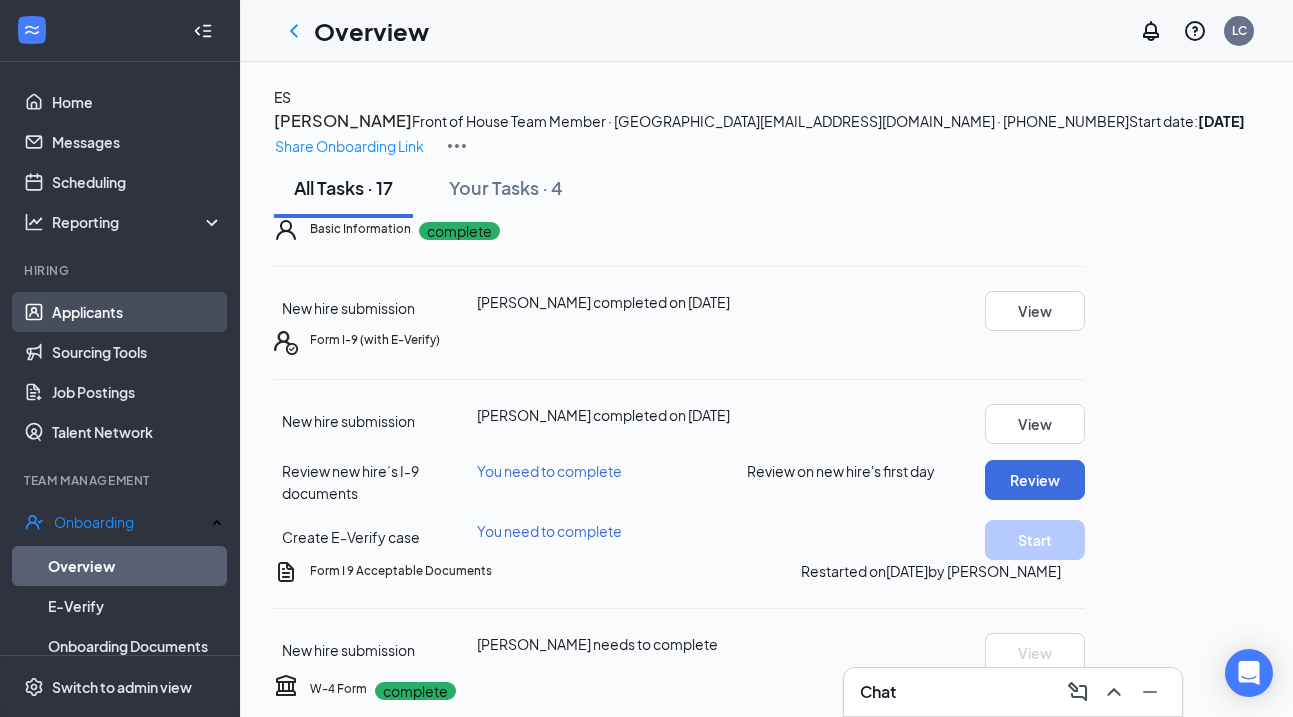
click at [102, 308] on link "Applicants" at bounding box center [137, 312] width 171 height 40
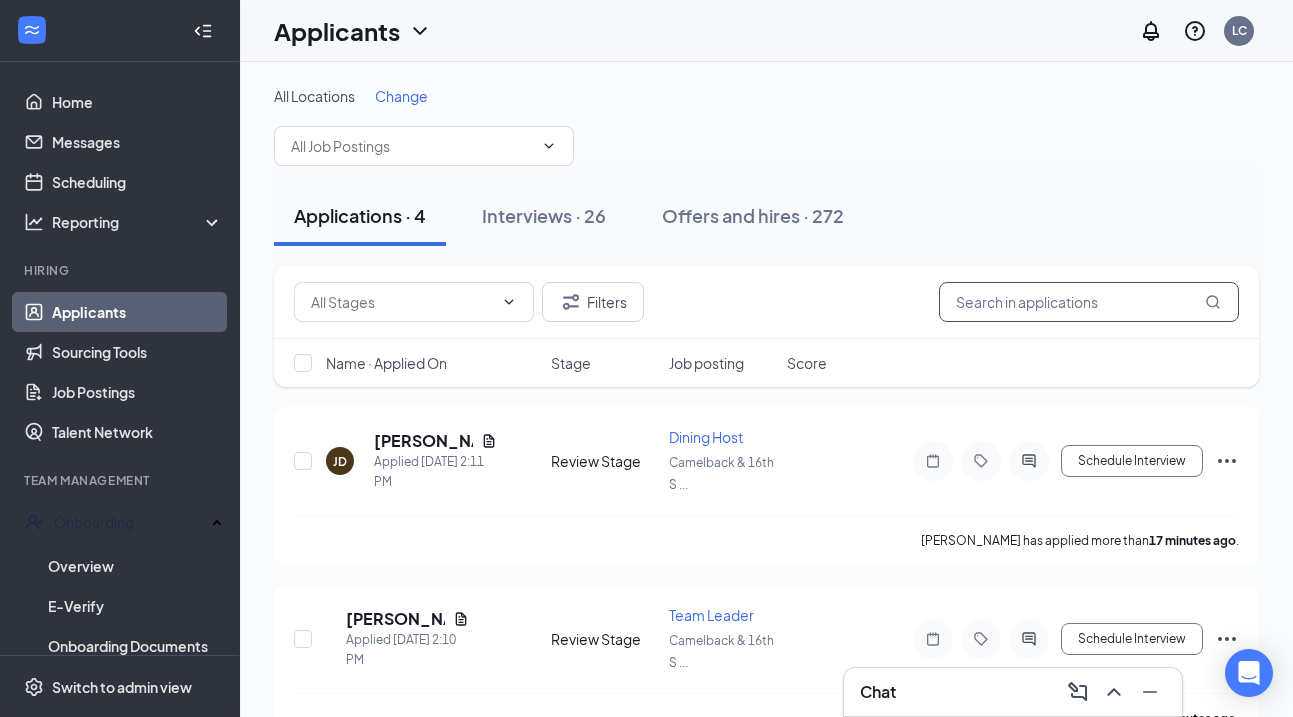
click at [1016, 301] on input "text" at bounding box center [1089, 302] width 300 height 40
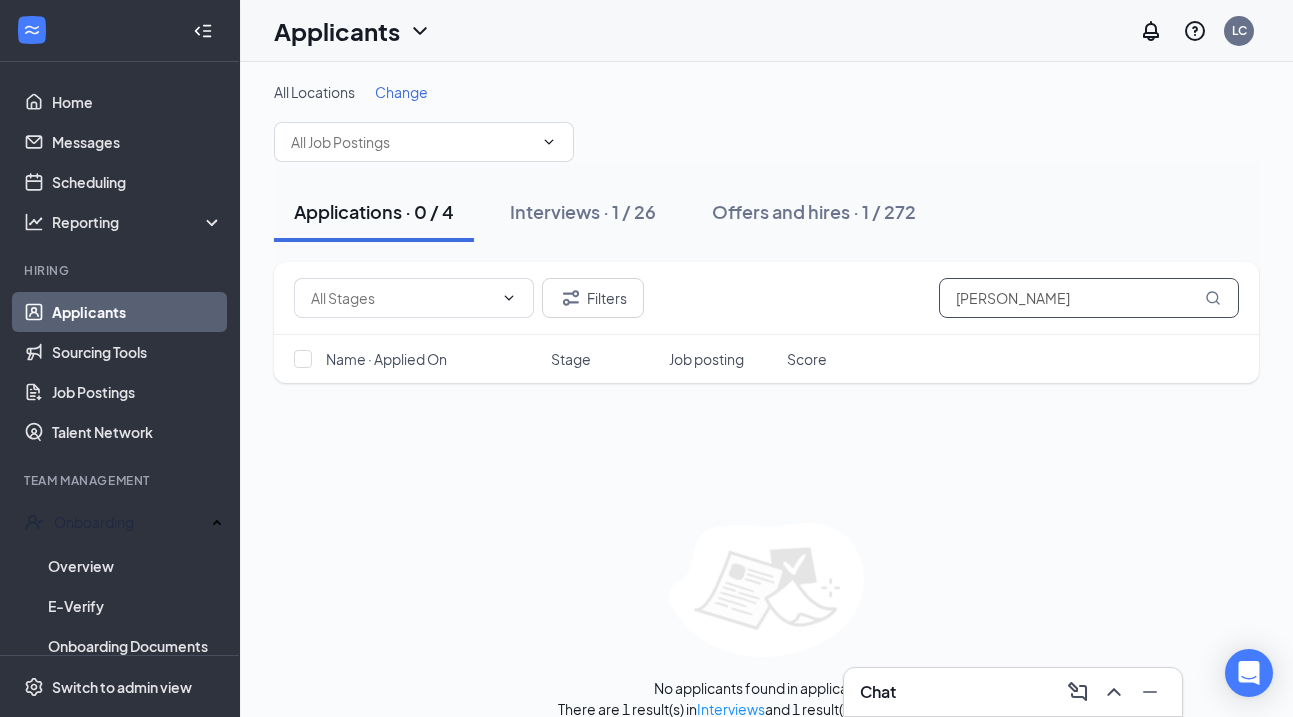
scroll to position [13, 0]
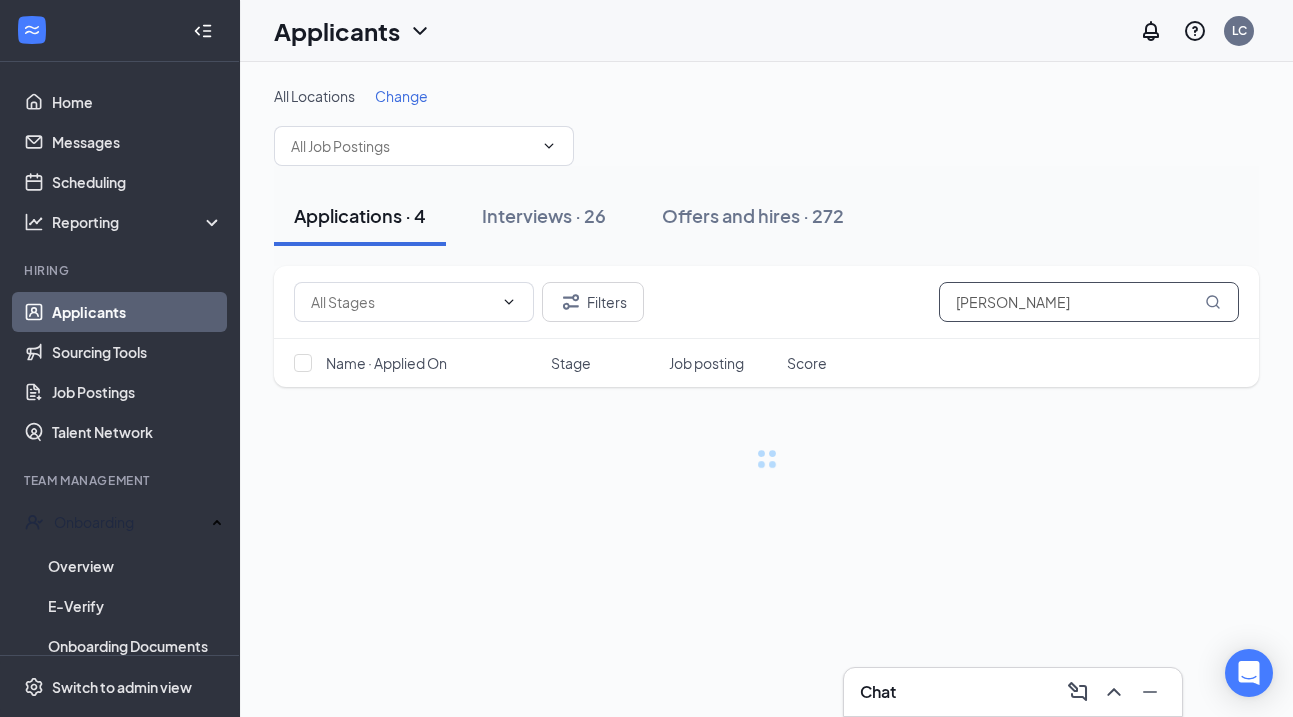
type input "Sophia"
click at [718, 700] on div "All Locations Change Applications · 4 Interviews · 26 Offers and hires · 272 Fi…" at bounding box center [766, 389] width 1053 height 655
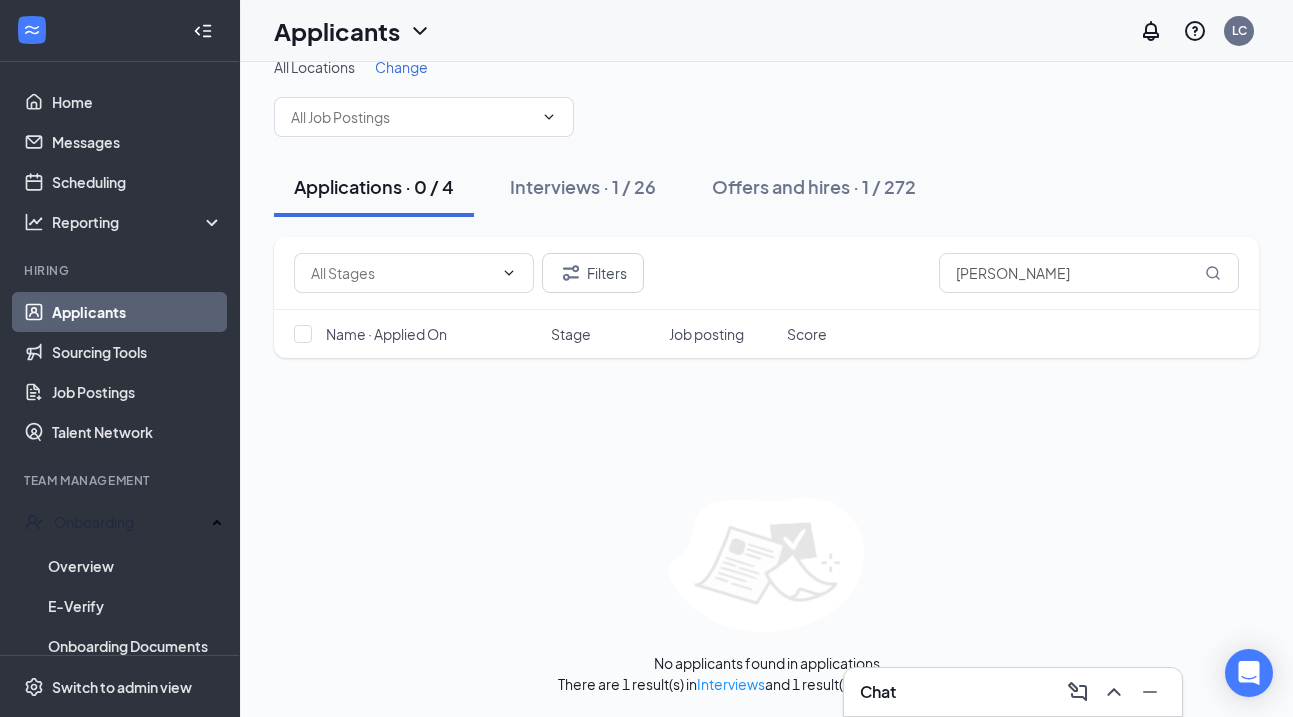
scroll to position [28, 0]
click at [716, 681] on link "Interviews" at bounding box center [731, 685] width 68 height 18
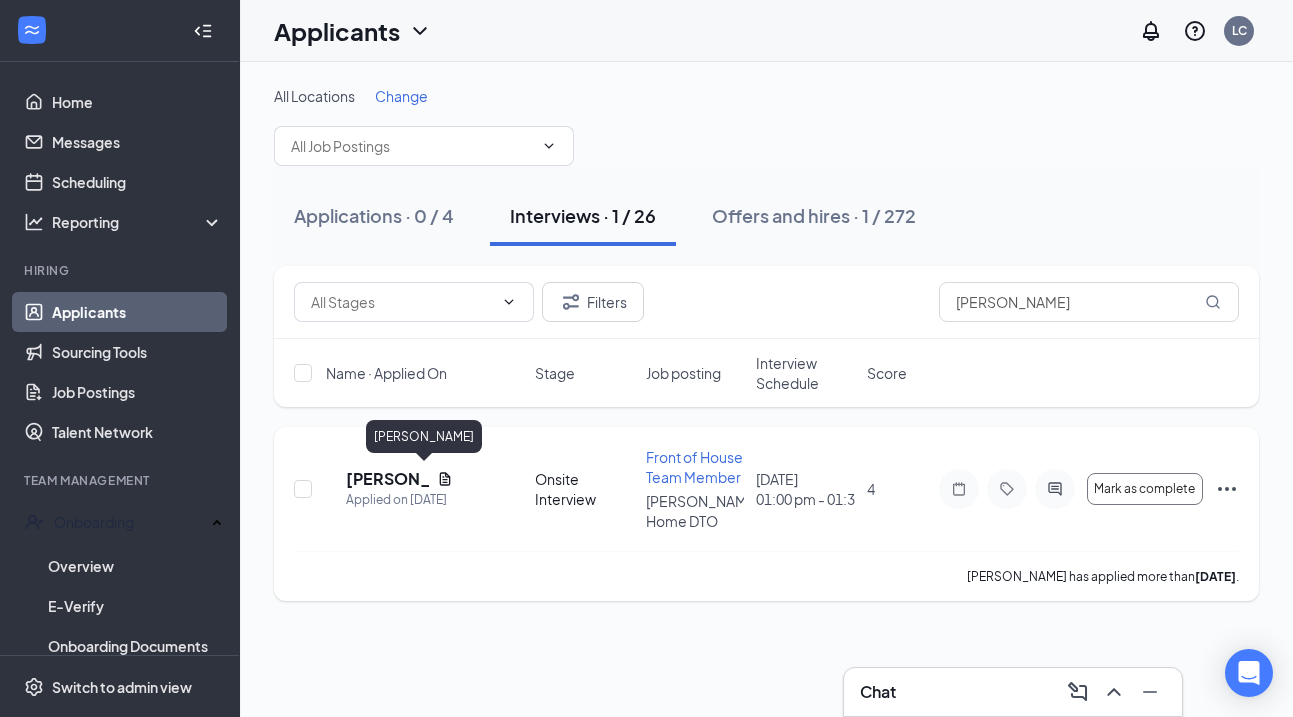
click at [397, 471] on h5 "Sophia Barrera" at bounding box center [387, 479] width 83 height 22
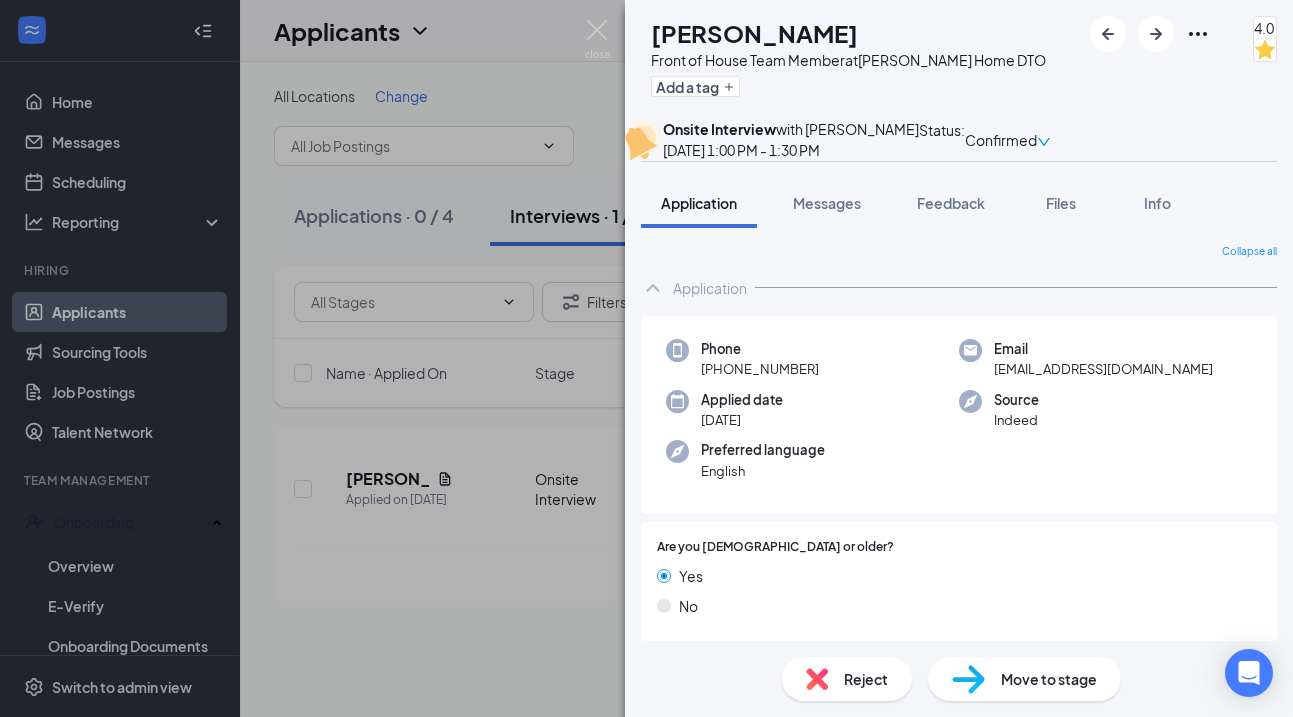
click at [795, 35] on h1 "Sophia Barrera" at bounding box center [754, 33] width 207 height 34
copy h1 "Sophia Barrera"
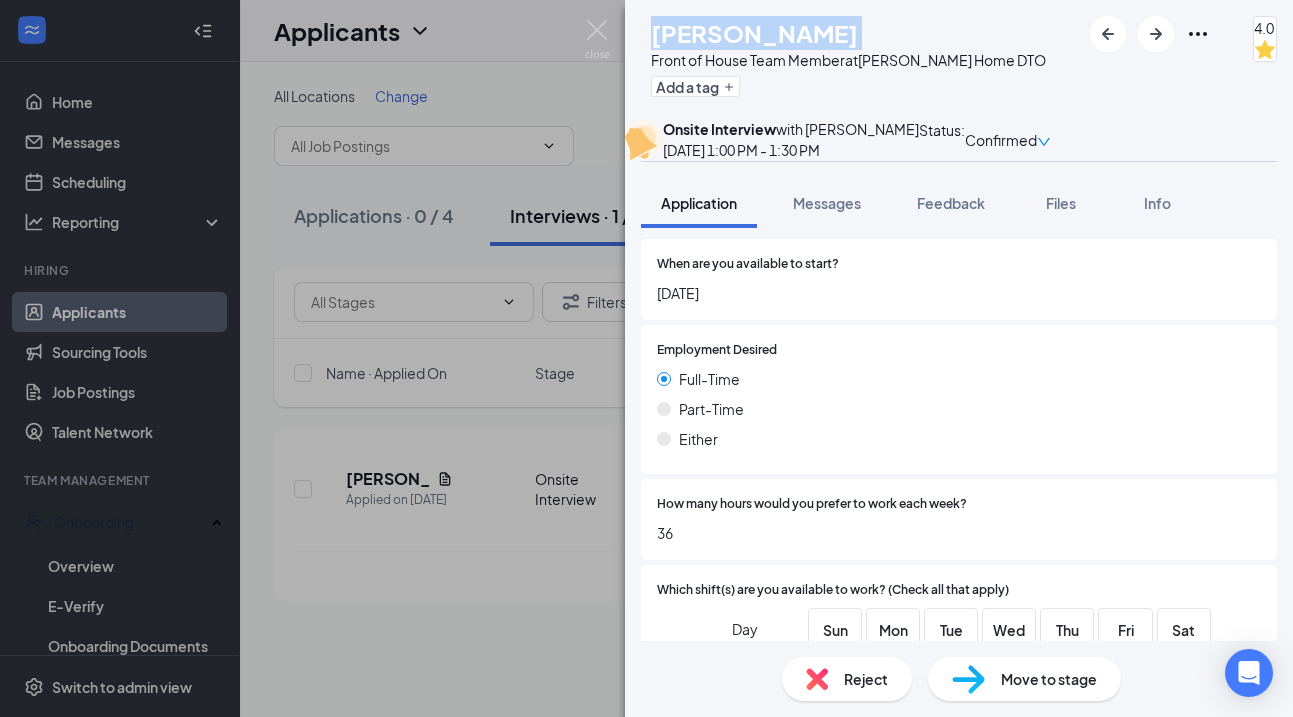
scroll to position [915, 0]
click at [594, 31] on img at bounding box center [597, 39] width 25 height 39
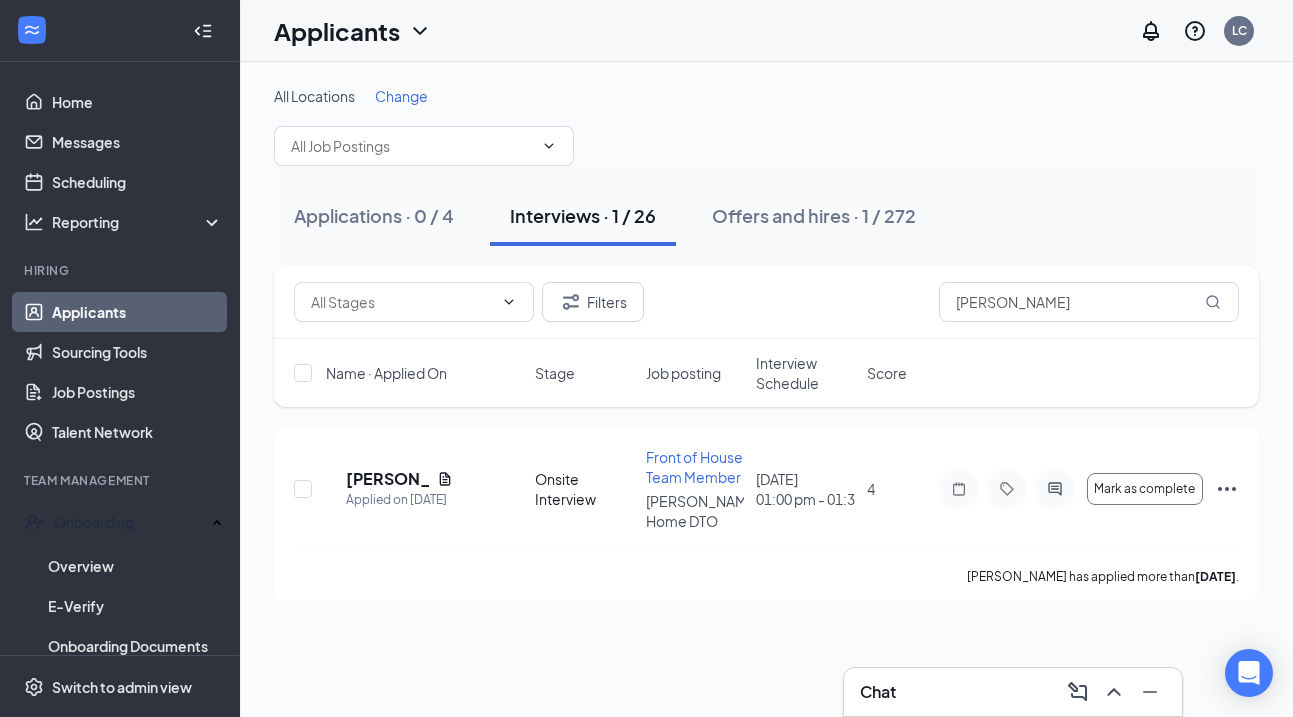
click at [963, 687] on div "Chat" at bounding box center [1013, 692] width 306 height 32
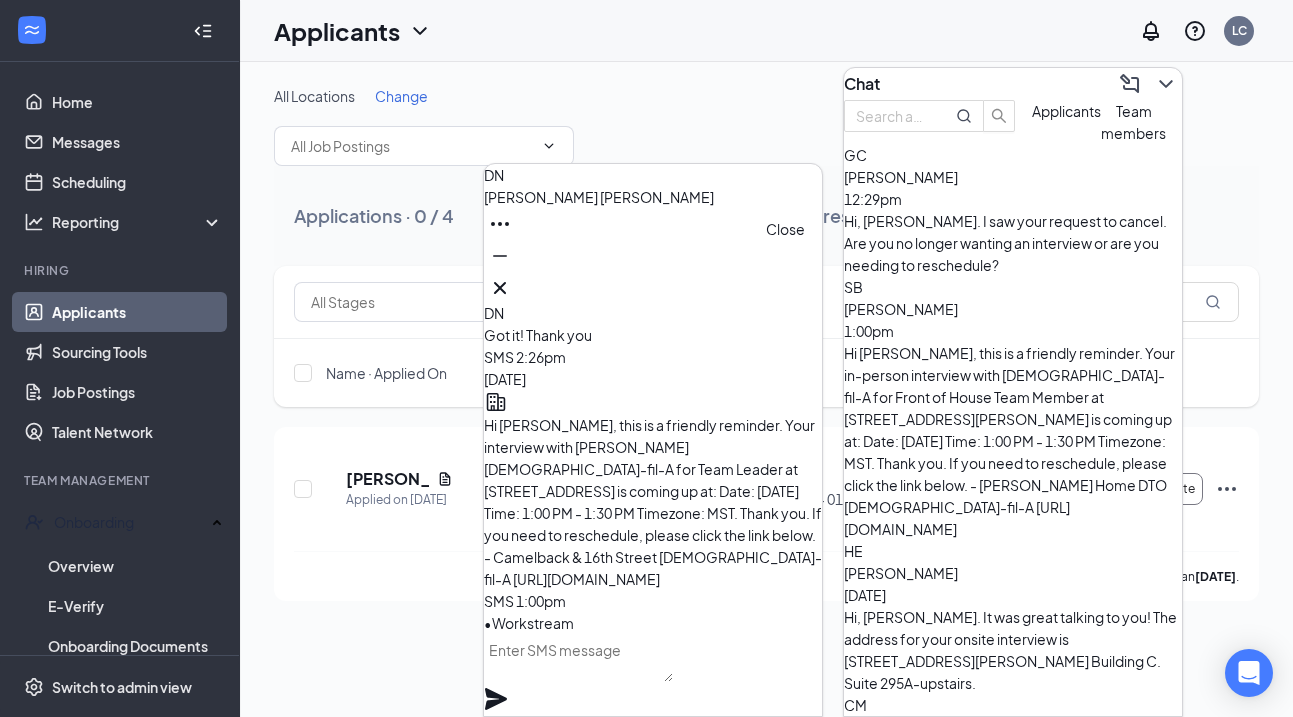
click at [512, 280] on icon "Cross" at bounding box center [500, 288] width 24 height 24
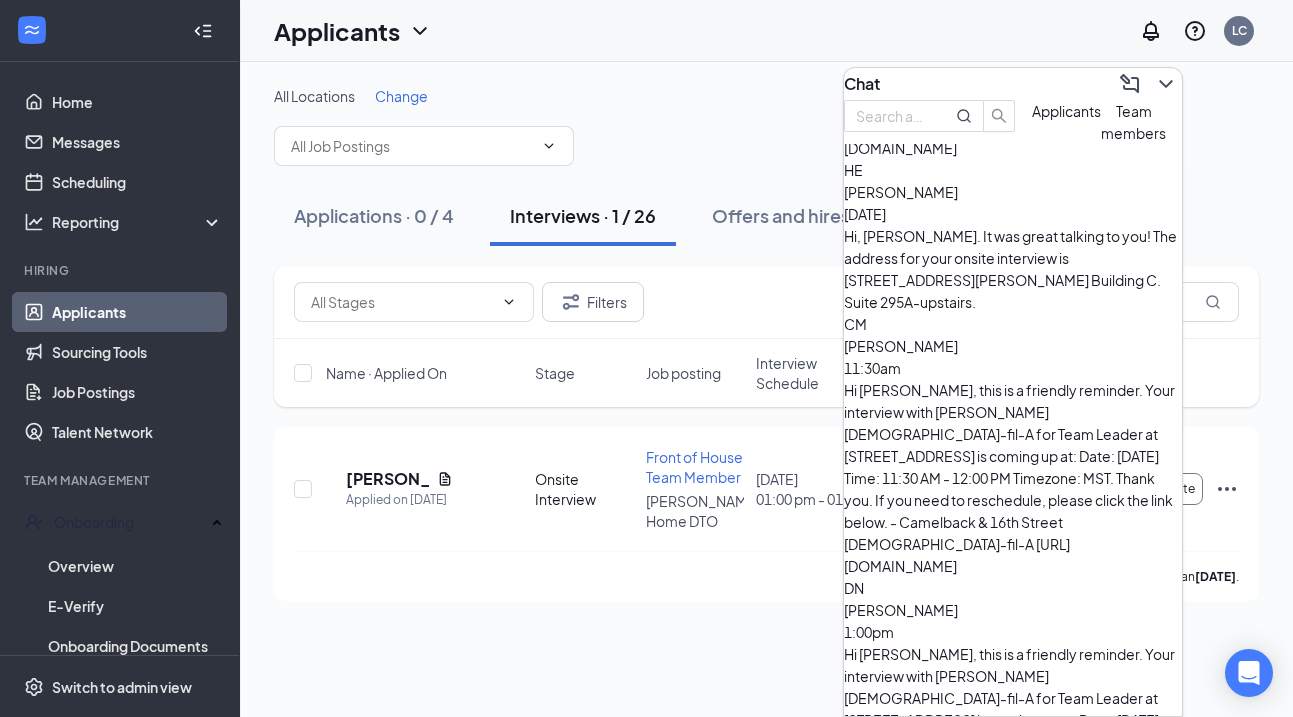
scroll to position [381, 0]
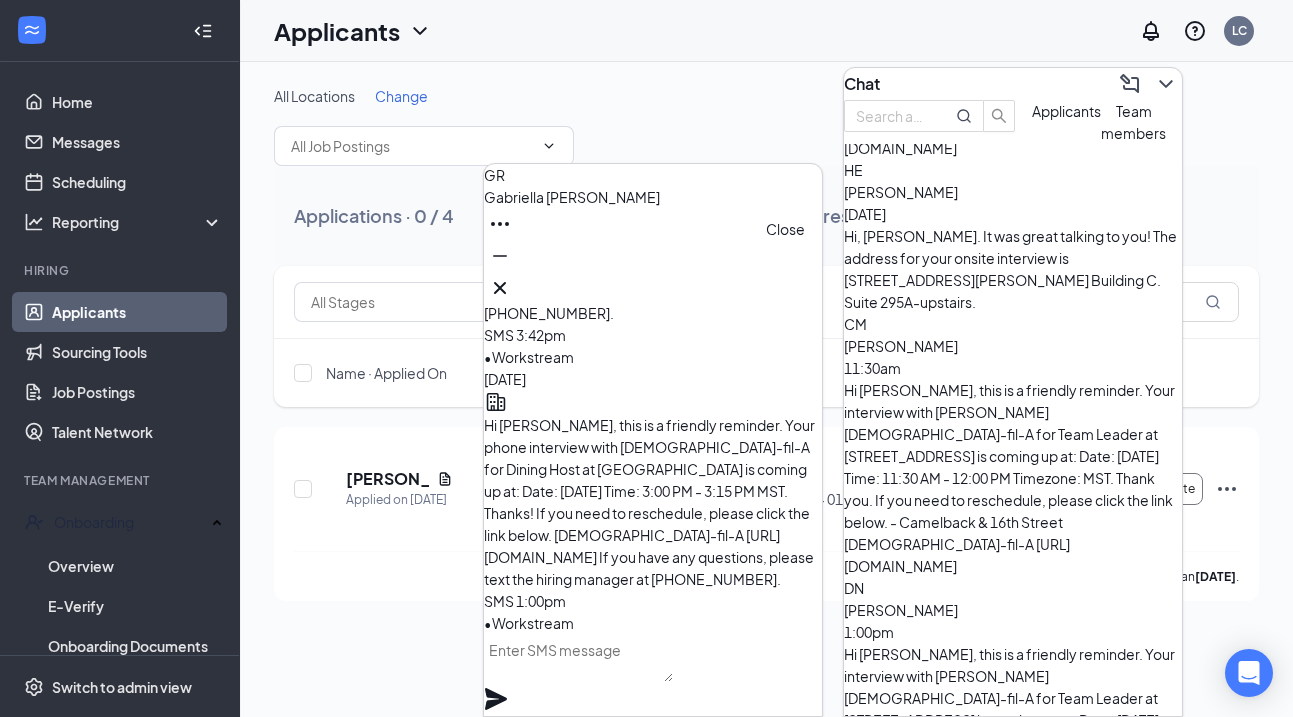
click at [512, 280] on icon "Cross" at bounding box center [500, 288] width 24 height 24
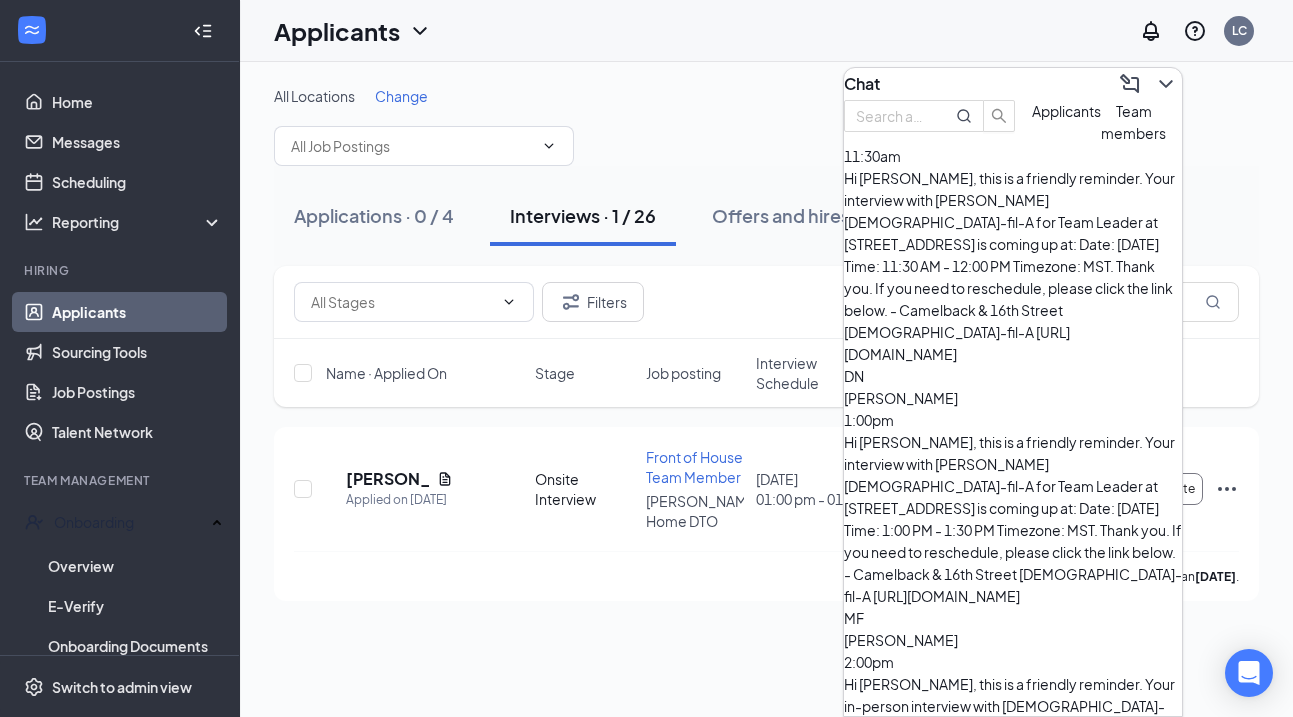
scroll to position [597, 0]
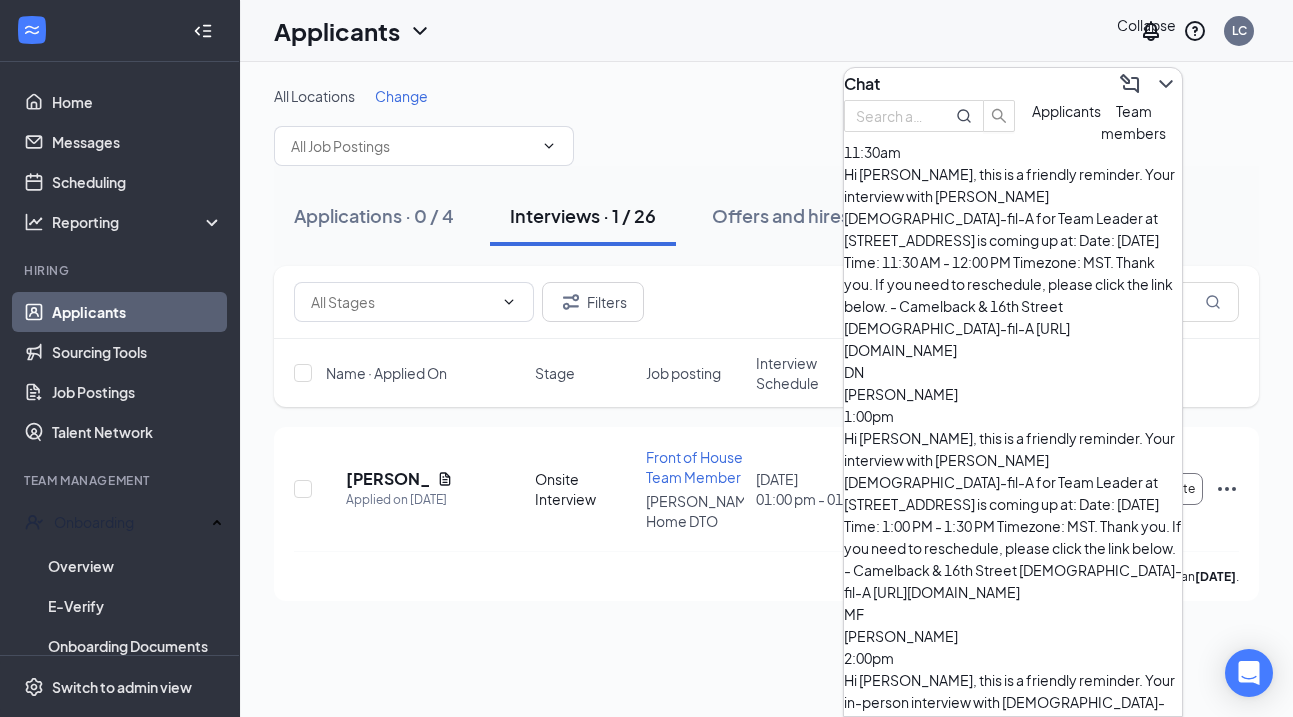
click at [1154, 72] on icon "ChevronDown" at bounding box center [1166, 84] width 24 height 24
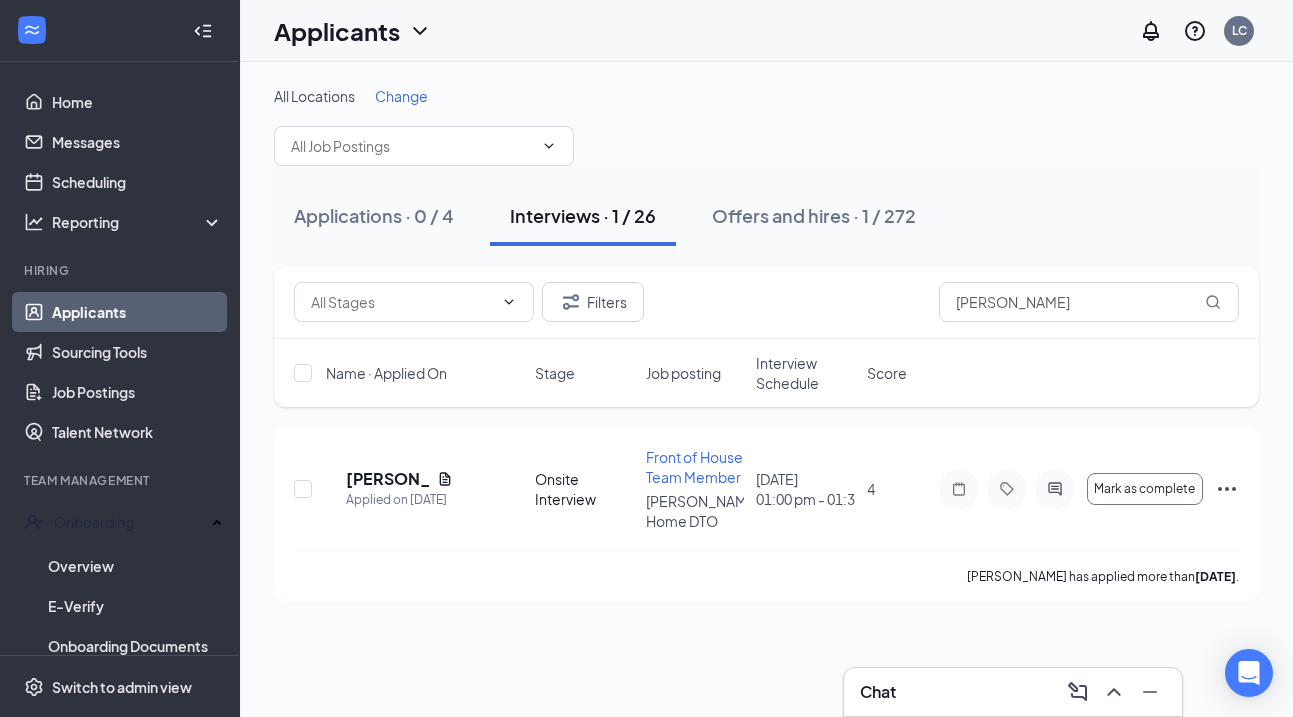
scroll to position [0, 0]
click at [107, 183] on link "Scheduling" at bounding box center [137, 182] width 171 height 40
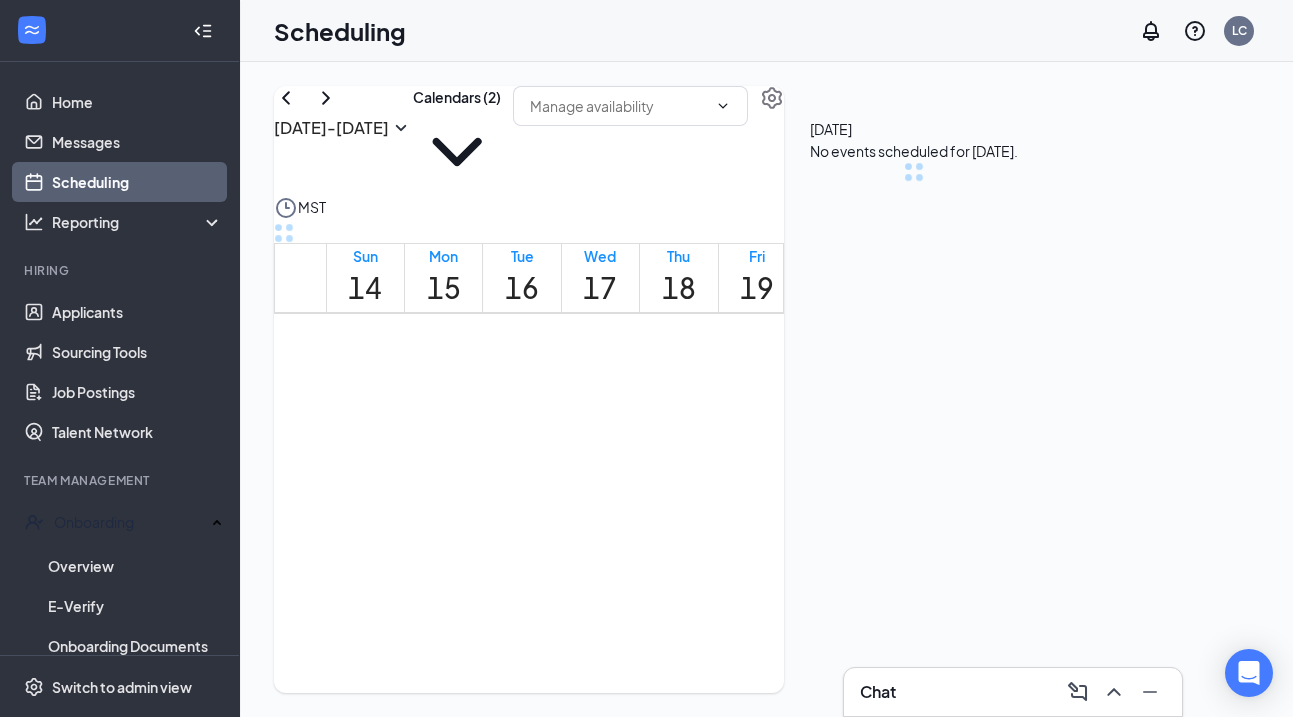
scroll to position [983, 0]
click at [298, 110] on icon "ChevronLeft" at bounding box center [286, 98] width 24 height 24
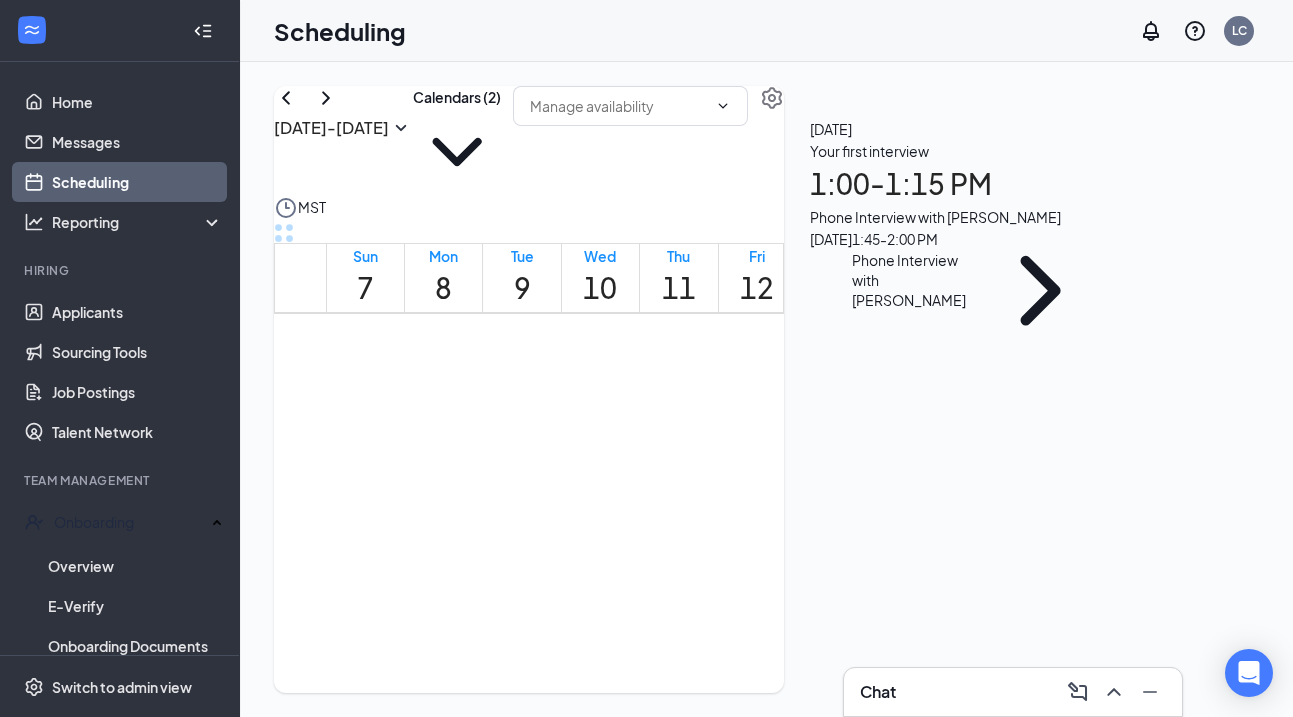
scroll to position [1554, 0]
click at [787, 421] on span "1:00-1:15 PM" at bounding box center [770, 450] width 34 height 58
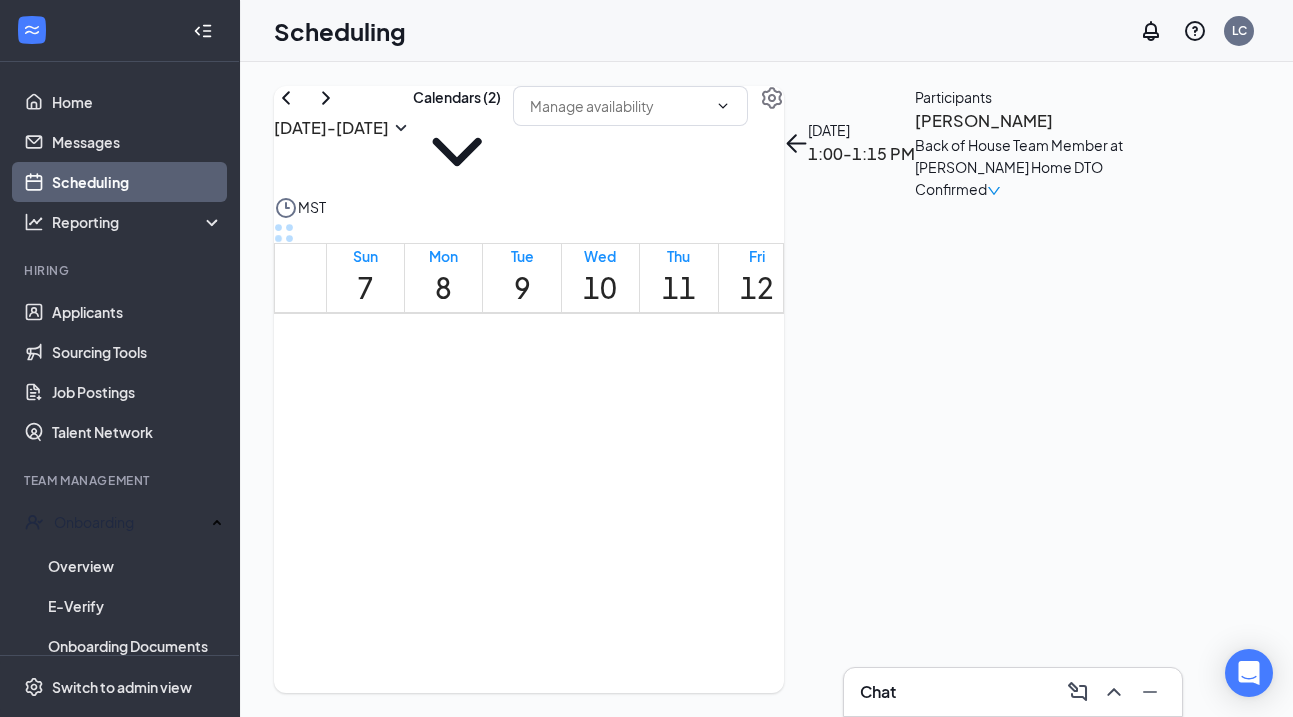
click at [979, 134] on h3 "Kayli Mendez" at bounding box center [1020, 121] width 210 height 26
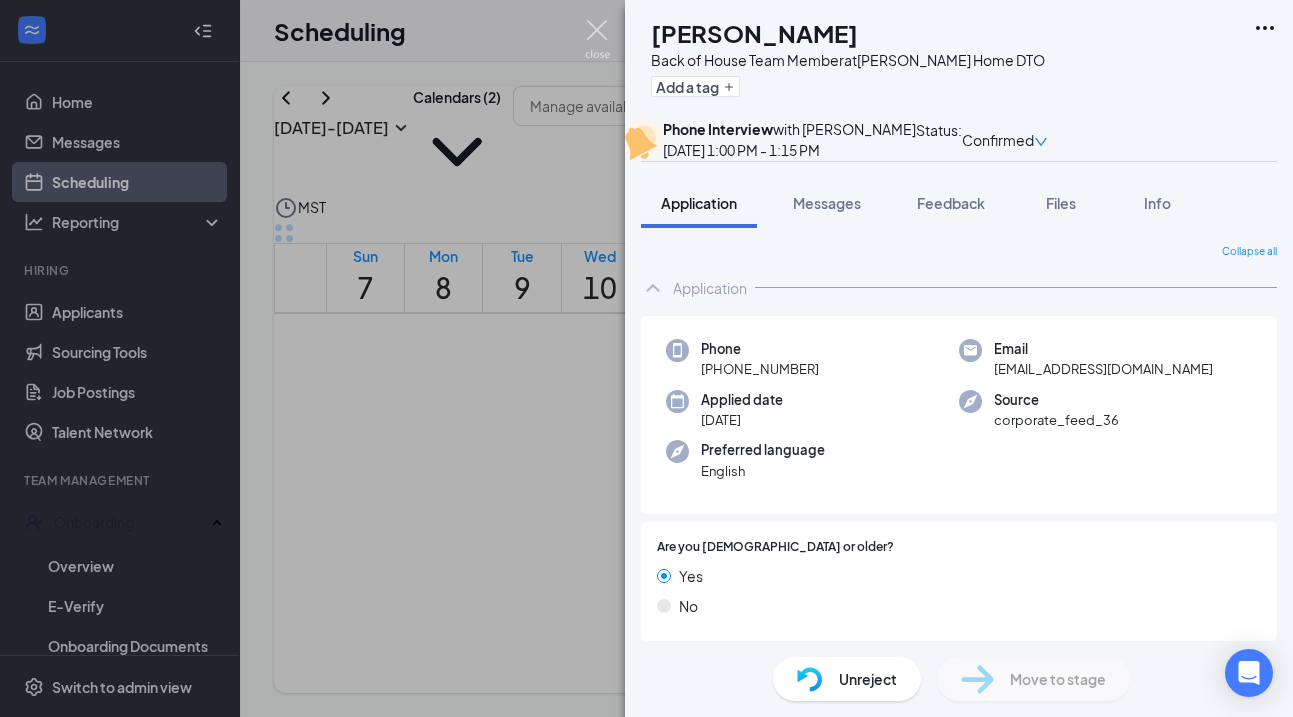
click at [596, 22] on img at bounding box center [597, 39] width 25 height 39
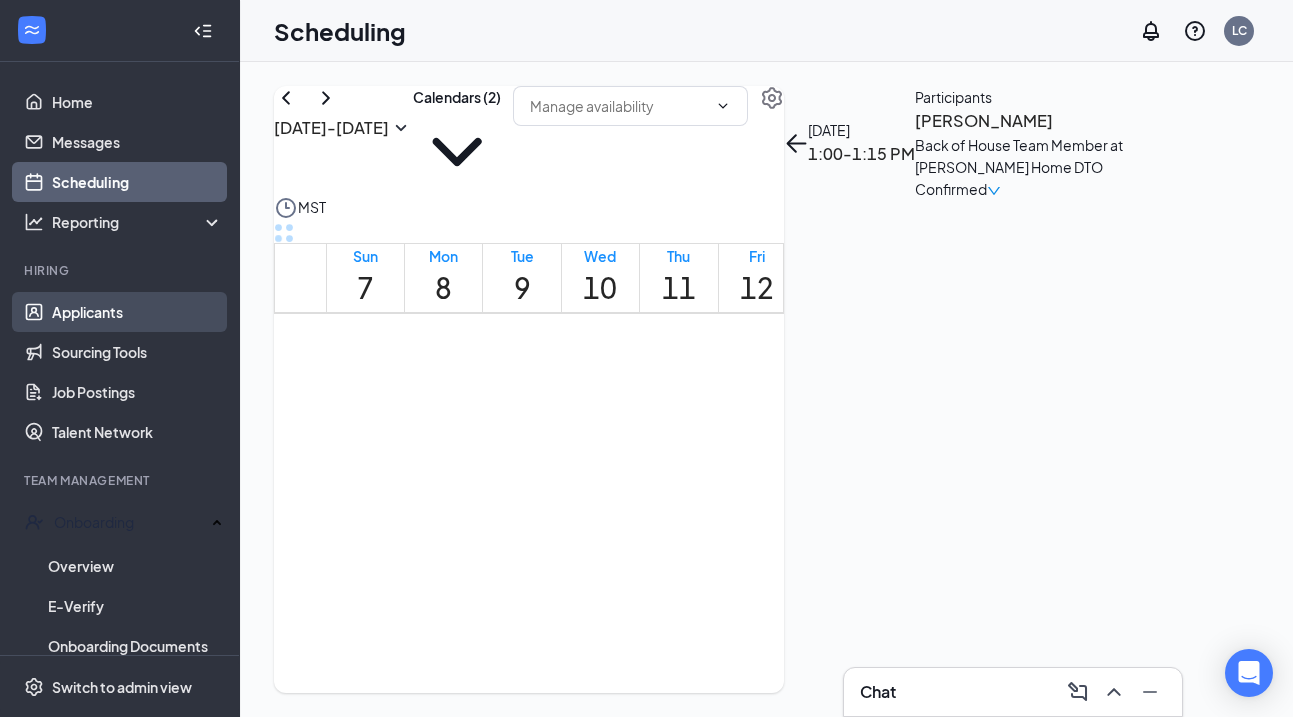
click at [87, 306] on link "Applicants" at bounding box center [137, 312] width 171 height 40
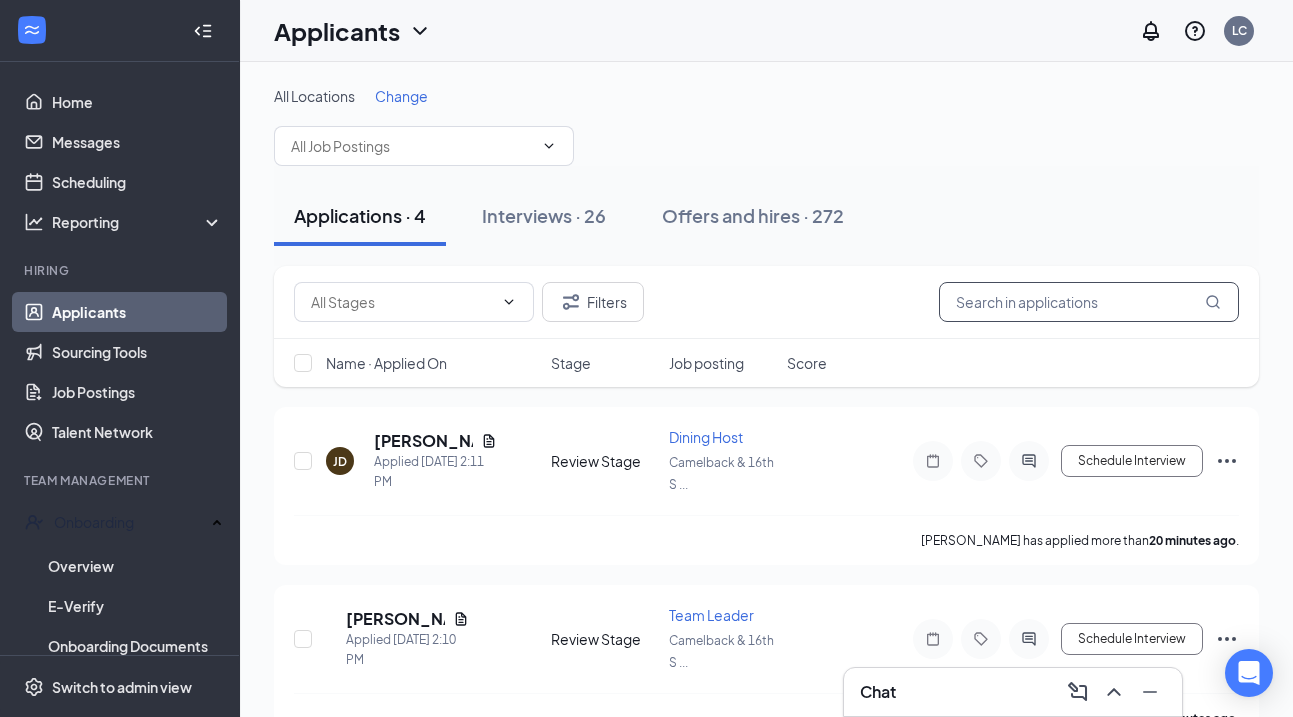
click at [1020, 305] on input "text" at bounding box center [1089, 302] width 300 height 40
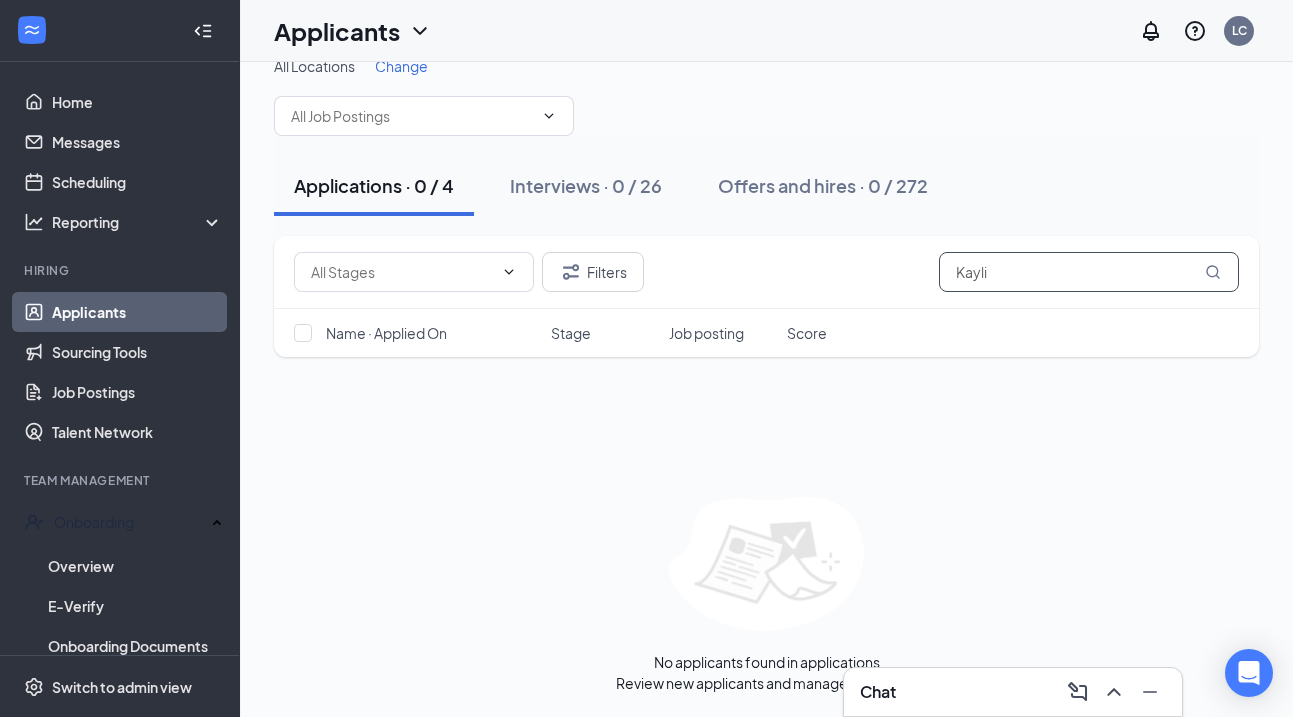
scroll to position [29, 0]
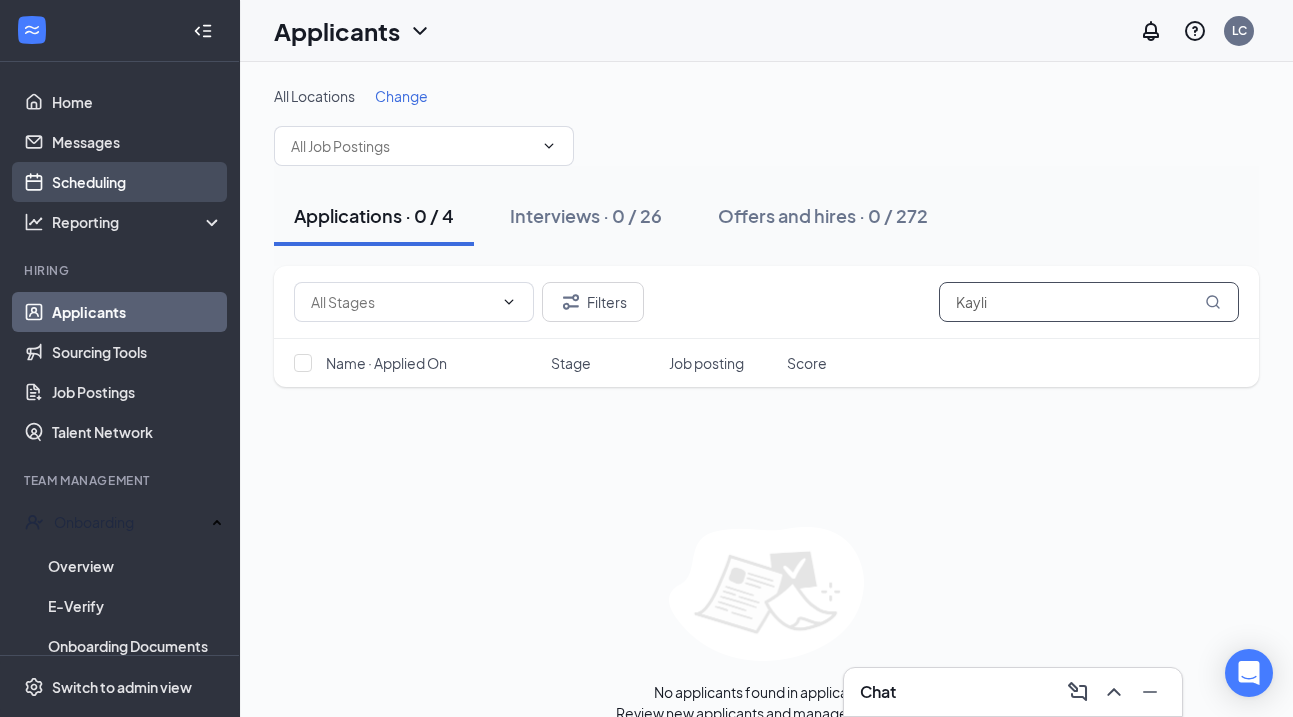
type input "Kayli"
click at [108, 184] on link "Scheduling" at bounding box center [137, 182] width 171 height 40
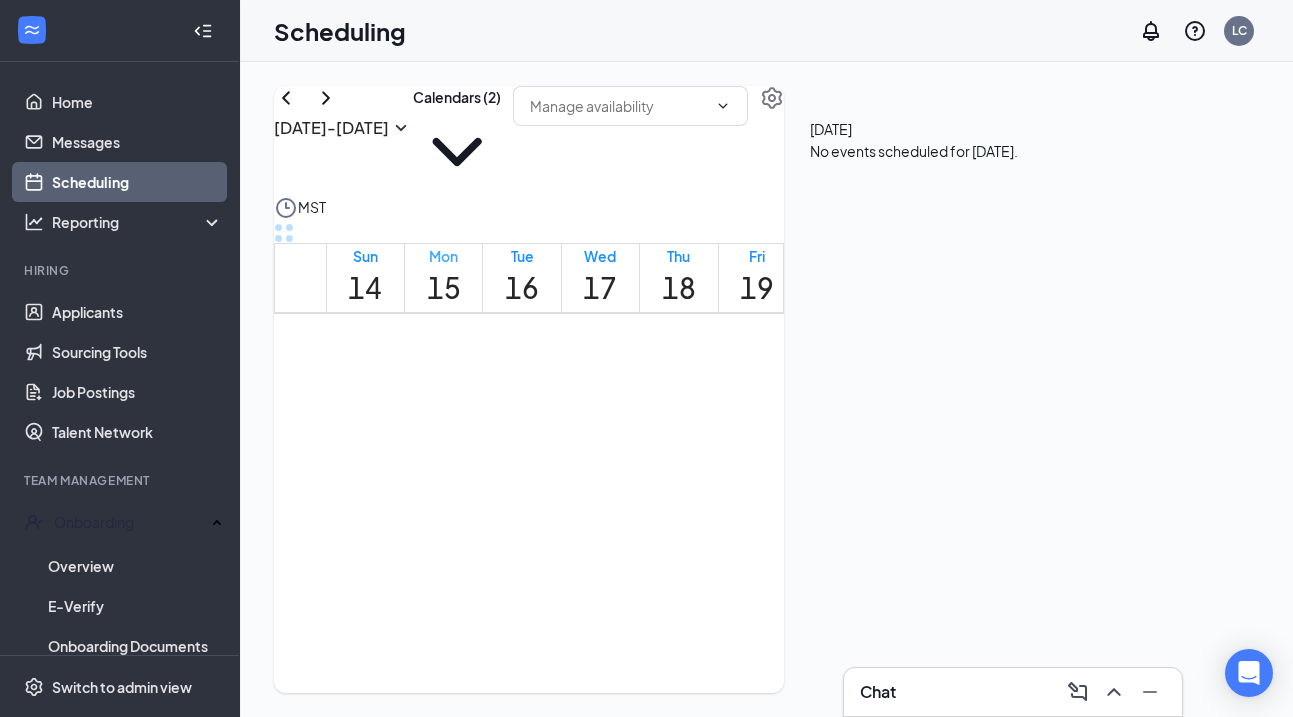
scroll to position [983, 0]
click at [298, 110] on icon "ChevronLeft" at bounding box center [286, 98] width 24 height 24
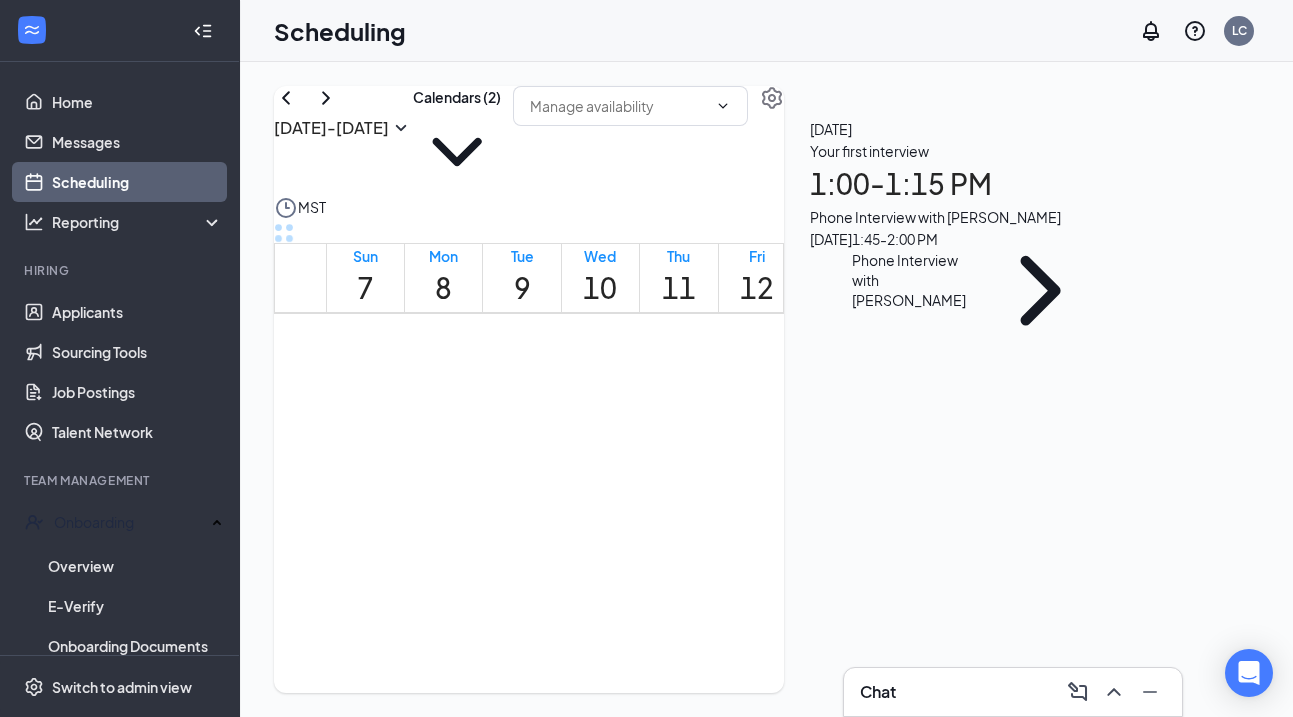
scroll to position [1462, 0]
click at [801, 525] on span "1:15-1:30 PM" at bounding box center [804, 542] width 34 height 58
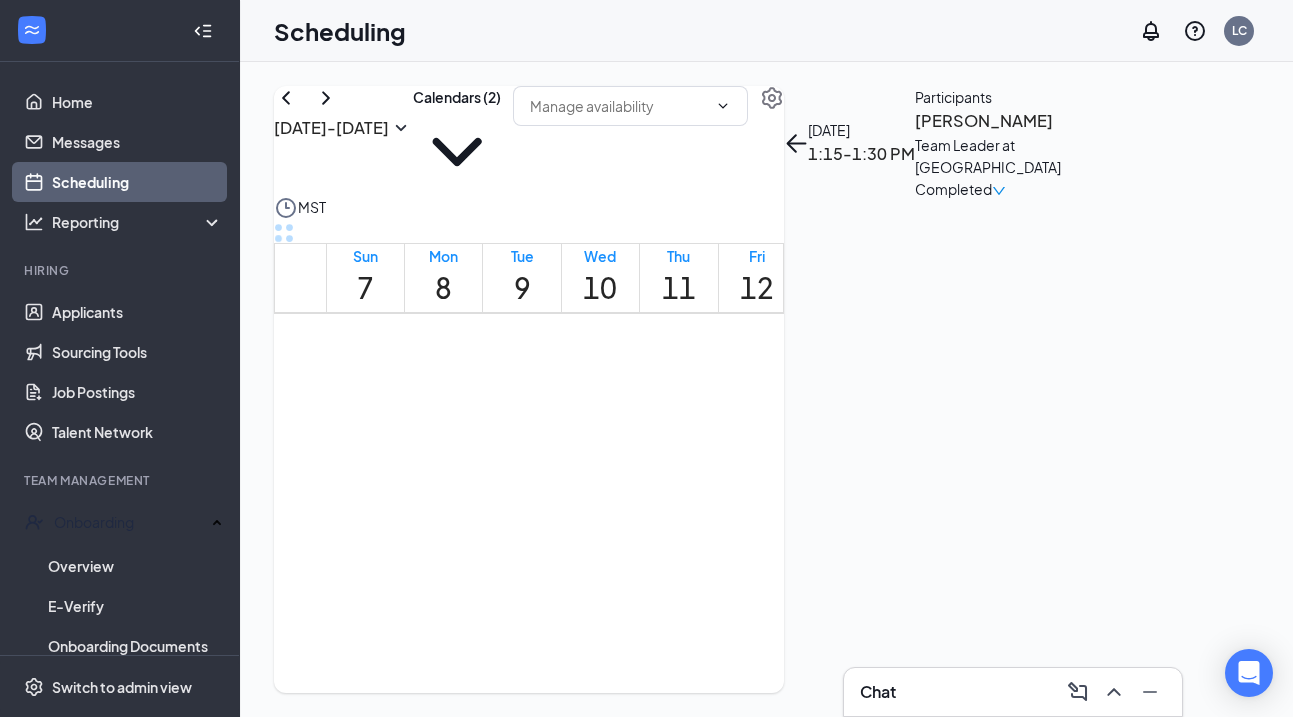
click at [821, 557] on span "1:30-1:45 PM" at bounding box center [838, 542] width 34 height 58
click at [855, 571] on span "1:45-2:00 PM" at bounding box center [872, 542] width 34 height 58
click at [993, 692] on div "Chat" at bounding box center [1013, 692] width 306 height 32
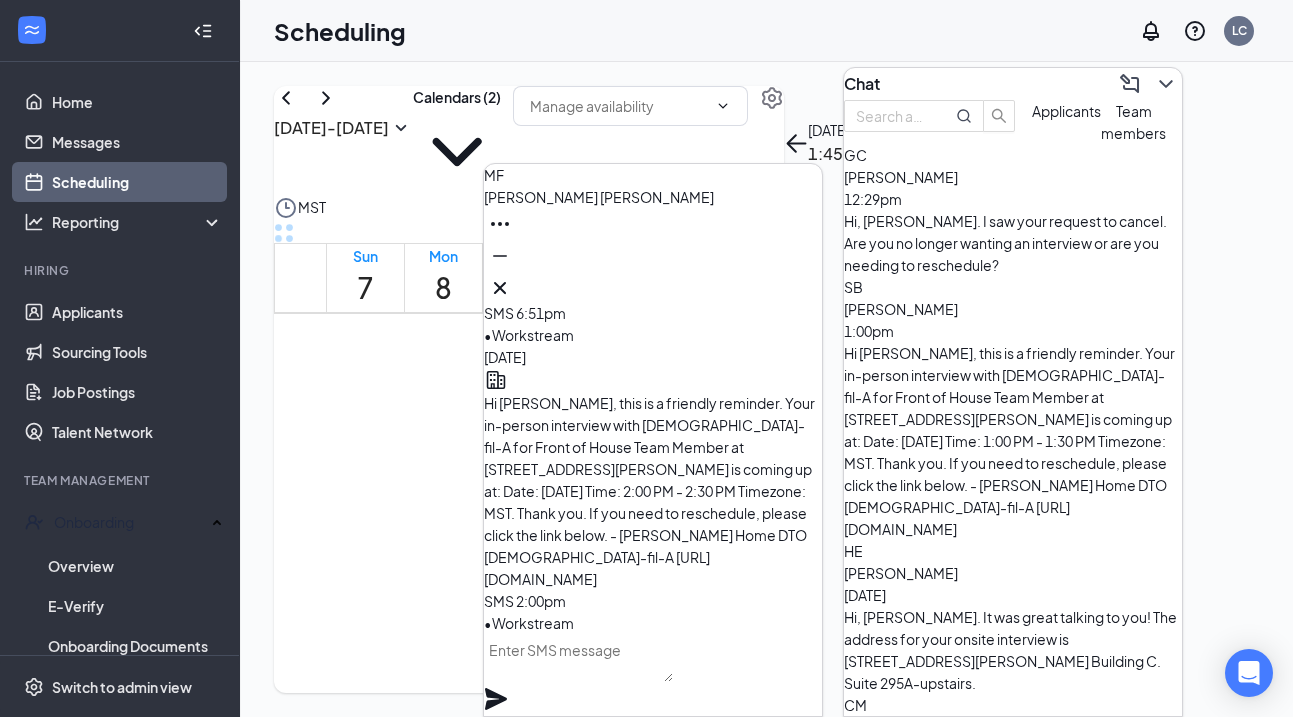
click at [512, 285] on icon "Cross" at bounding box center [500, 288] width 24 height 24
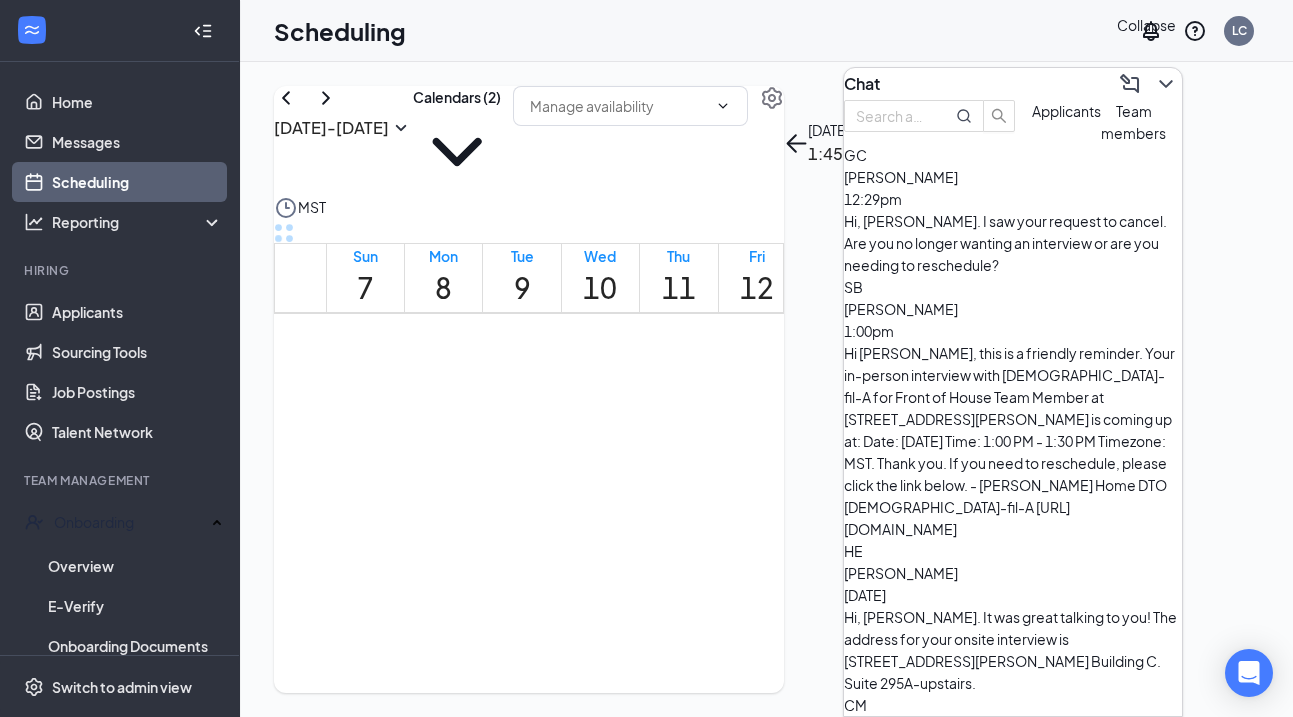
click at [1159, 80] on icon "ChevronDown" at bounding box center [1165, 84] width 13 height 8
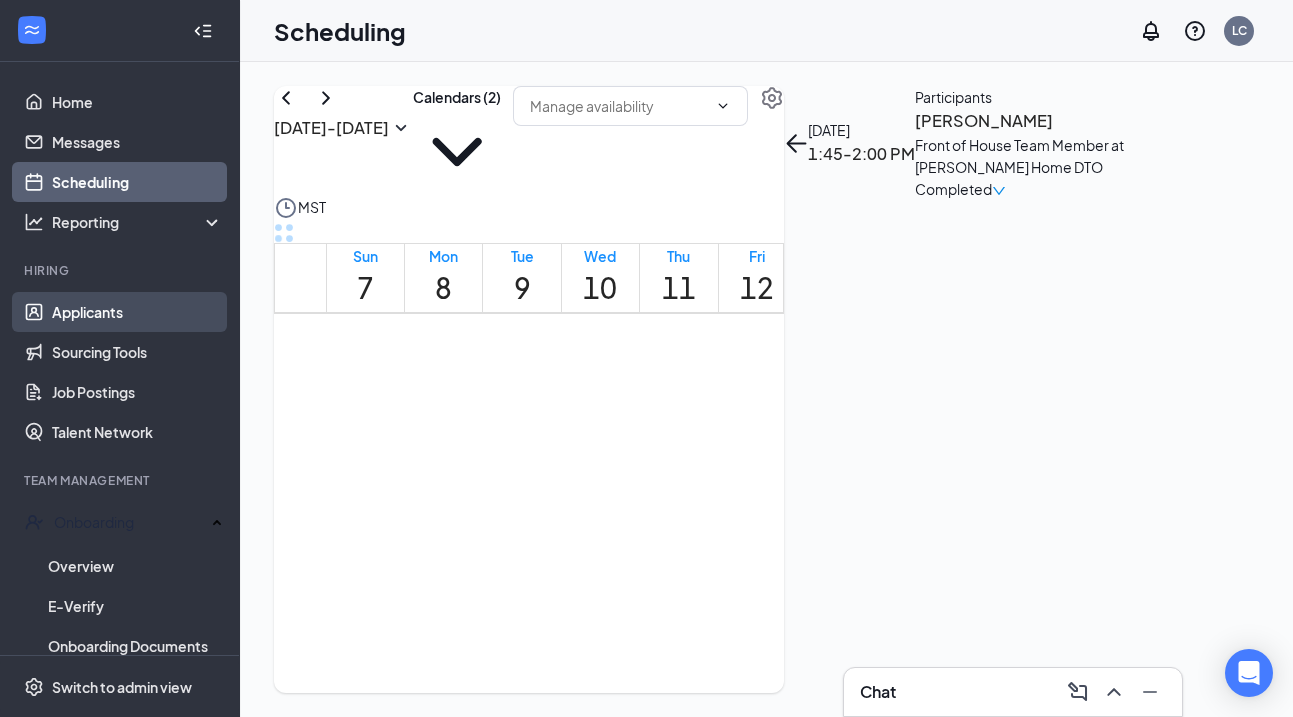
click at [118, 312] on link "Applicants" at bounding box center [137, 312] width 171 height 40
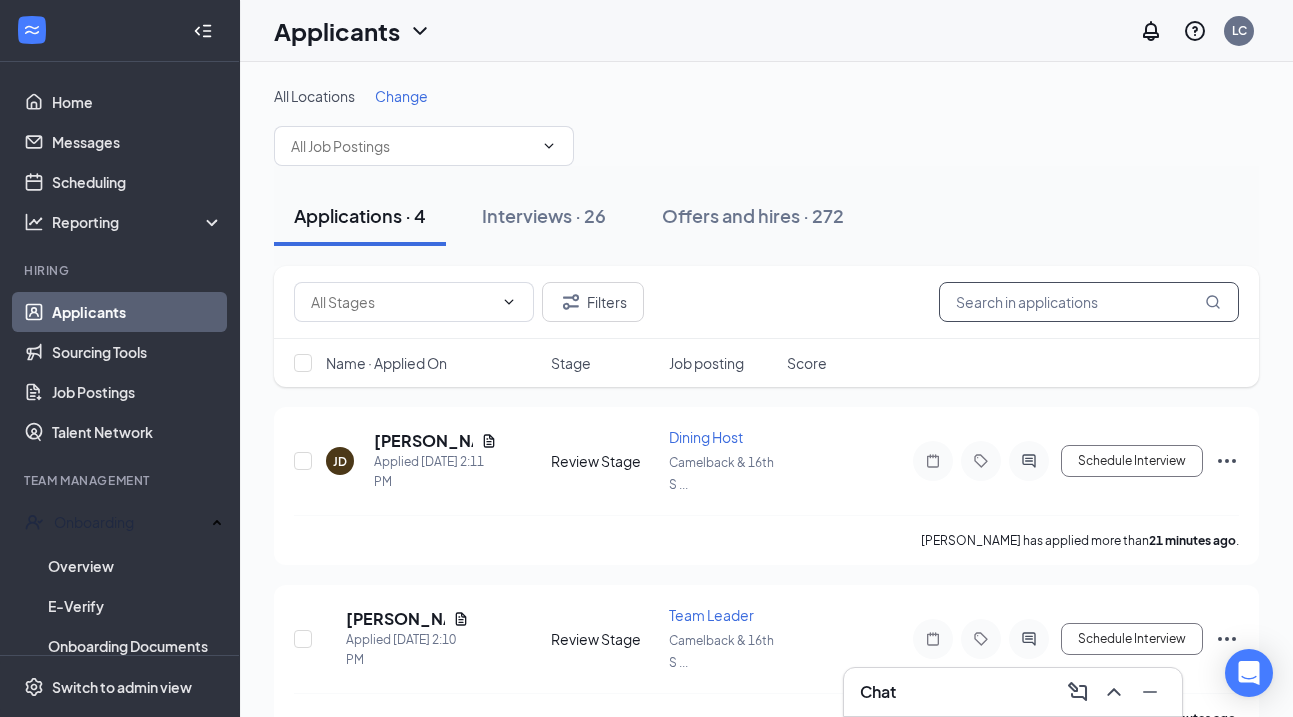
click at [1012, 295] on input "text" at bounding box center [1089, 302] width 300 height 40
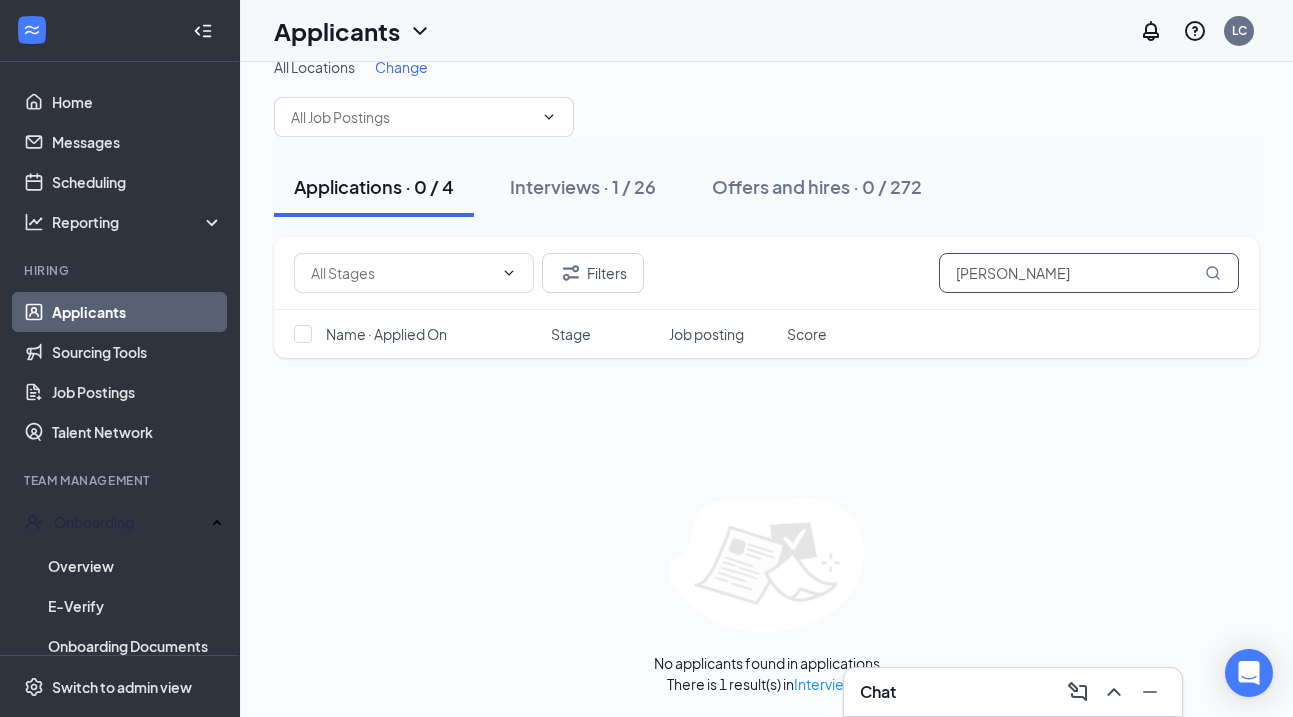
scroll to position [28, 0]
type input "miah"
click at [810, 685] on link "Interviews" at bounding box center [828, 685] width 68 height 18
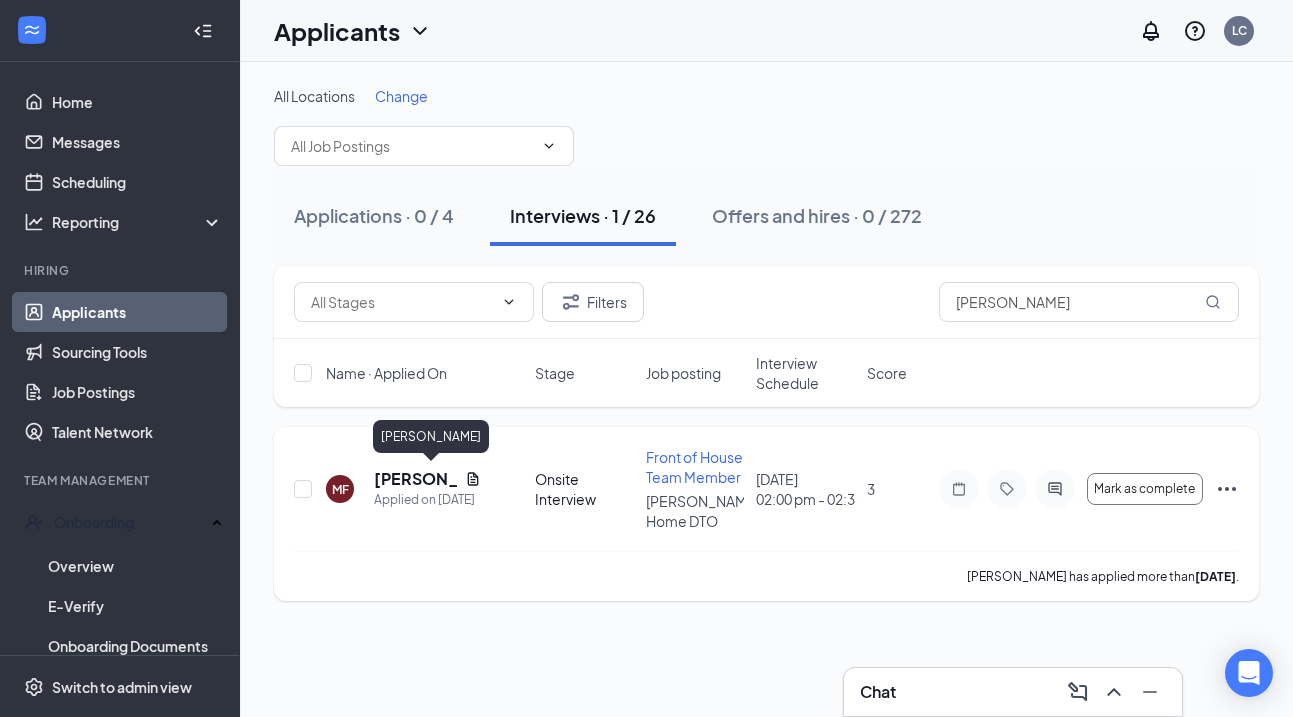
click at [392, 474] on h5 "Miah Forrest" at bounding box center [415, 479] width 83 height 22
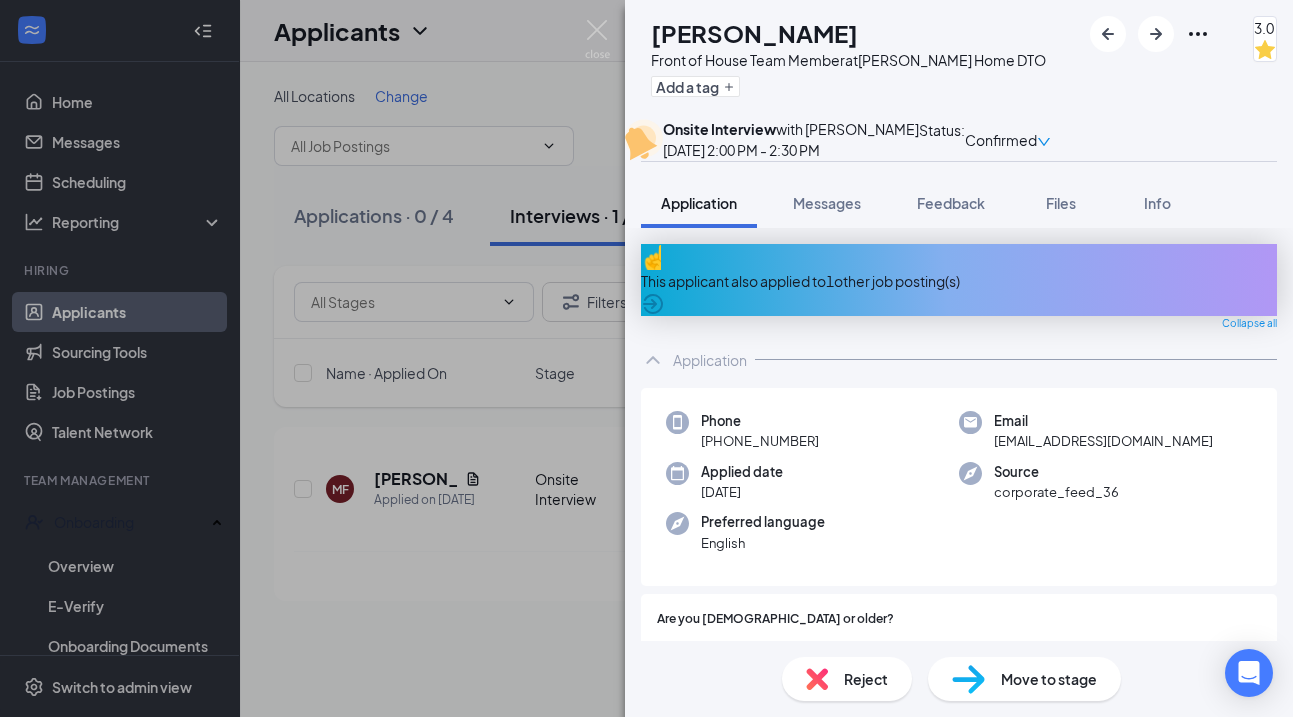
click at [767, 28] on h1 "Miah Forrest" at bounding box center [754, 33] width 207 height 34
copy h1 "Miah Forrest"
click at [600, 29] on img at bounding box center [597, 39] width 25 height 39
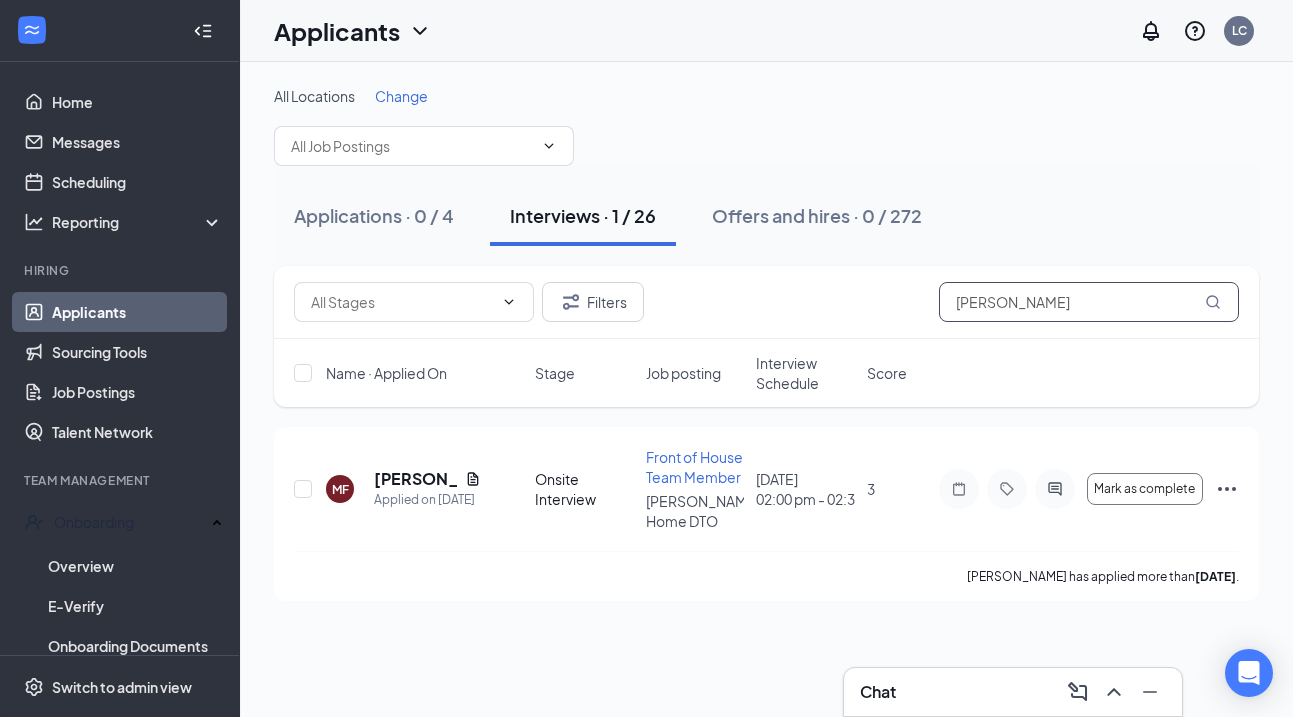
click at [995, 302] on input "miah" at bounding box center [1089, 302] width 300 height 40
drag, startPoint x: 995, startPoint y: 302, endPoint x: 884, endPoint y: 302, distance: 111.0
click at [884, 302] on div "Filters miah" at bounding box center [766, 302] width 945 height 40
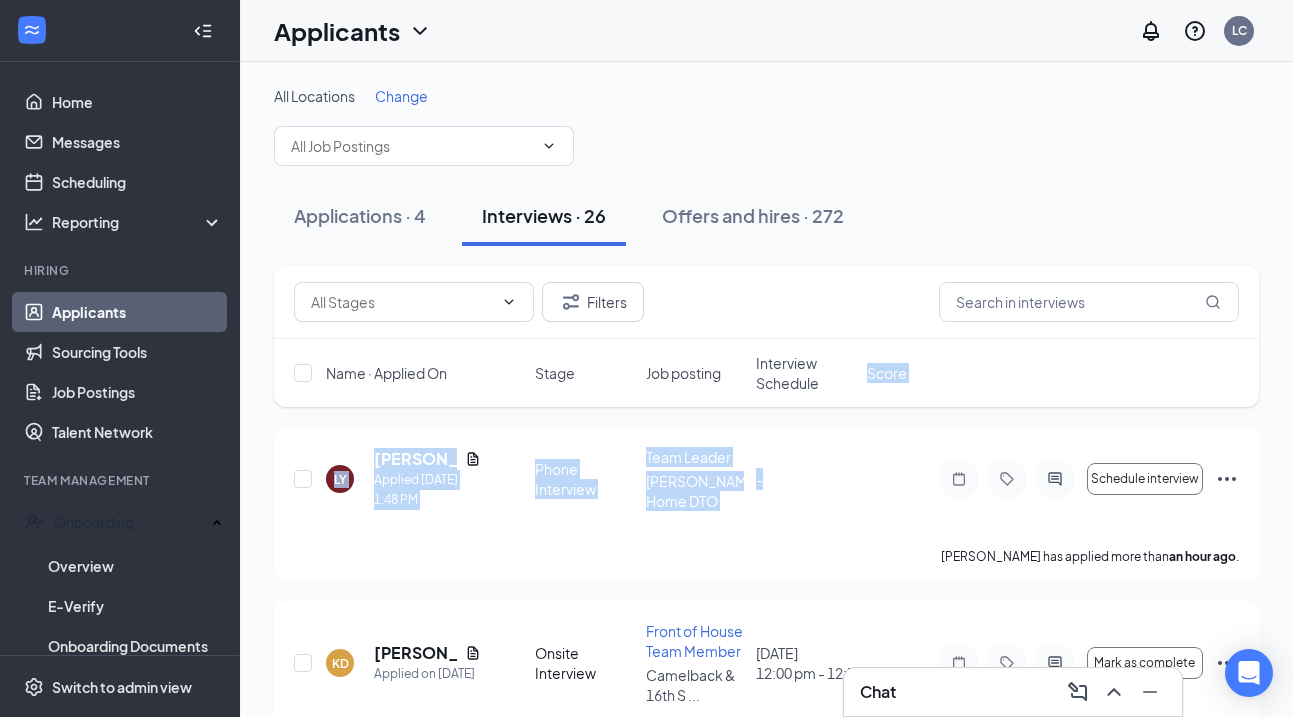
drag, startPoint x: 831, startPoint y: 527, endPoint x: 828, endPoint y: 401, distance: 126.0
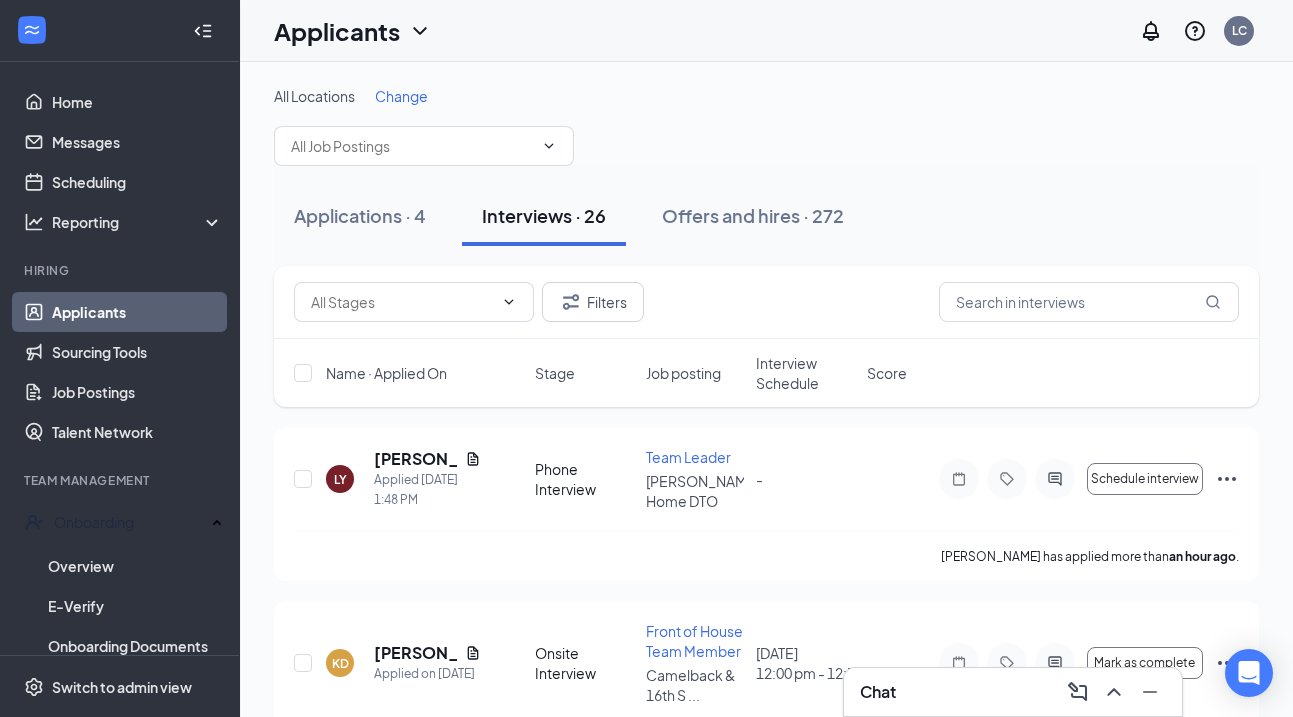
click at [934, 163] on div "All Locations Change" at bounding box center [766, 126] width 985 height 80
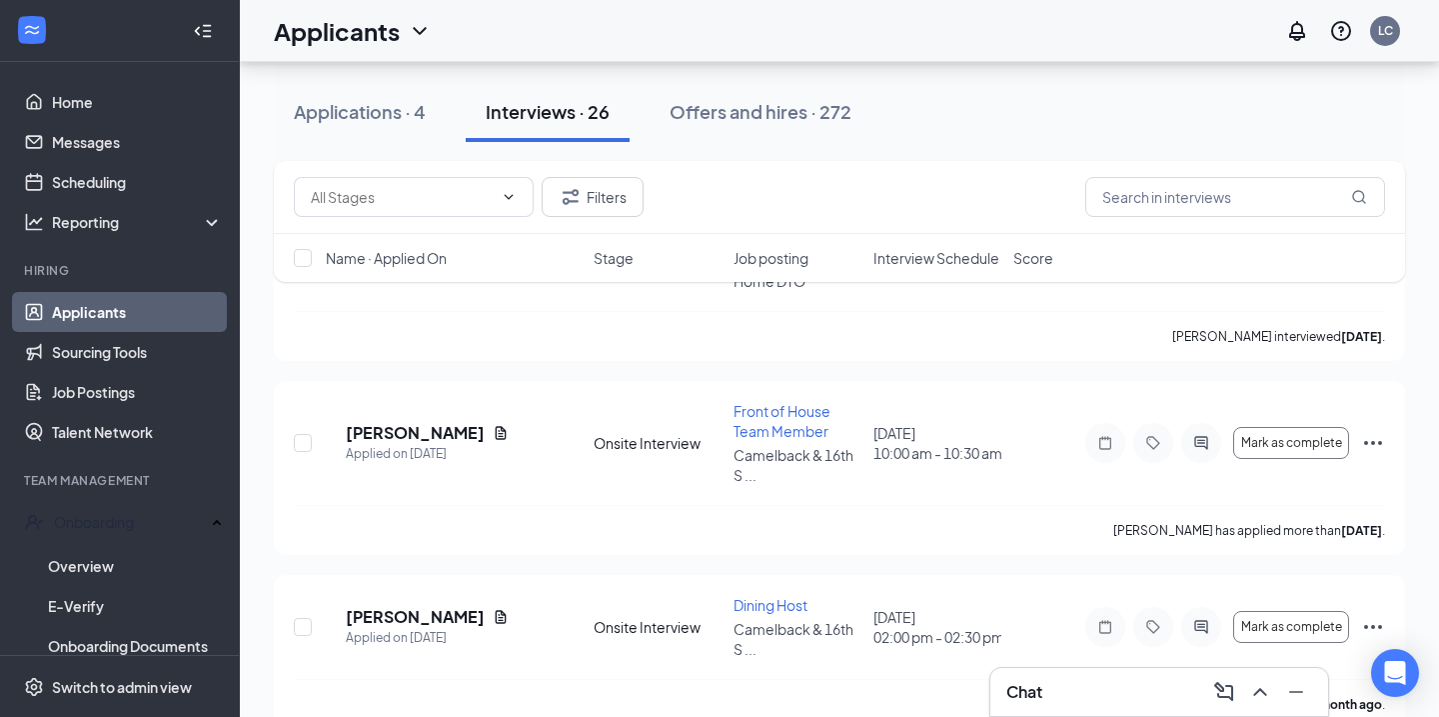
scroll to position [3242, 0]
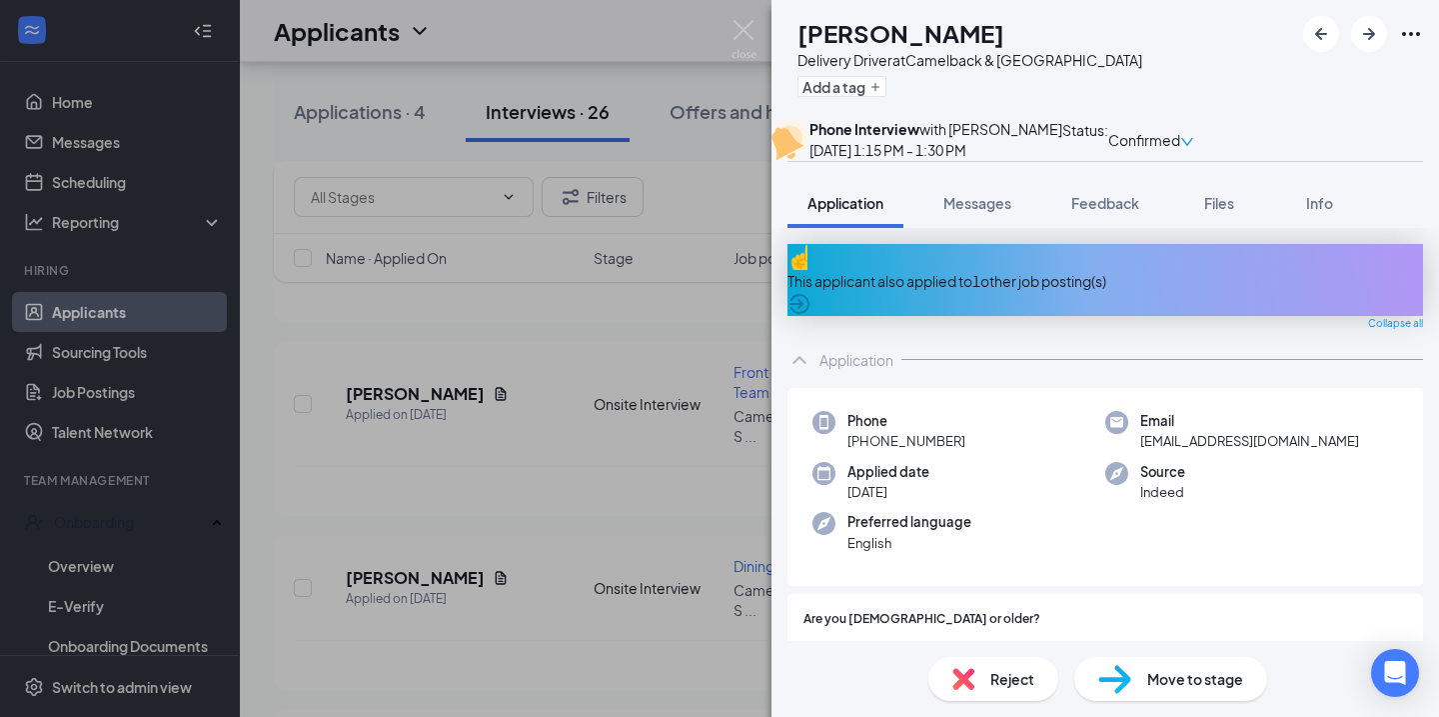
click at [1013, 692] on div "Reject" at bounding box center [994, 679] width 130 height 44
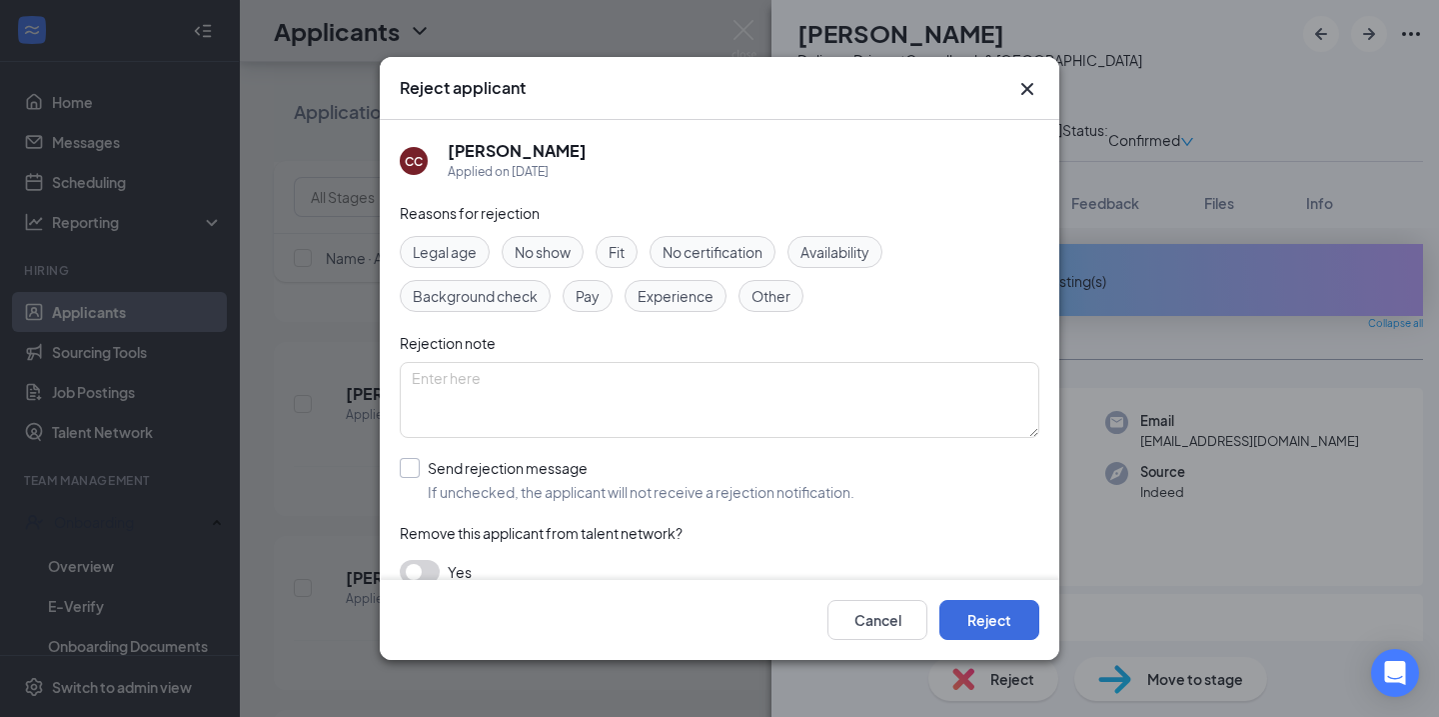
click at [411, 471] on div at bounding box center [410, 468] width 20 height 20
click at [411, 471] on input "Send rejection message If unchecked, the applicant will not receive a rejection…" at bounding box center [627, 480] width 455 height 44
checkbox input "true"
click at [1005, 633] on button "Reject" at bounding box center [990, 620] width 100 height 40
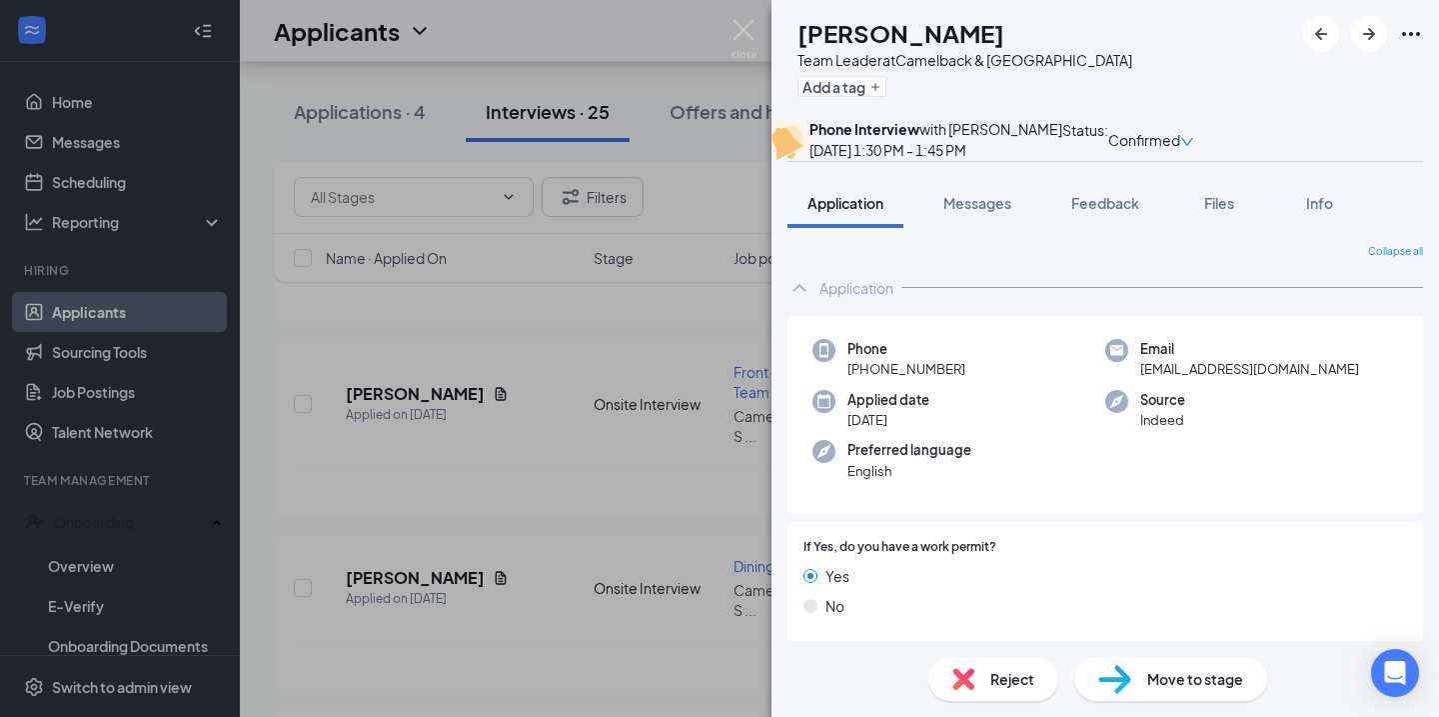
click at [997, 686] on span "Reject" at bounding box center [1013, 679] width 44 height 22
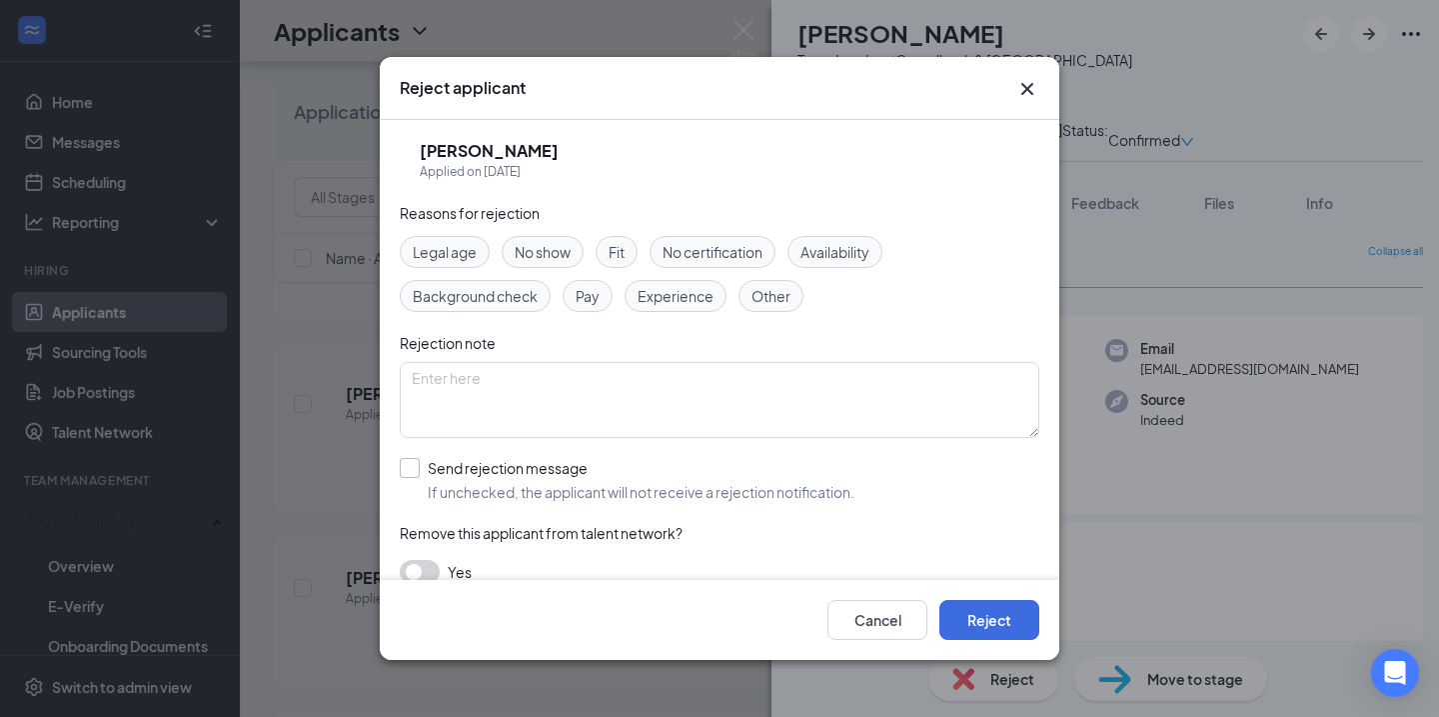
click at [401, 467] on input "Send rejection message If unchecked, the applicant will not receive a rejection…" at bounding box center [627, 480] width 455 height 44
checkbox input "true"
click at [986, 606] on button "Reject" at bounding box center [990, 620] width 100 height 40
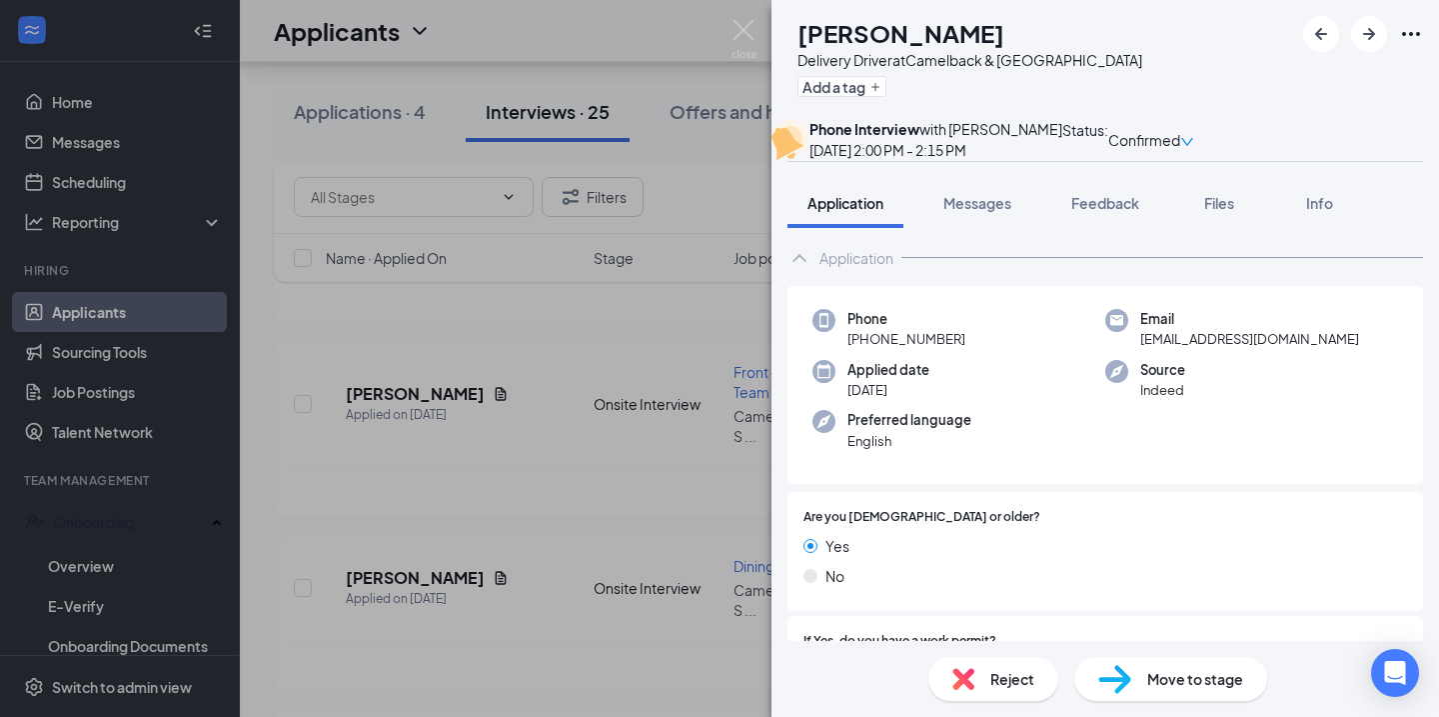
scroll to position [39, 0]
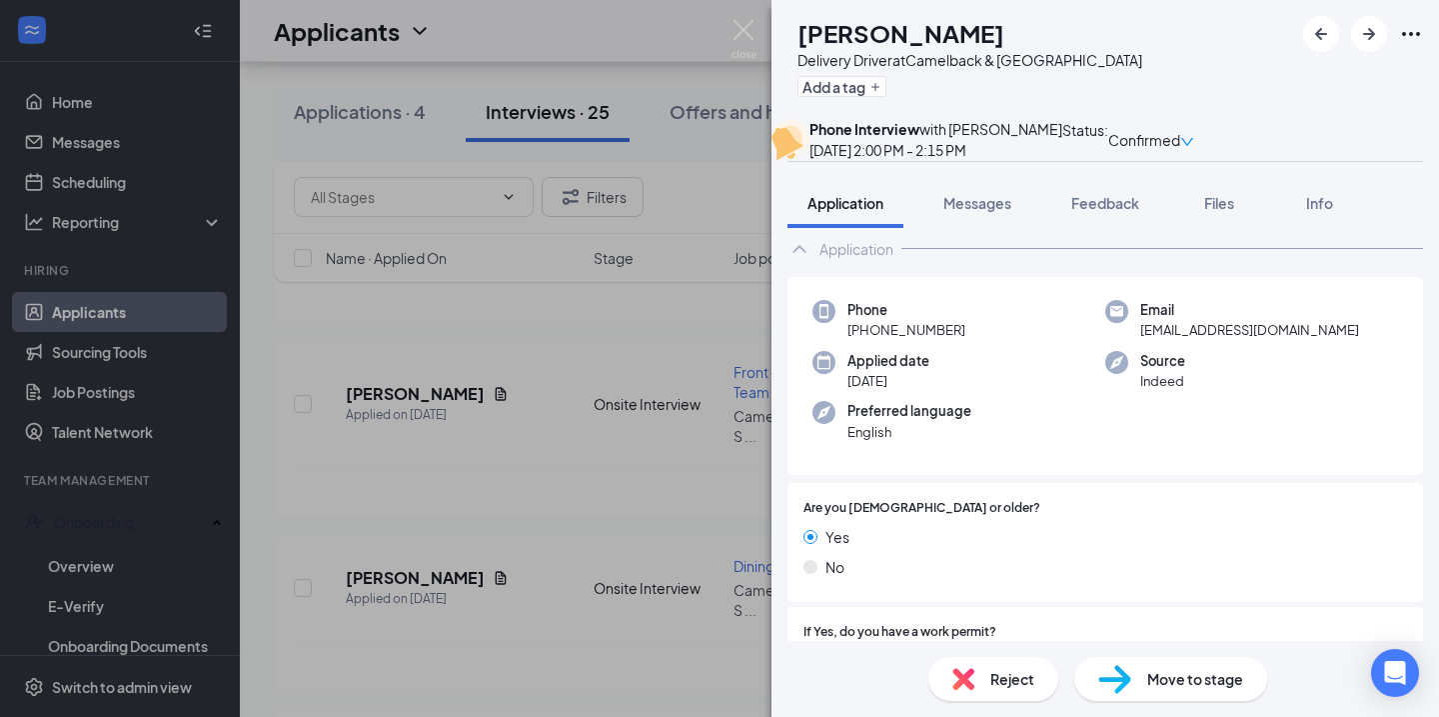
click at [1016, 676] on span "Reject" at bounding box center [1013, 679] width 44 height 22
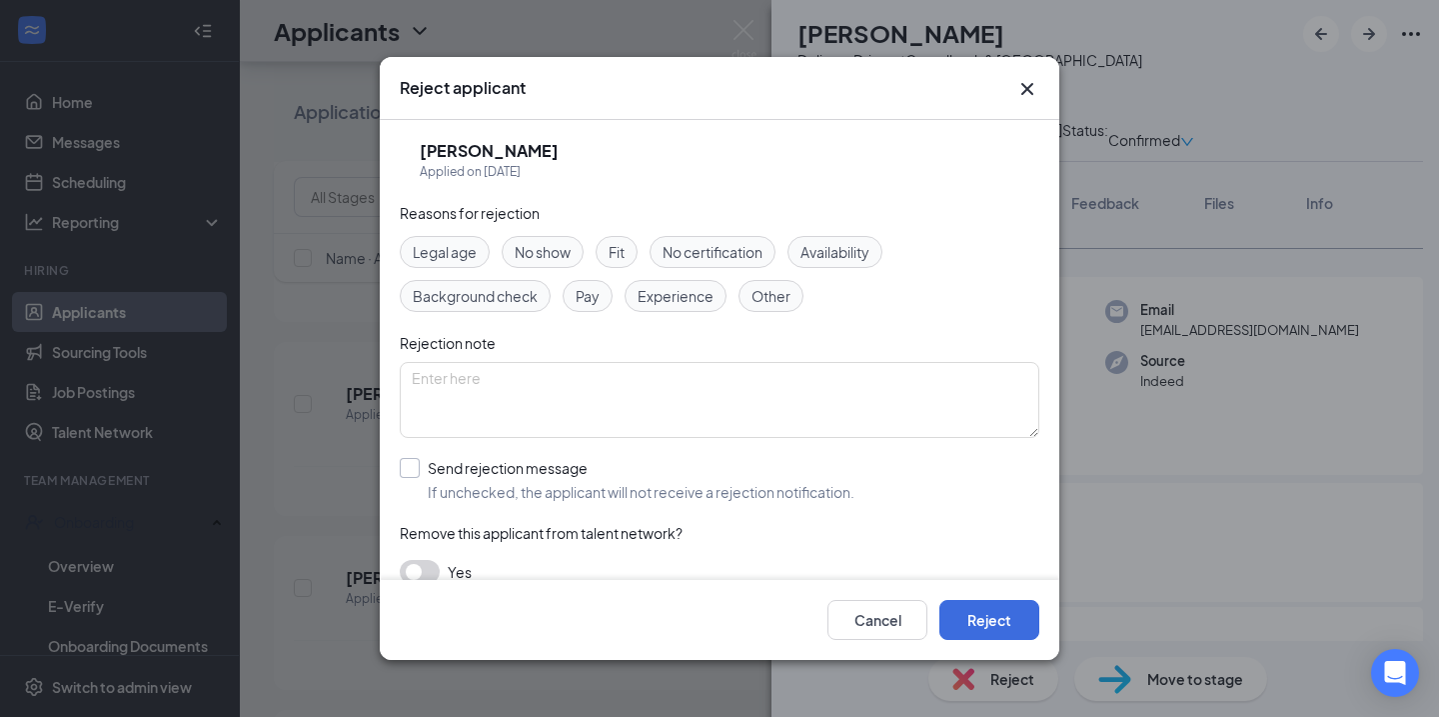
click at [408, 473] on div at bounding box center [410, 468] width 20 height 20
click at [408, 473] on input "Send rejection message If unchecked, the applicant will not receive a rejection…" at bounding box center [627, 480] width 455 height 44
checkbox input "true"
click at [1020, 103] on div "Reject applicant" at bounding box center [720, 88] width 680 height 63
click at [1028, 79] on icon "Cross" at bounding box center [1028, 89] width 24 height 24
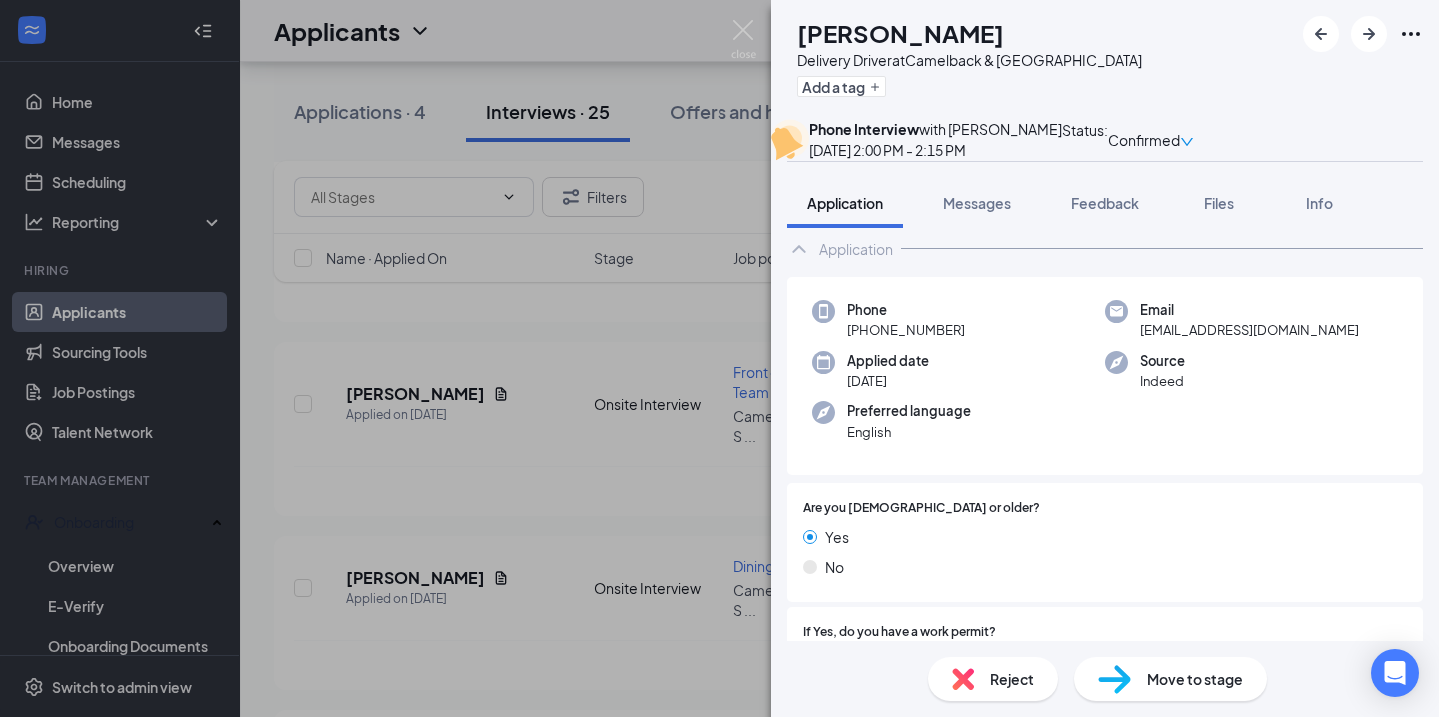
click at [757, 30] on div "JA JASON AMOS Delivery Driver at Camelback & 16th Street Add a tag Phone Interv…" at bounding box center [719, 358] width 1439 height 717
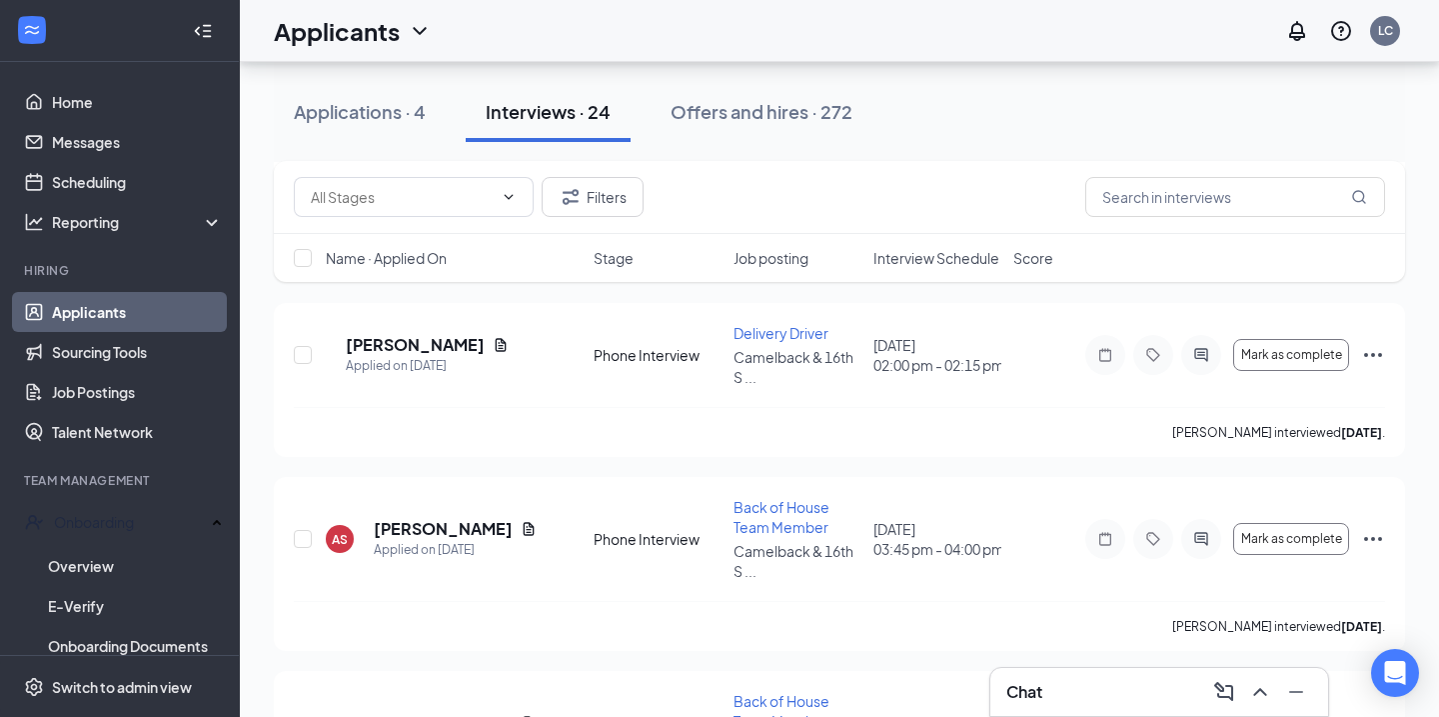
scroll to position [3656, 0]
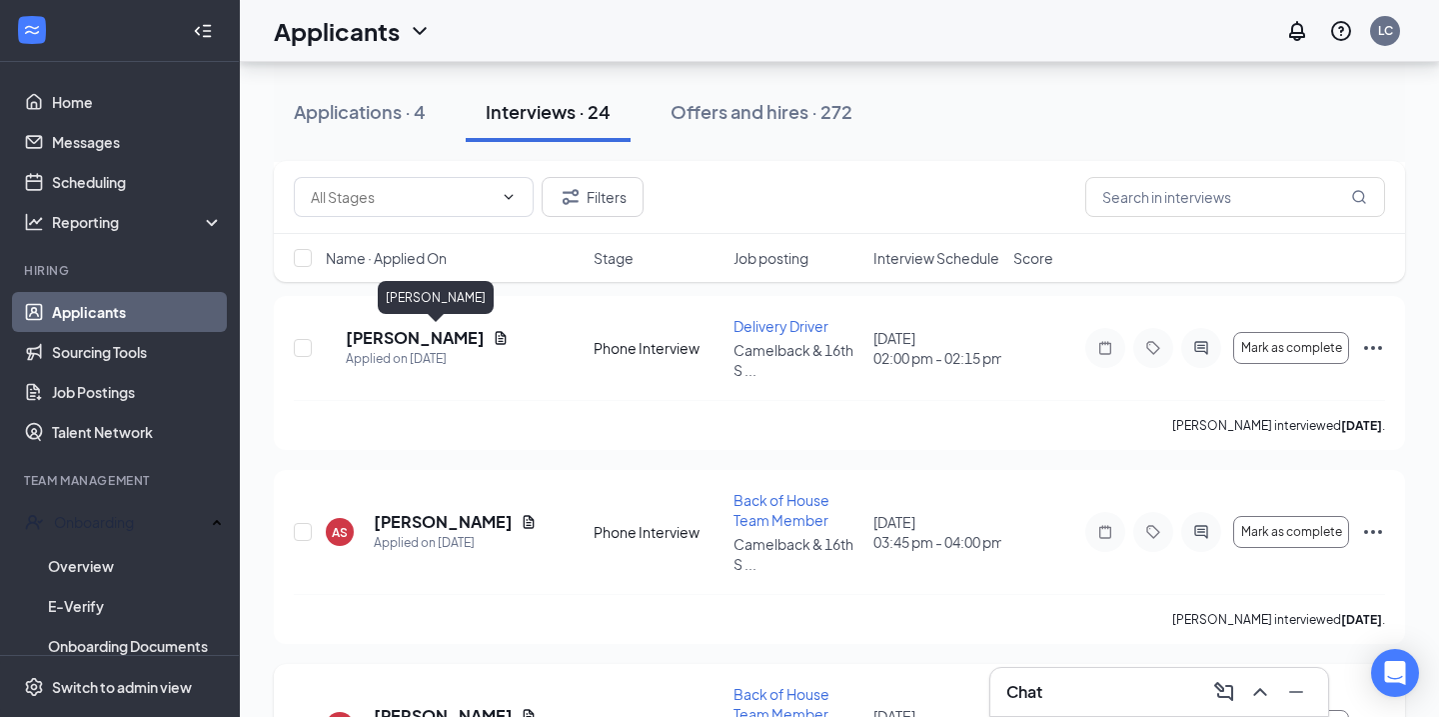
click at [424, 705] on h5 "Julian Cruz" at bounding box center [443, 716] width 139 height 22
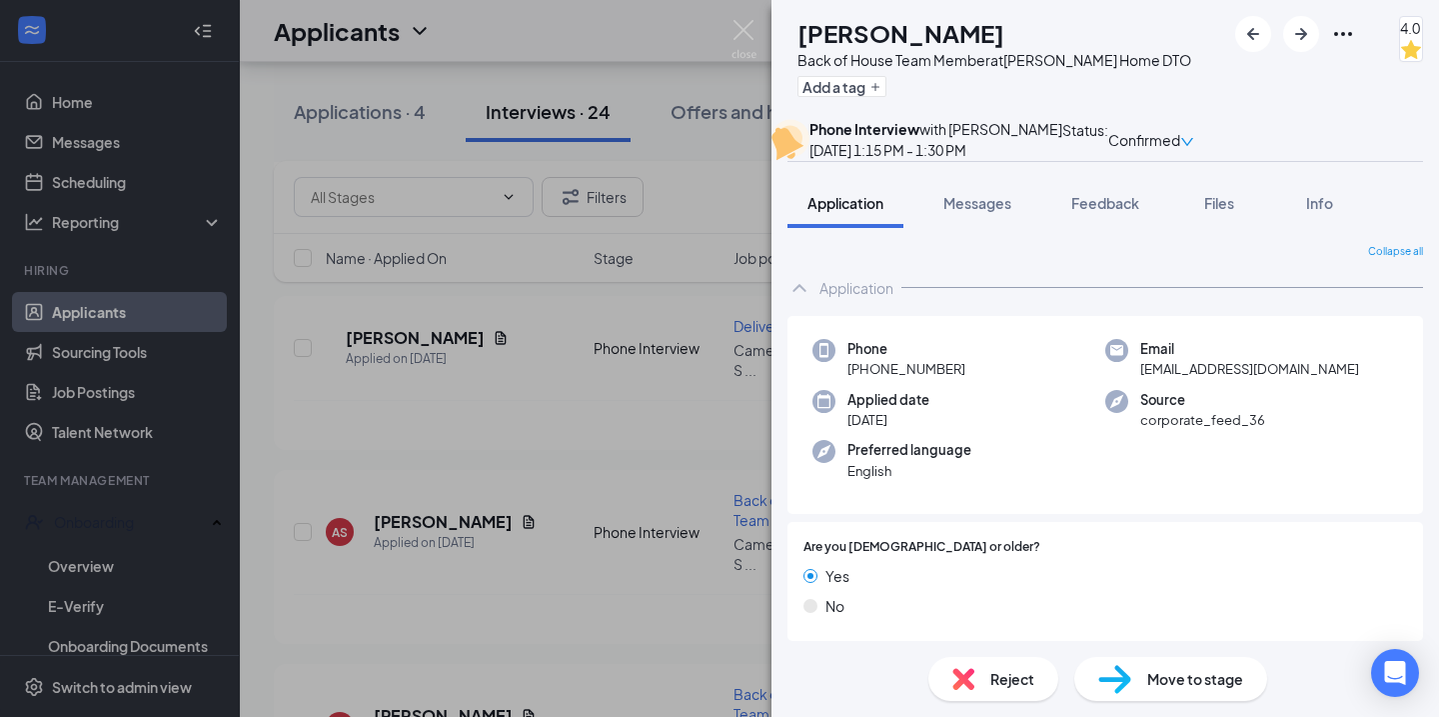
click at [1006, 687] on span "Reject" at bounding box center [1013, 679] width 44 height 22
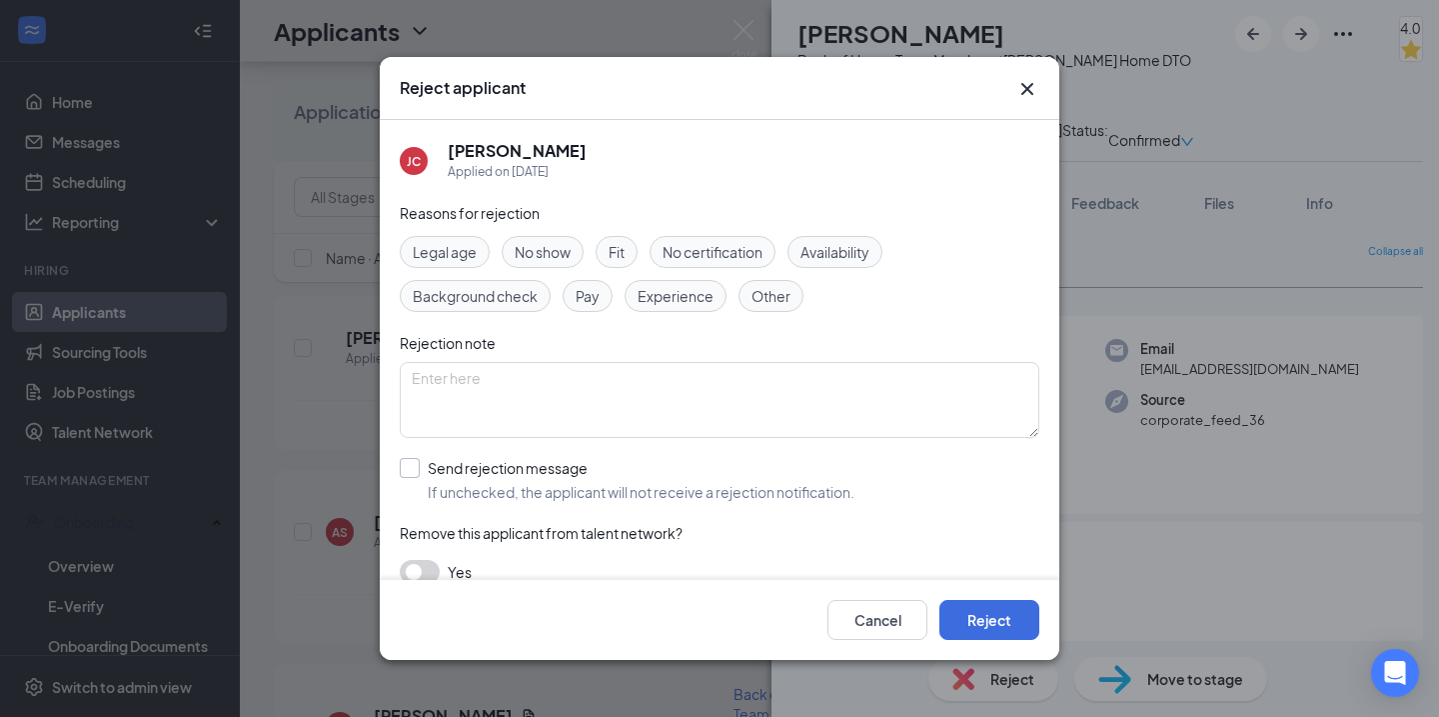
click at [415, 467] on div at bounding box center [410, 468] width 20 height 20
click at [415, 467] on input "Send rejection message If unchecked, the applicant will not receive a rejection…" at bounding box center [627, 480] width 455 height 44
checkbox input "true"
click at [1008, 620] on button "Reject" at bounding box center [990, 620] width 100 height 40
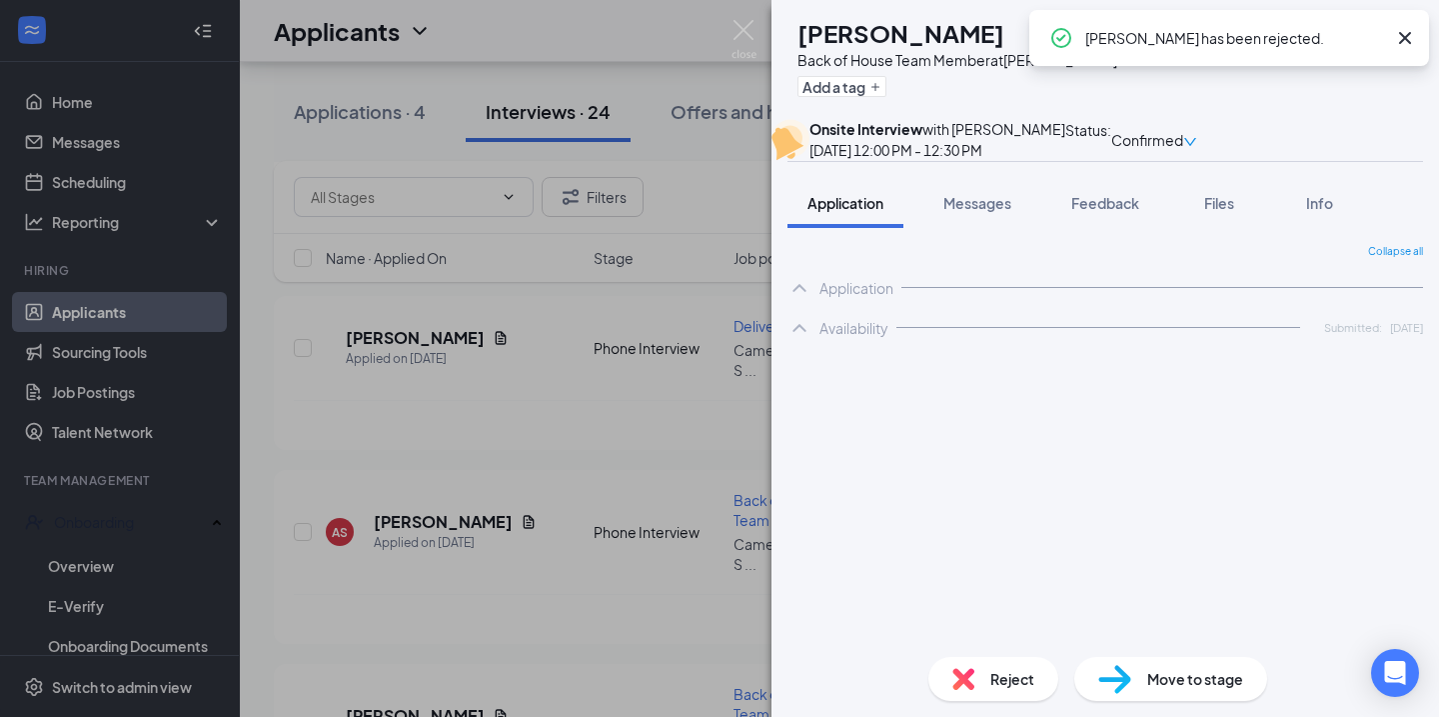
scroll to position [3582, 0]
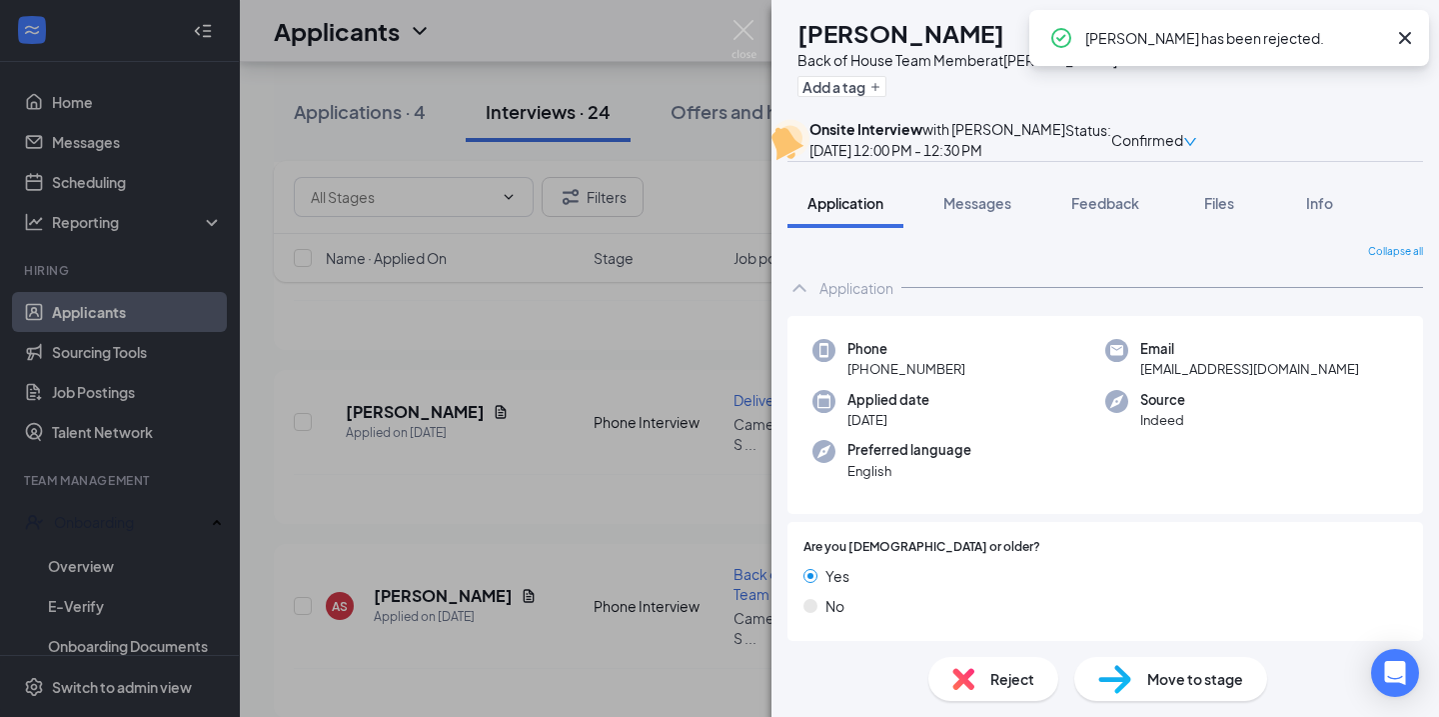
click at [1363, 41] on icon "Cross" at bounding box center [1405, 38] width 24 height 24
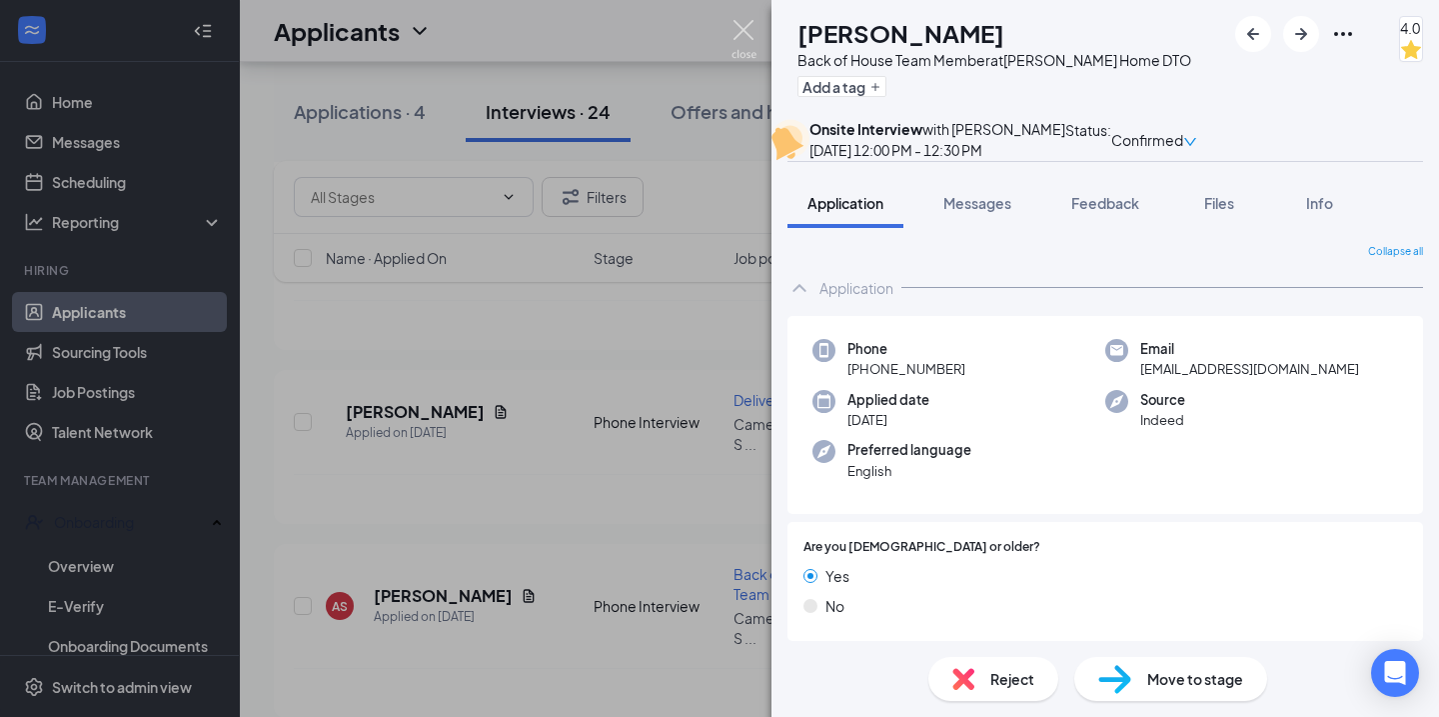
click at [747, 31] on img at bounding box center [744, 39] width 25 height 39
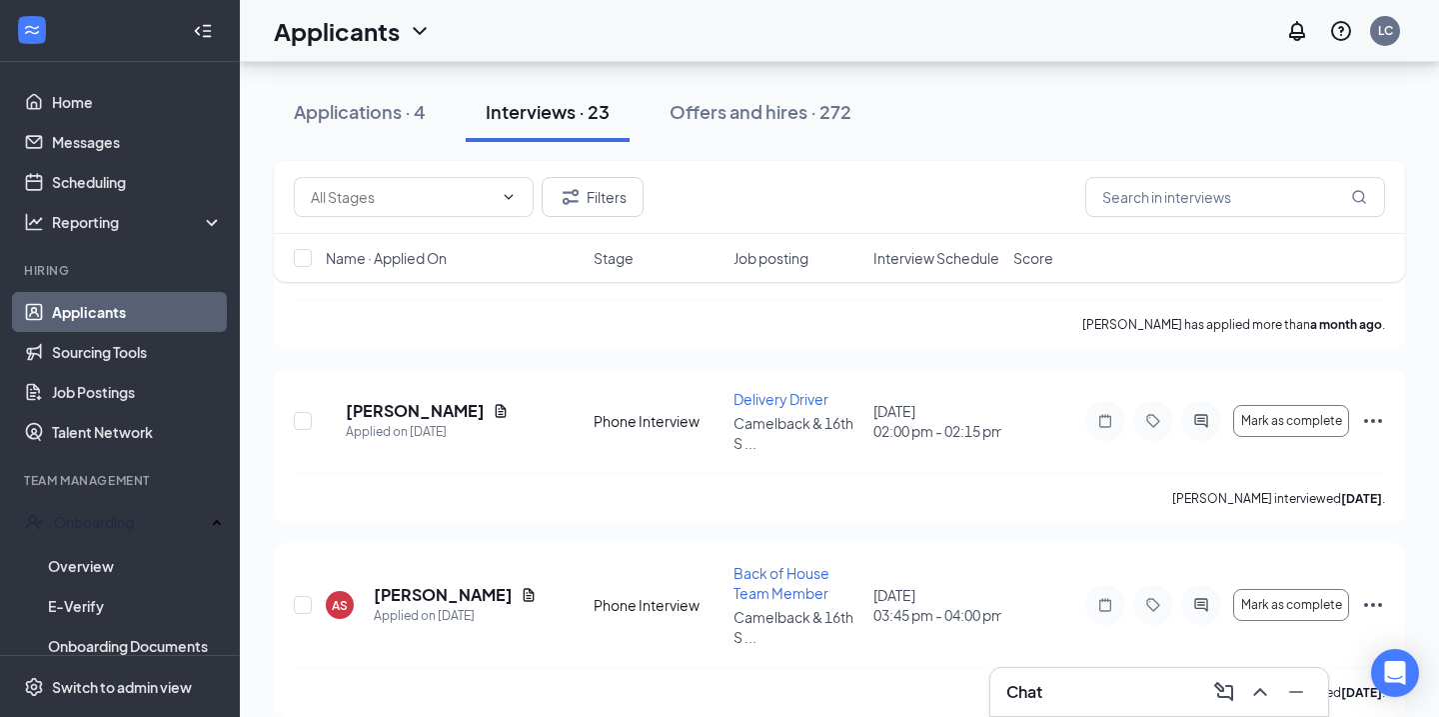
scroll to position [3582, 0]
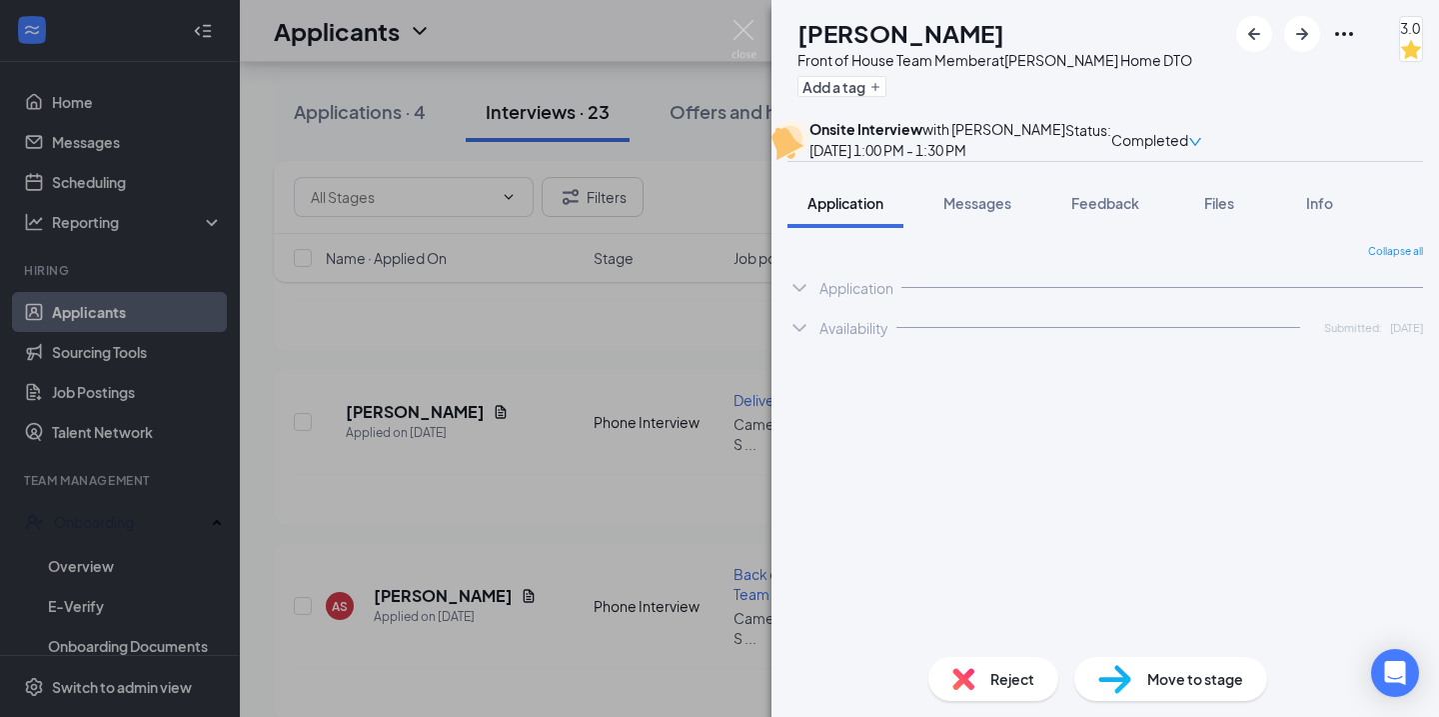
click at [1005, 677] on span "Reject" at bounding box center [1013, 679] width 44 height 22
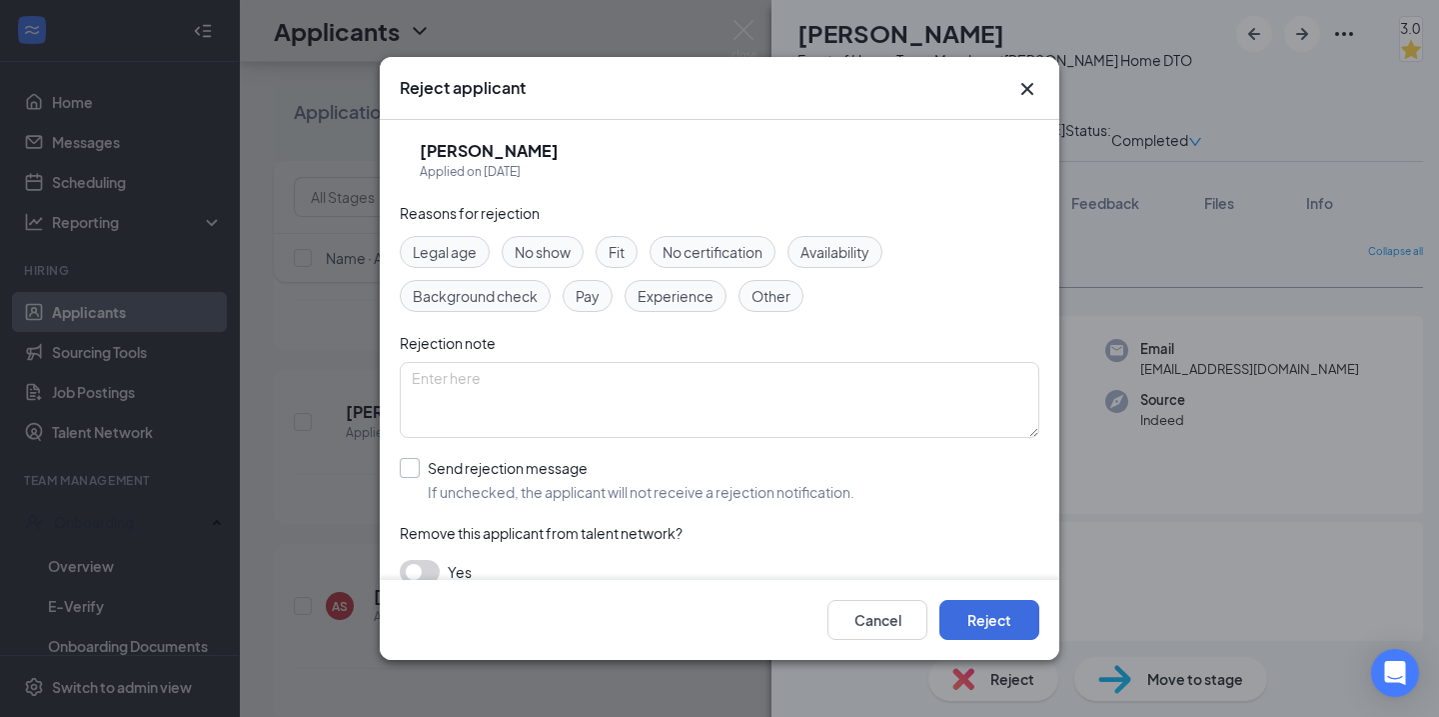
click at [407, 463] on input "Send rejection message If unchecked, the applicant will not receive a rejection…" at bounding box center [627, 480] width 455 height 44
checkbox input "true"
click at [1000, 610] on button "Reject" at bounding box center [990, 620] width 100 height 40
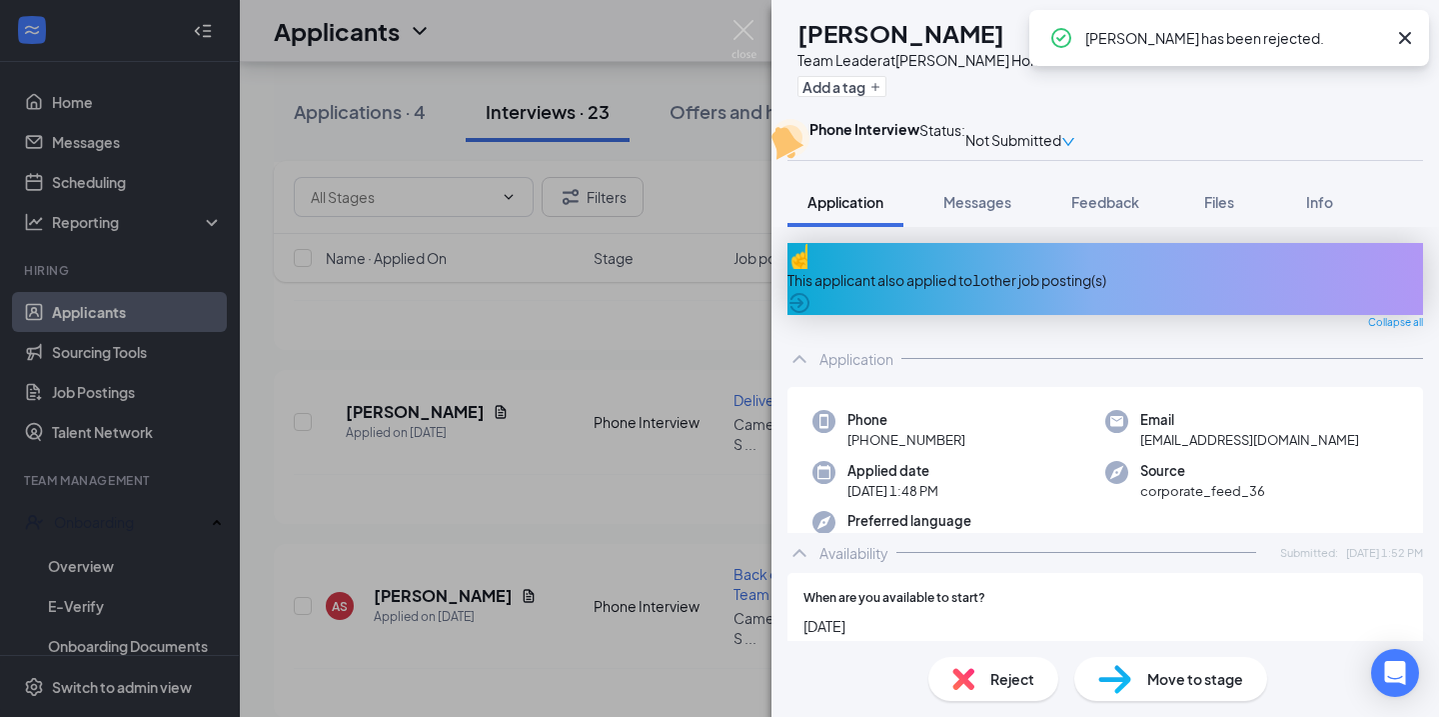
scroll to position [3411, 0]
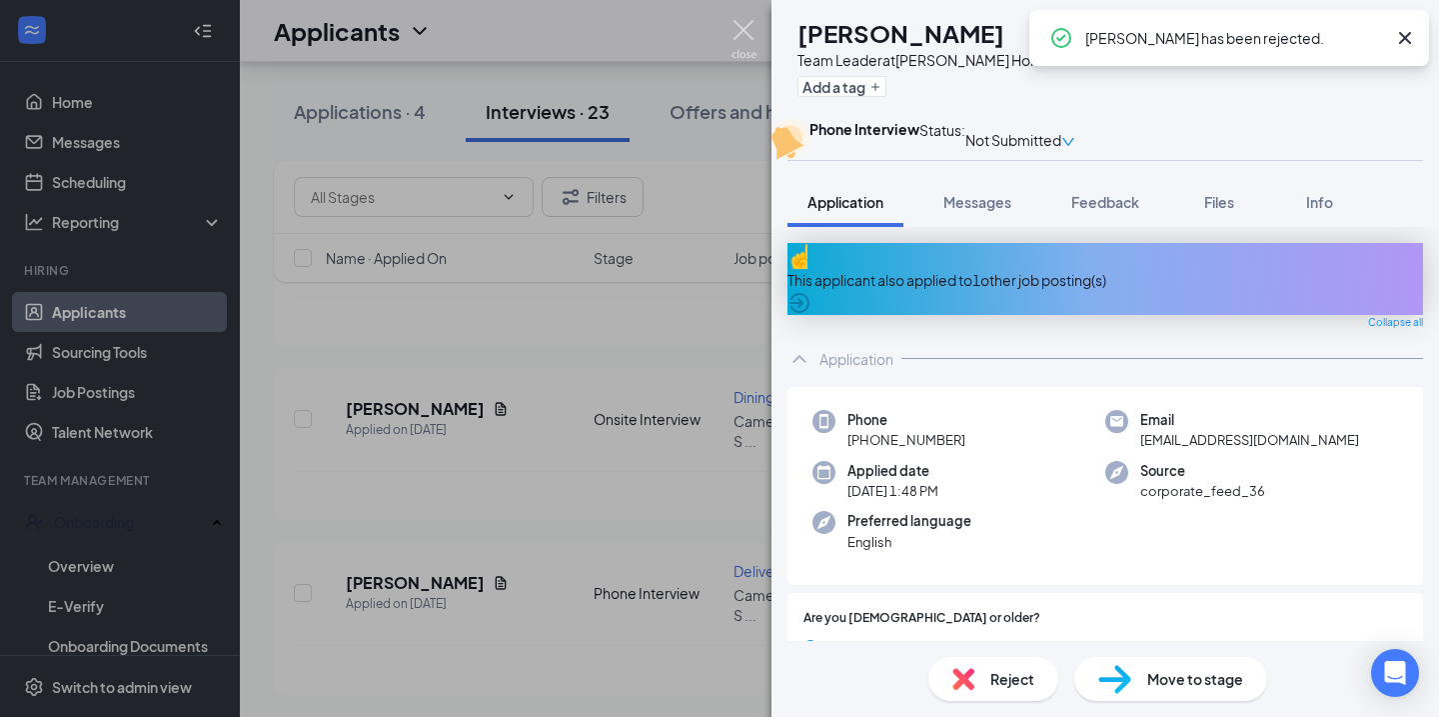
click at [745, 32] on img at bounding box center [744, 39] width 25 height 39
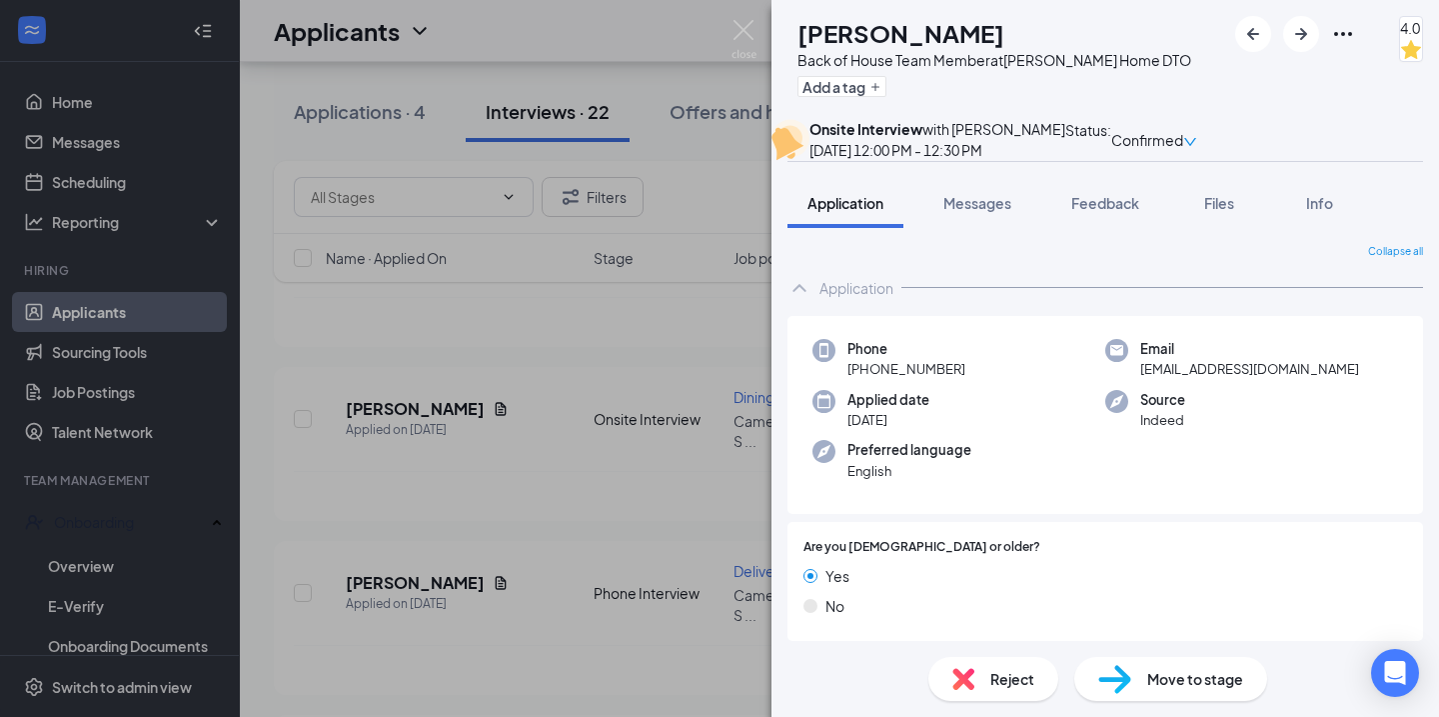
click at [996, 685] on span "Reject" at bounding box center [1013, 679] width 44 height 22
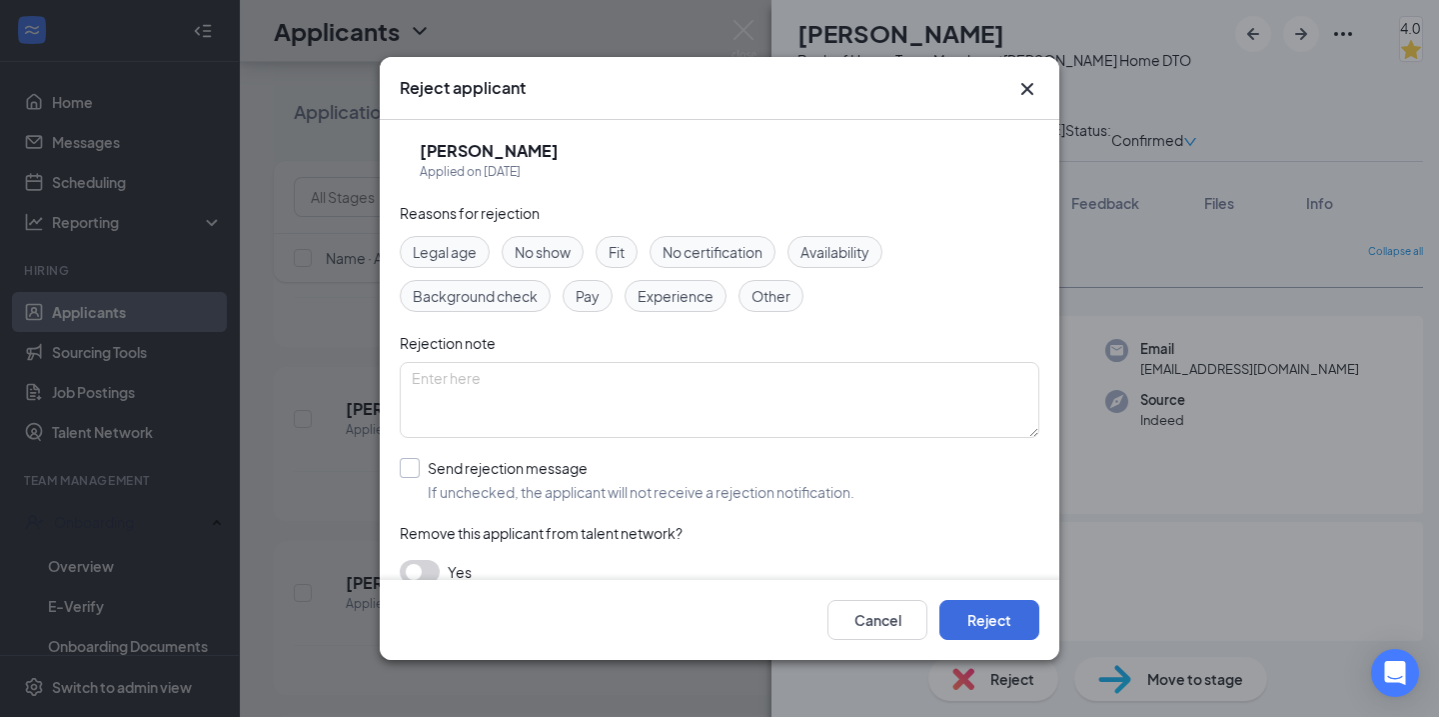
click at [404, 465] on input "Send rejection message If unchecked, the applicant will not receive a rejection…" at bounding box center [627, 480] width 455 height 44
checkbox input "true"
click at [981, 612] on button "Reject" at bounding box center [990, 620] width 100 height 40
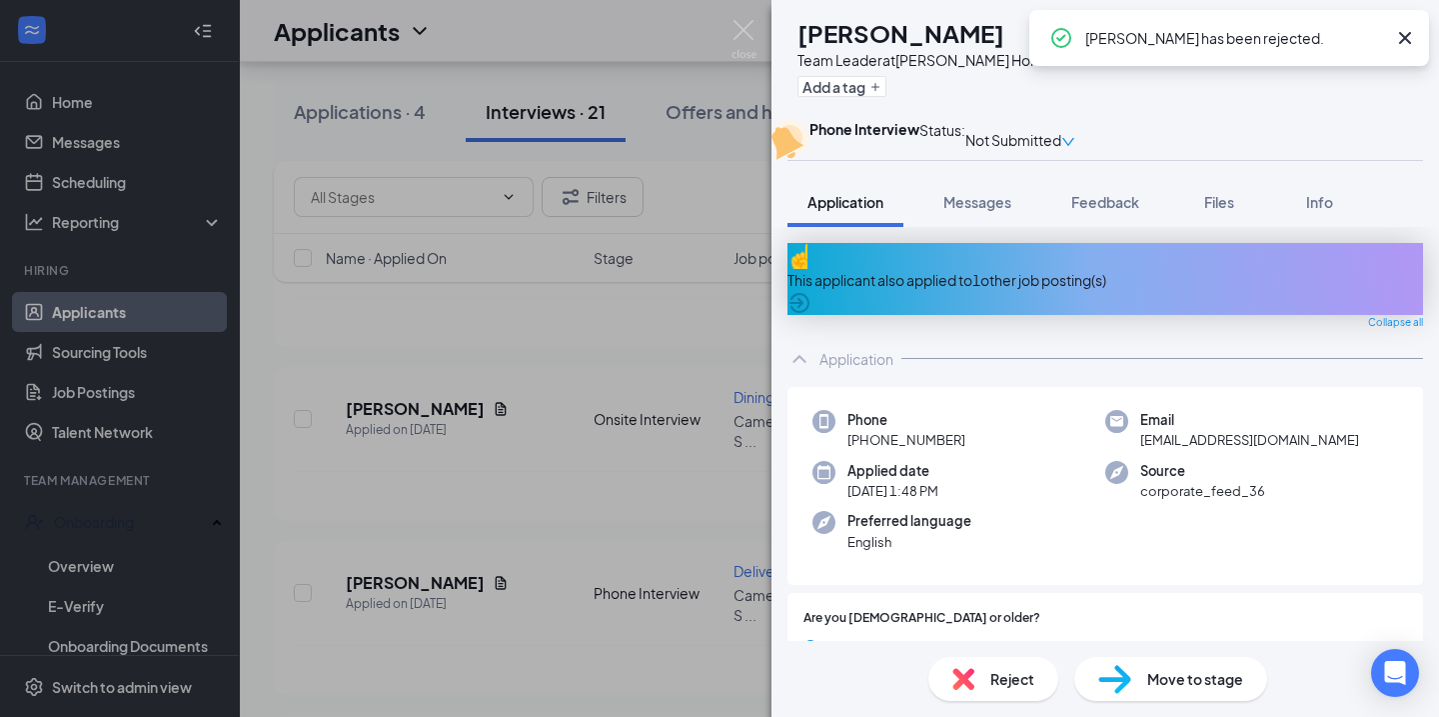
scroll to position [3240, 0]
click at [743, 23] on img at bounding box center [744, 39] width 25 height 39
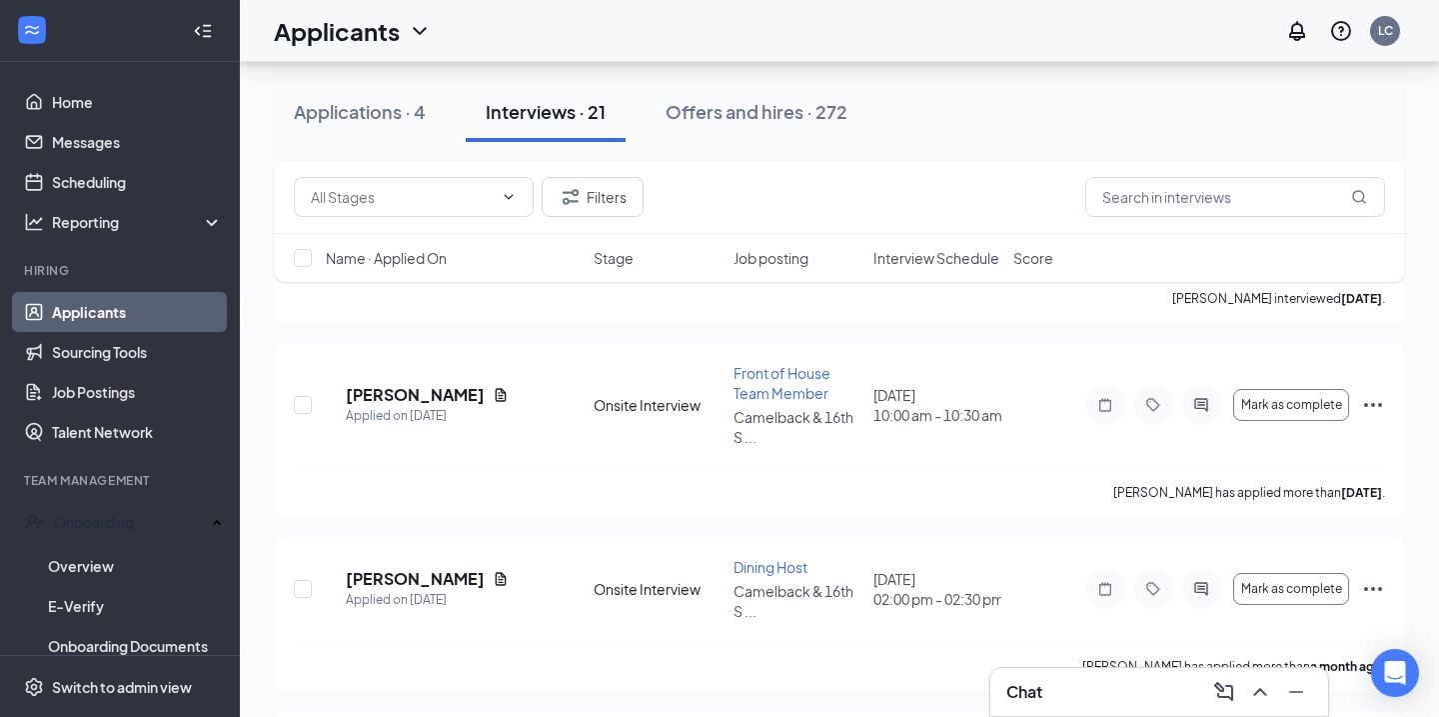
scroll to position [3240, 0]
click at [1108, 693] on div "Chat" at bounding box center [1160, 692] width 306 height 32
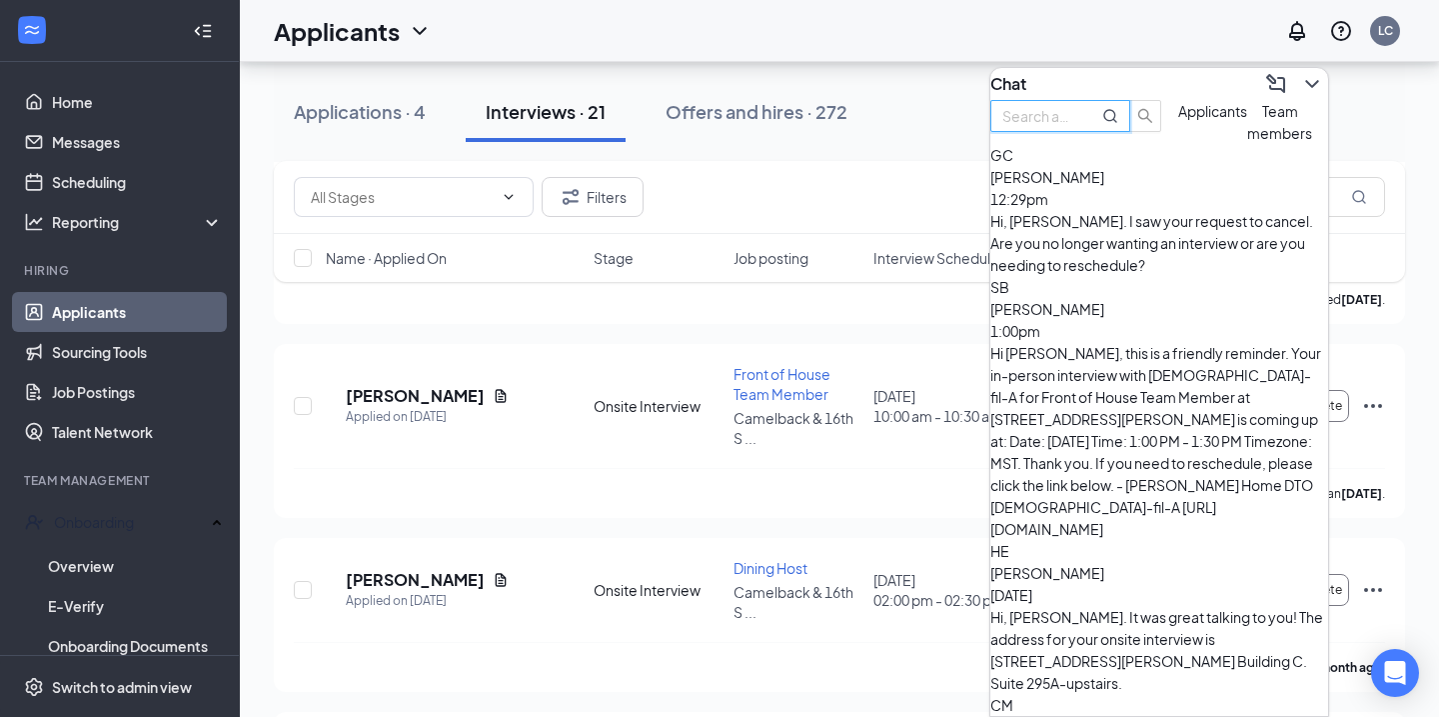
click at [1075, 127] on input "text" at bounding box center [1039, 116] width 72 height 22
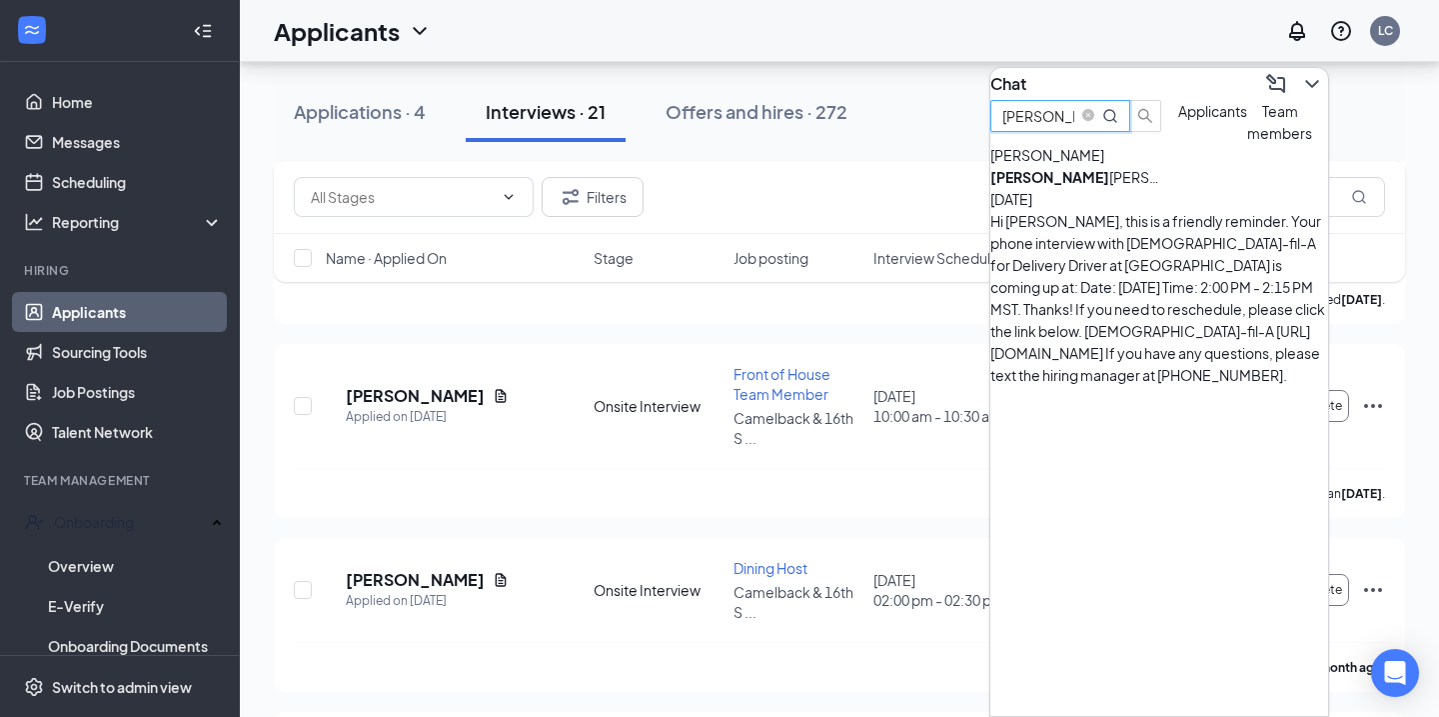
type input "Jason"
drag, startPoint x: 1098, startPoint y: 140, endPoint x: 1141, endPoint y: 262, distance: 129.3
click at [1141, 262] on div "Hi JASON, this is a friendly reminder. Your phone interview with Chick-fil-A fo…" at bounding box center [1160, 298] width 338 height 176
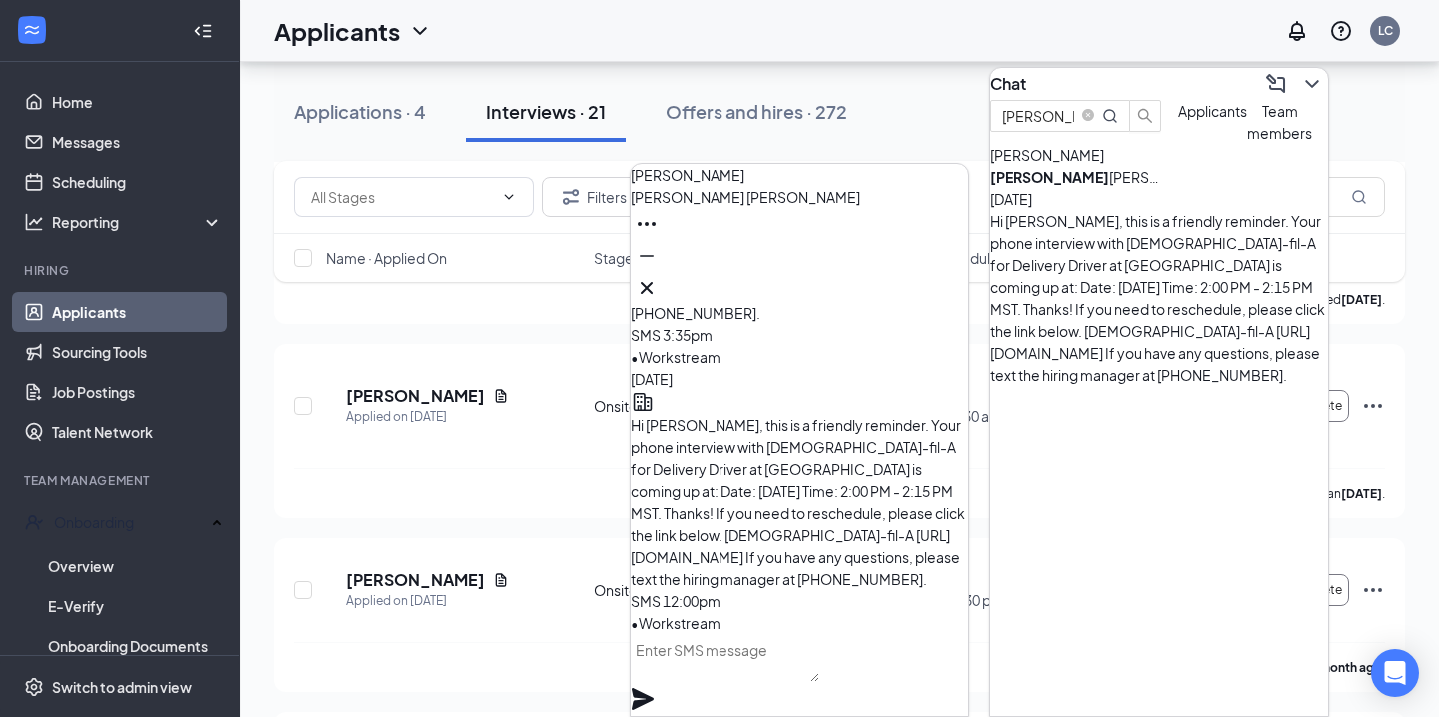
click at [760, 682] on textarea at bounding box center [725, 658] width 189 height 48
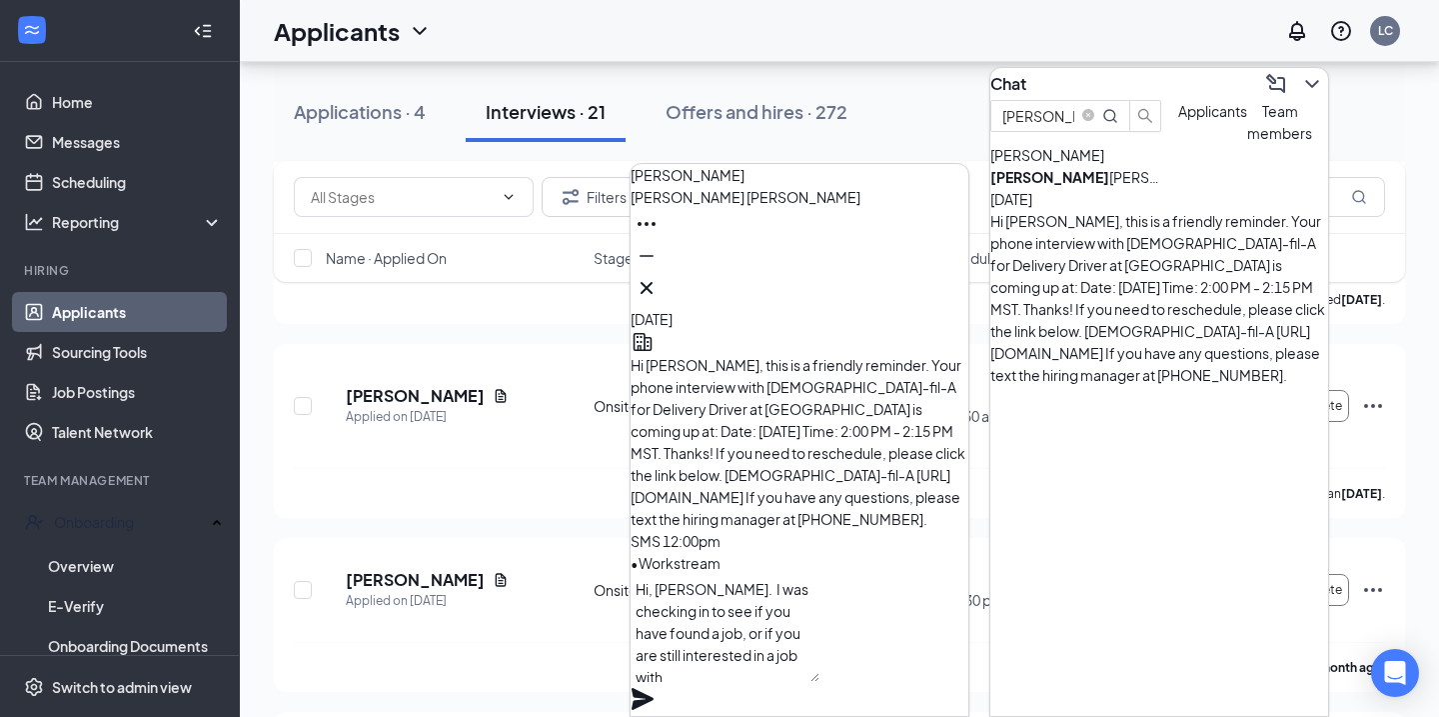
type textarea "Hi, Jason. I was checking in to see if you have found a job, or if you are stil…"
click at [654, 688] on icon "Plane" at bounding box center [643, 699] width 22 height 22
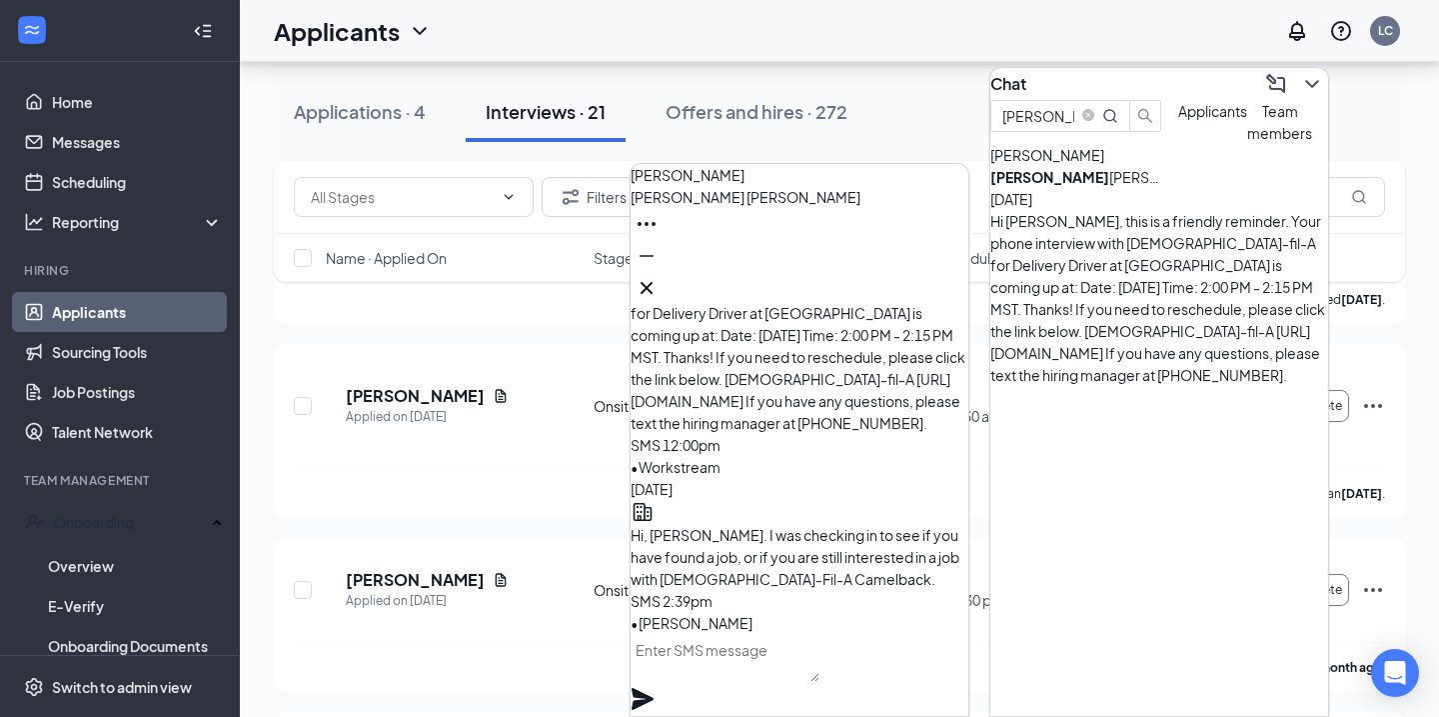
scroll to position [0, 0]
click at [659, 284] on icon "Cross" at bounding box center [647, 288] width 24 height 24
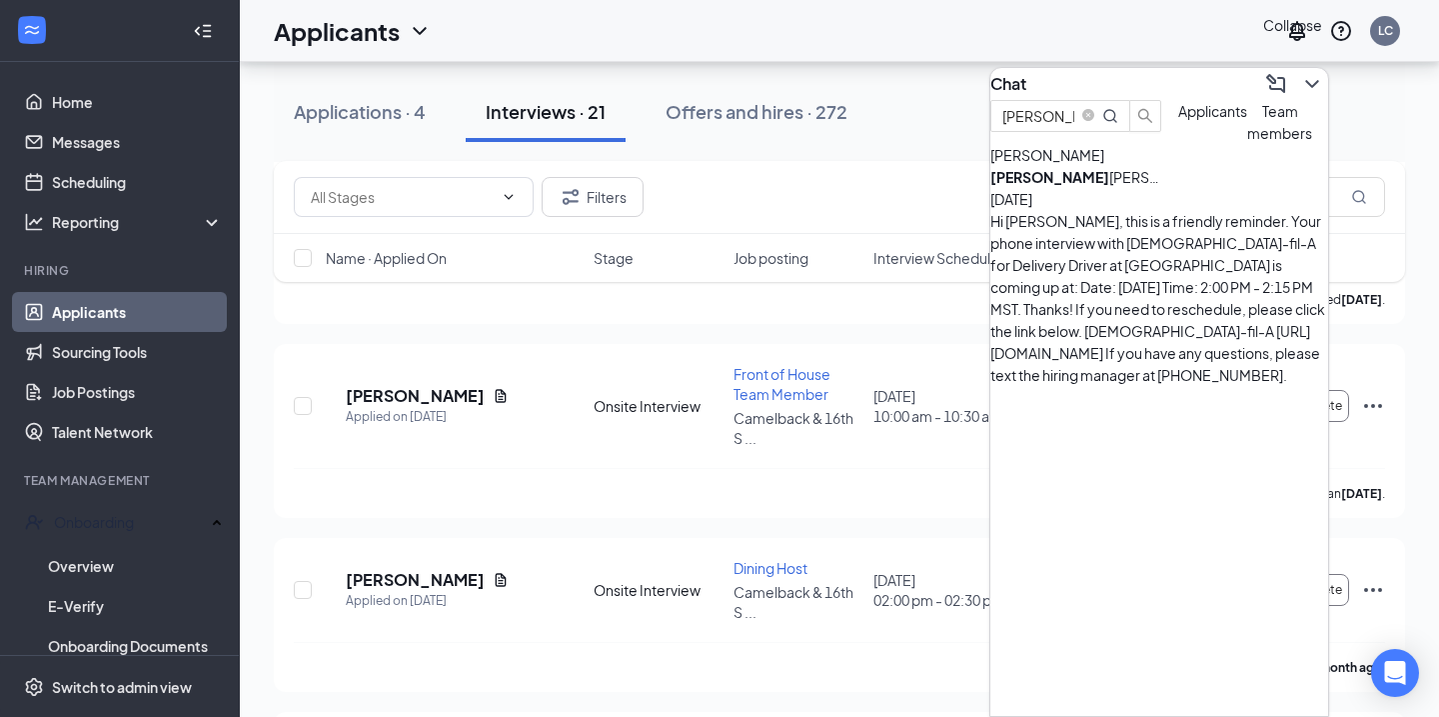
click at [1301, 80] on icon "ChevronDown" at bounding box center [1313, 84] width 24 height 24
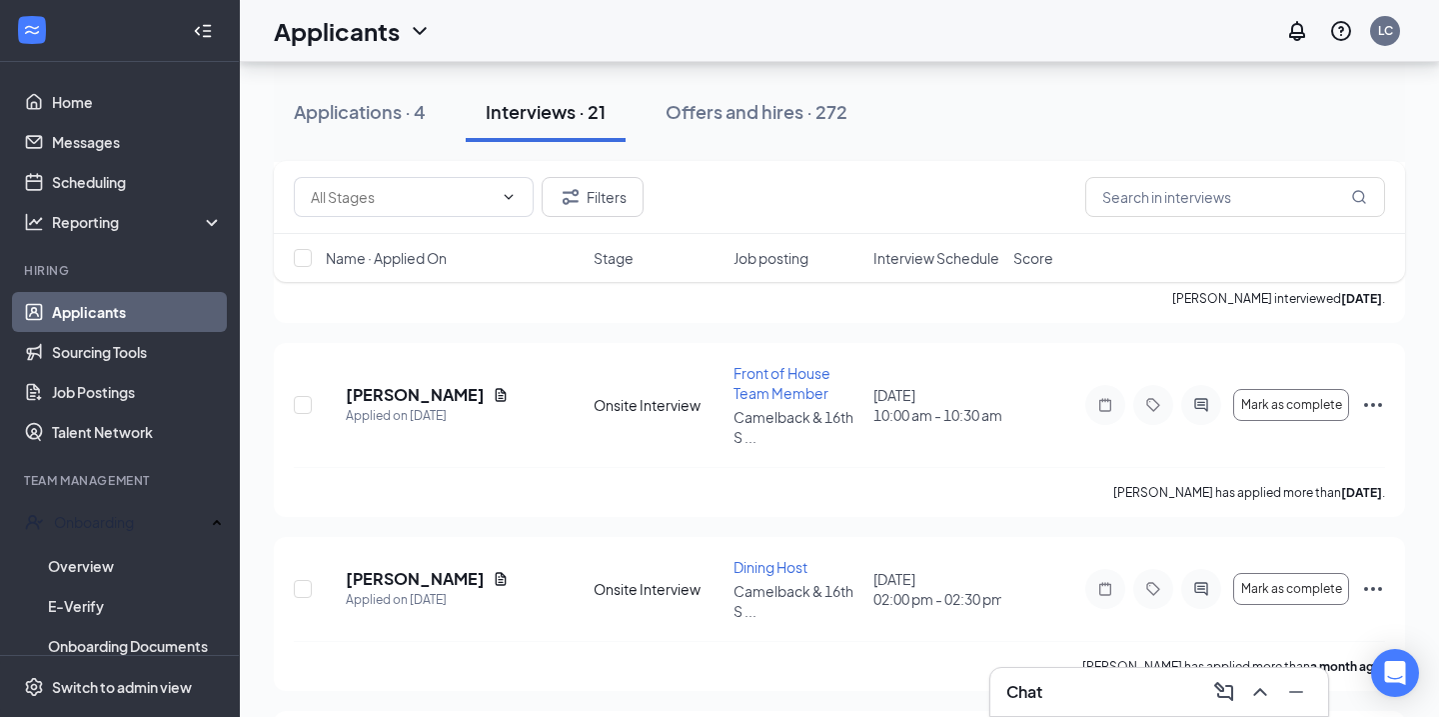
scroll to position [3240, 0]
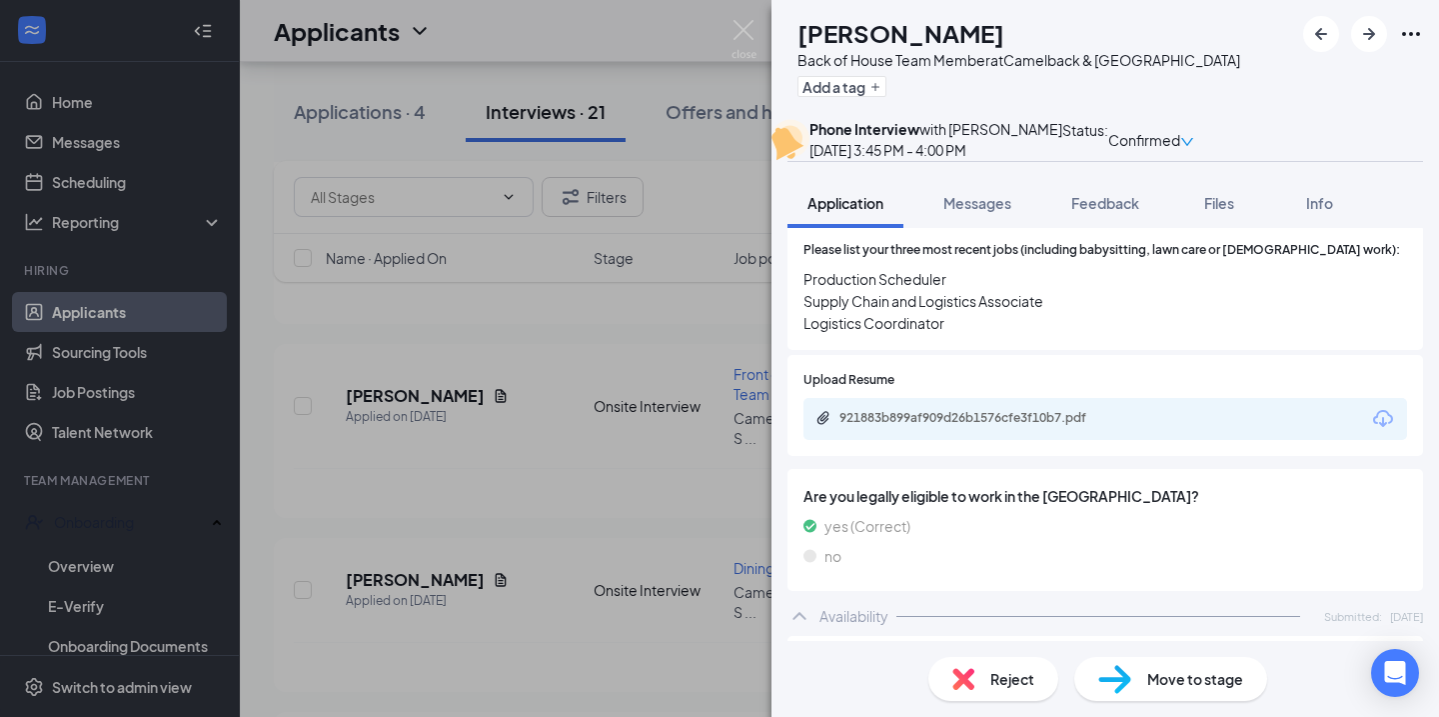
scroll to position [748, 0]
click at [742, 24] on img at bounding box center [744, 39] width 25 height 39
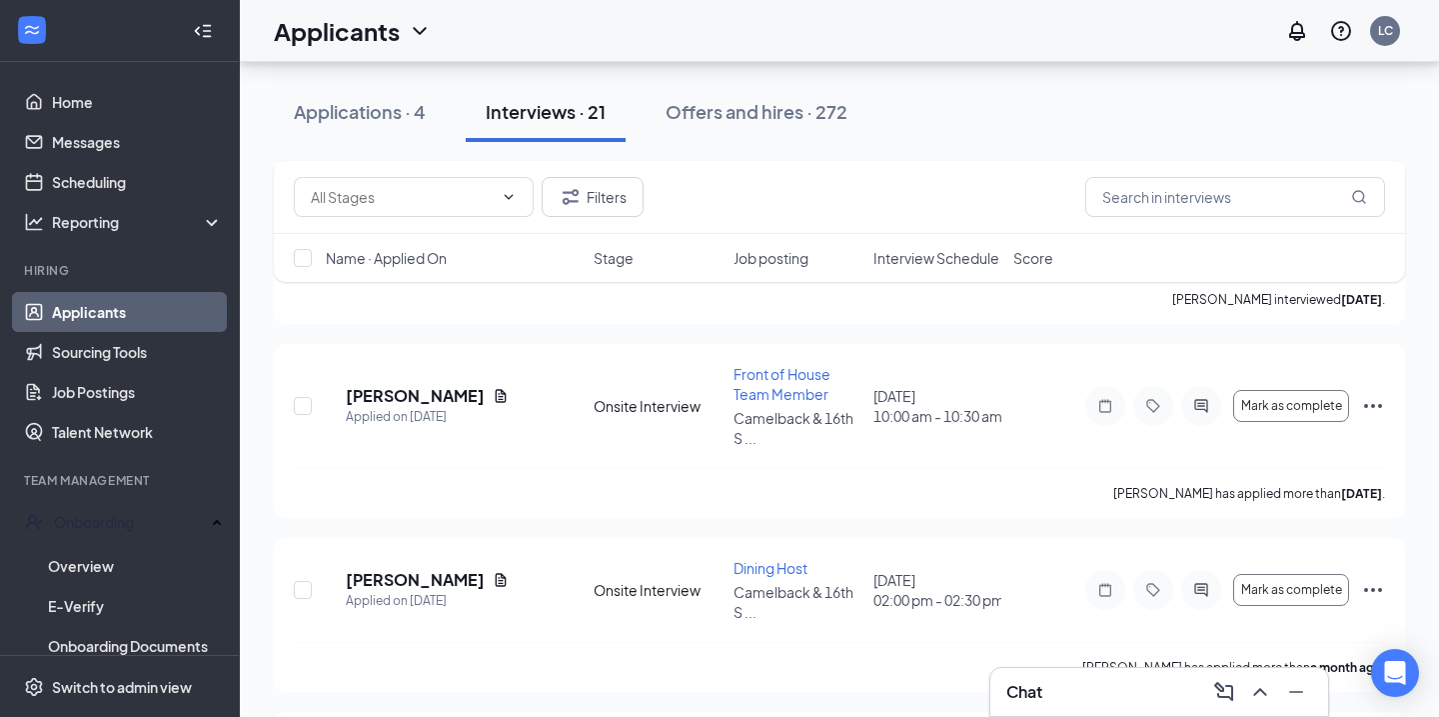
click at [1117, 684] on div "Chat" at bounding box center [1160, 692] width 306 height 32
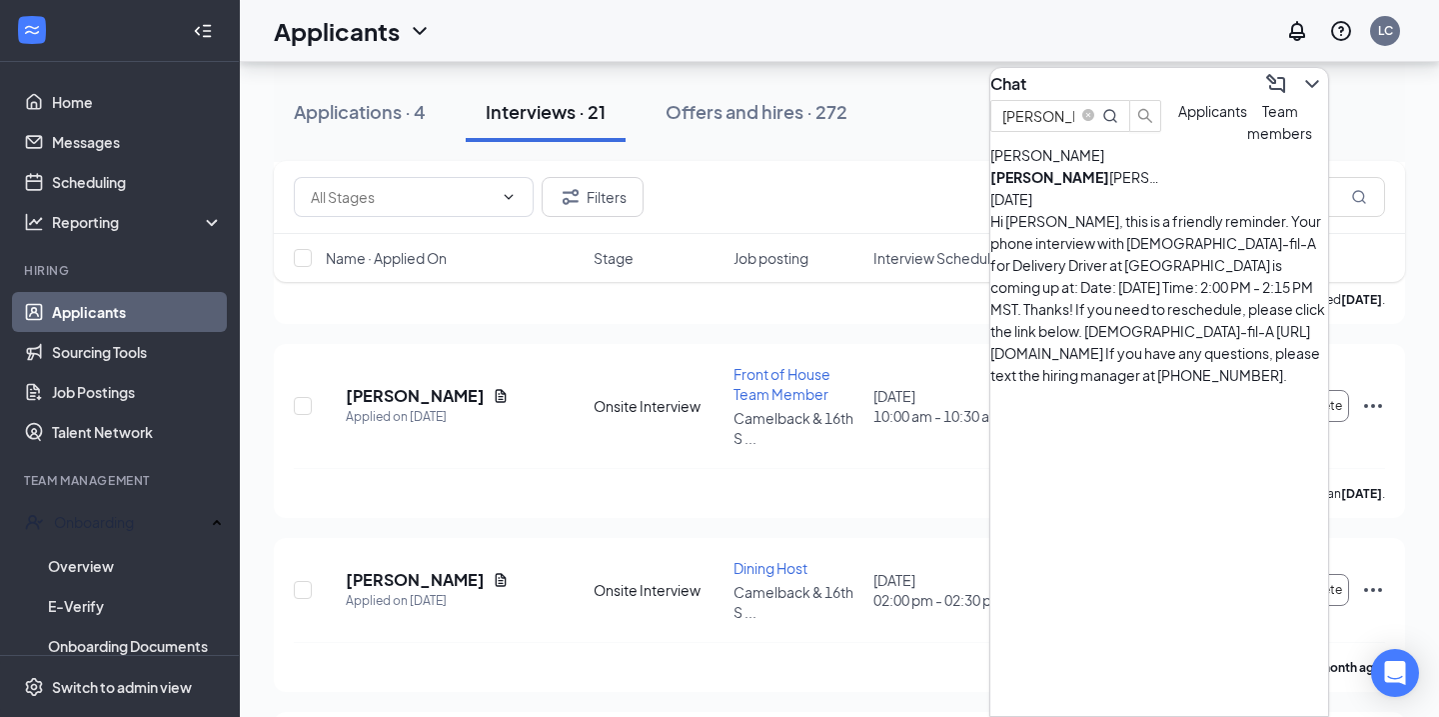
click at [1121, 262] on div "Hi JASON, this is a friendly reminder. Your phone interview with Chick-fil-A fo…" at bounding box center [1160, 298] width 338 height 176
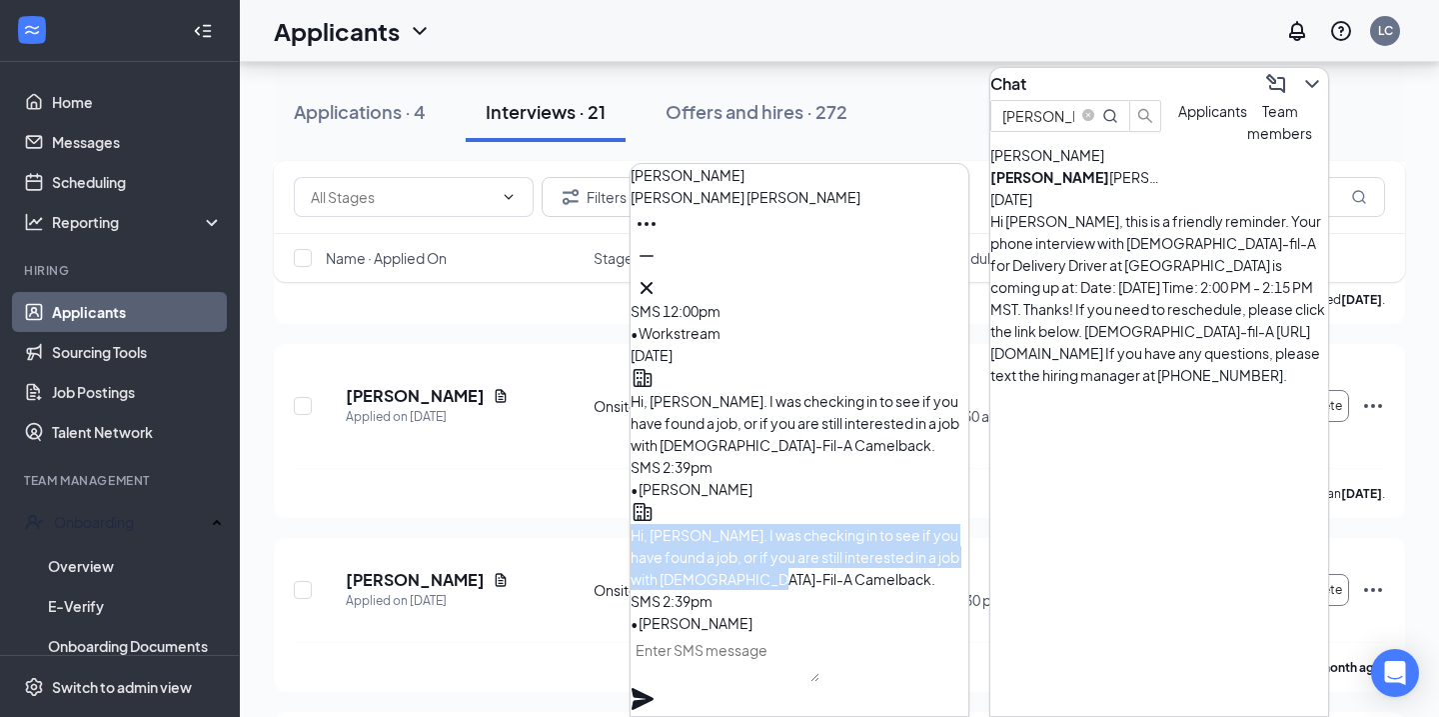
drag, startPoint x: 889, startPoint y: 577, endPoint x: 681, endPoint y: 521, distance: 215.3
click at [681, 524] on div "Hi, Jason. I was checking in to see if you have found a job, or if you are stil…" at bounding box center [800, 557] width 338 height 66
copy span "Hi, Jason. I was checking in to see if you have found a job, or if you are stil…"
click at [659, 282] on icon "Cross" at bounding box center [647, 288] width 24 height 24
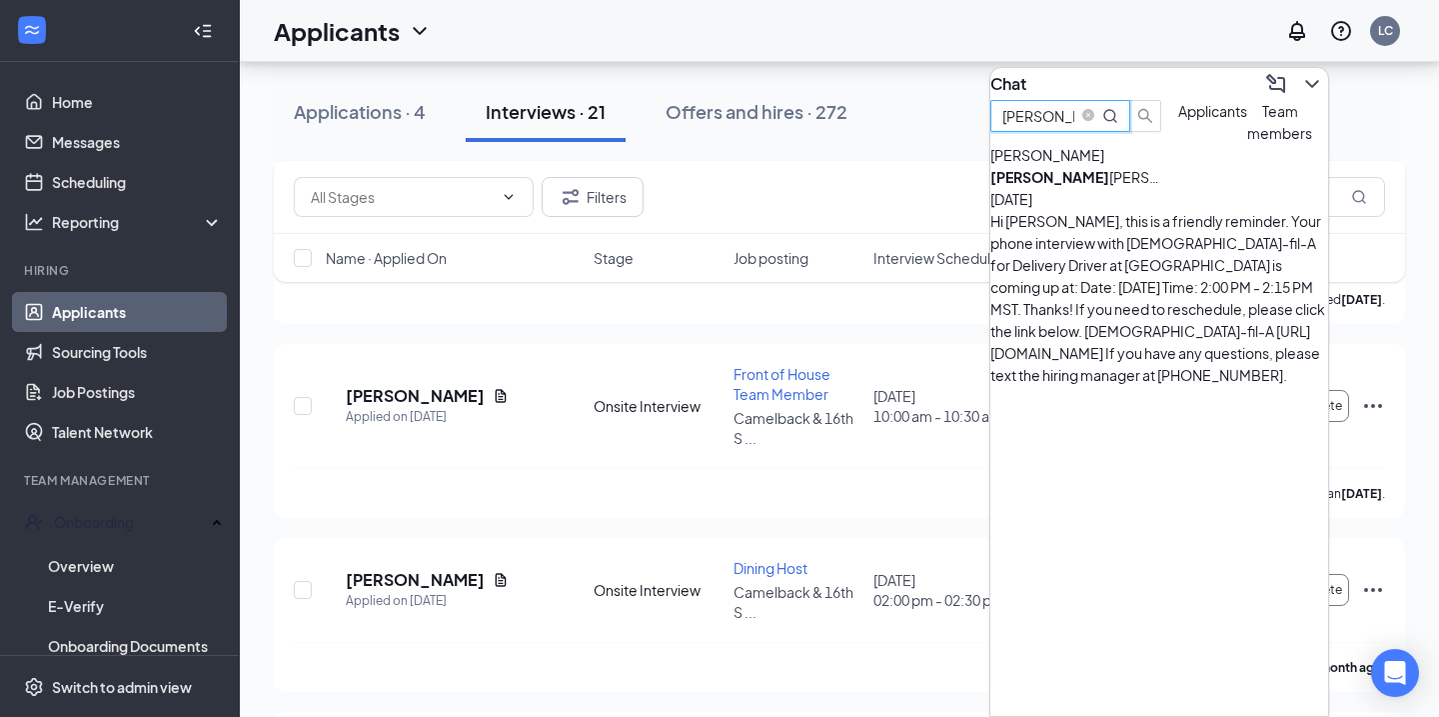
drag, startPoint x: 1071, startPoint y: 136, endPoint x: 958, endPoint y: 136, distance: 113.0
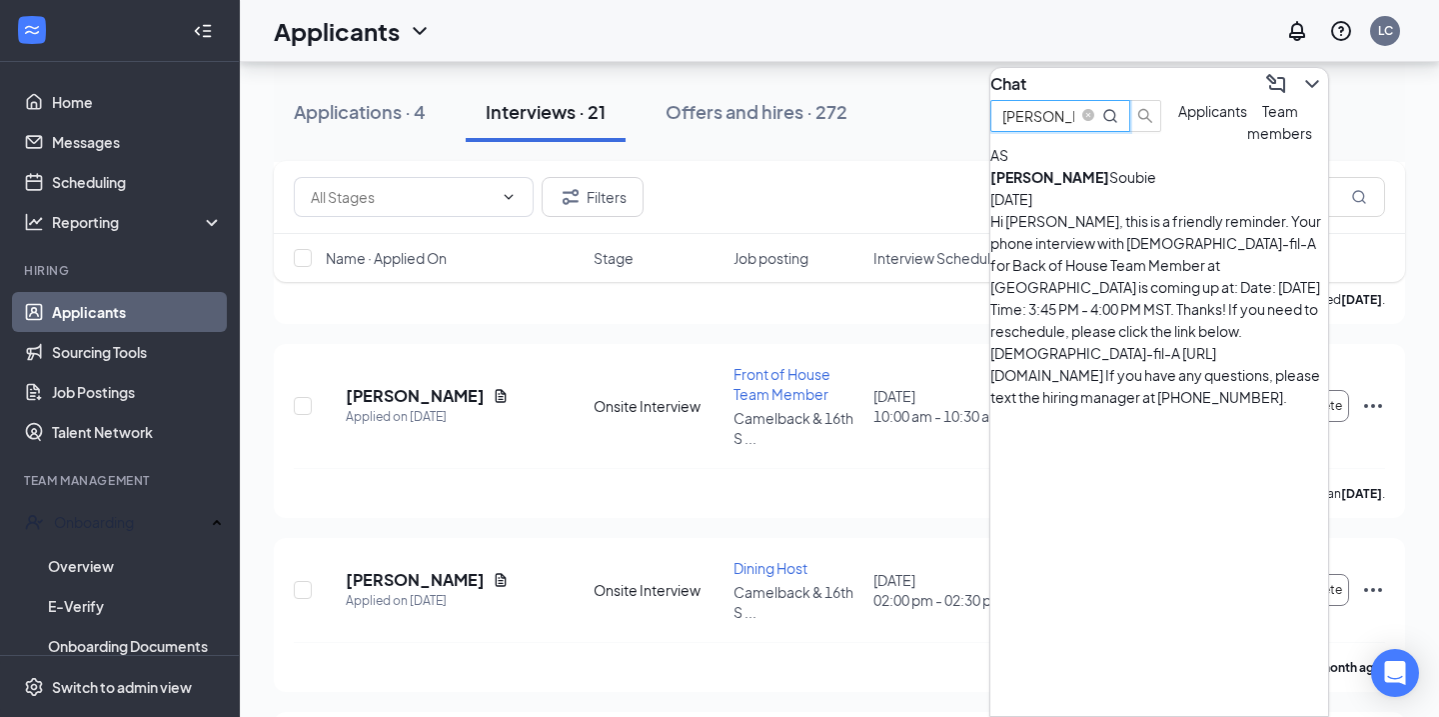
type input "Adrian"
drag, startPoint x: 958, startPoint y: 136, endPoint x: 1085, endPoint y: 238, distance: 162.8
click at [1087, 186] on b "Adrian" at bounding box center [1050, 177] width 119 height 18
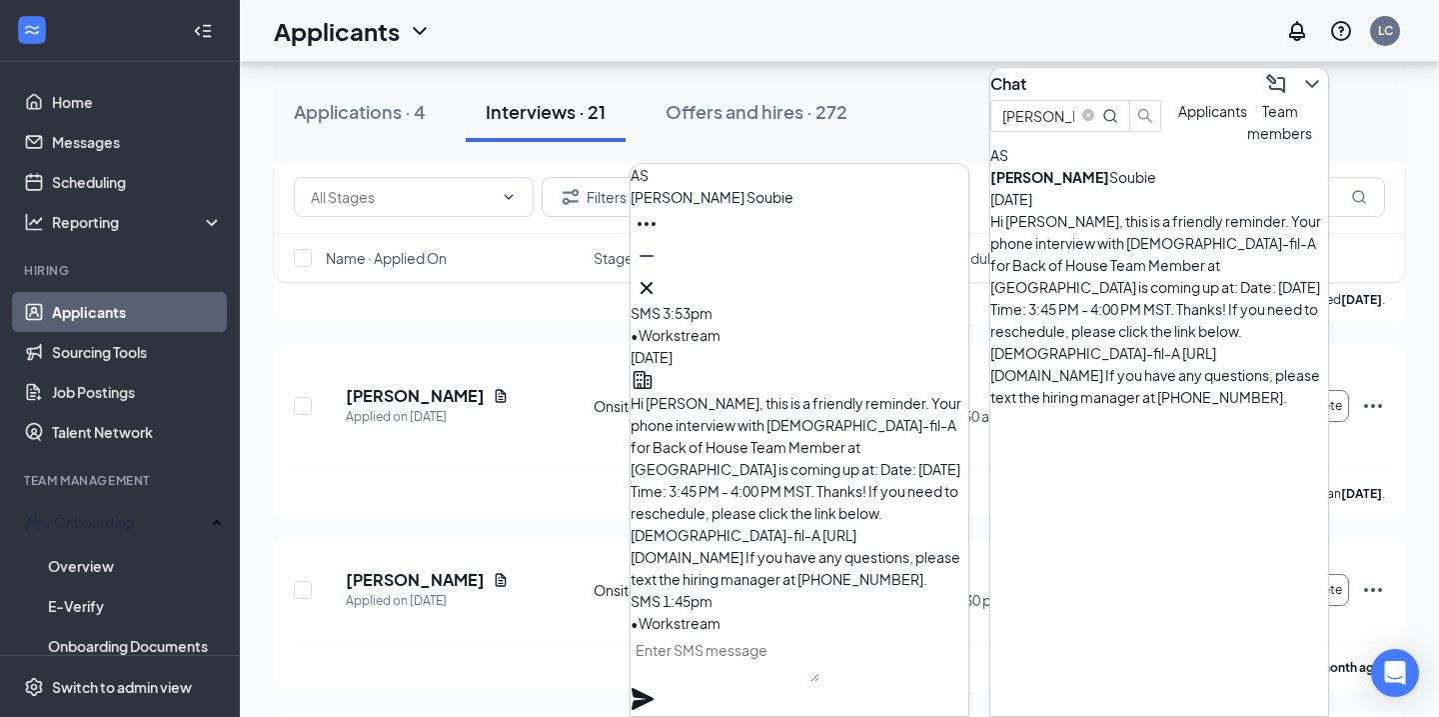
click at [799, 678] on textarea at bounding box center [725, 658] width 189 height 48
paste textarea "Hi, Jason. I was checking in to see if you have found a job, or if you are stil…"
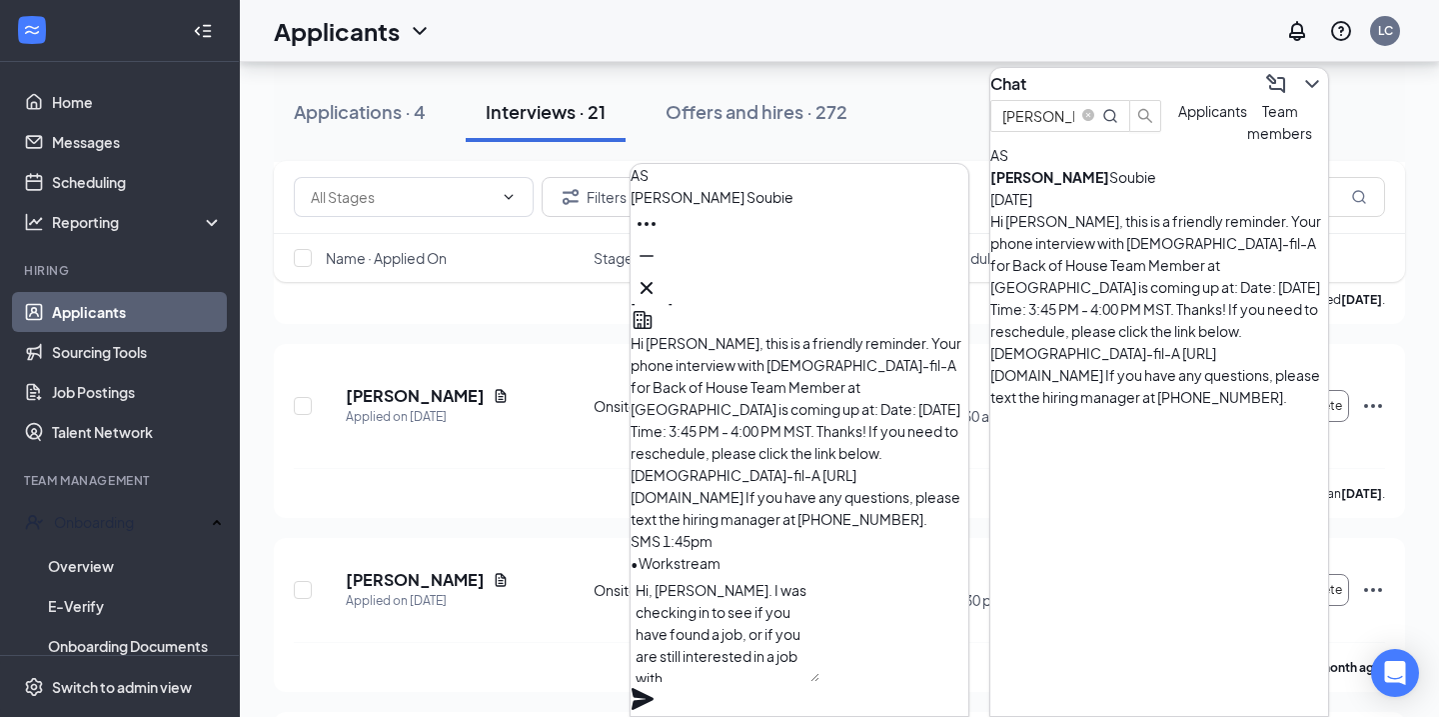
scroll to position [1, 0]
click at [720, 619] on textarea "Hi, Jason. I was checking in to see if you have found a job, or if you are stil…" at bounding box center [725, 628] width 189 height 108
type textarea "Hi, Adrian. I was checking in to see if you have found a job, or if you are sti…"
click at [654, 688] on icon "Plane" at bounding box center [643, 699] width 22 height 22
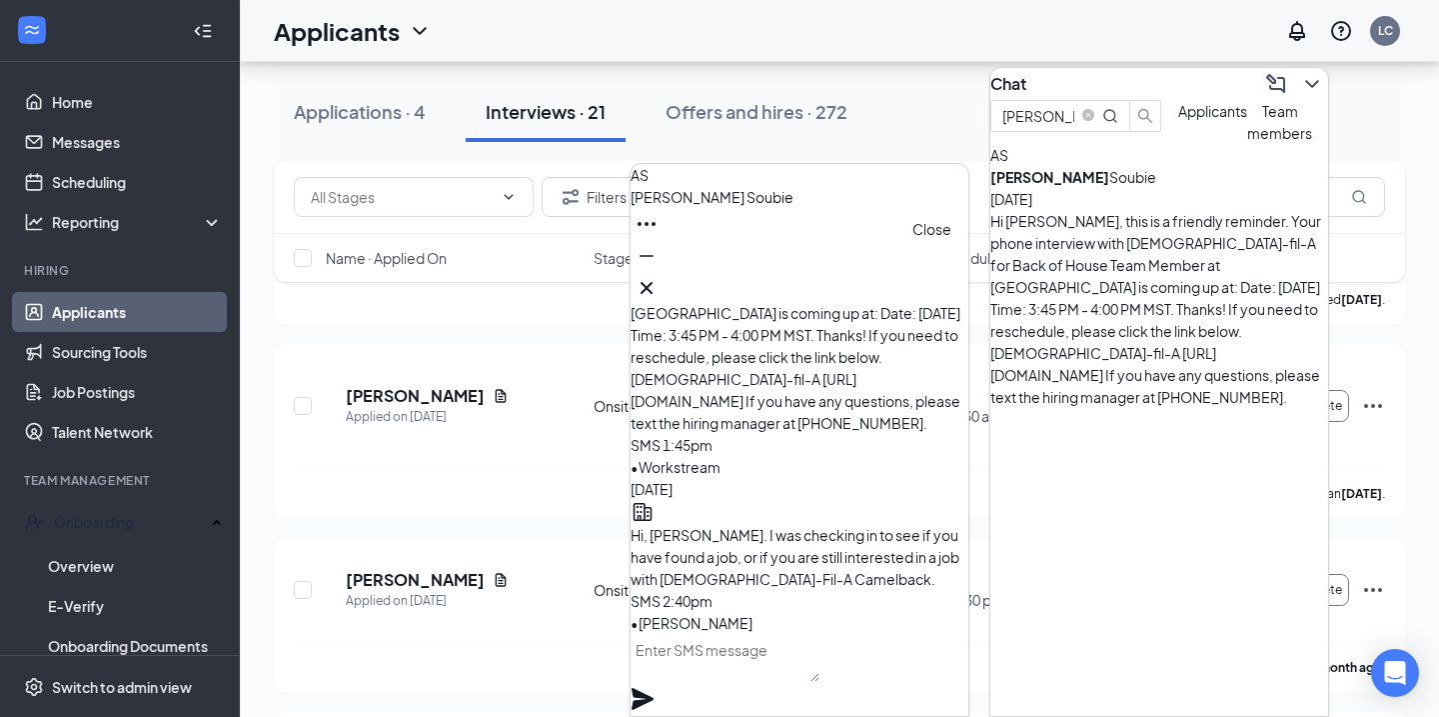
click at [659, 276] on icon "Cross" at bounding box center [647, 288] width 24 height 24
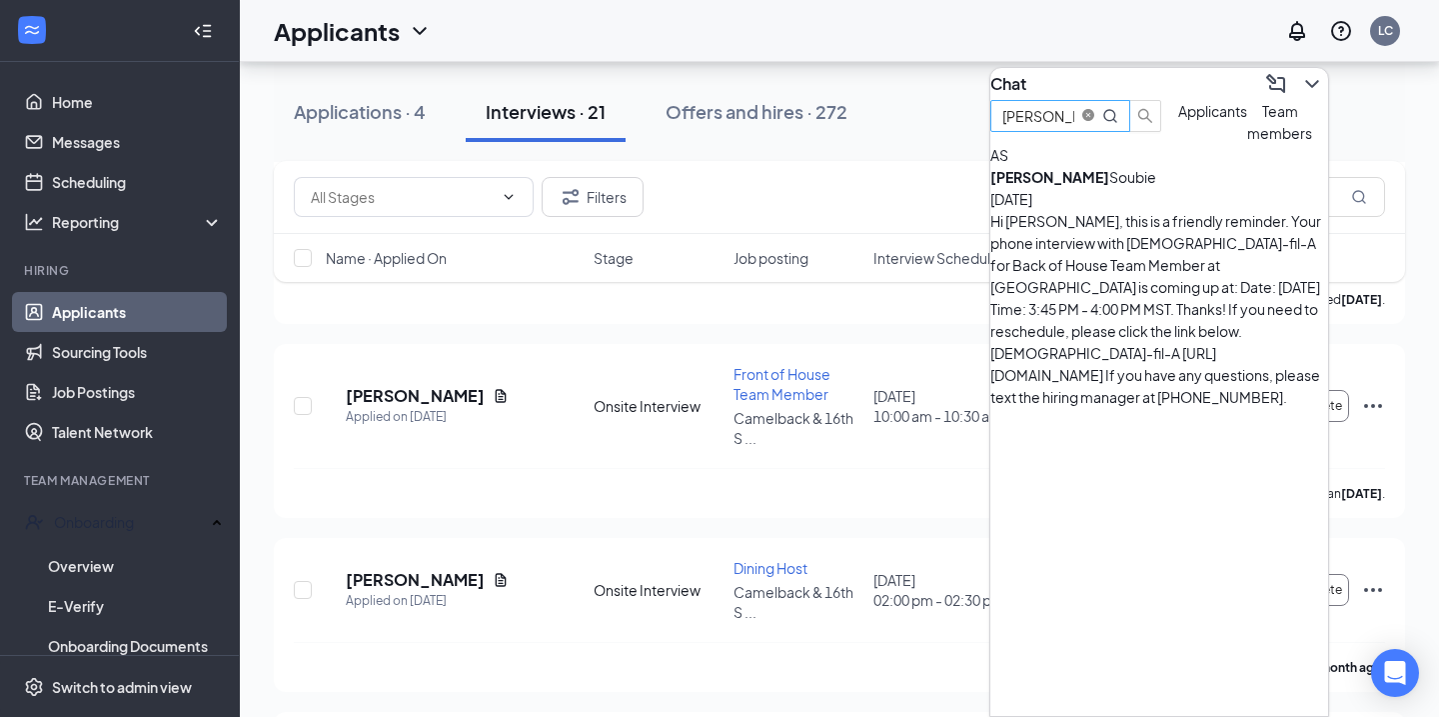
click at [1095, 121] on icon "close-circle" at bounding box center [1089, 115] width 12 height 12
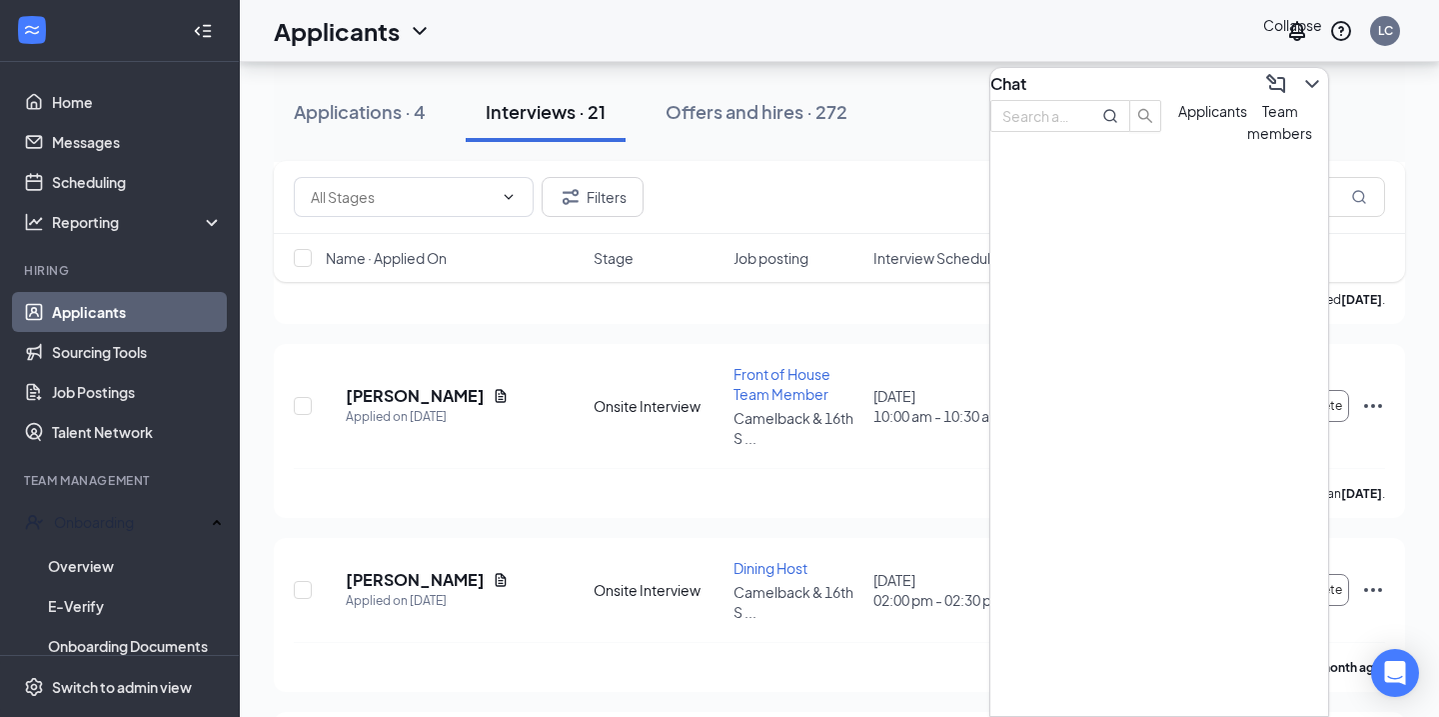
click at [1301, 76] on icon "ChevronDown" at bounding box center [1313, 84] width 24 height 24
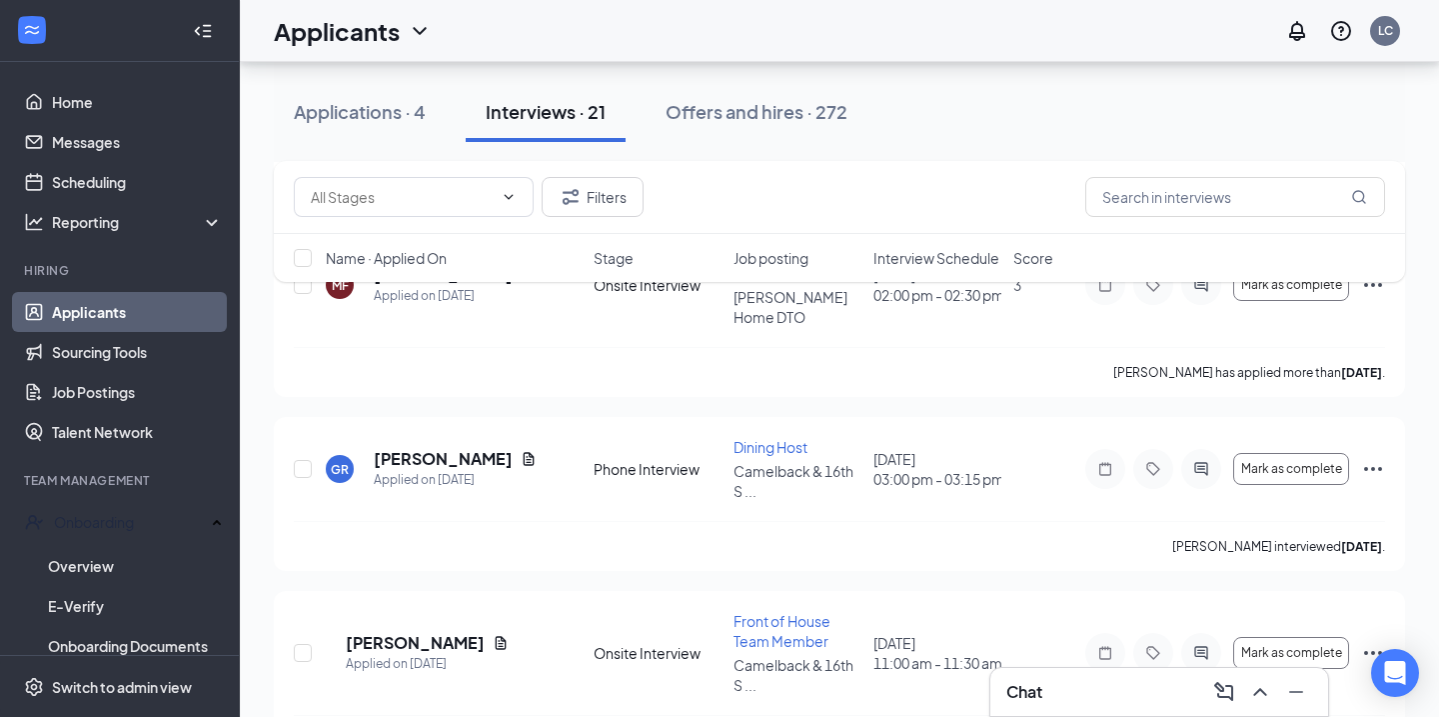
scroll to position [2216, 0]
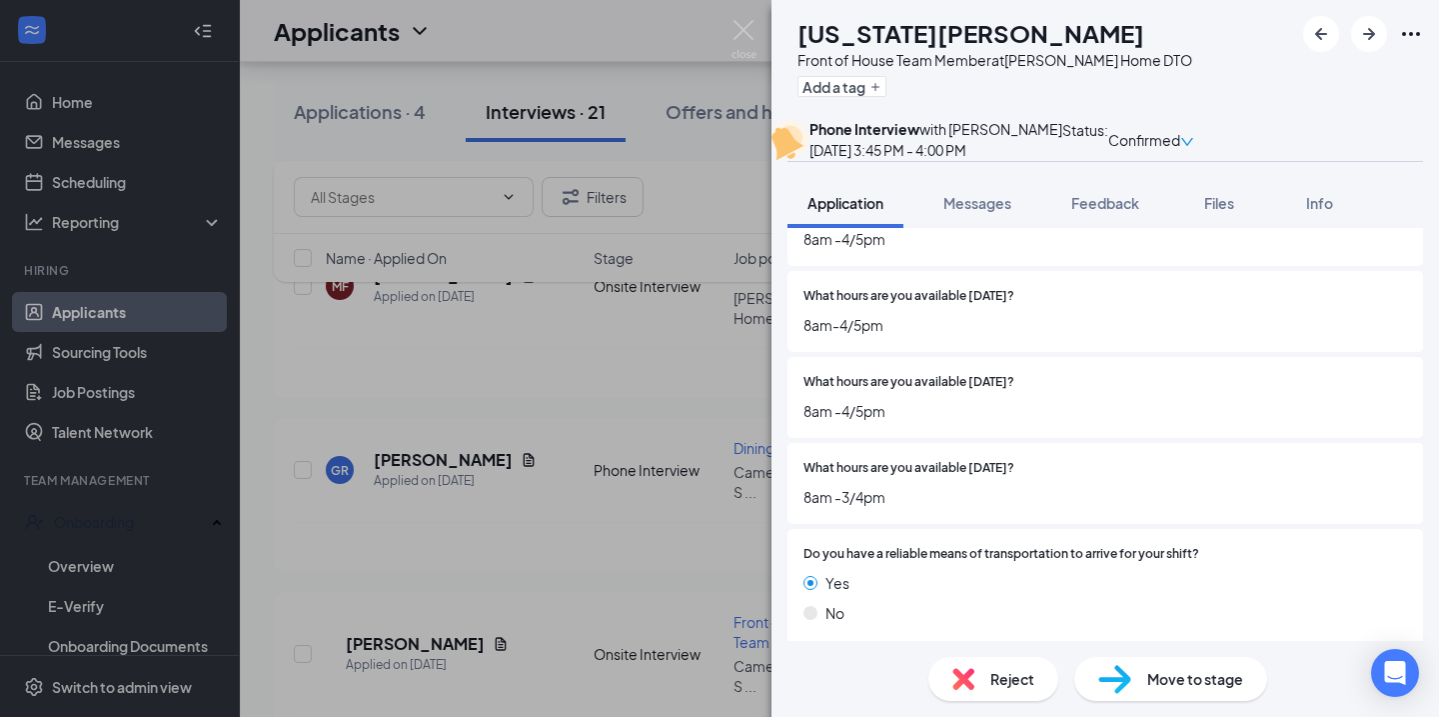
scroll to position [1933, 0]
click at [998, 668] on span "Reject" at bounding box center [1013, 679] width 44 height 22
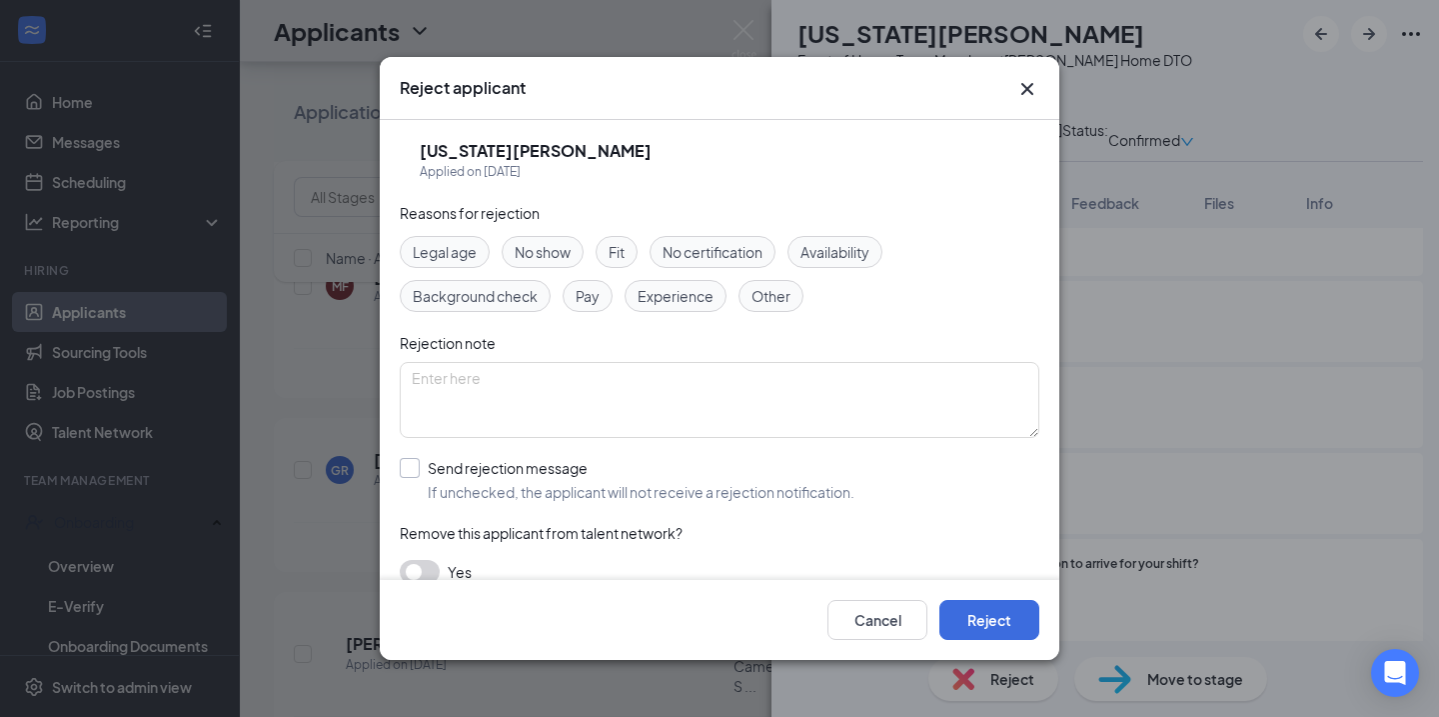
click at [409, 472] on div at bounding box center [410, 468] width 20 height 20
click at [409, 472] on input "Send rejection message If unchecked, the applicant will not receive a rejection…" at bounding box center [627, 480] width 455 height 44
checkbox input "true"
click at [963, 610] on button "Reject" at bounding box center [990, 620] width 100 height 40
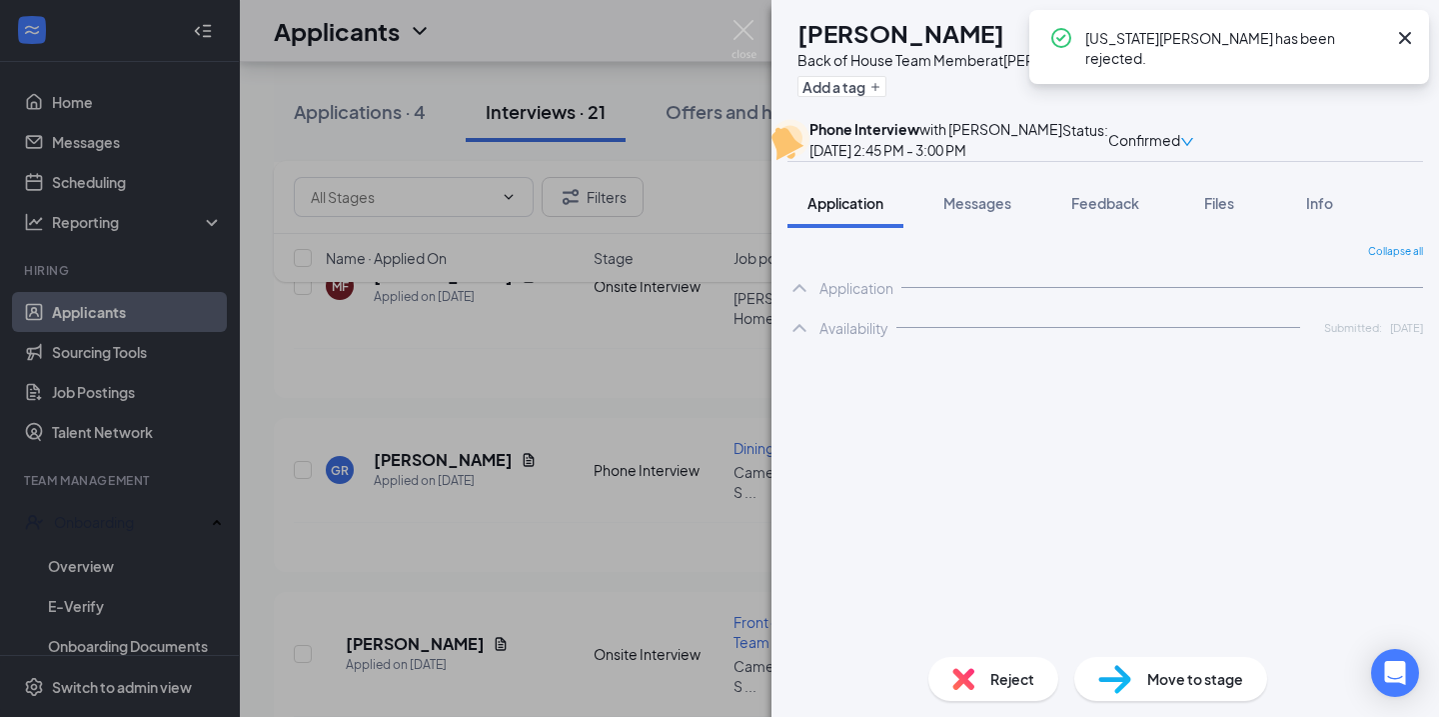
click at [742, 31] on img at bounding box center [744, 39] width 25 height 39
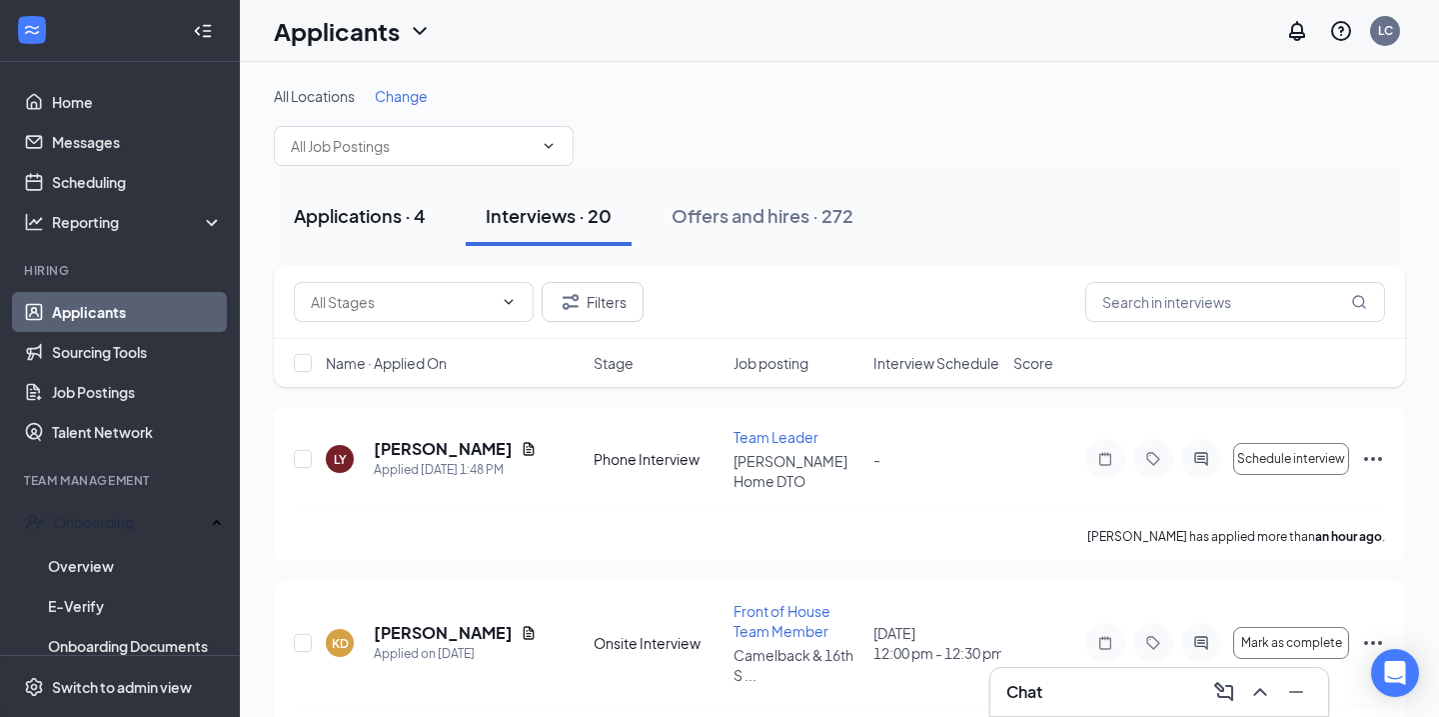
click at [326, 209] on div "Applications · 4" at bounding box center [360, 215] width 132 height 25
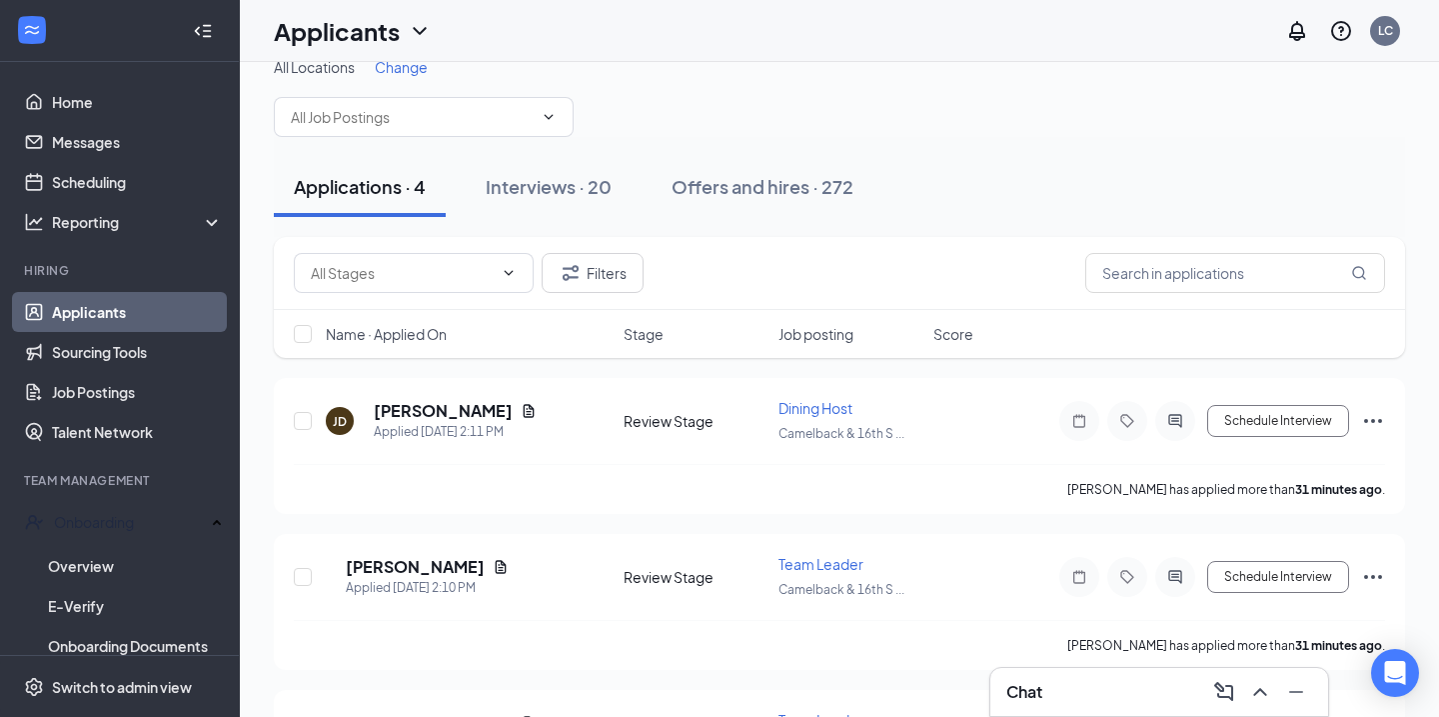
scroll to position [29, 0]
click at [447, 405] on h5 "[PERSON_NAME]" at bounding box center [443, 411] width 139 height 22
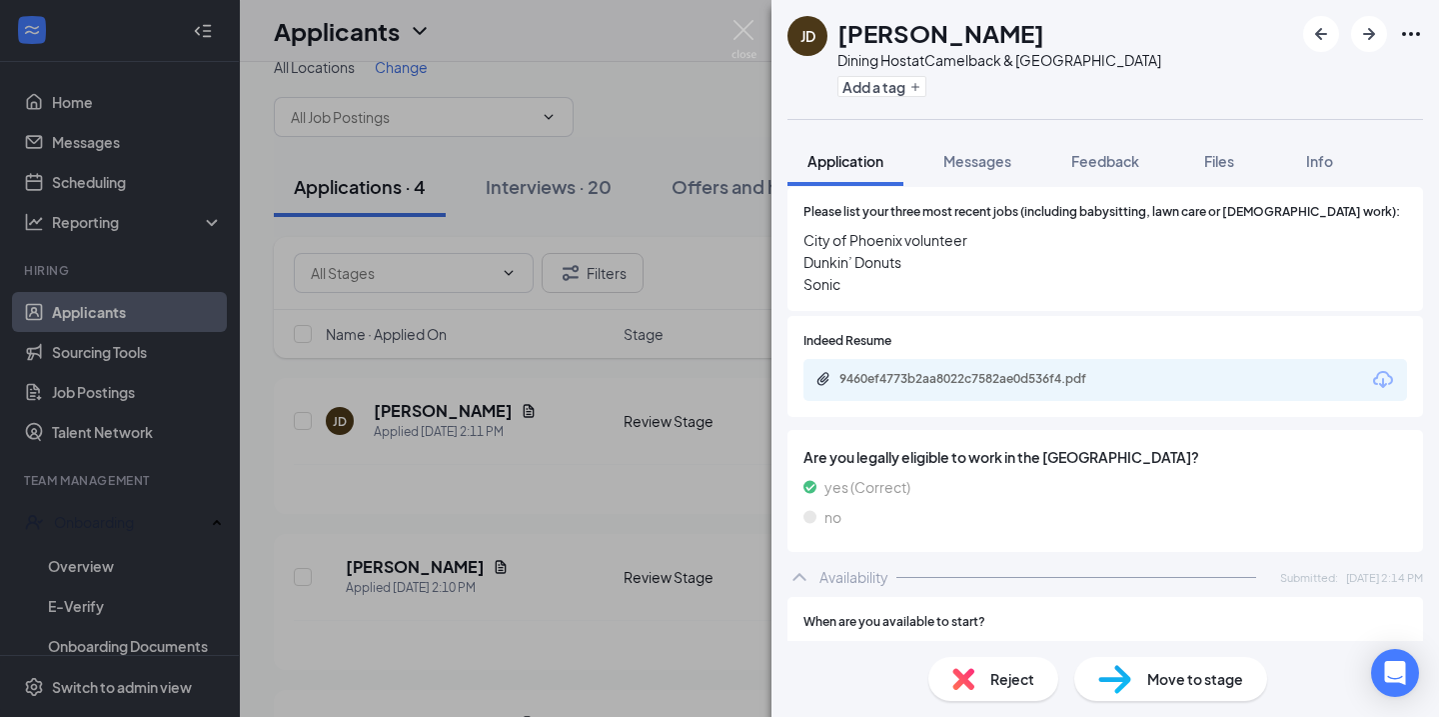
scroll to position [639, 0]
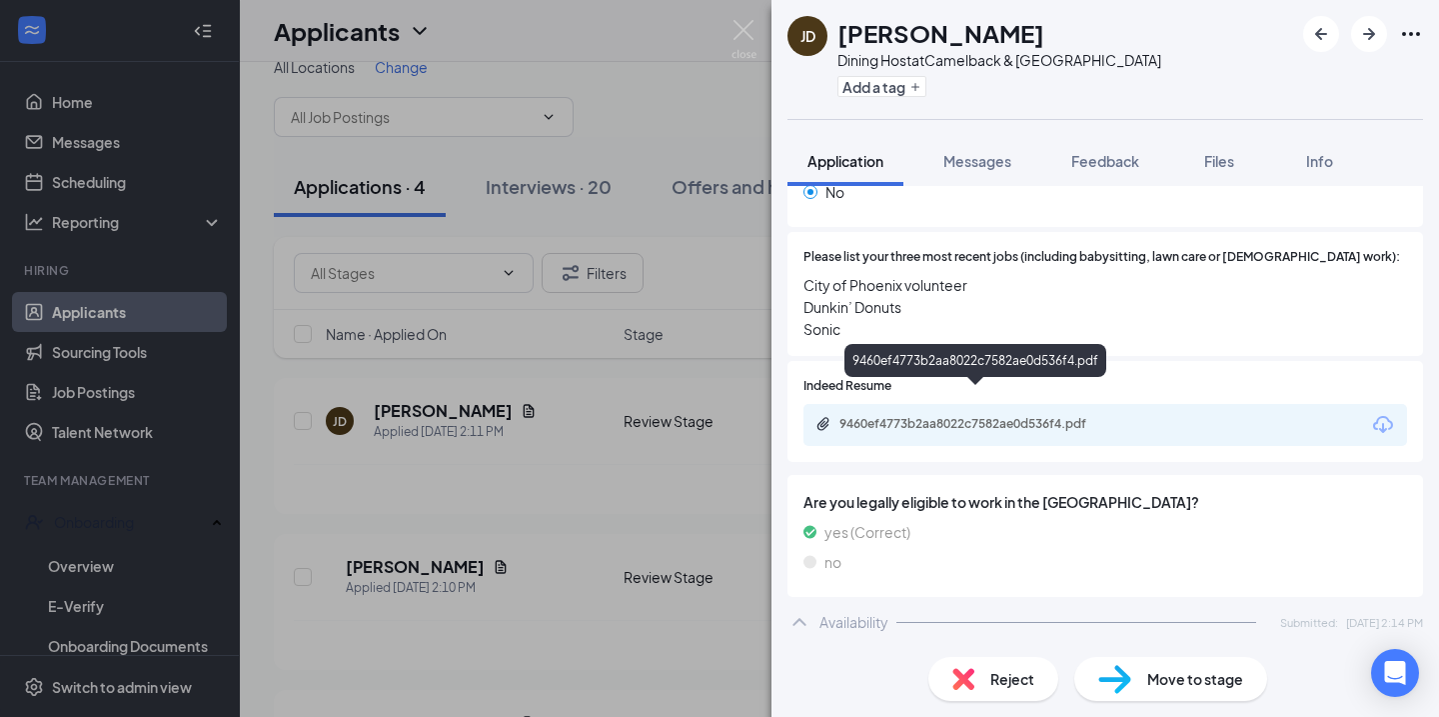
click at [1014, 416] on div "9460ef4773b2aa8022c7582ae0d536f4.pdf" at bounding box center [980, 424] width 280 height 16
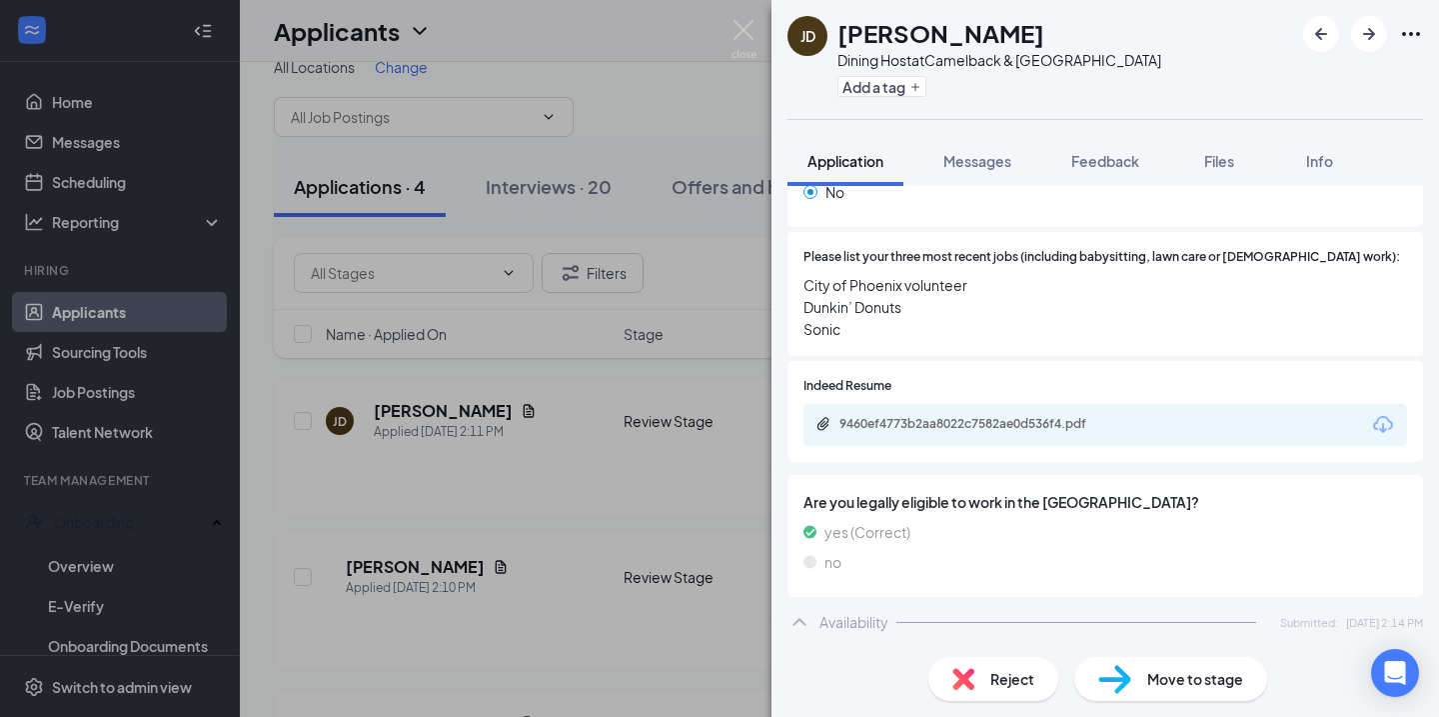
click at [1001, 684] on span "Reject" at bounding box center [1013, 679] width 44 height 22
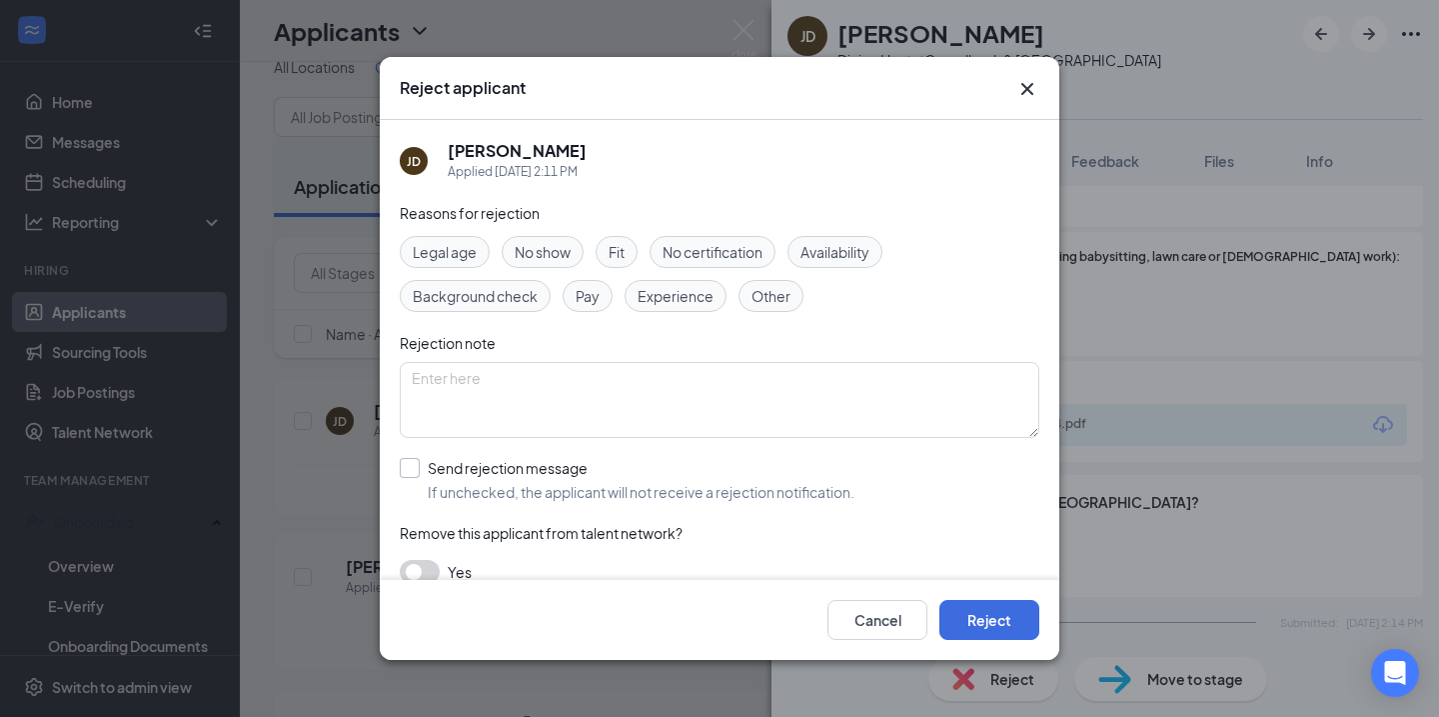
click at [408, 466] on input "Send rejection message If unchecked, the applicant will not receive a rejection…" at bounding box center [627, 480] width 455 height 44
checkbox input "true"
click at [977, 610] on button "Reject" at bounding box center [990, 620] width 100 height 40
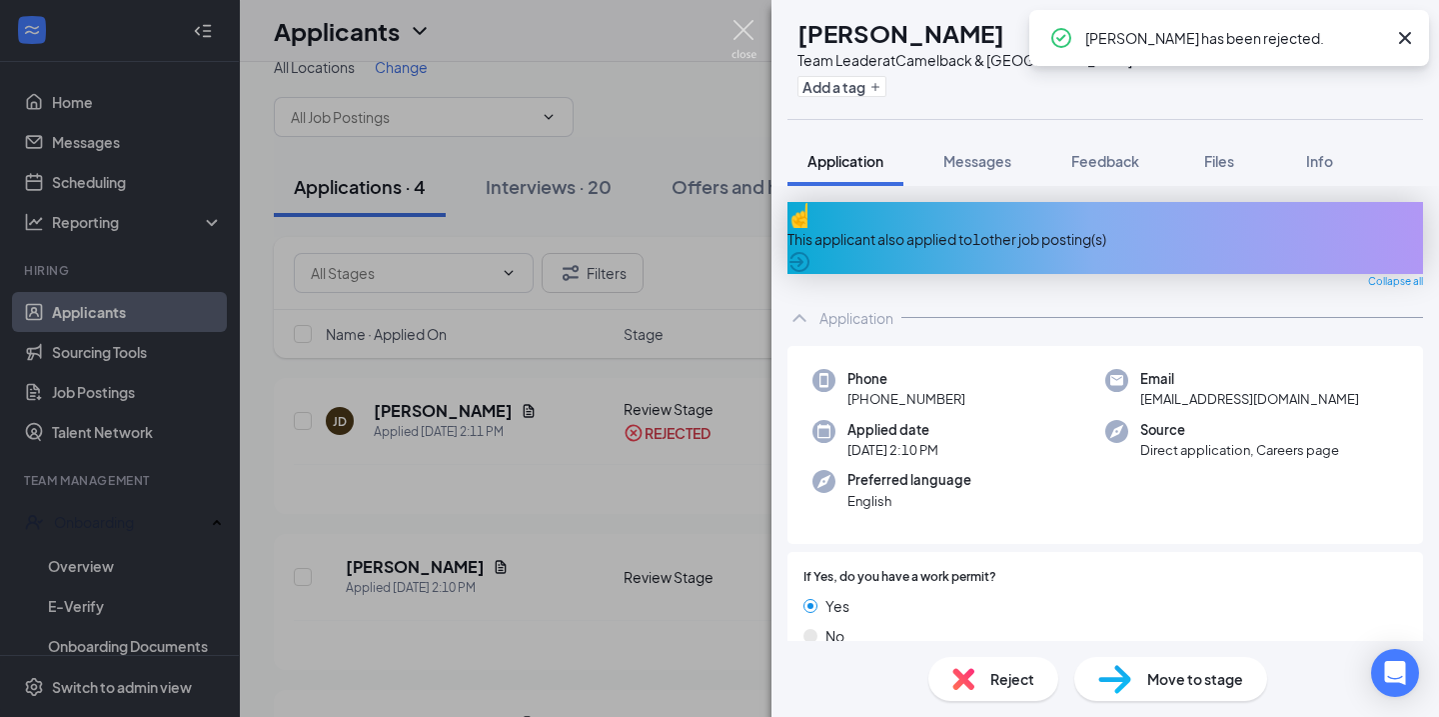
click at [740, 25] on img at bounding box center [744, 39] width 25 height 39
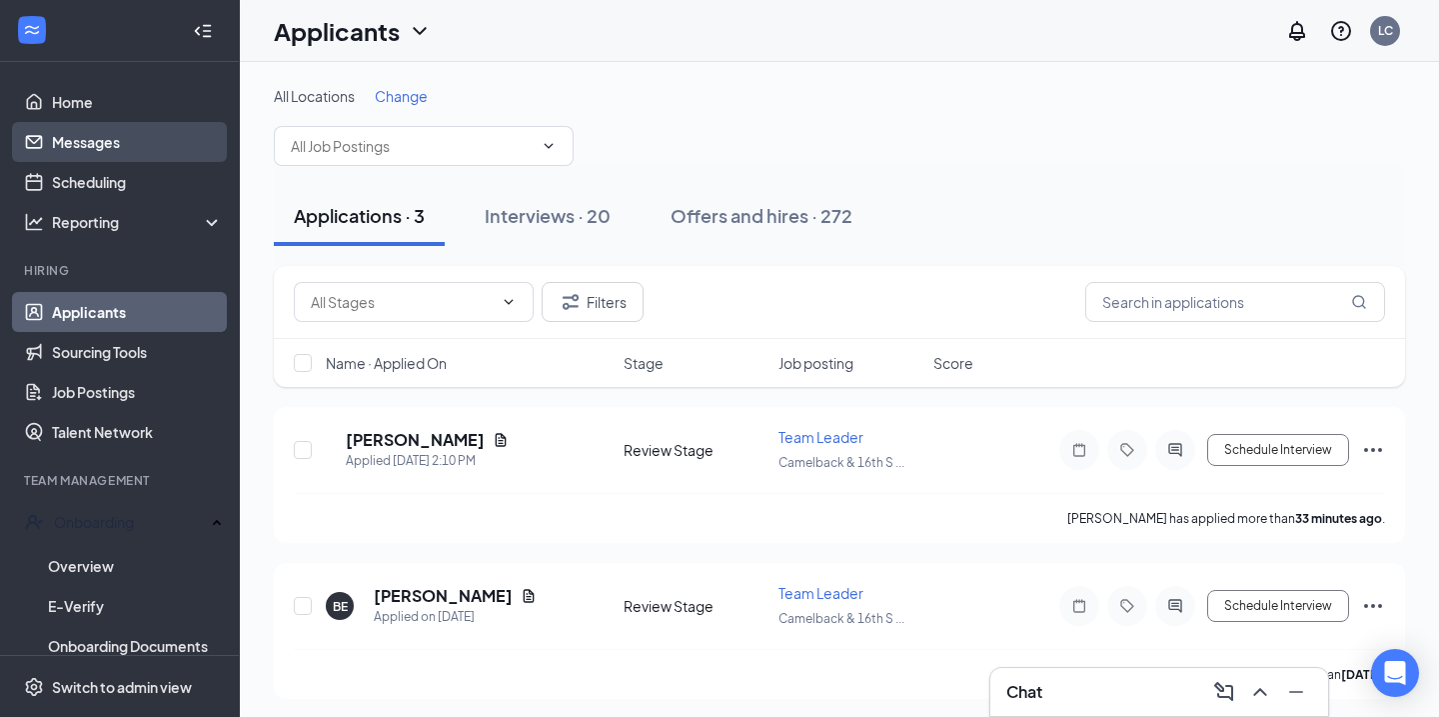
click at [91, 147] on link "Messages" at bounding box center [137, 142] width 171 height 40
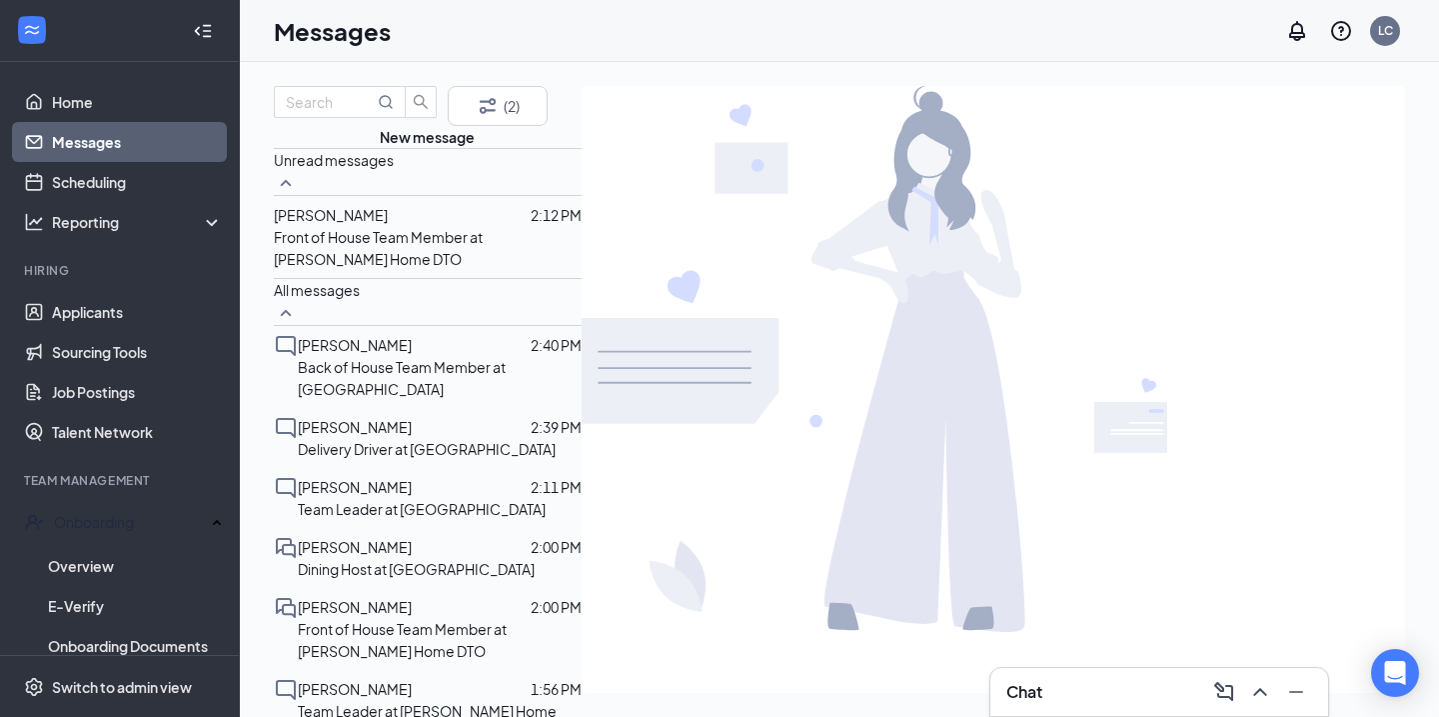
click at [373, 270] on p "Front of House Team Member at Bethany Home DTO" at bounding box center [428, 248] width 308 height 44
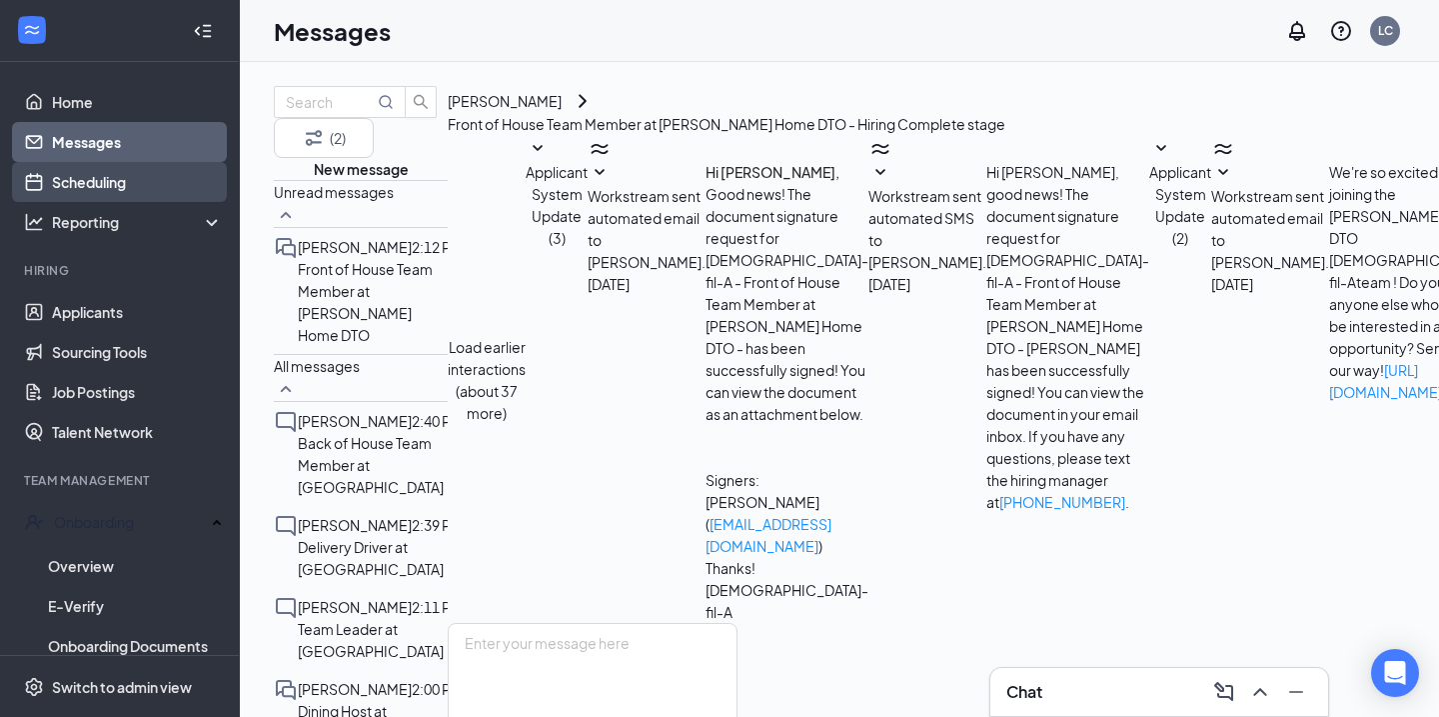
click at [102, 184] on link "Scheduling" at bounding box center [137, 182] width 171 height 40
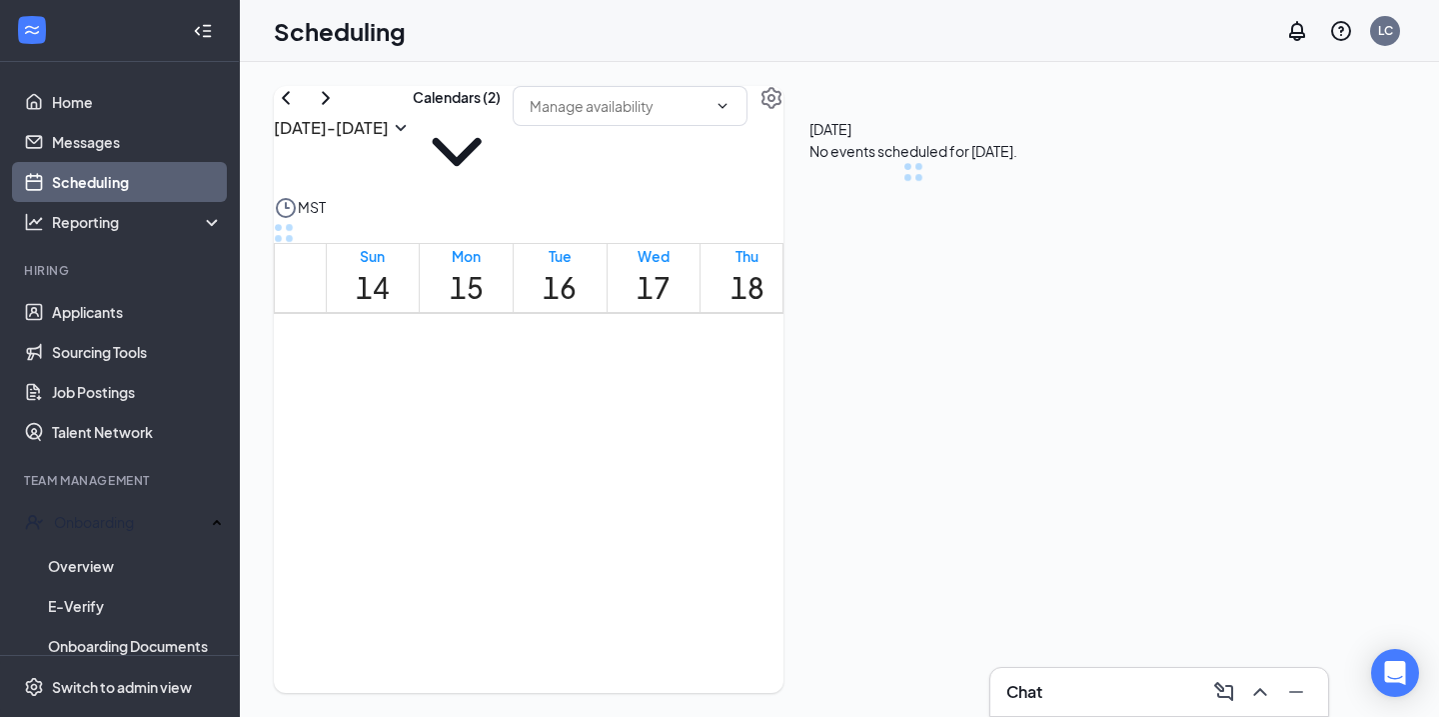
scroll to position [983, 0]
drag, startPoint x: 800, startPoint y: 549, endPoint x: 803, endPoint y: 404, distance: 145.0
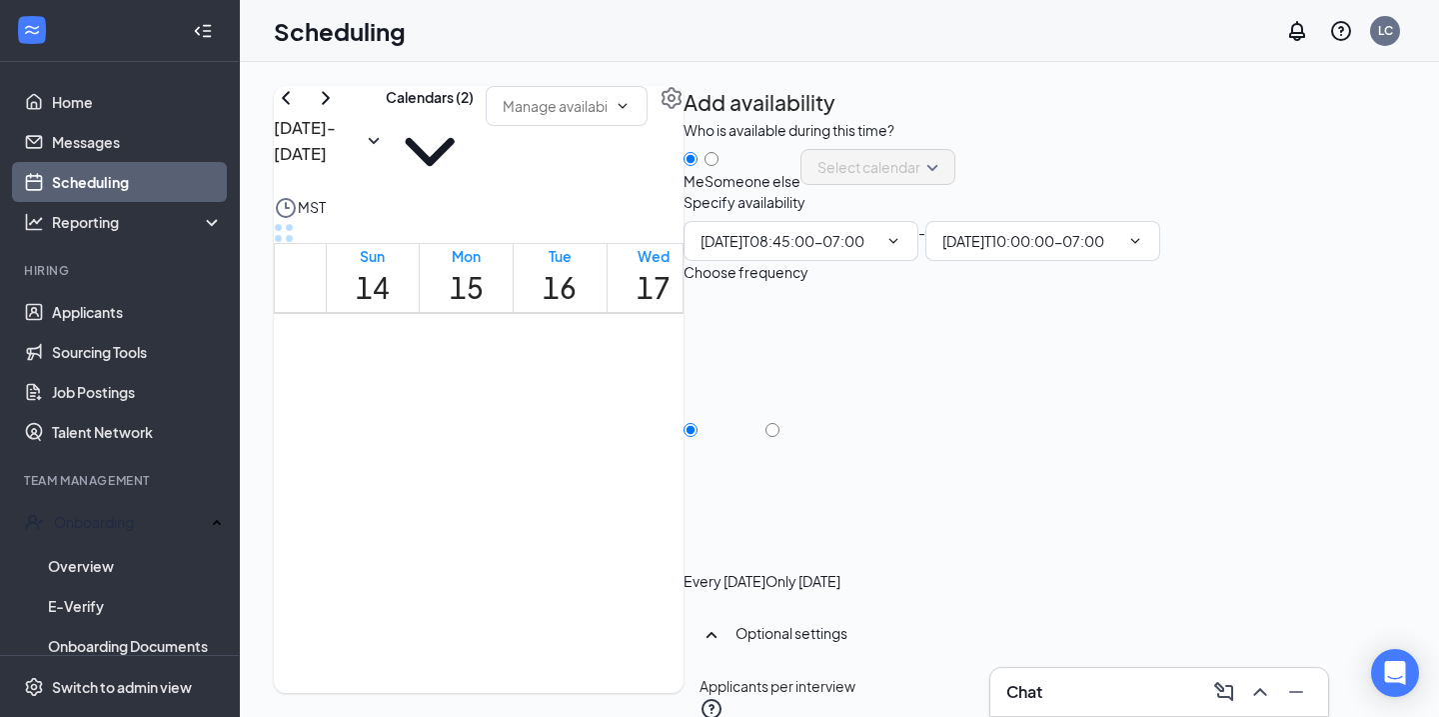
type input "08:45 AM"
type input "10:00 AM"
click at [760, 432] on div "8:45-10:00 AM" at bounding box center [747, 525] width 84 height 187
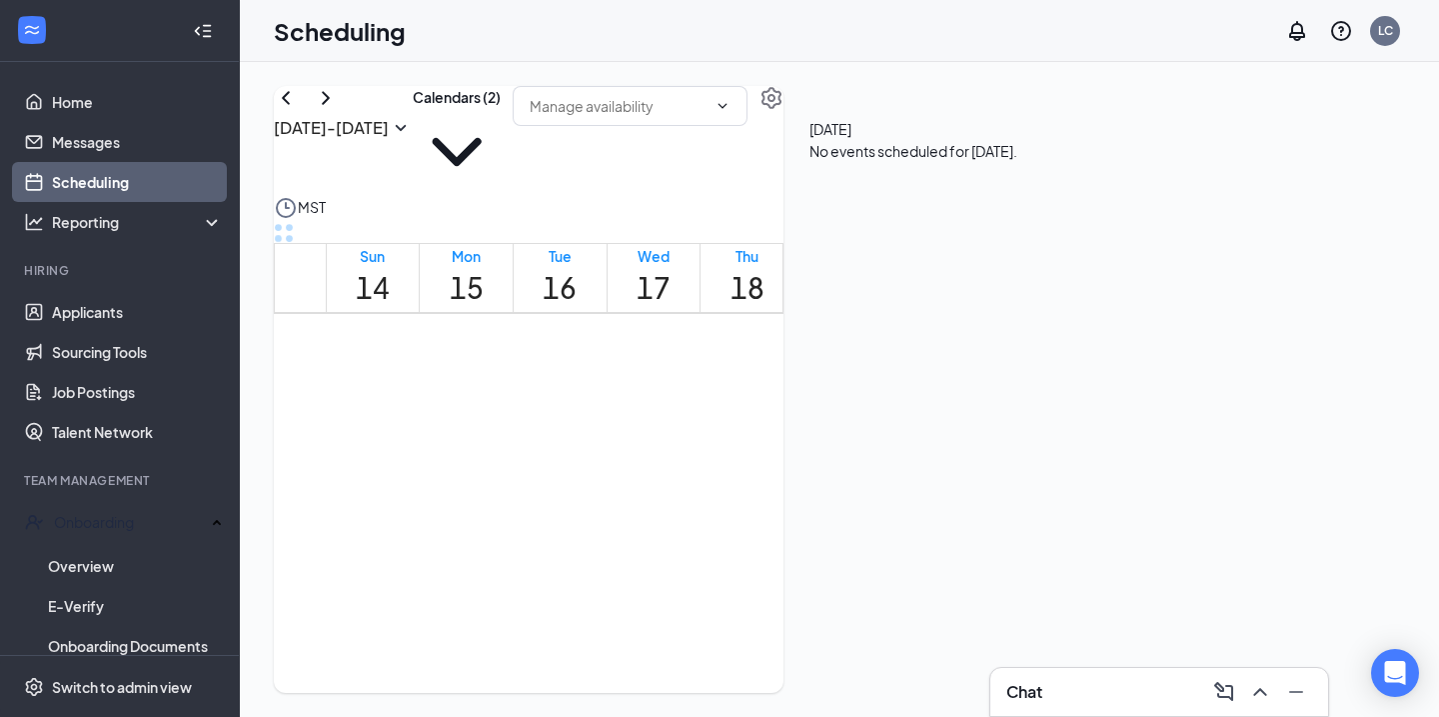
scroll to position [781, 0]
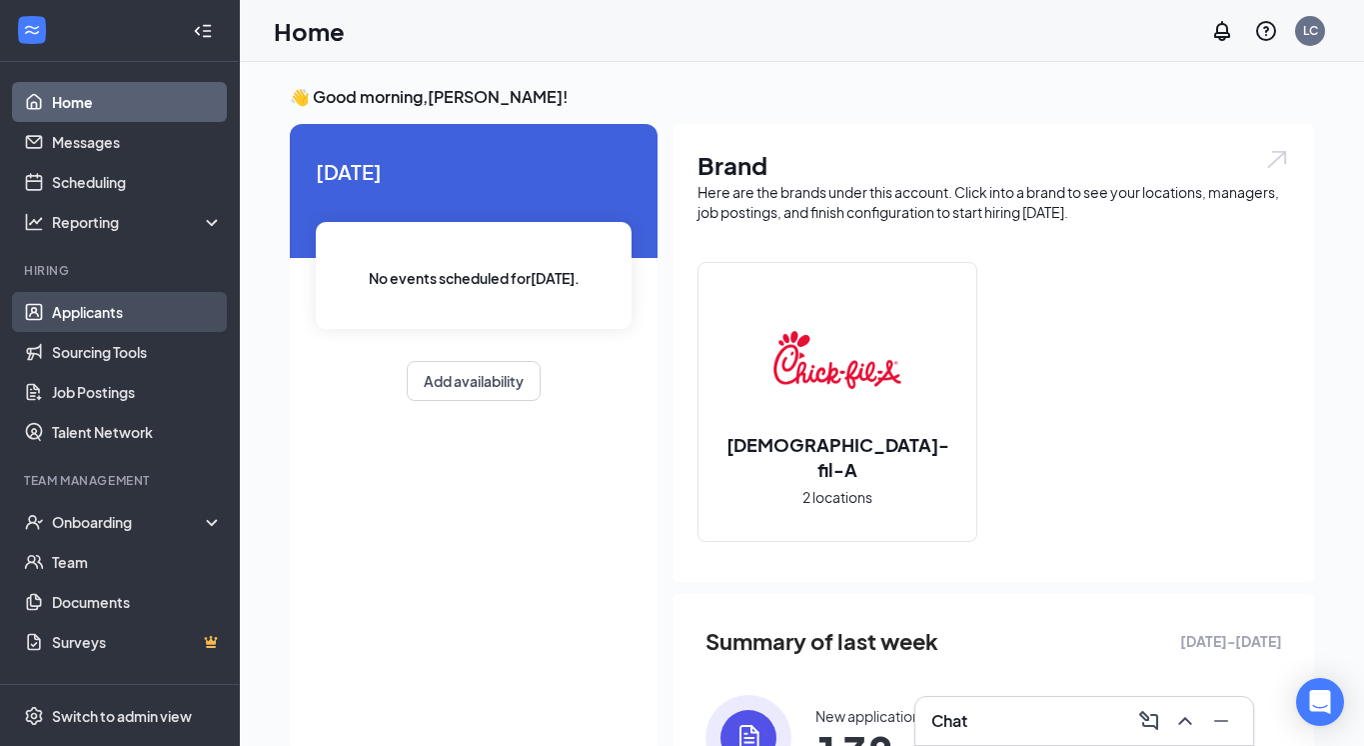
click at [119, 312] on link "Applicants" at bounding box center [137, 312] width 171 height 40
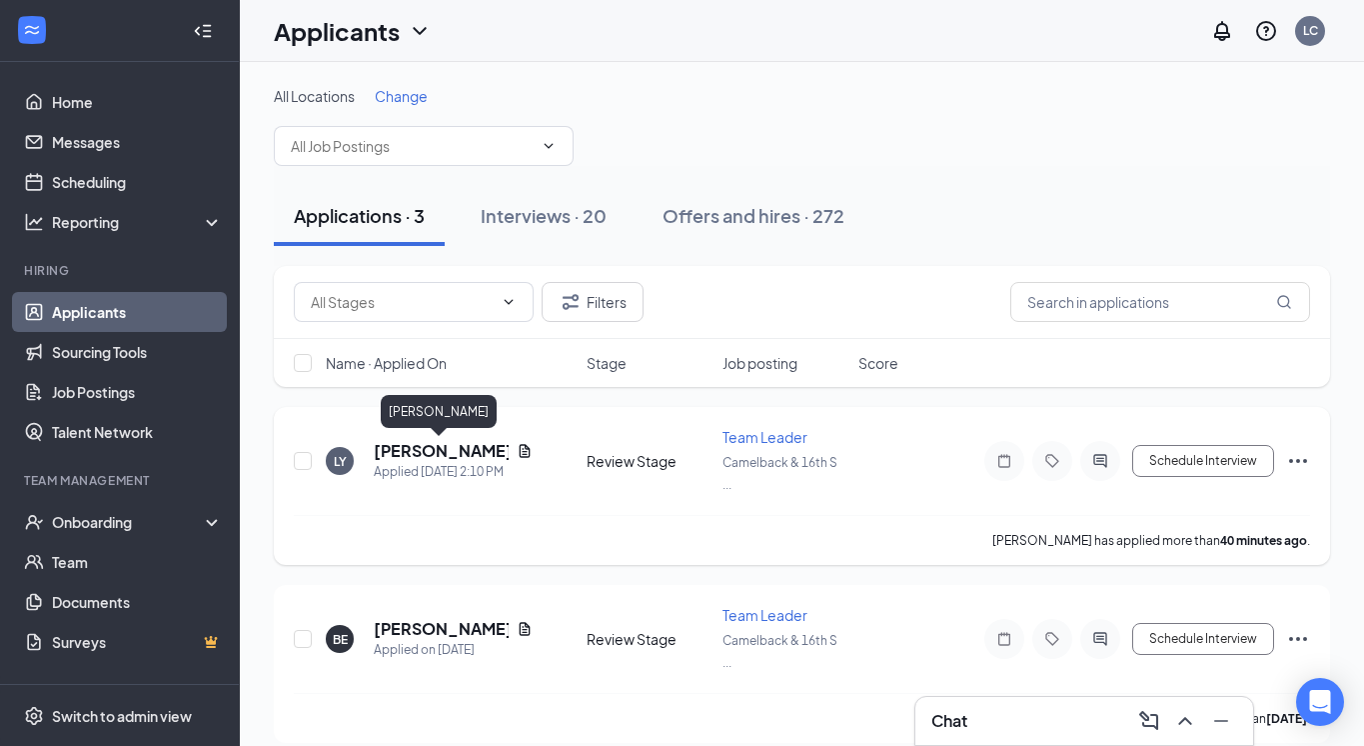
click at [413, 447] on h5 "[PERSON_NAME]" at bounding box center [441, 451] width 135 height 22
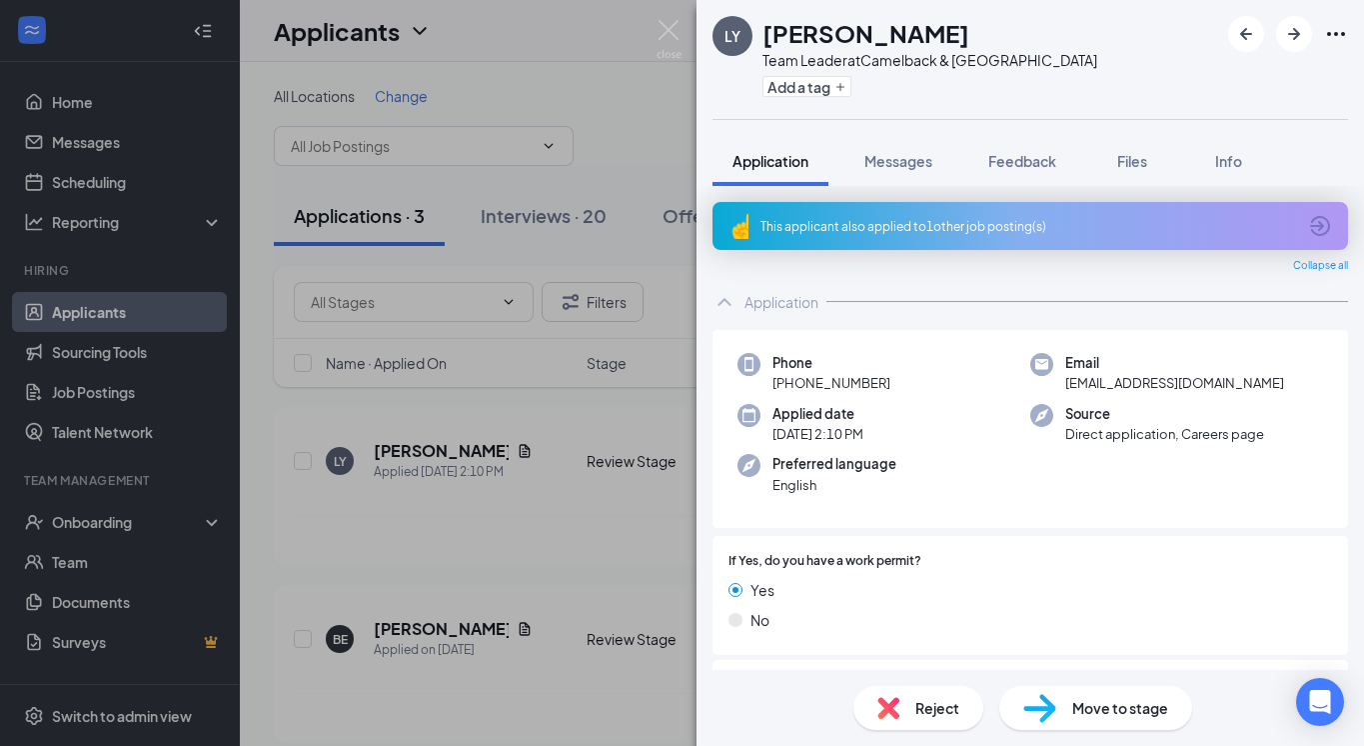
click at [873, 243] on div "This applicant also applied to 1 other job posting(s)" at bounding box center [1031, 226] width 636 height 48
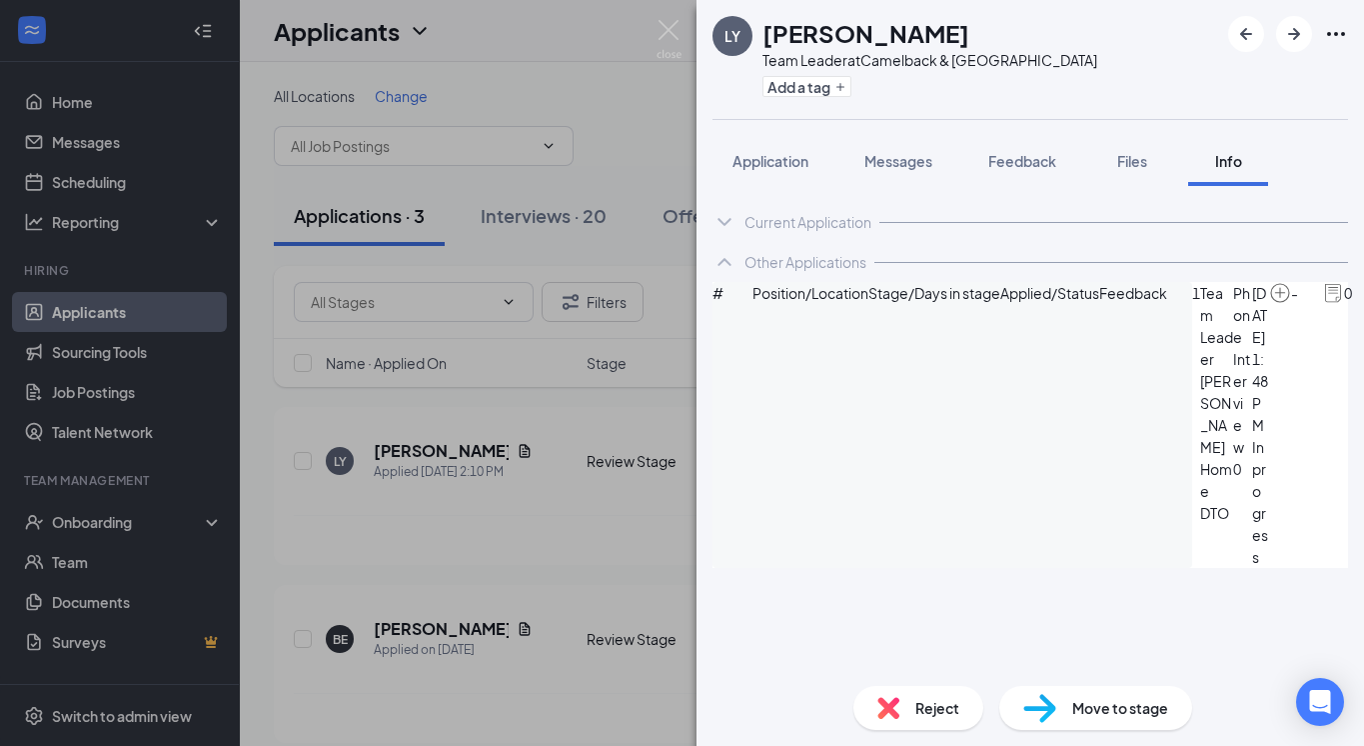
click at [662, 32] on img at bounding box center [669, 39] width 25 height 39
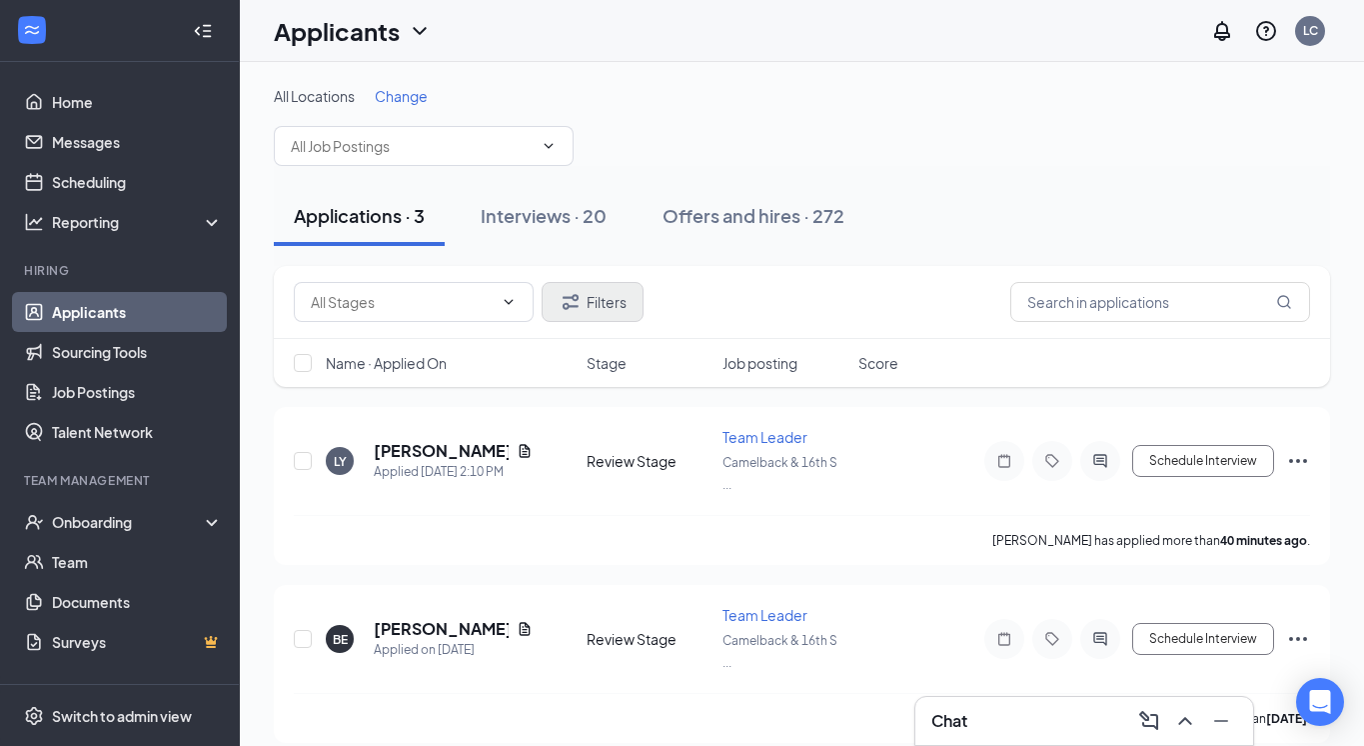
click at [596, 299] on button "Filters" at bounding box center [593, 302] width 102 height 40
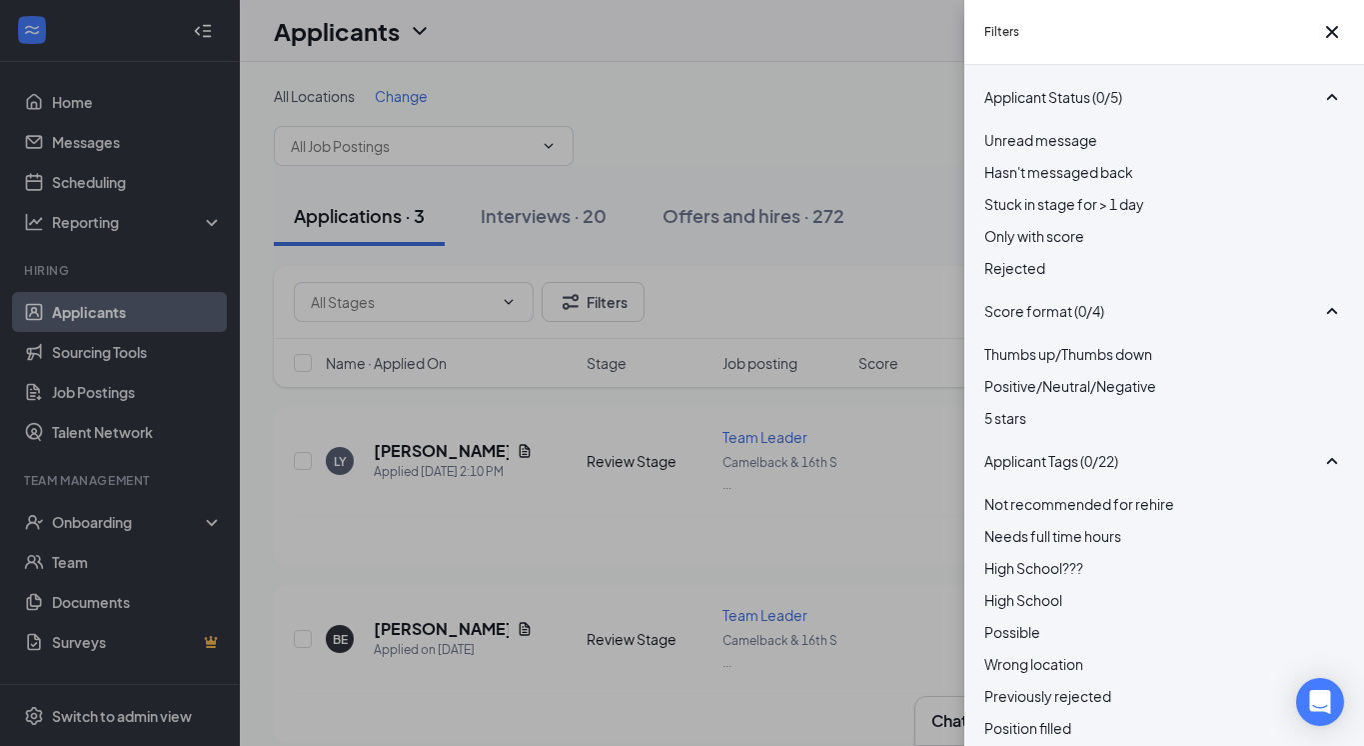
click at [996, 257] on div at bounding box center [1165, 257] width 360 height 0
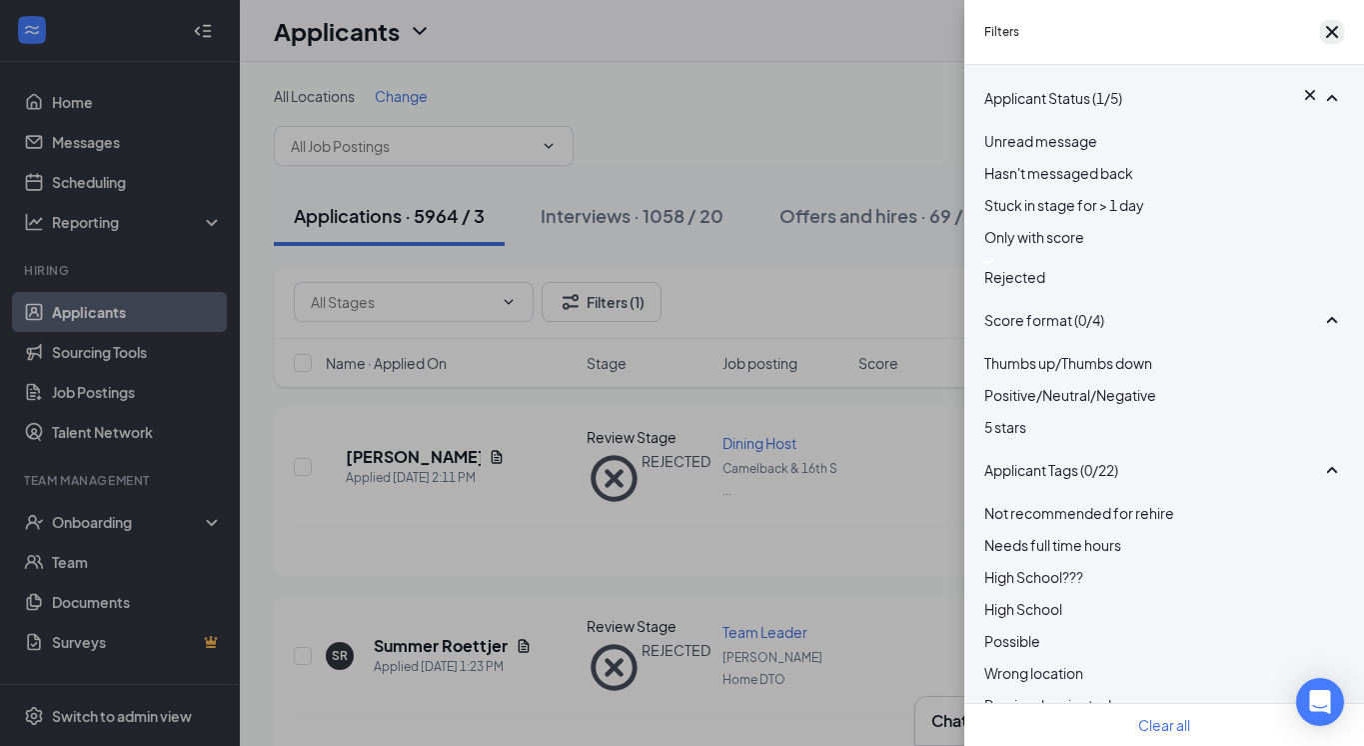
click at [1326, 37] on icon "Cross" at bounding box center [1332, 32] width 12 height 12
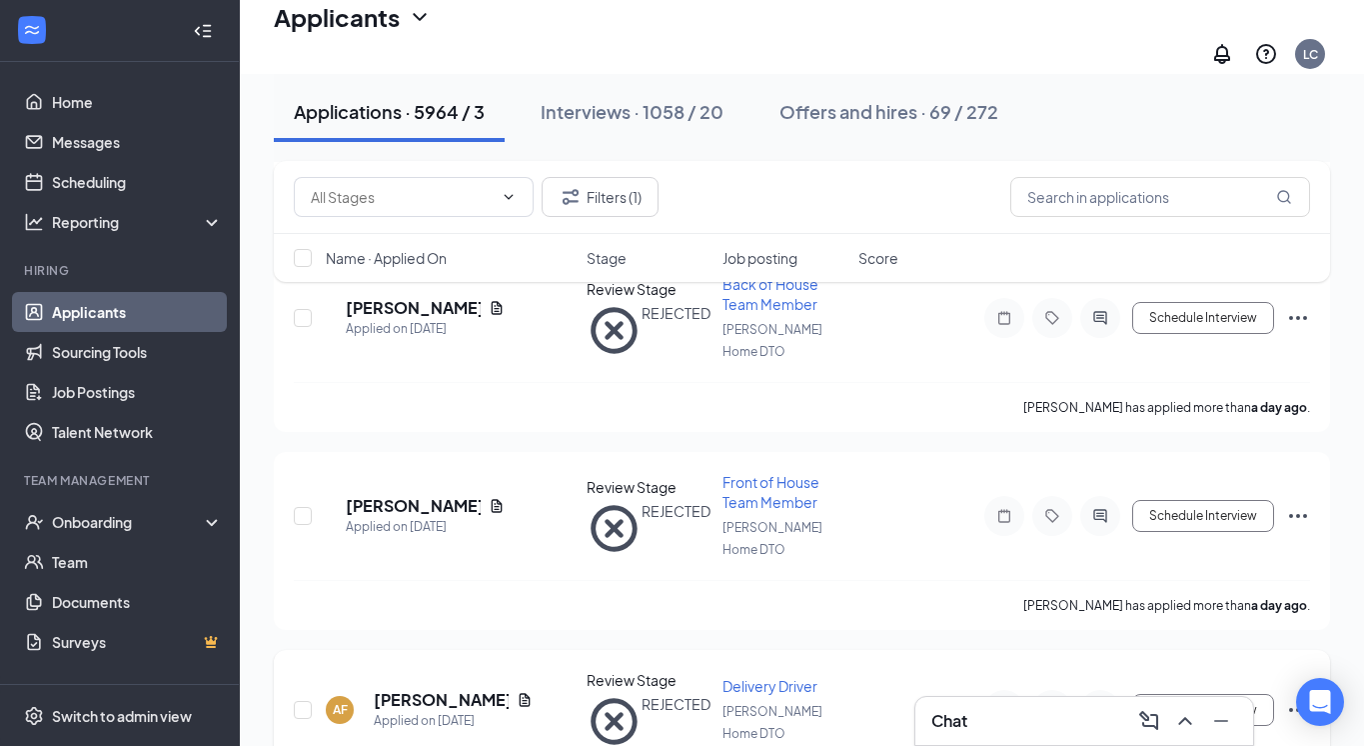
scroll to position [2704, 0]
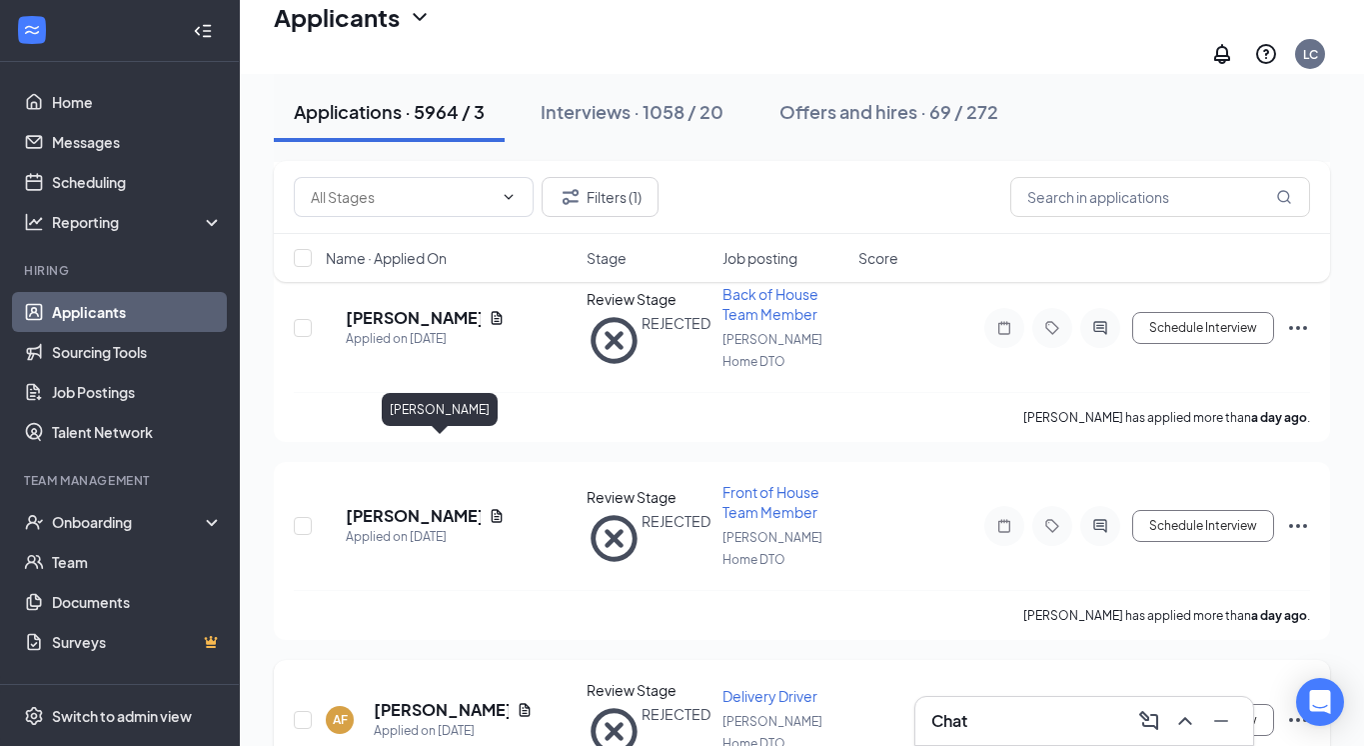
click at [423, 699] on h5 "[PERSON_NAME]" at bounding box center [441, 710] width 135 height 22
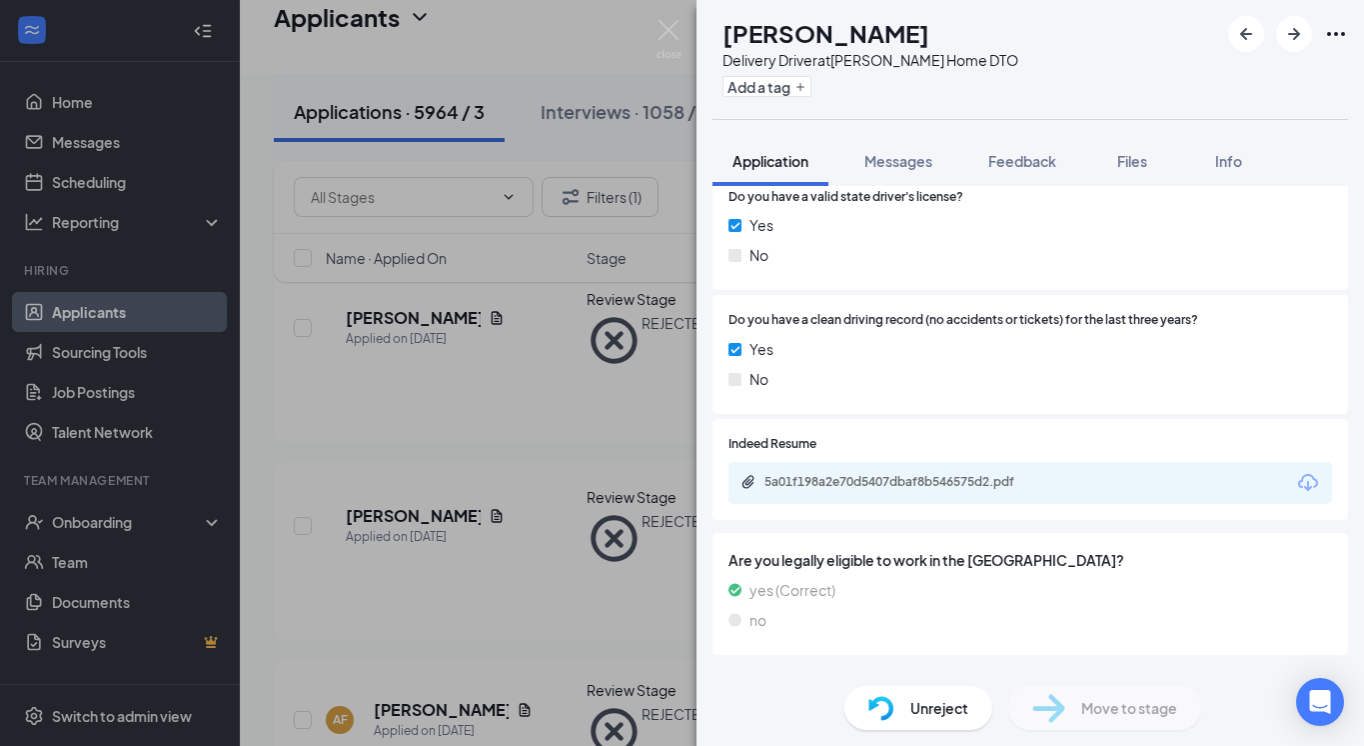
scroll to position [681, 0]
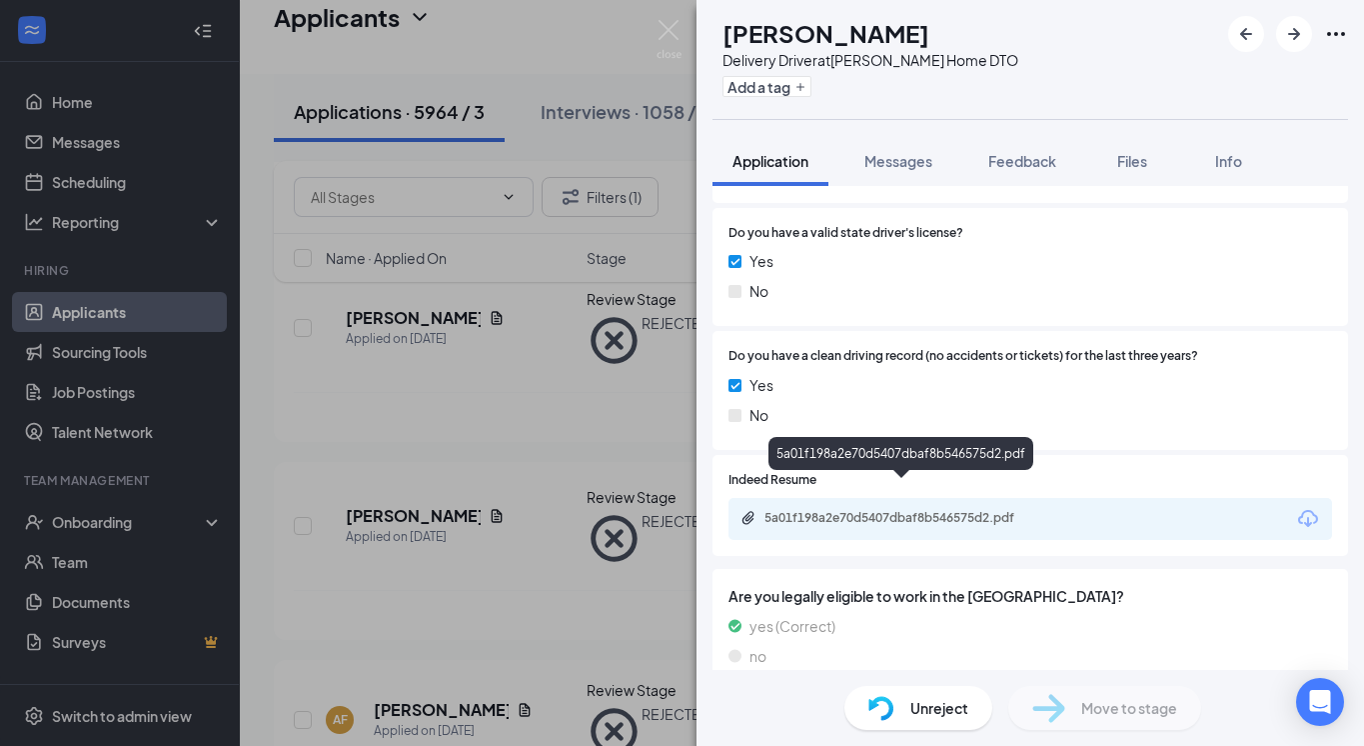
click at [888, 510] on div "5a01f198a2e70d5407dbaf8b546575d2.pdf" at bounding box center [905, 518] width 280 height 16
click at [928, 710] on span "Unreject" at bounding box center [940, 708] width 58 height 22
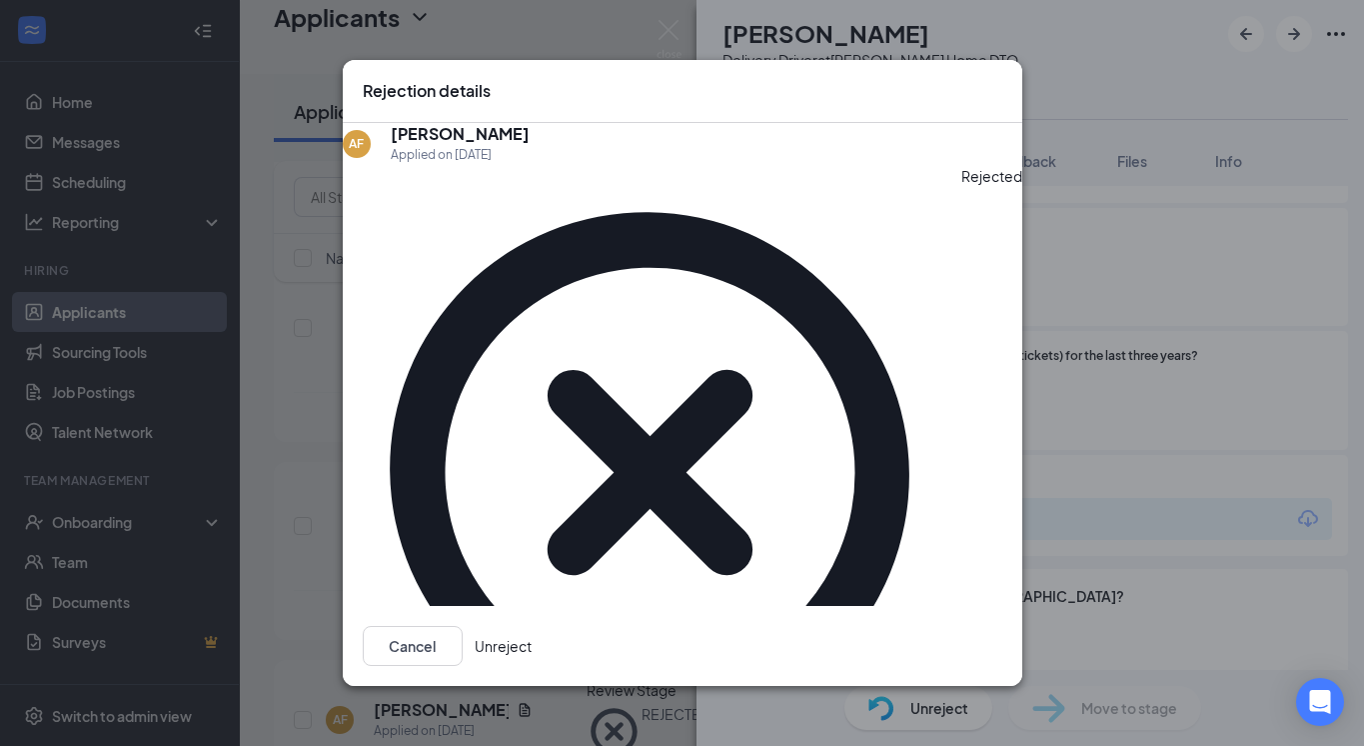
click at [532, 626] on button "Unreject" at bounding box center [503, 646] width 57 height 40
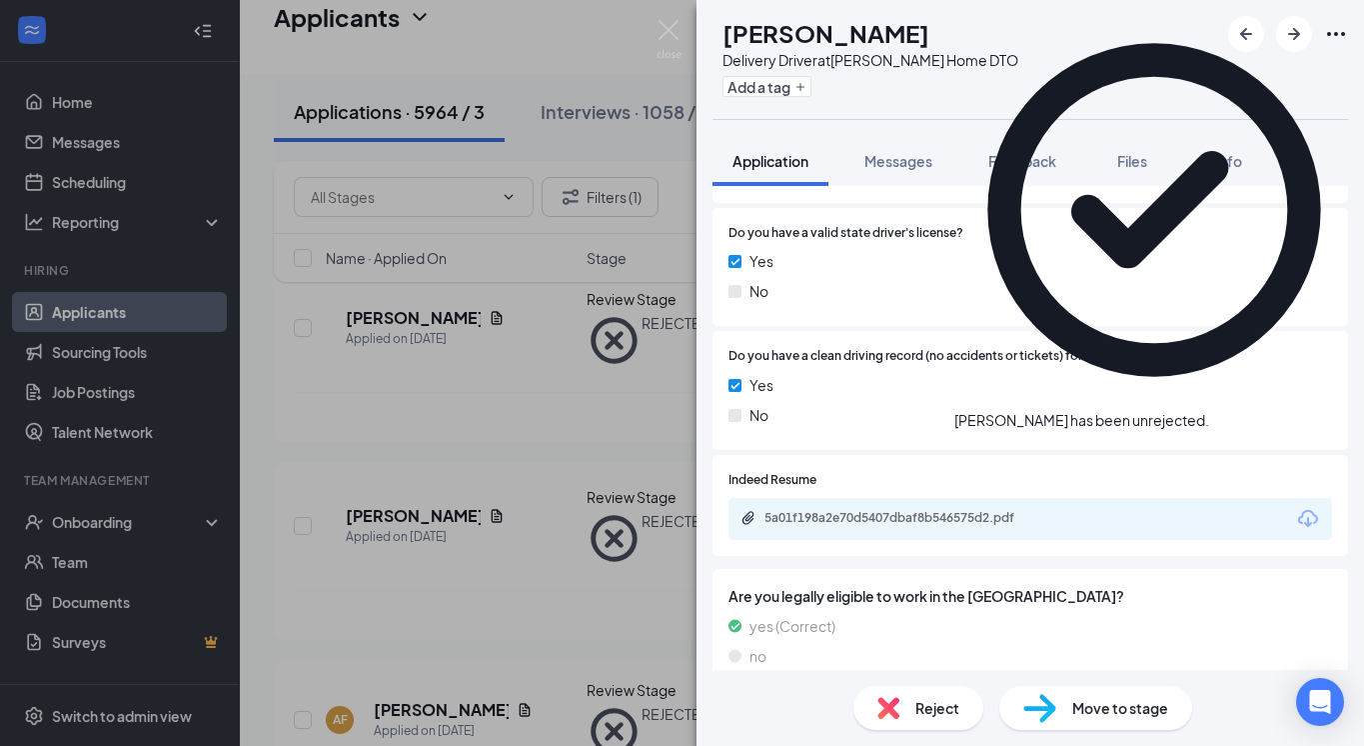
click at [1210, 410] on icon "Cross" at bounding box center [1210, 410] width 0 height 0
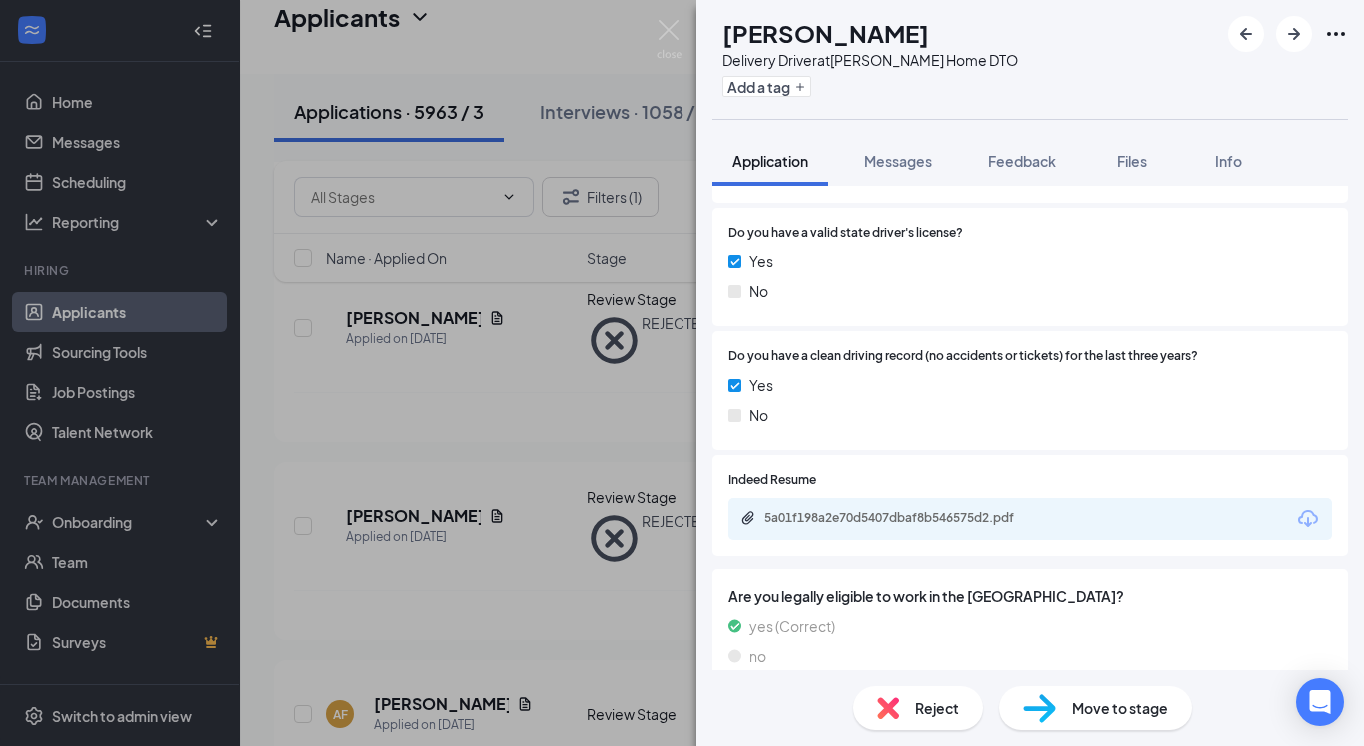
click at [1110, 716] on span "Move to stage" at bounding box center [1121, 708] width 96 height 22
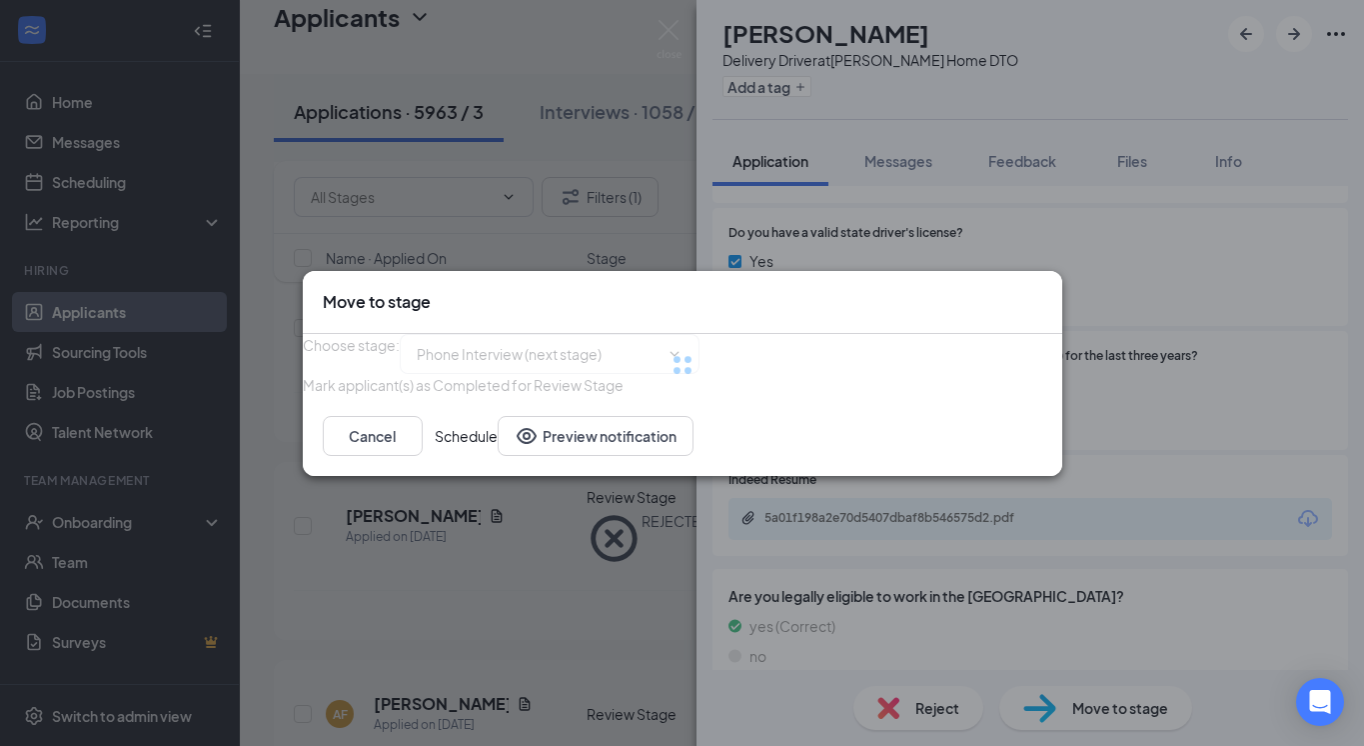
type input "Phone Interview (next stage)"
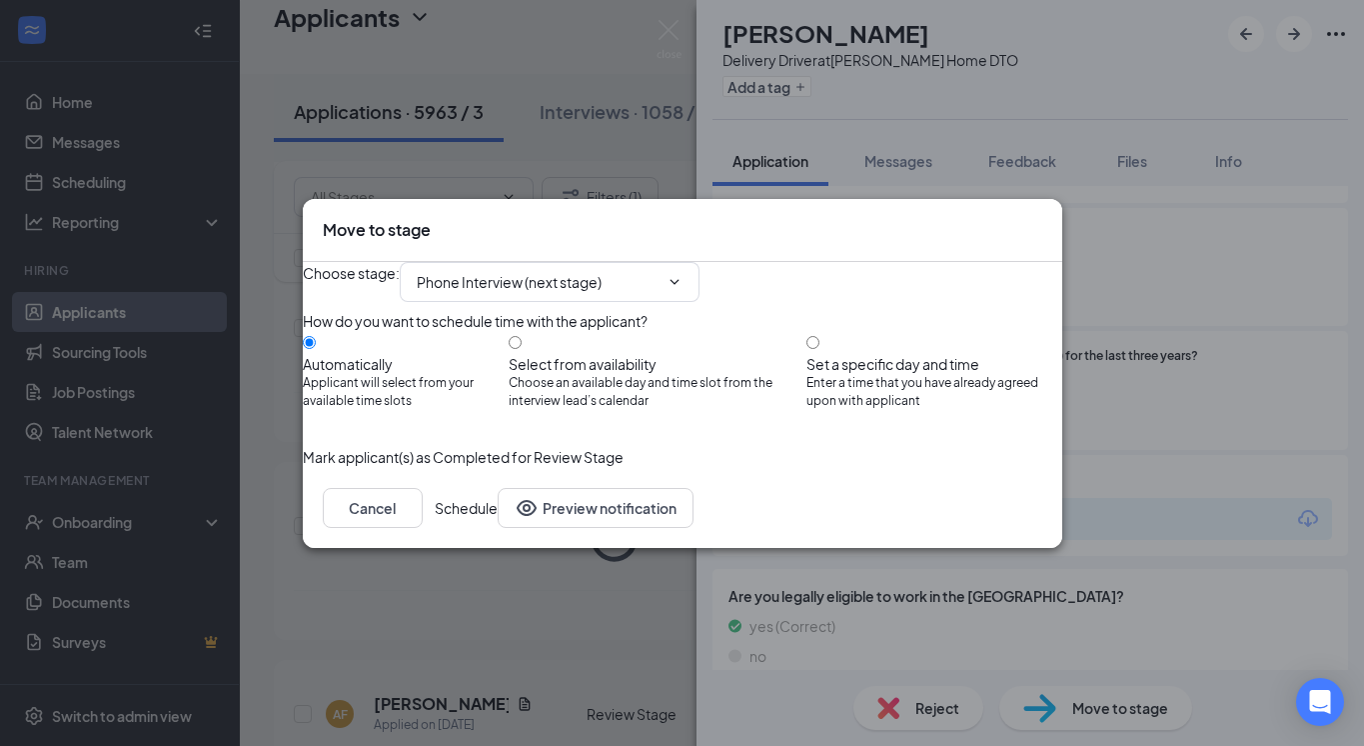
click at [498, 528] on button "Schedule" at bounding box center [466, 508] width 63 height 40
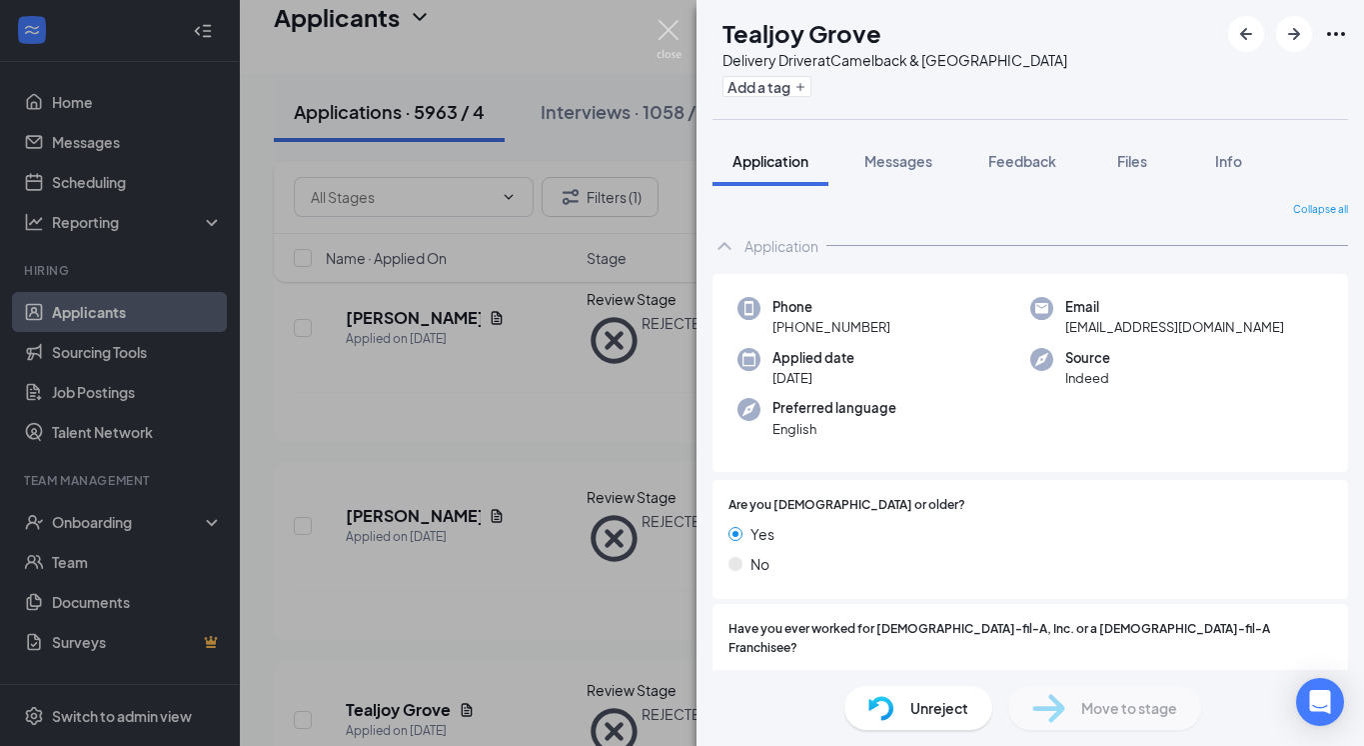
click at [666, 32] on img at bounding box center [669, 39] width 25 height 39
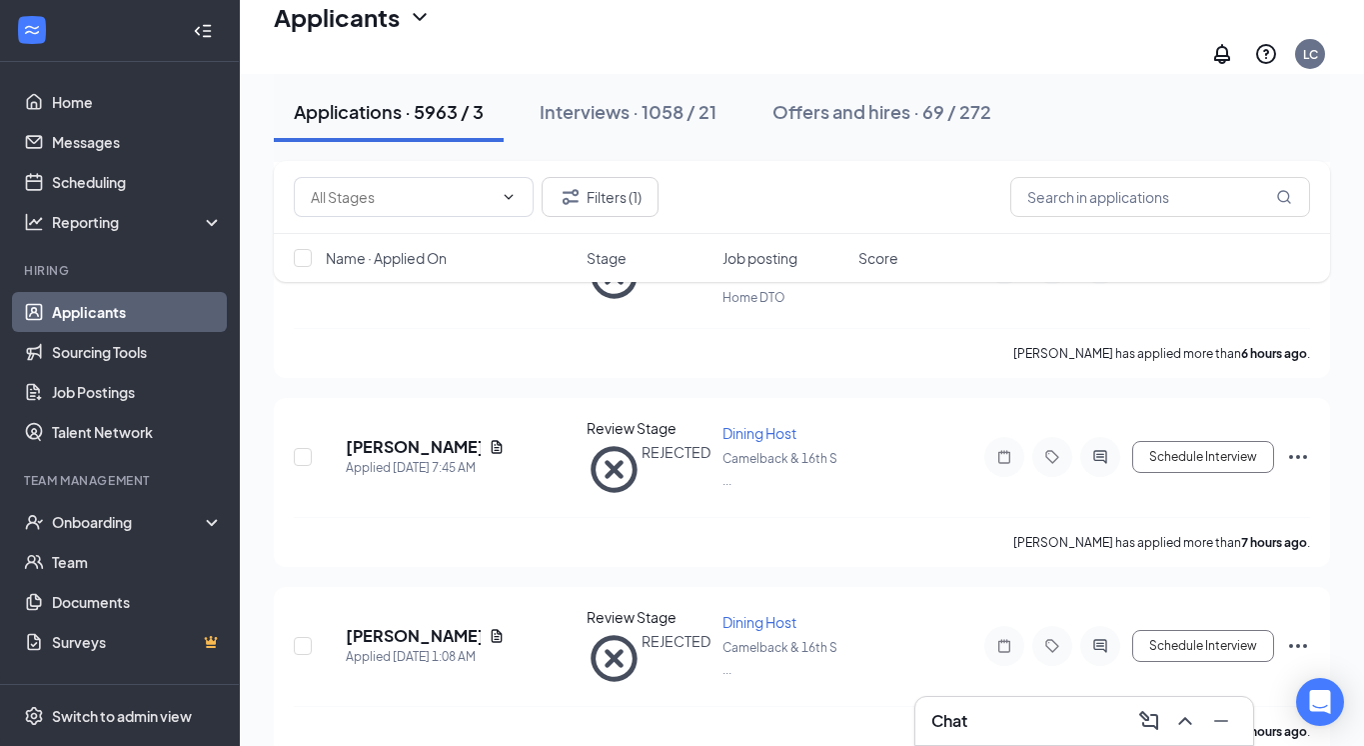
scroll to position [1804, 0]
